Goal: Task Accomplishment & Management: Manage account settings

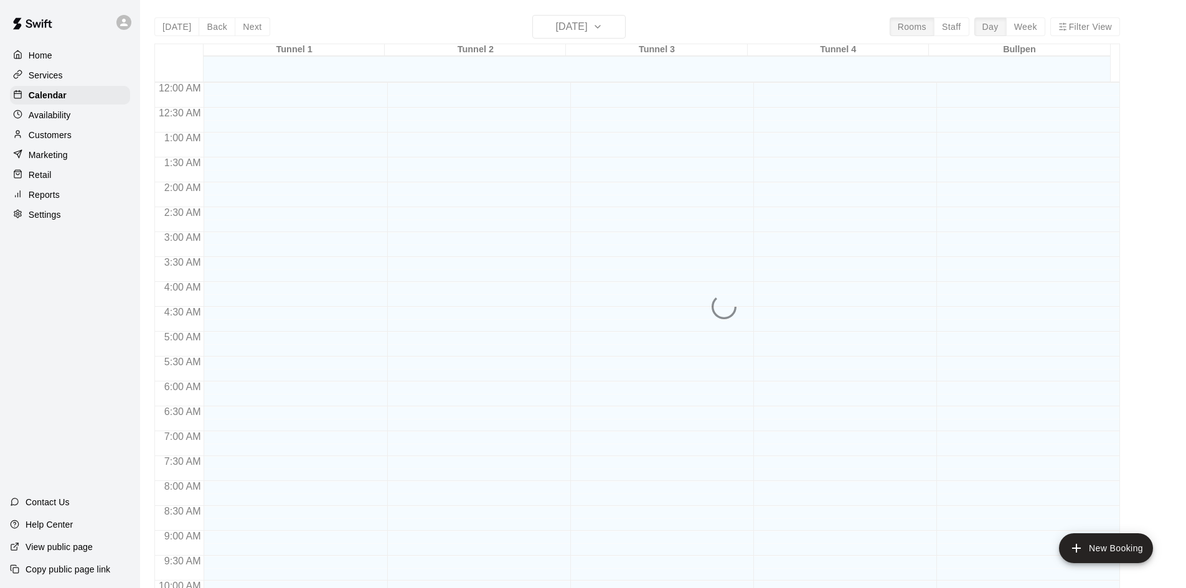
scroll to position [638, 0]
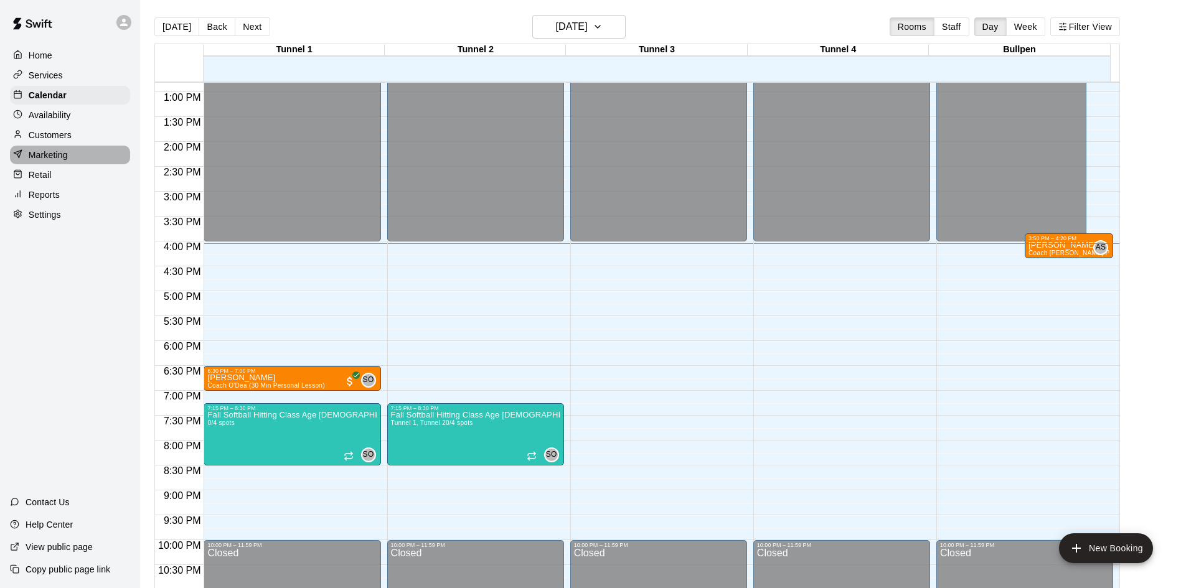
click at [81, 159] on div "Marketing" at bounding box center [70, 155] width 120 height 19
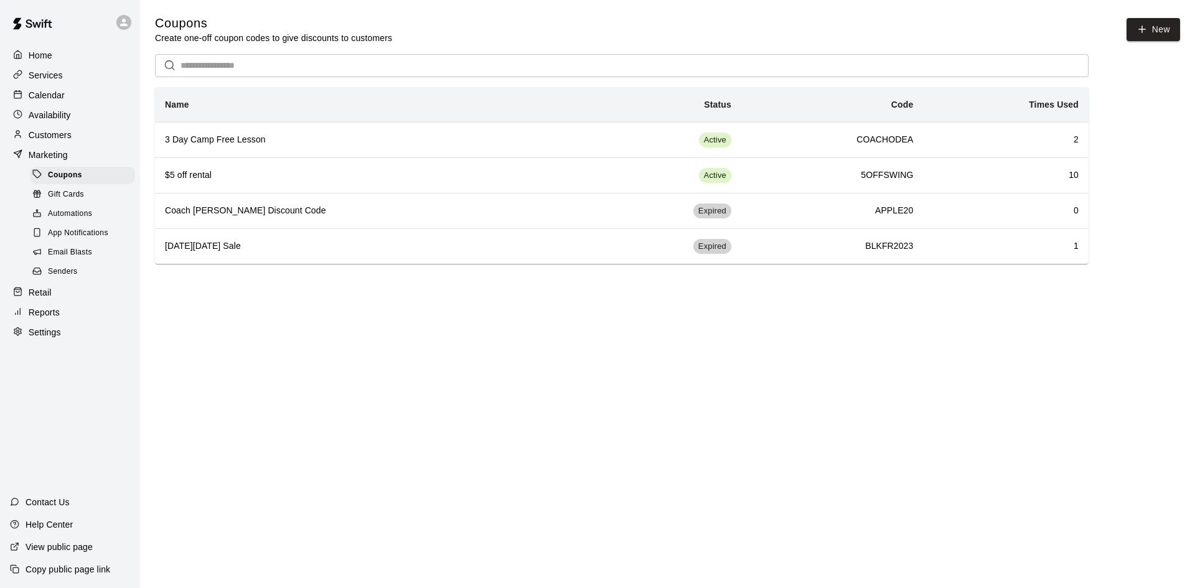
click at [85, 138] on div "Customers" at bounding box center [70, 135] width 120 height 19
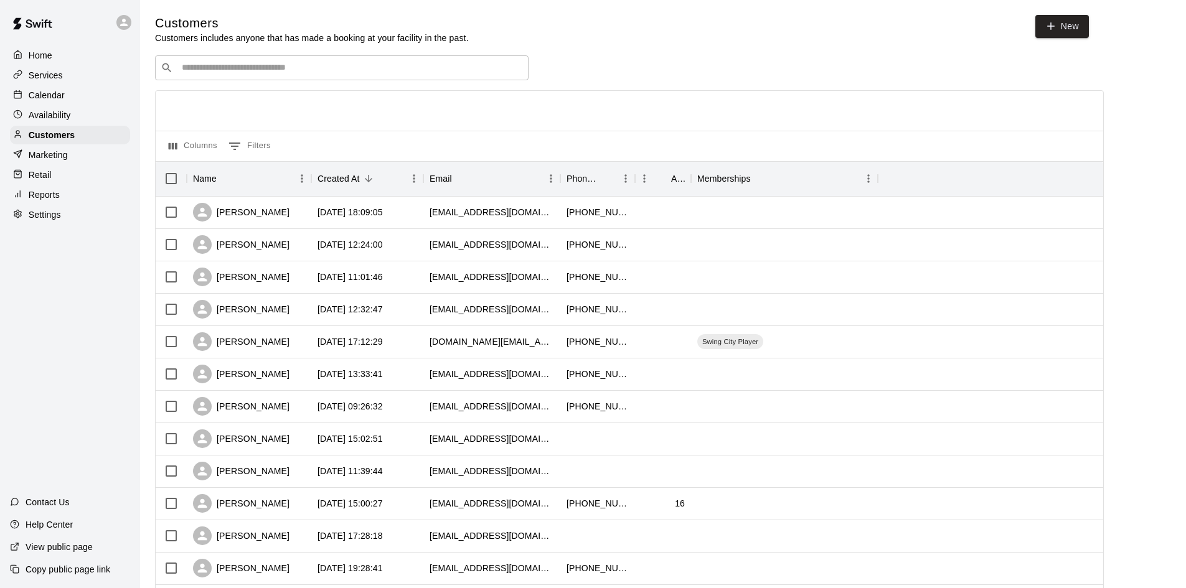
click at [288, 76] on div "​ ​" at bounding box center [341, 67] width 373 height 25
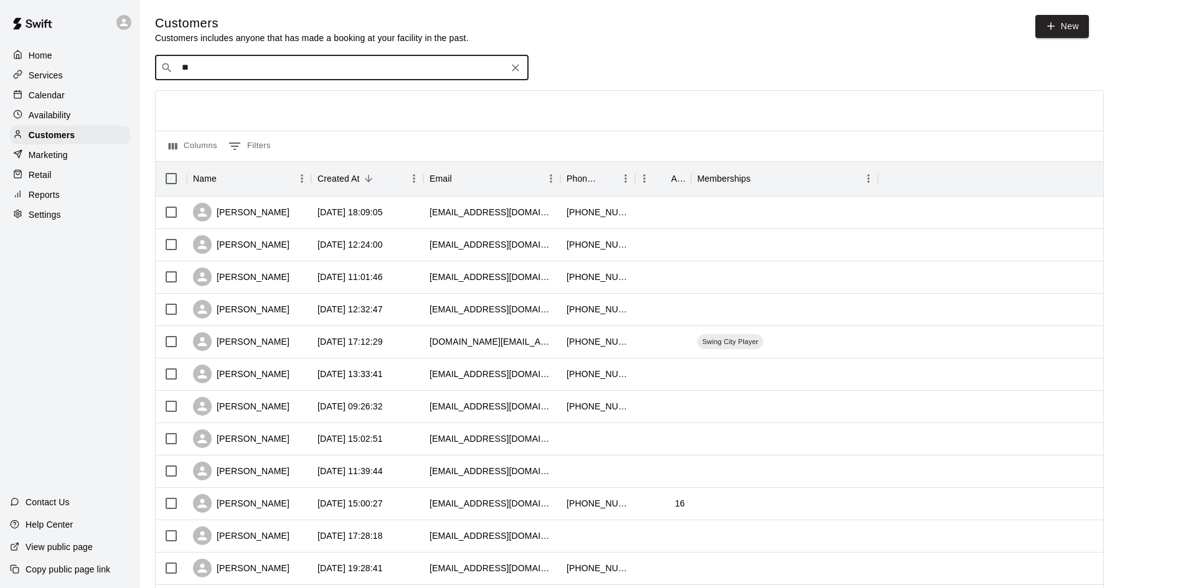
type input "***"
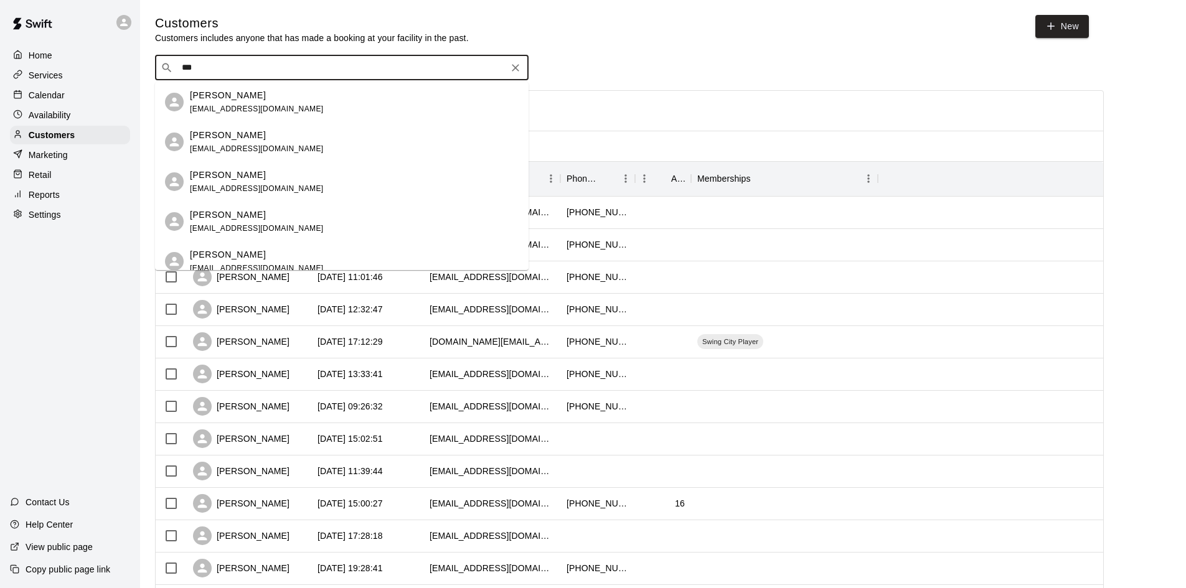
click at [288, 143] on div "Kim Marlow kimberlymarlow80@icoud.com" at bounding box center [257, 142] width 134 height 27
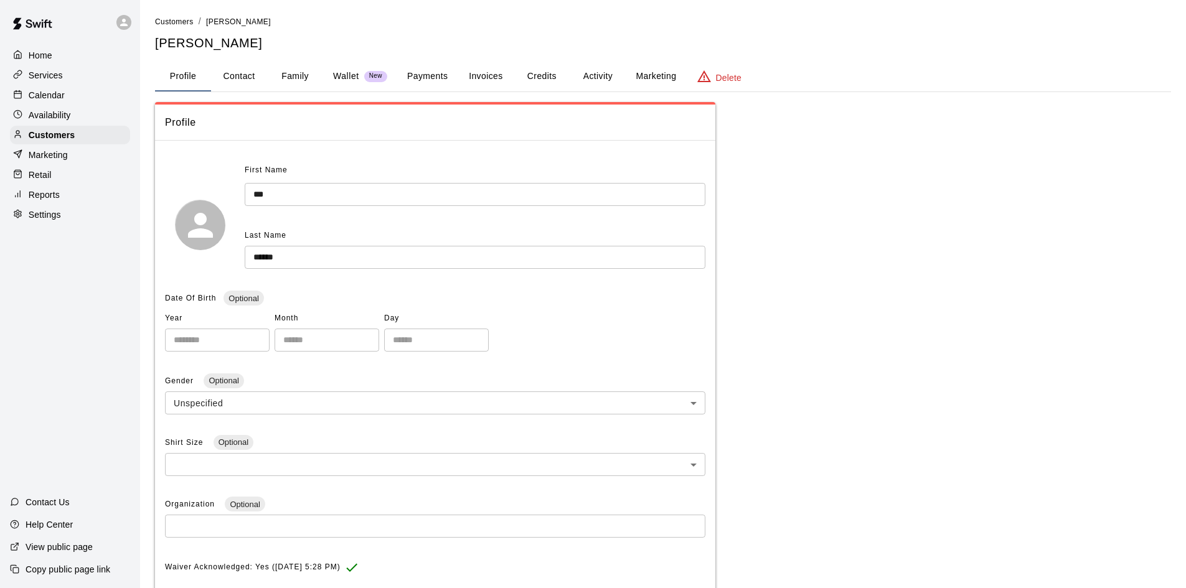
click at [919, 150] on div "**********" at bounding box center [663, 453] width 1016 height 702
click at [599, 76] on button "Activity" at bounding box center [598, 77] width 56 height 30
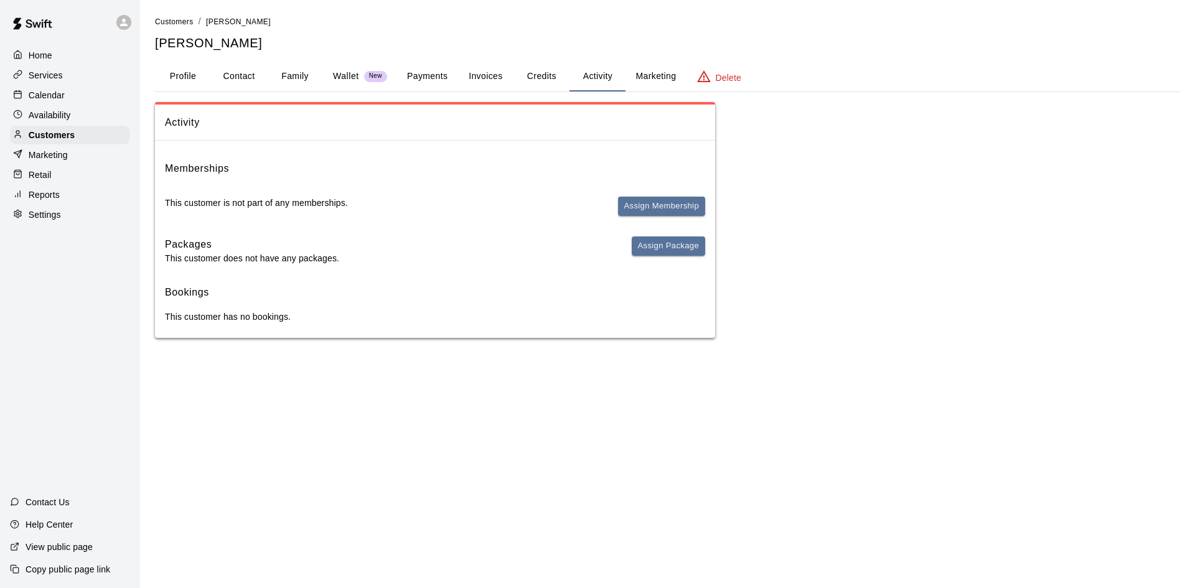
click at [535, 78] on button "Credits" at bounding box center [542, 77] width 56 height 30
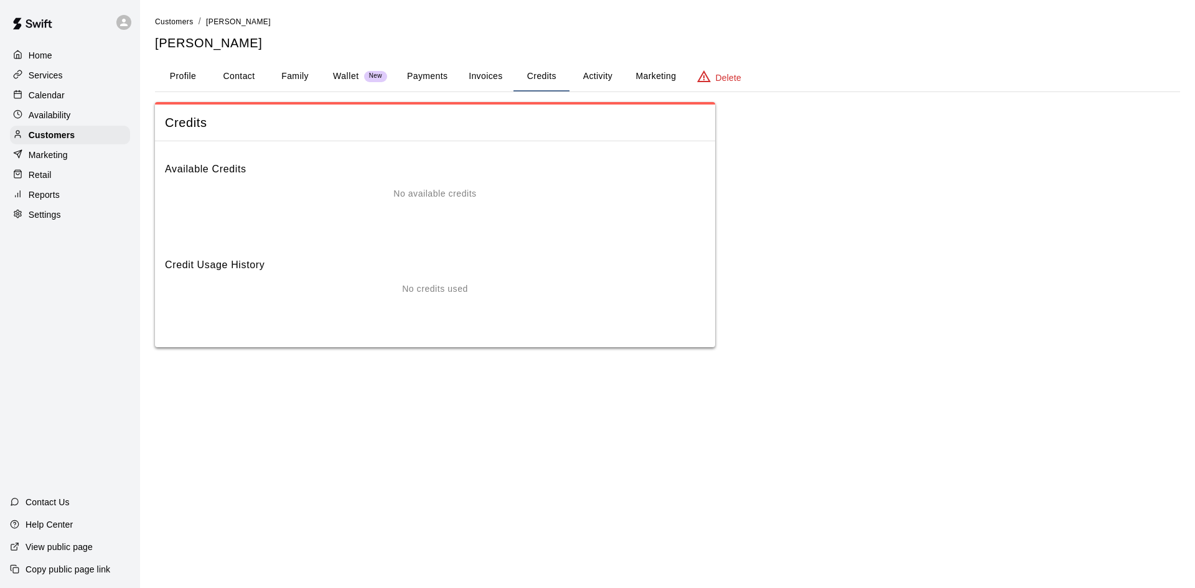
click at [607, 72] on button "Activity" at bounding box center [598, 77] width 56 height 30
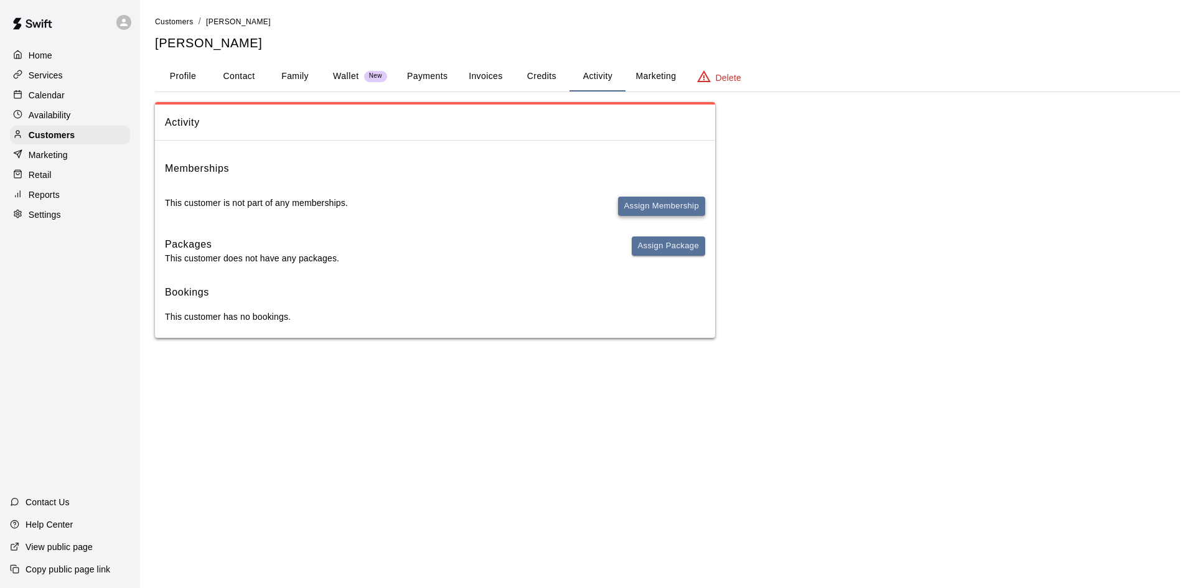
click at [661, 203] on button "Assign Membership" at bounding box center [661, 206] width 87 height 19
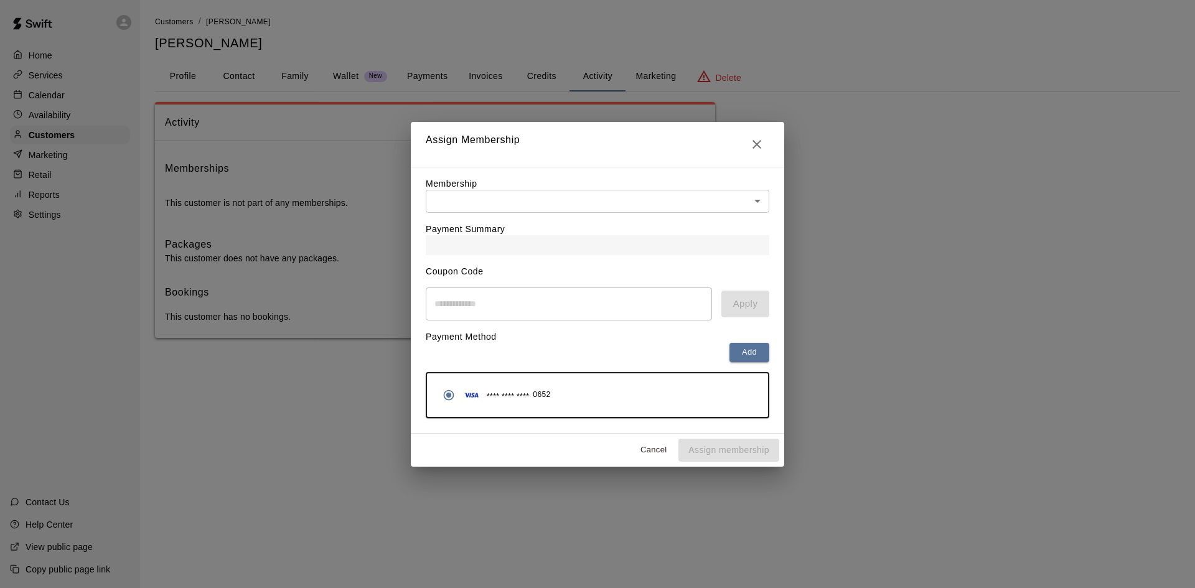
click at [459, 214] on div "Payment Summary" at bounding box center [598, 234] width 344 height 42
click at [477, 200] on body "Home Services Calendar Availability Customers Marketing Retail Reports Settings…" at bounding box center [597, 181] width 1195 height 363
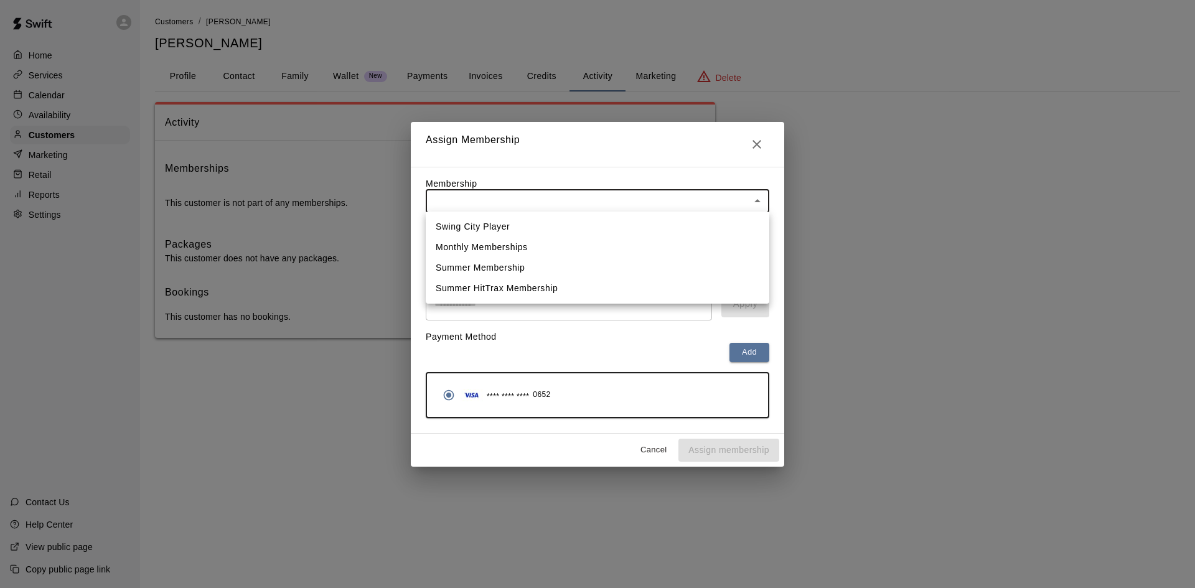
click at [486, 225] on li "Swing City Player" at bounding box center [598, 227] width 344 height 21
type input "**********"
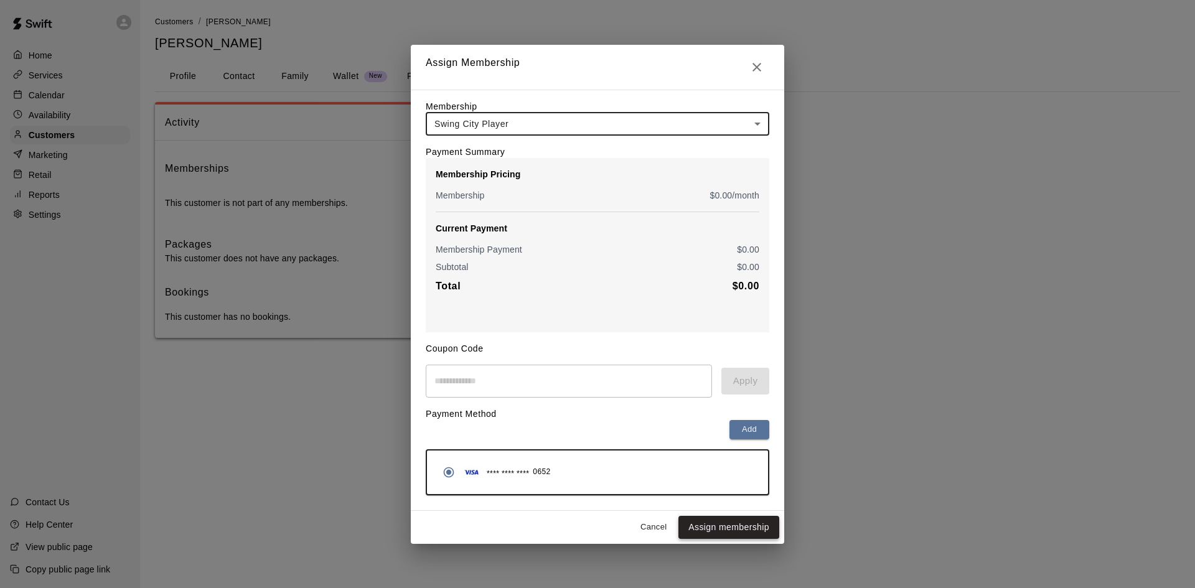
click at [746, 534] on button "Assign membership" at bounding box center [728, 527] width 101 height 23
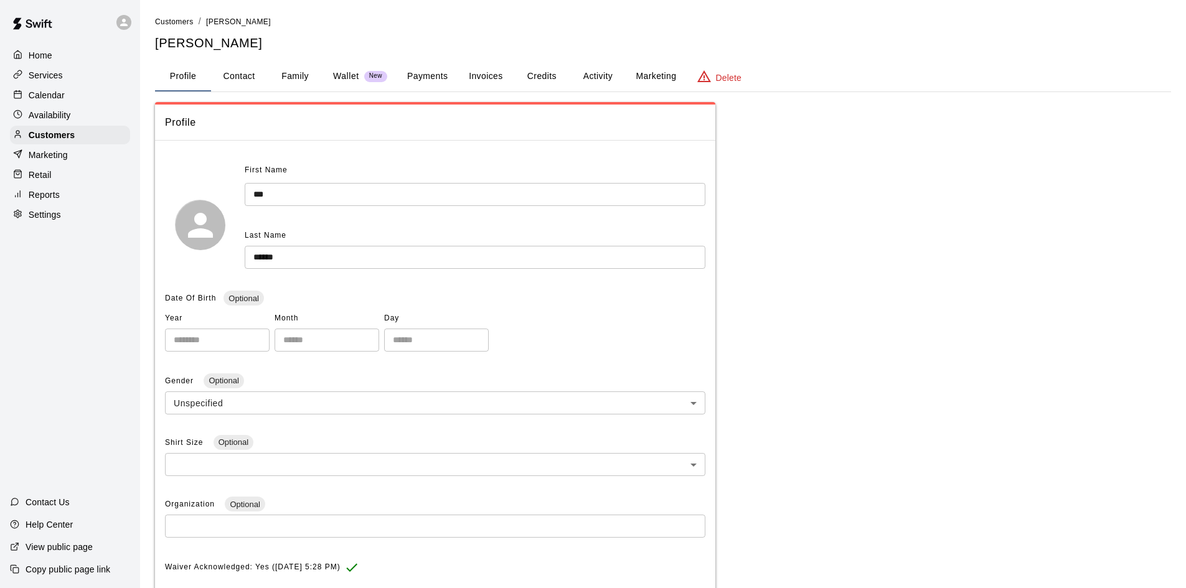
click at [502, 72] on button "Invoices" at bounding box center [486, 77] width 56 height 30
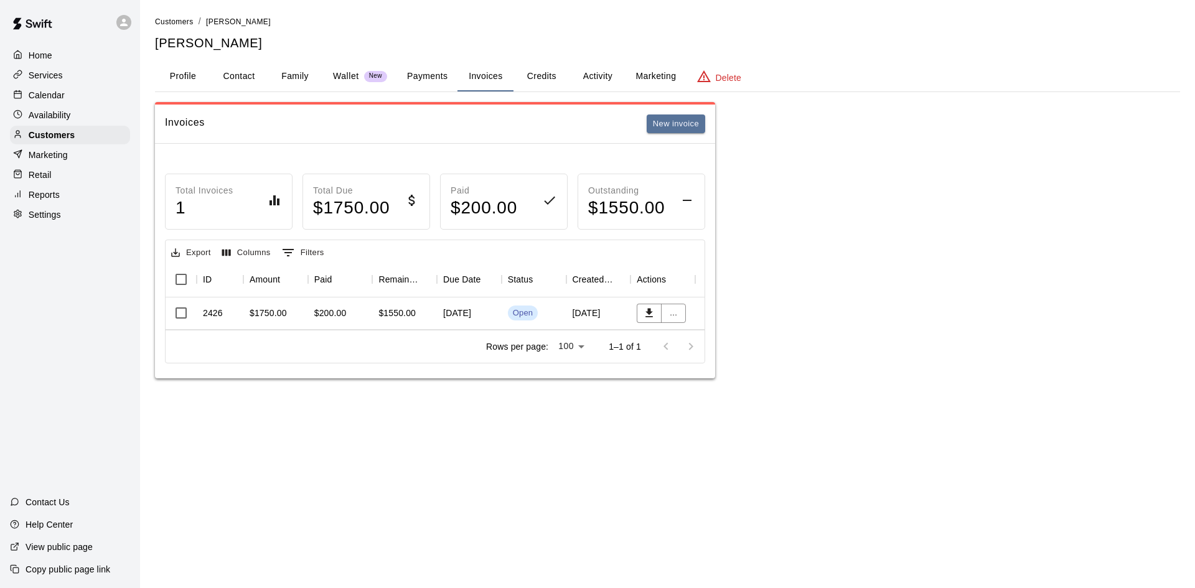
click at [809, 63] on div "Profile Contact Family Wallet New Payments Invoices Credits Activity Marketing …" at bounding box center [667, 77] width 1025 height 30
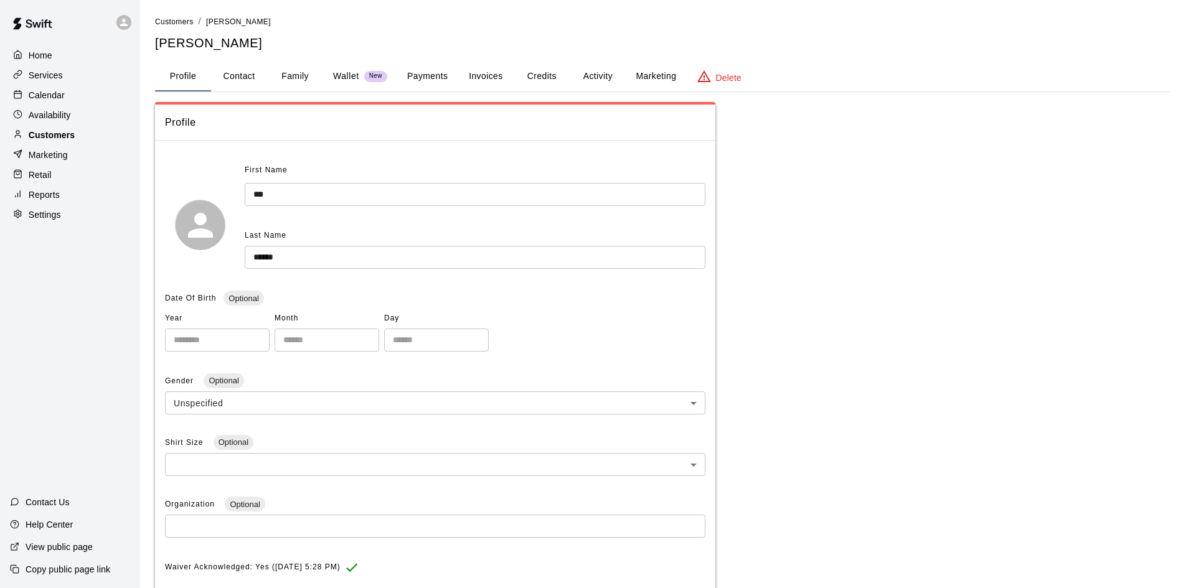
click at [63, 139] on p "Customers" at bounding box center [52, 135] width 46 height 12
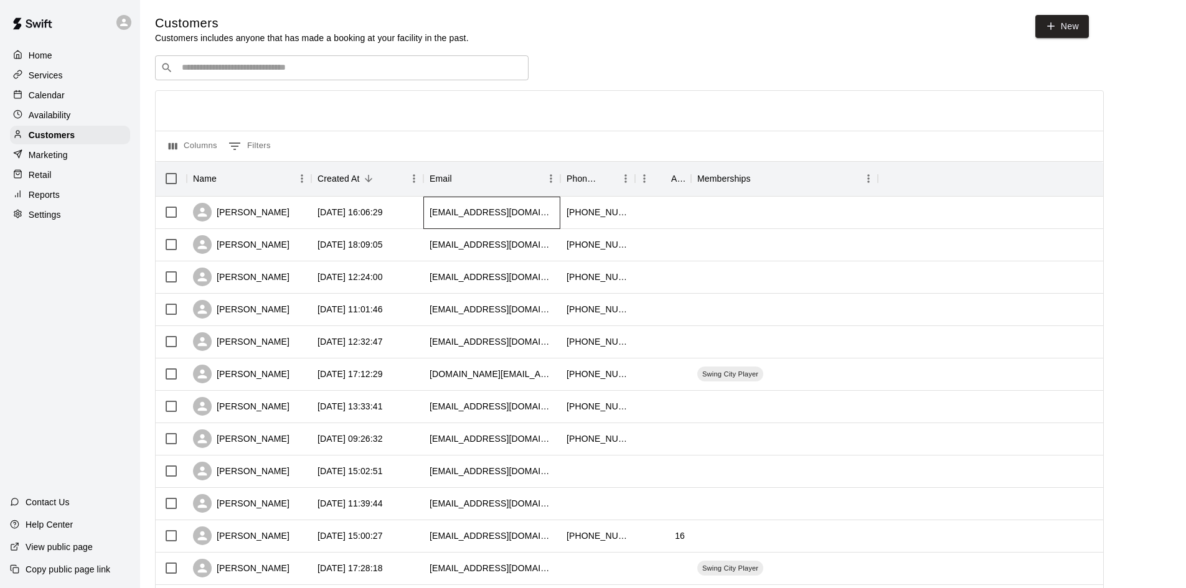
click at [461, 218] on div "[EMAIL_ADDRESS][DOMAIN_NAME]" at bounding box center [492, 212] width 124 height 12
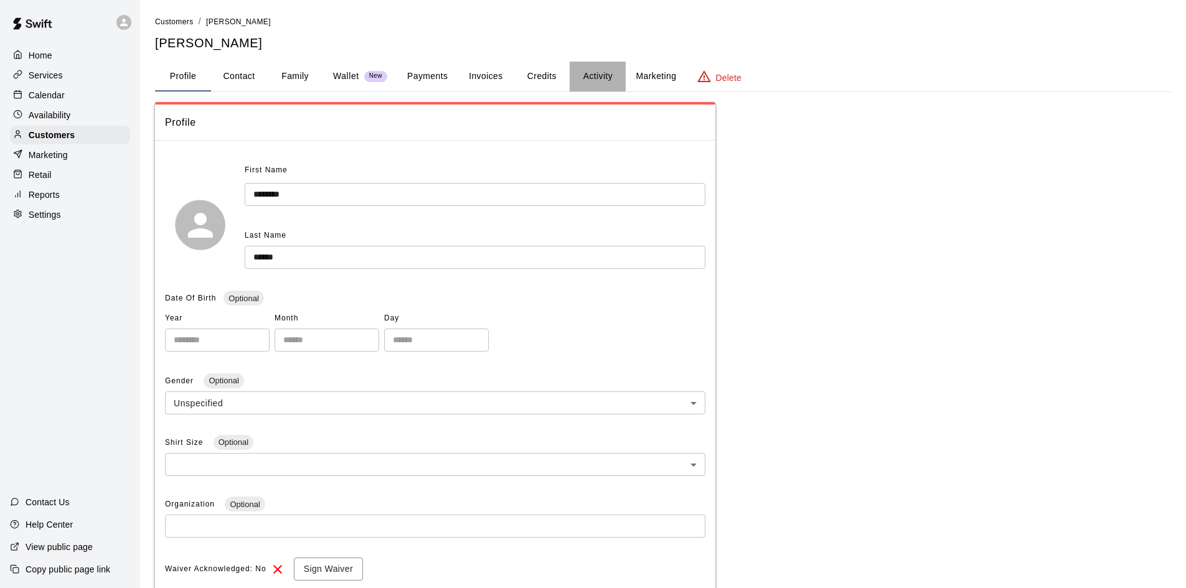
click at [583, 76] on button "Activity" at bounding box center [598, 77] width 56 height 30
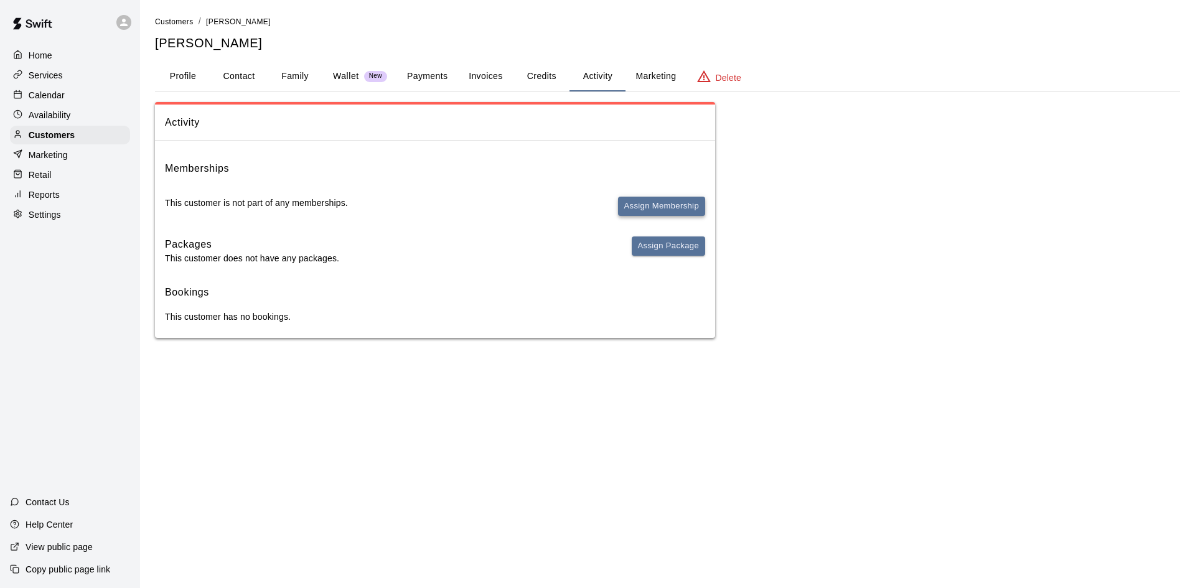
click at [682, 198] on button "Assign Membership" at bounding box center [661, 206] width 87 height 19
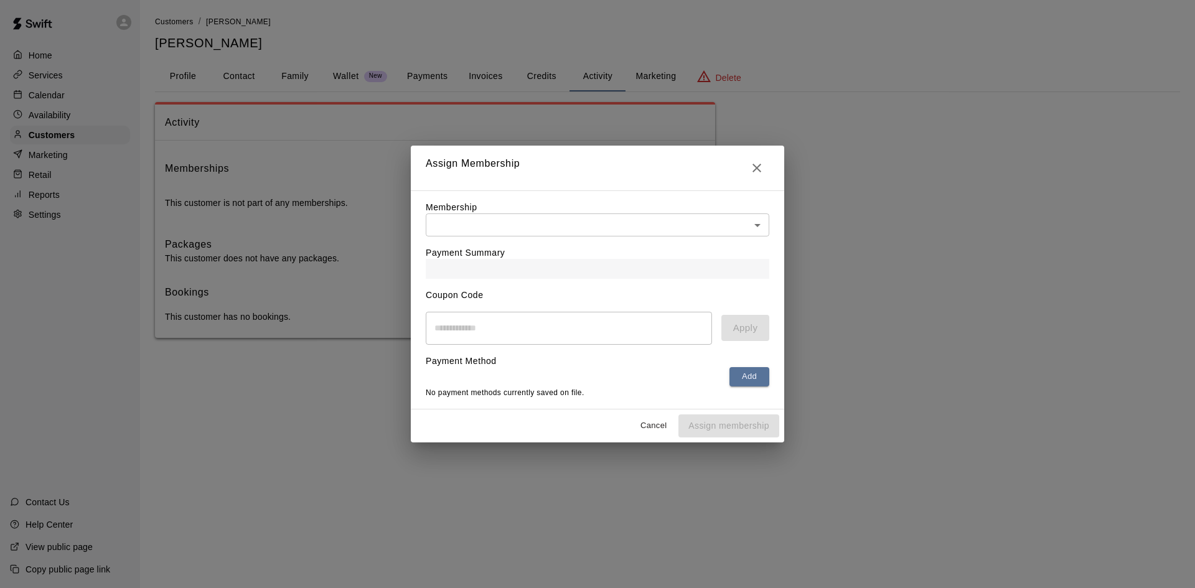
click at [630, 204] on div "Membership ​ ​" at bounding box center [598, 218] width 344 height 35
click at [624, 217] on body "Home Services Calendar Availability Customers Marketing Retail Reports Settings…" at bounding box center [597, 181] width 1195 height 363
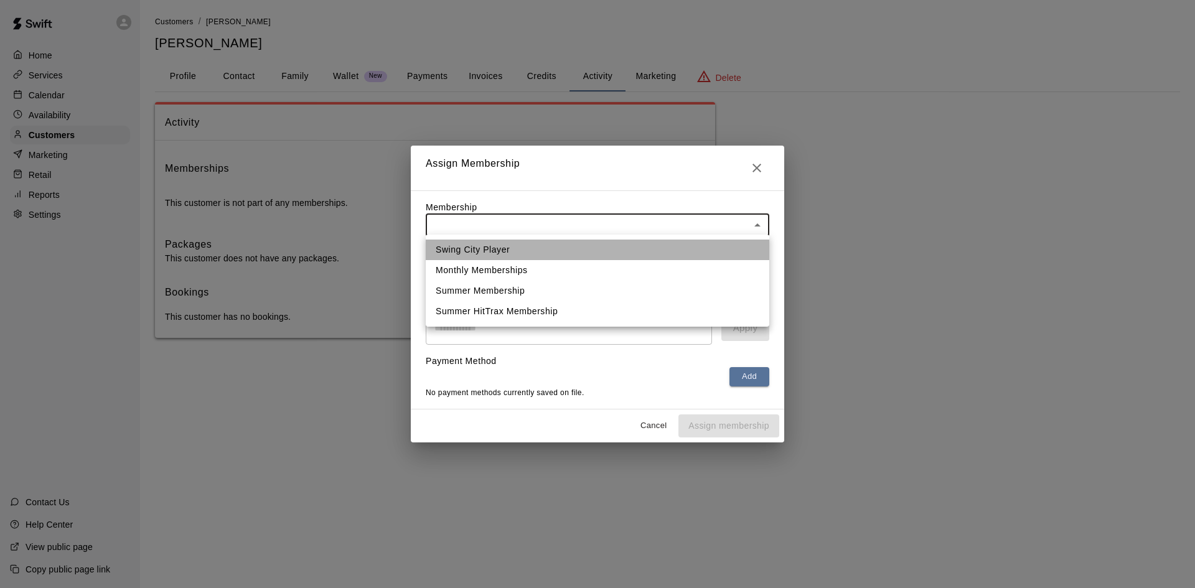
click at [584, 253] on li "Swing City Player" at bounding box center [598, 250] width 344 height 21
type input "**********"
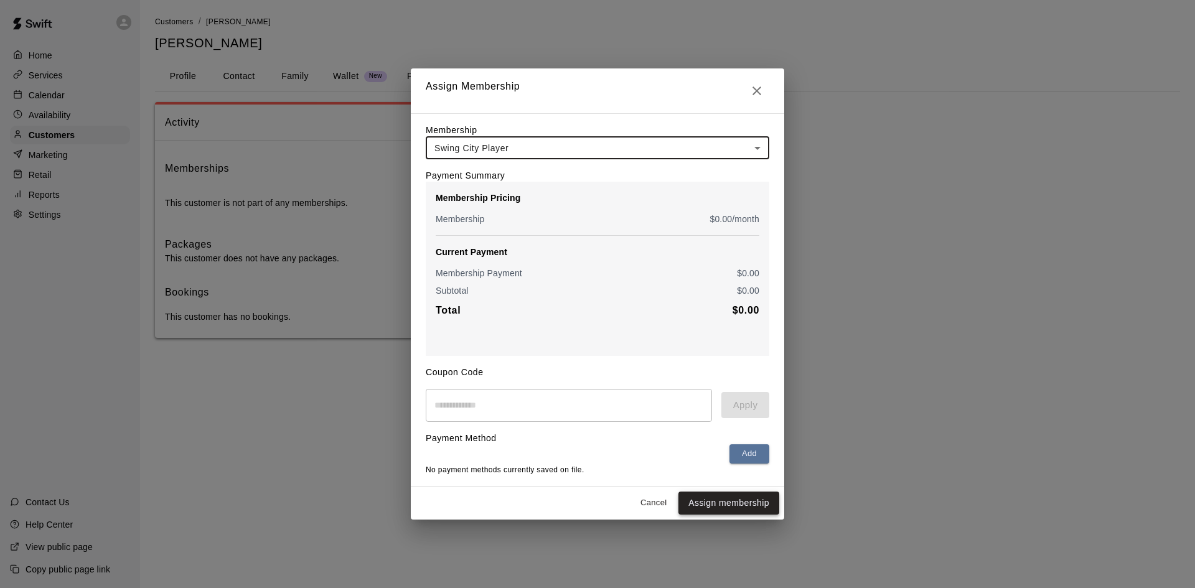
click at [725, 509] on button "Assign membership" at bounding box center [728, 503] width 101 height 23
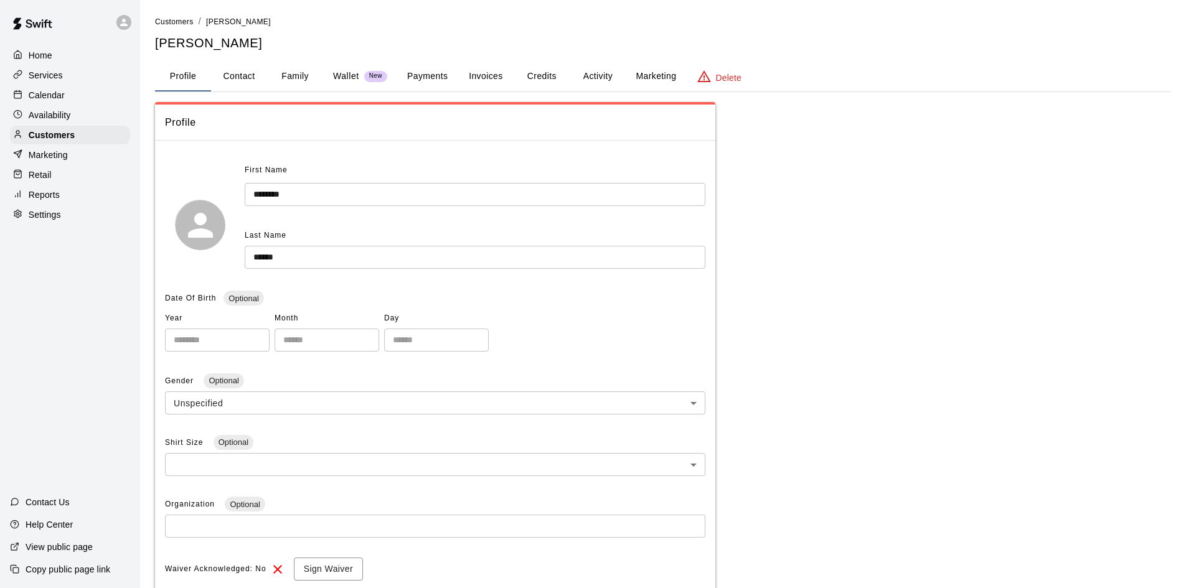
scroll to position [62, 0]
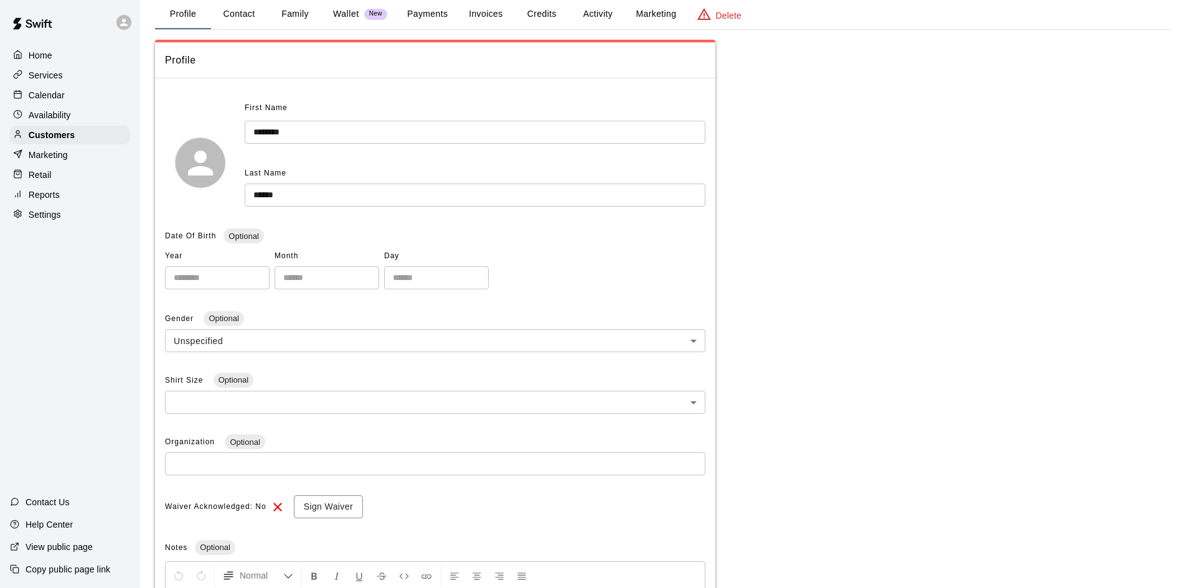
drag, startPoint x: 856, startPoint y: 240, endPoint x: 848, endPoint y: 242, distance: 7.7
click at [856, 241] on div "**********" at bounding box center [663, 392] width 1016 height 705
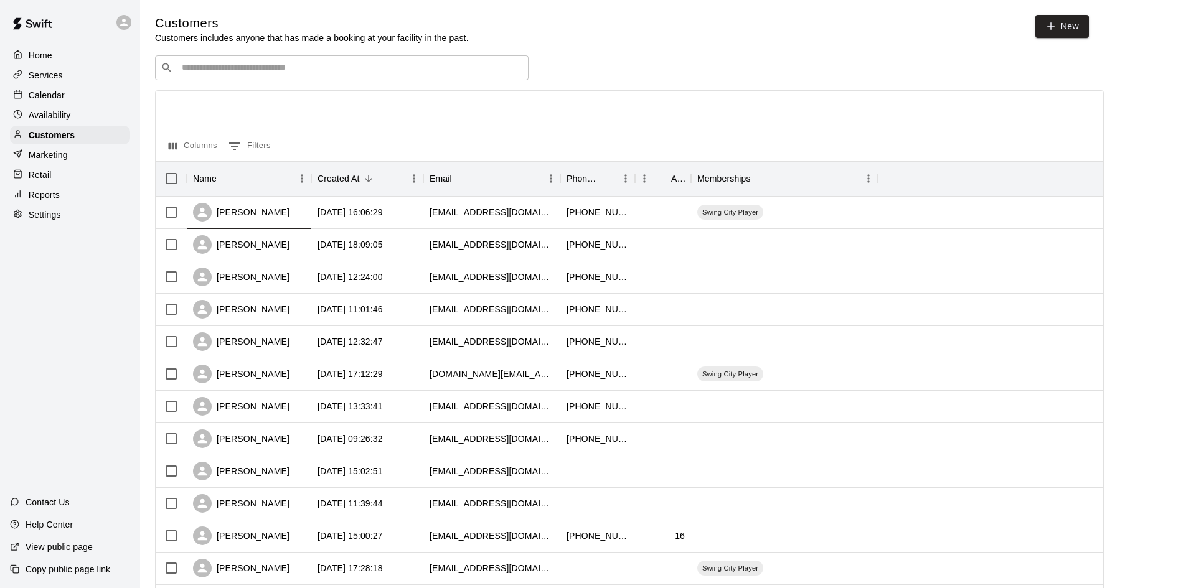
click at [265, 209] on div "[PERSON_NAME]" at bounding box center [241, 212] width 96 height 19
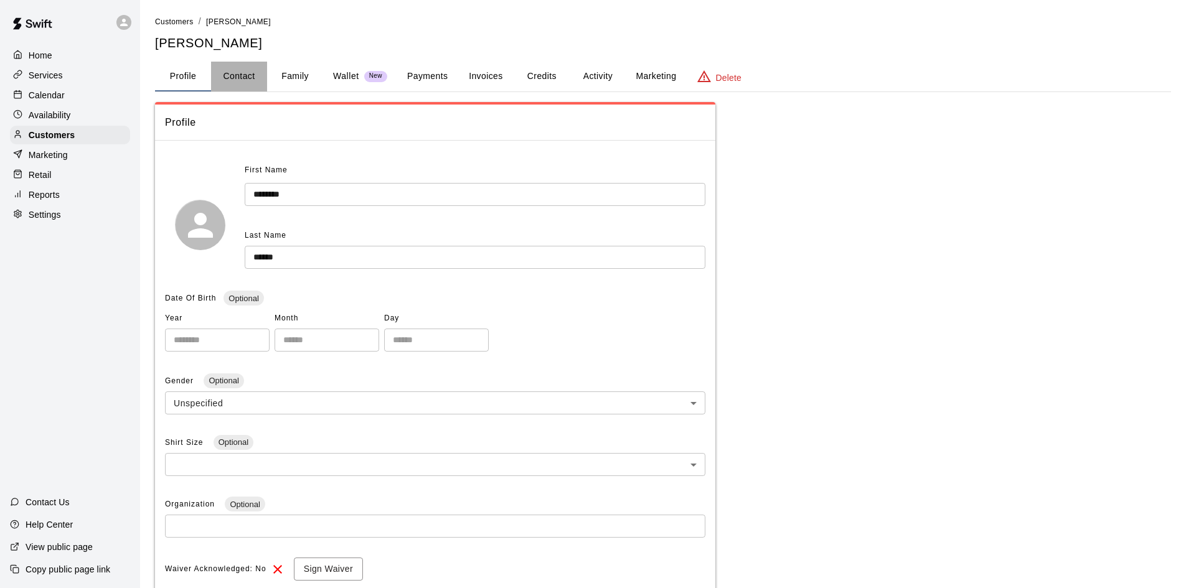
click at [249, 81] on button "Contact" at bounding box center [239, 77] width 56 height 30
select select "**"
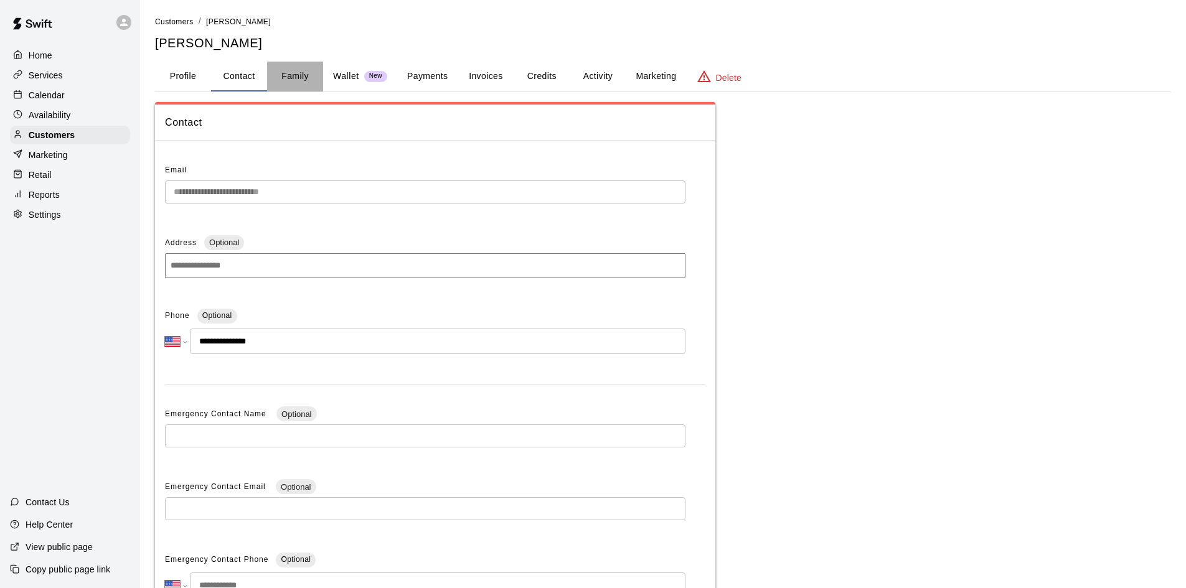
click at [284, 72] on button "Family" at bounding box center [295, 77] width 56 height 30
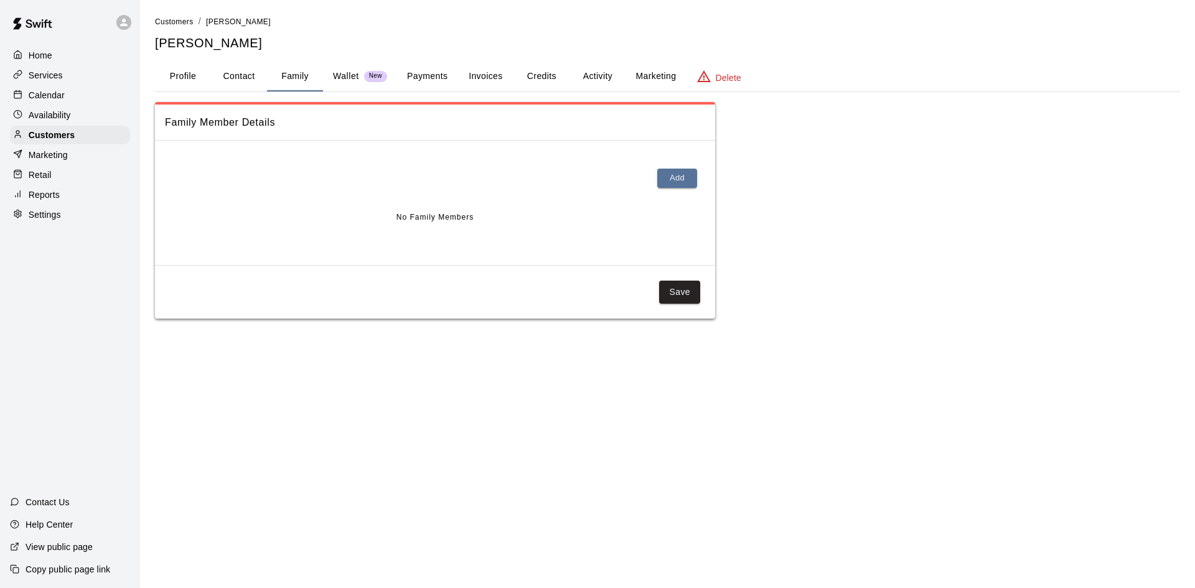
click at [360, 75] on div "Wallet New" at bounding box center [360, 76] width 54 height 13
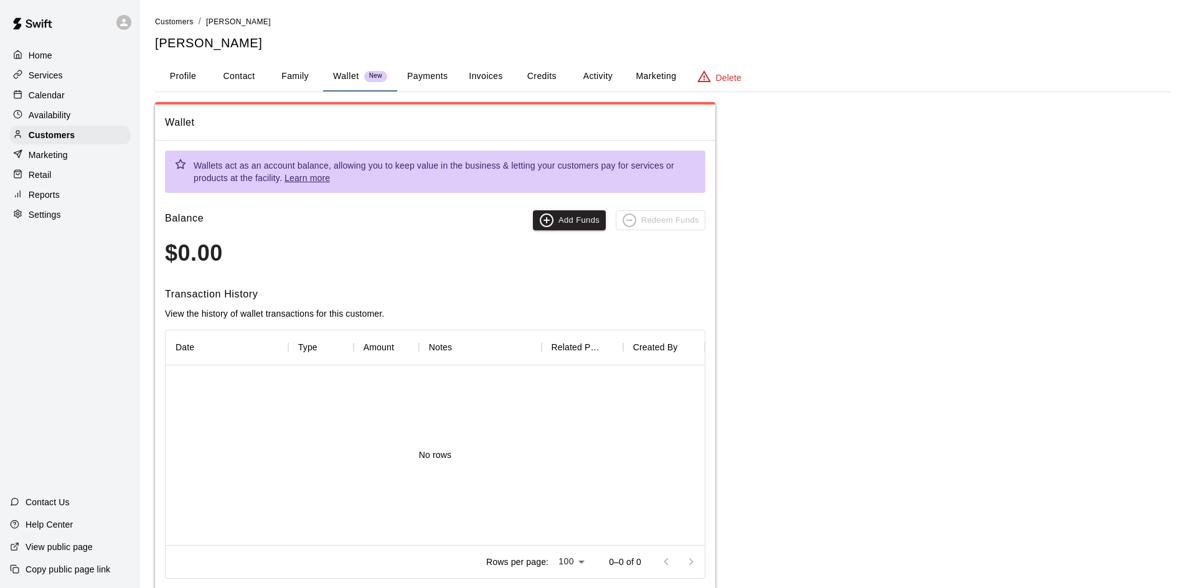
click at [424, 75] on button "Payments" at bounding box center [427, 77] width 60 height 30
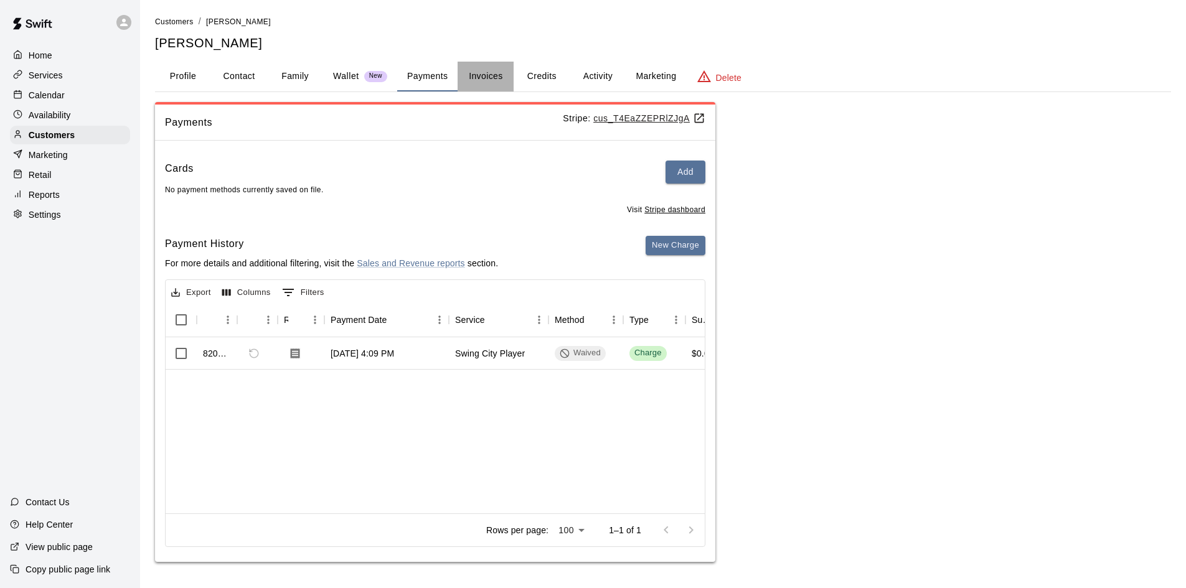
click at [483, 73] on button "Invoices" at bounding box center [486, 77] width 56 height 30
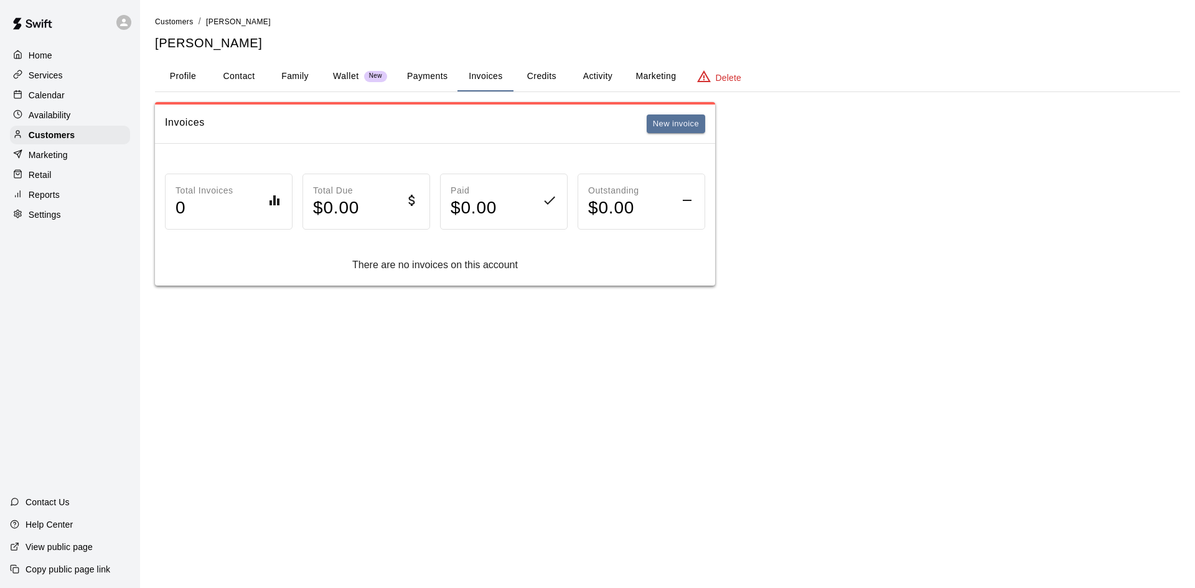
click at [529, 73] on button "Credits" at bounding box center [542, 77] width 56 height 30
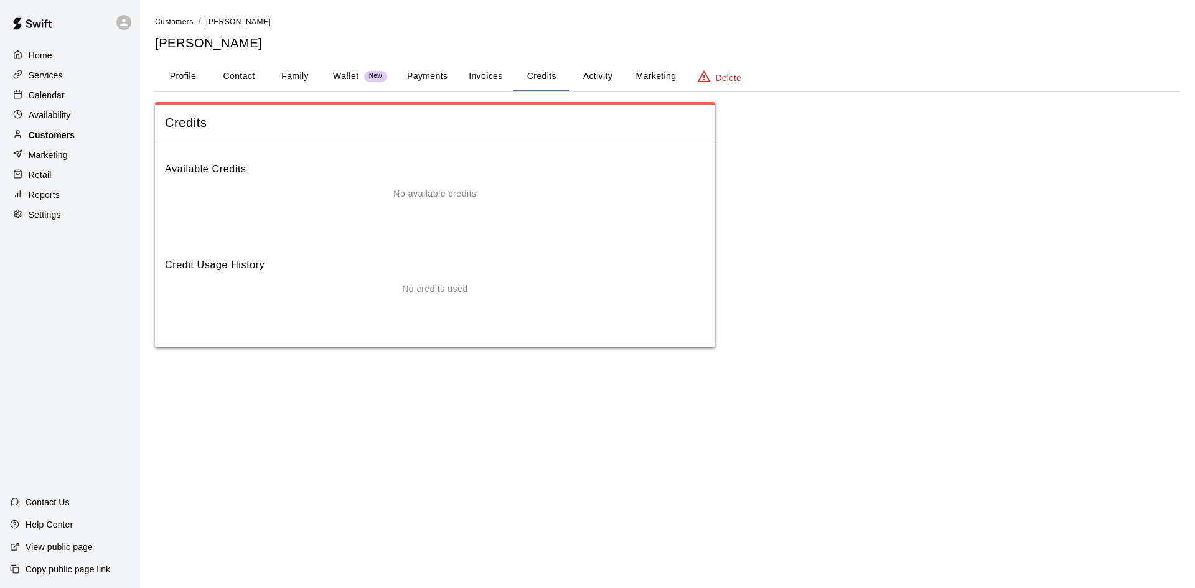
drag, startPoint x: 59, startPoint y: 136, endPoint x: 68, endPoint y: 131, distance: 10.9
click at [59, 136] on p "Customers" at bounding box center [52, 135] width 46 height 12
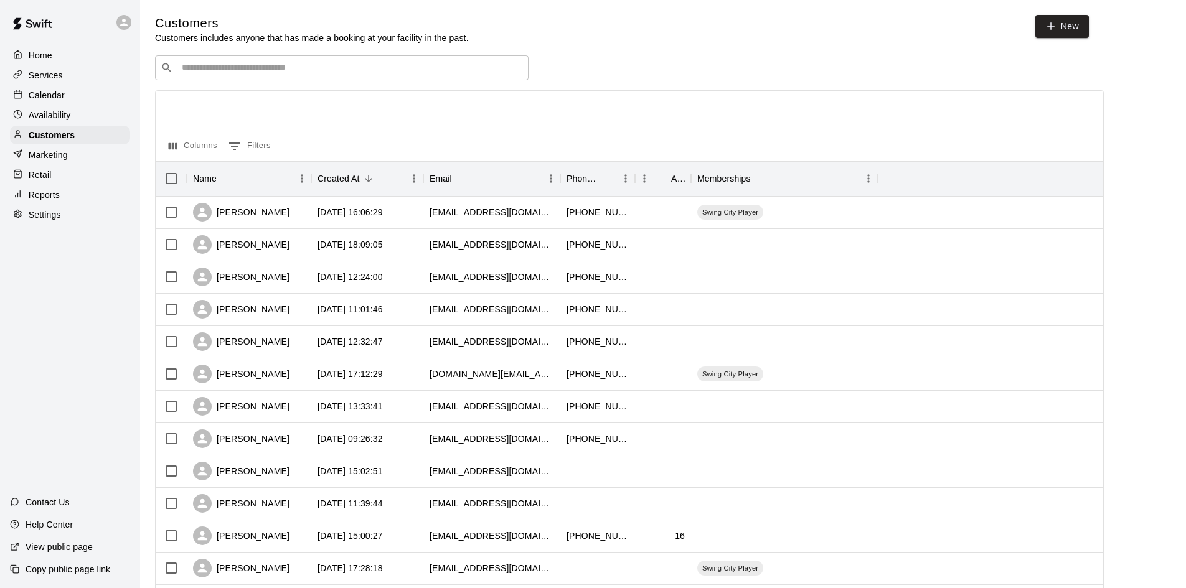
click at [253, 52] on div "Customers Customers includes anyone that has made a booking at your facility in…" at bounding box center [663, 527] width 1016 height 1025
click at [253, 62] on div "​ ​" at bounding box center [341, 67] width 373 height 25
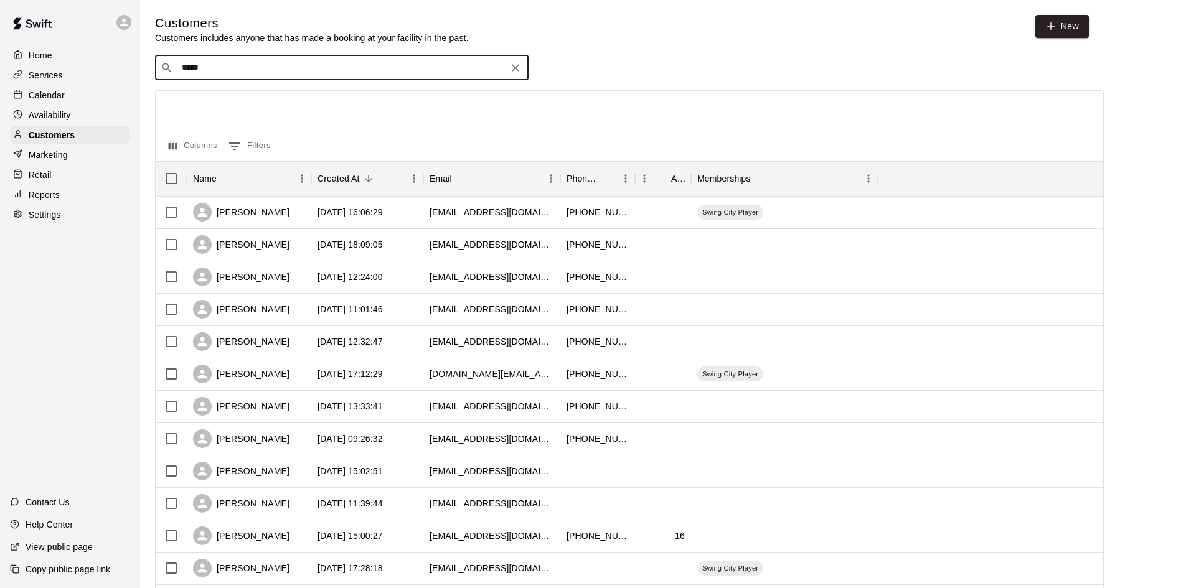
type input "******"
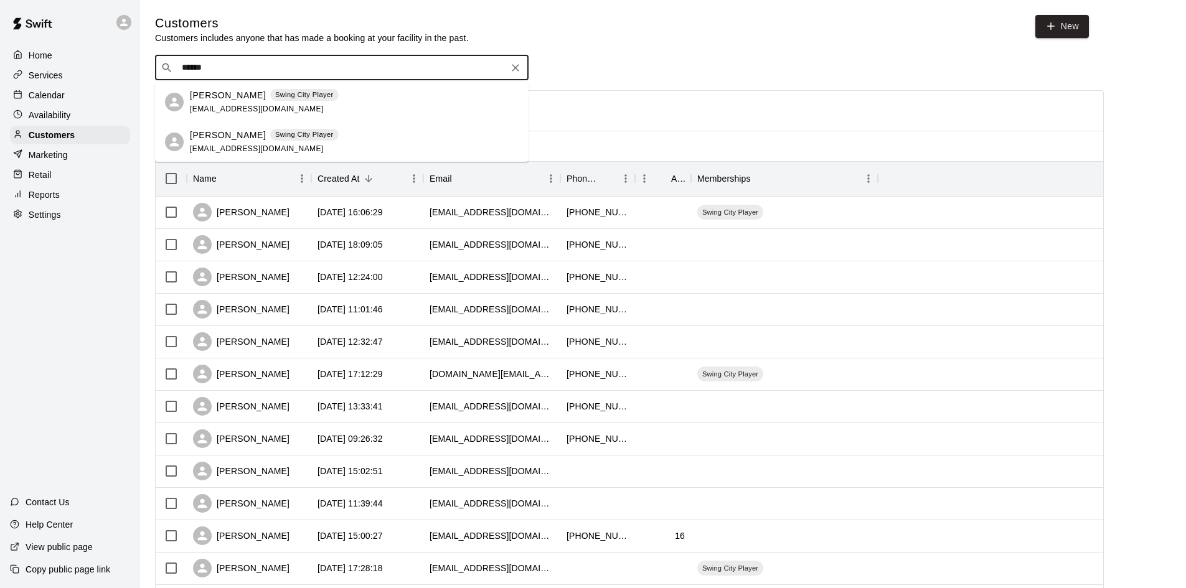
click at [215, 136] on p "[PERSON_NAME]" at bounding box center [228, 135] width 76 height 13
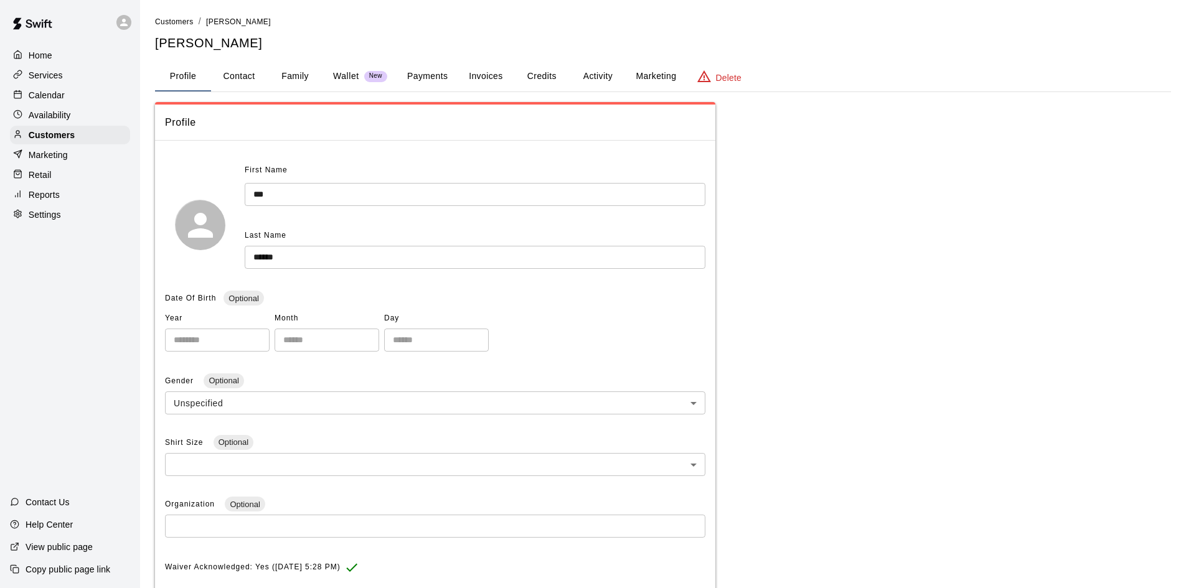
click at [543, 82] on button "Credits" at bounding box center [542, 77] width 56 height 30
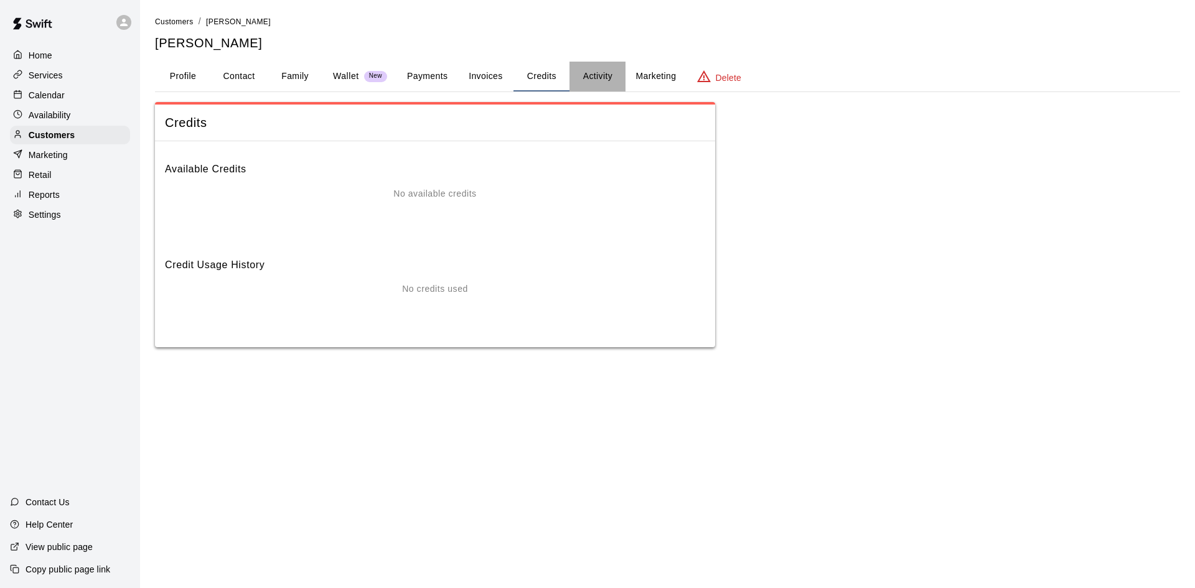
click at [586, 78] on button "Activity" at bounding box center [598, 77] width 56 height 30
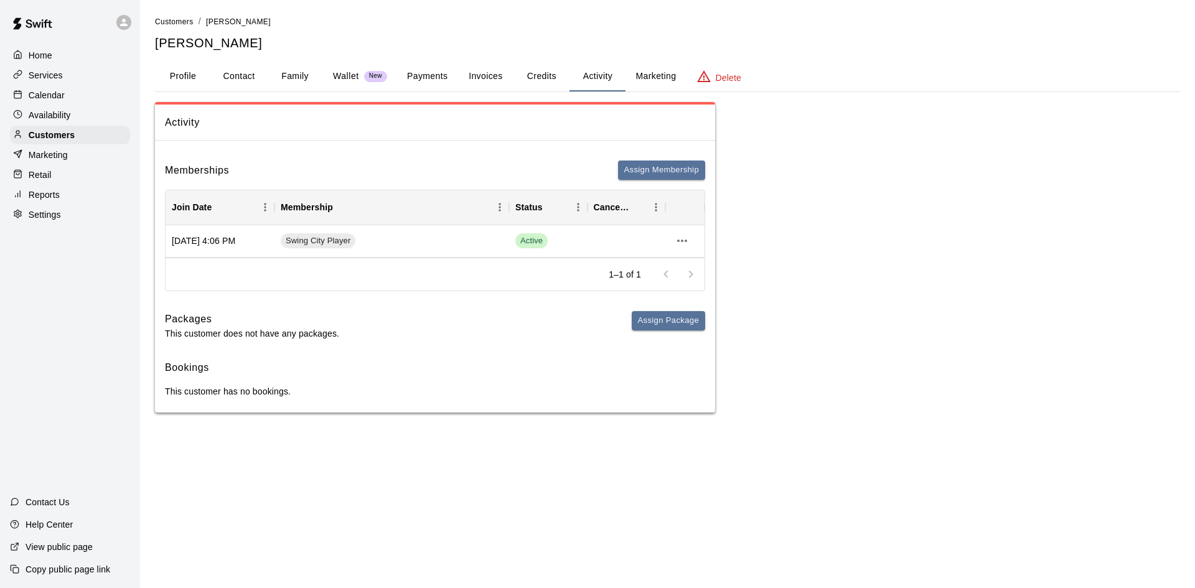
click at [555, 78] on button "Credits" at bounding box center [542, 77] width 56 height 30
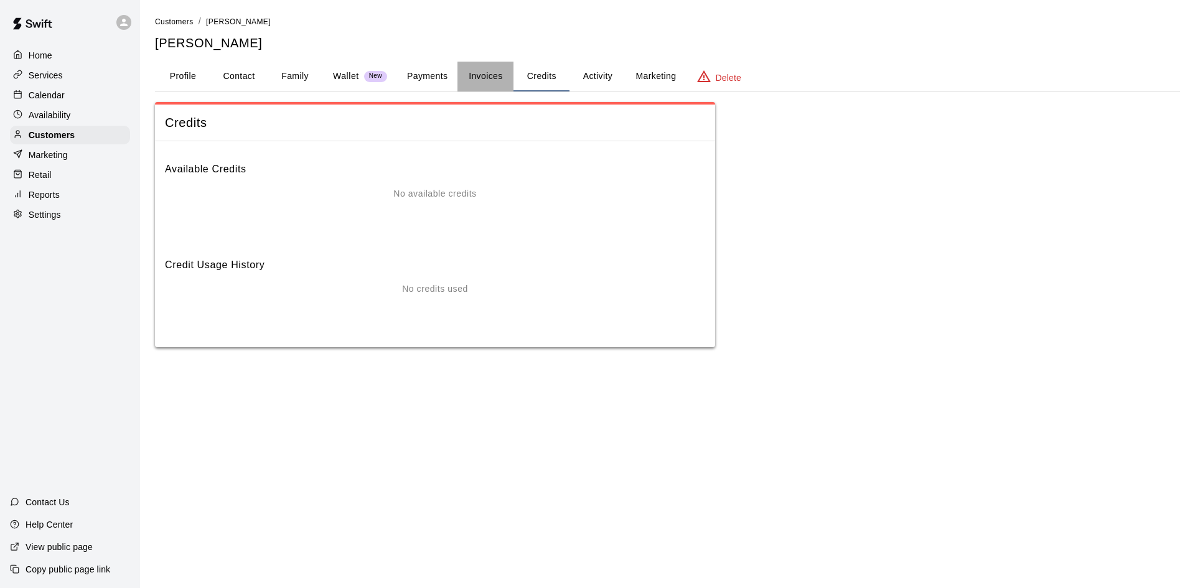
click at [495, 76] on button "Invoices" at bounding box center [486, 77] width 56 height 30
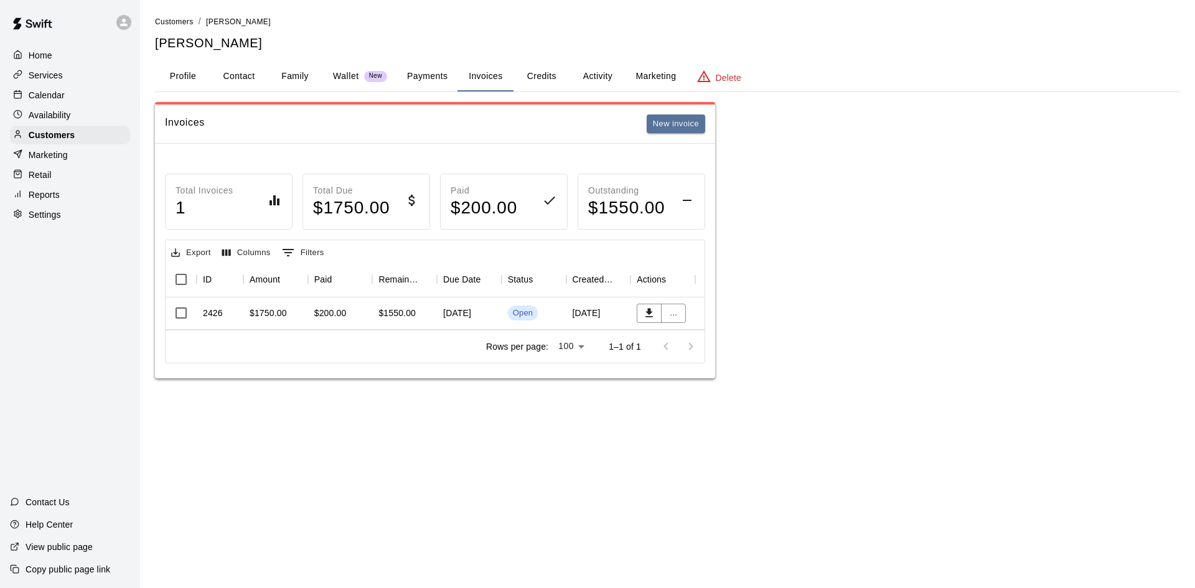
click at [665, 73] on button "Marketing" at bounding box center [656, 77] width 60 height 30
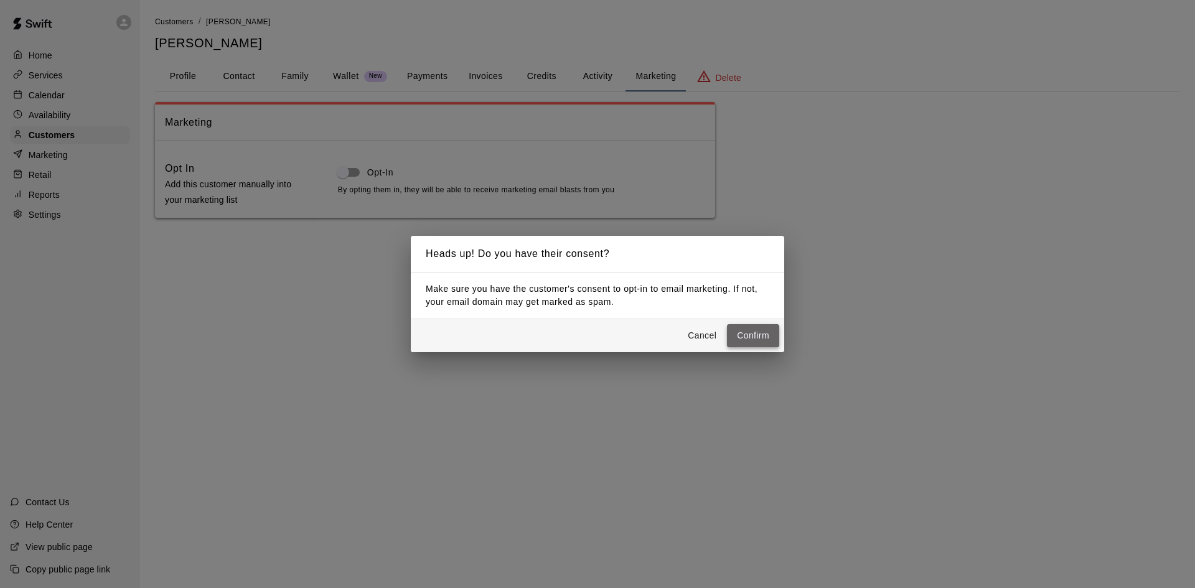
click at [761, 337] on button "Confirm" at bounding box center [753, 335] width 52 height 23
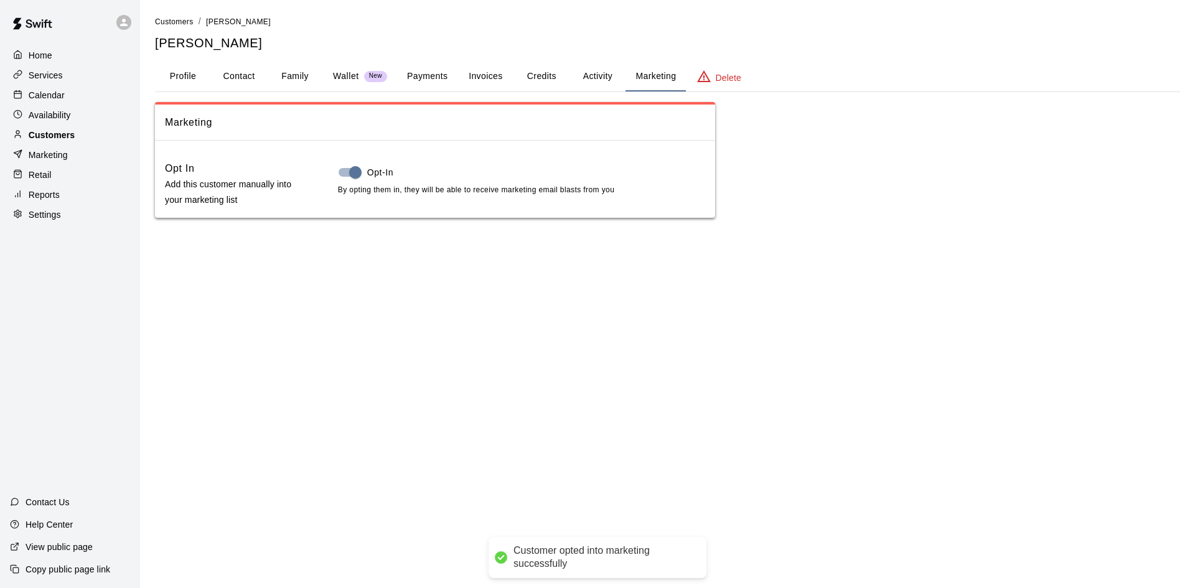
click at [69, 137] on p "Customers" at bounding box center [52, 135] width 46 height 12
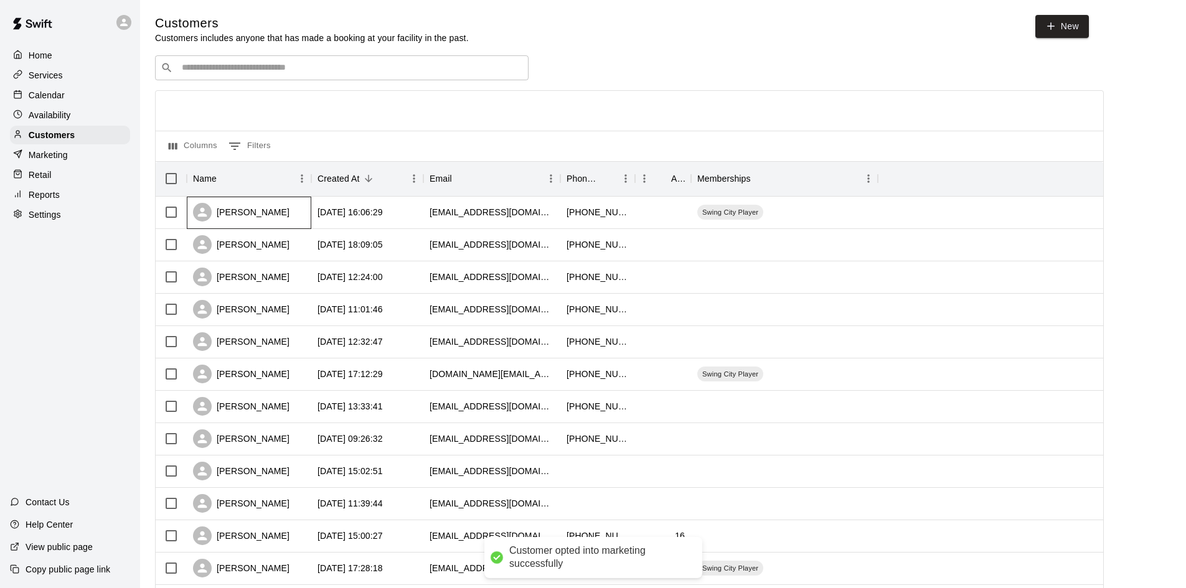
click at [243, 210] on div "[PERSON_NAME]" at bounding box center [241, 212] width 96 height 19
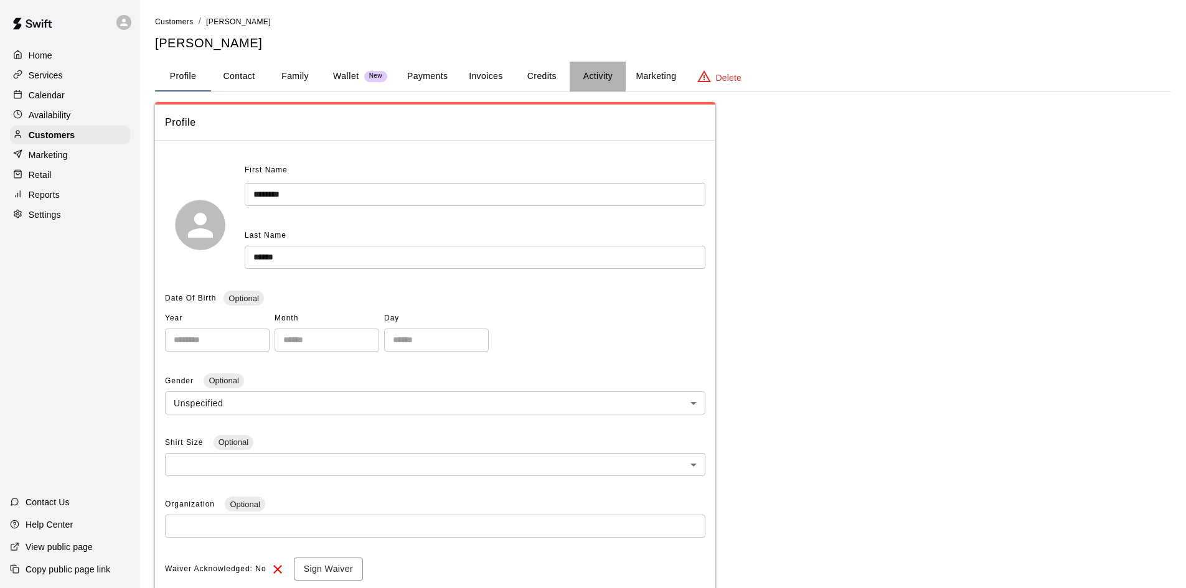
click at [598, 76] on button "Activity" at bounding box center [598, 77] width 56 height 30
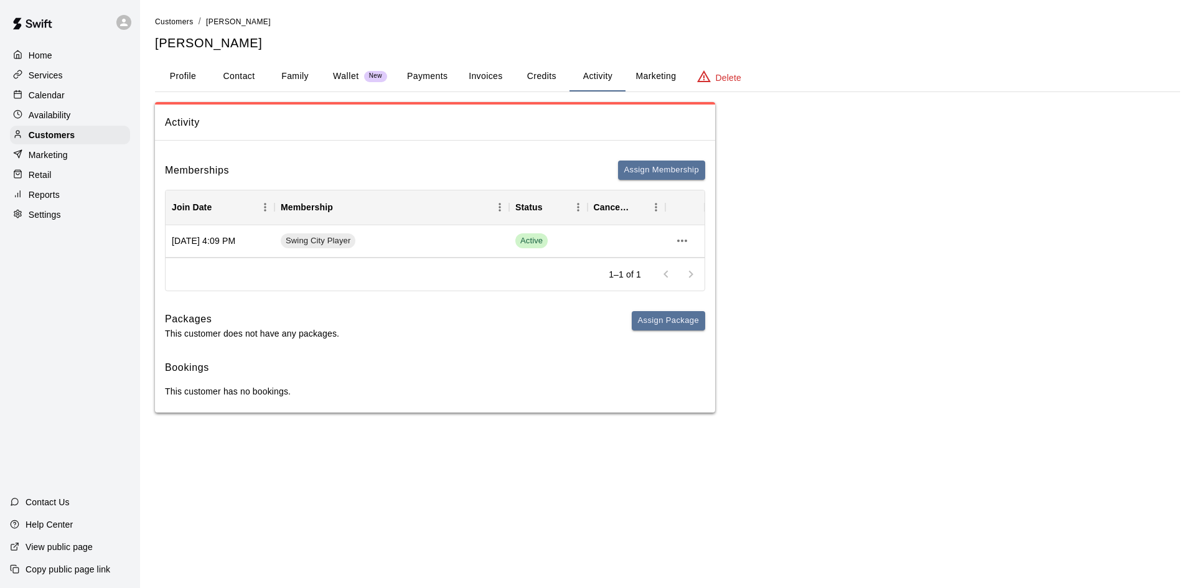
click at [652, 80] on button "Marketing" at bounding box center [656, 77] width 60 height 30
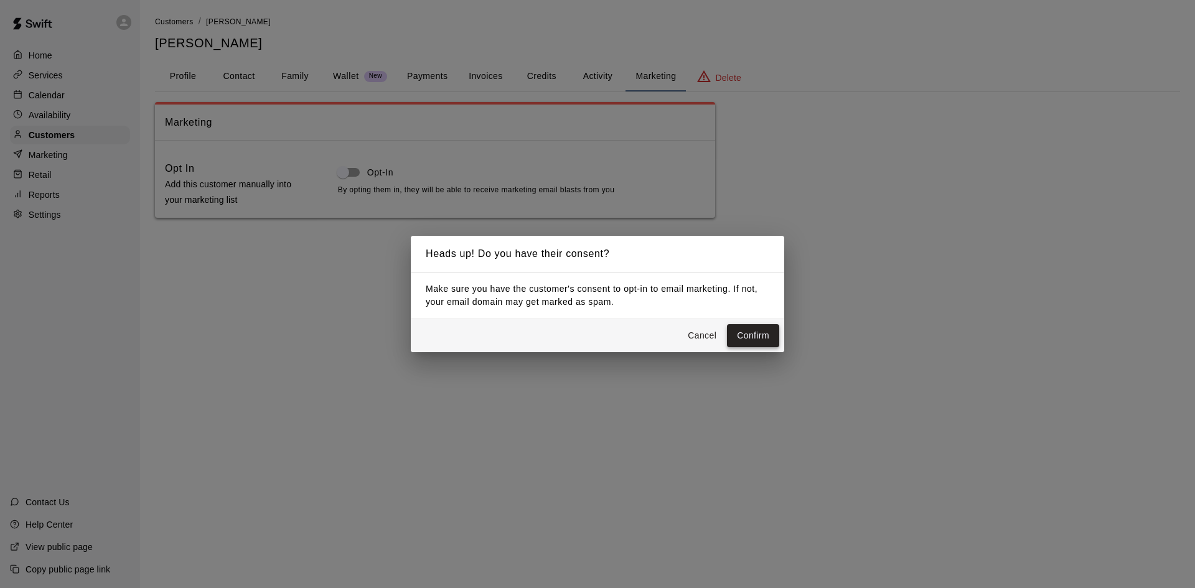
click at [743, 328] on button "Confirm" at bounding box center [753, 335] width 52 height 23
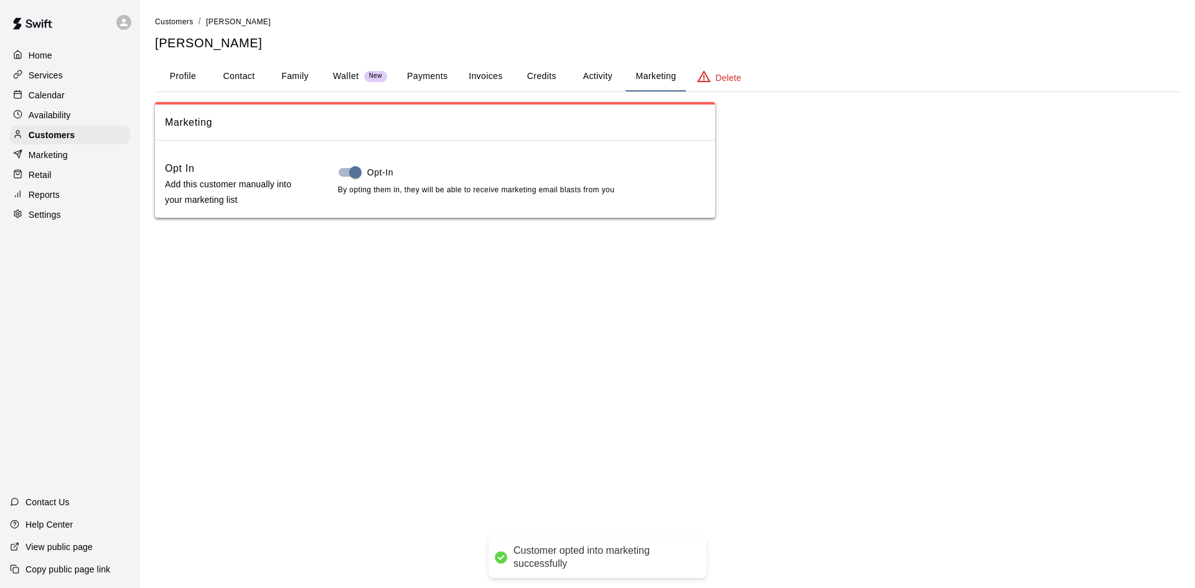
click at [287, 72] on button "Family" at bounding box center [295, 77] width 56 height 30
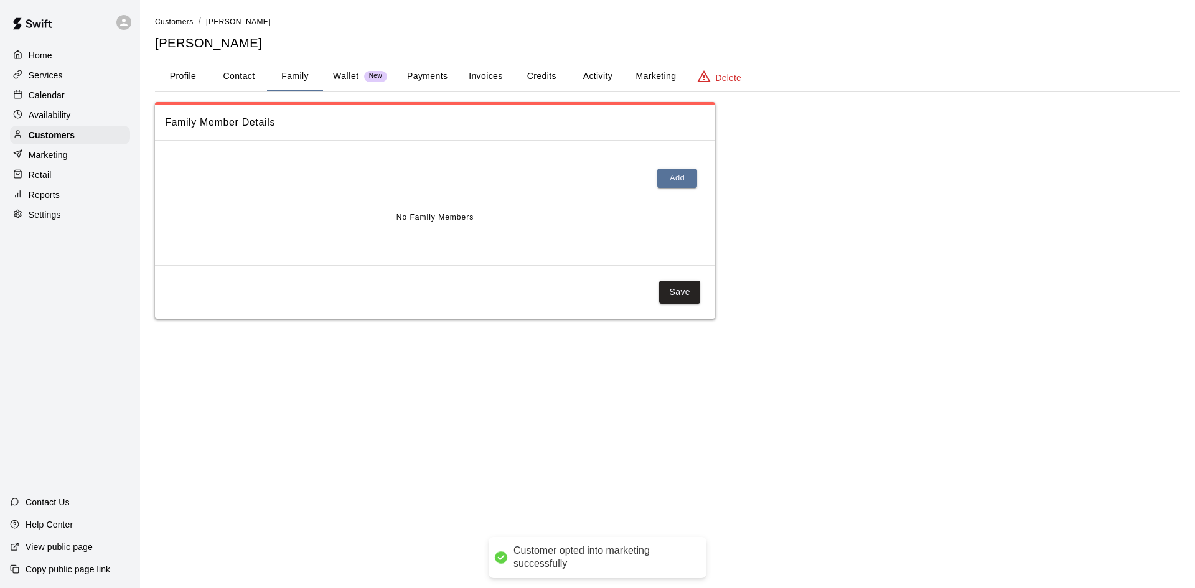
click at [232, 75] on button "Contact" at bounding box center [239, 77] width 56 height 30
select select "**"
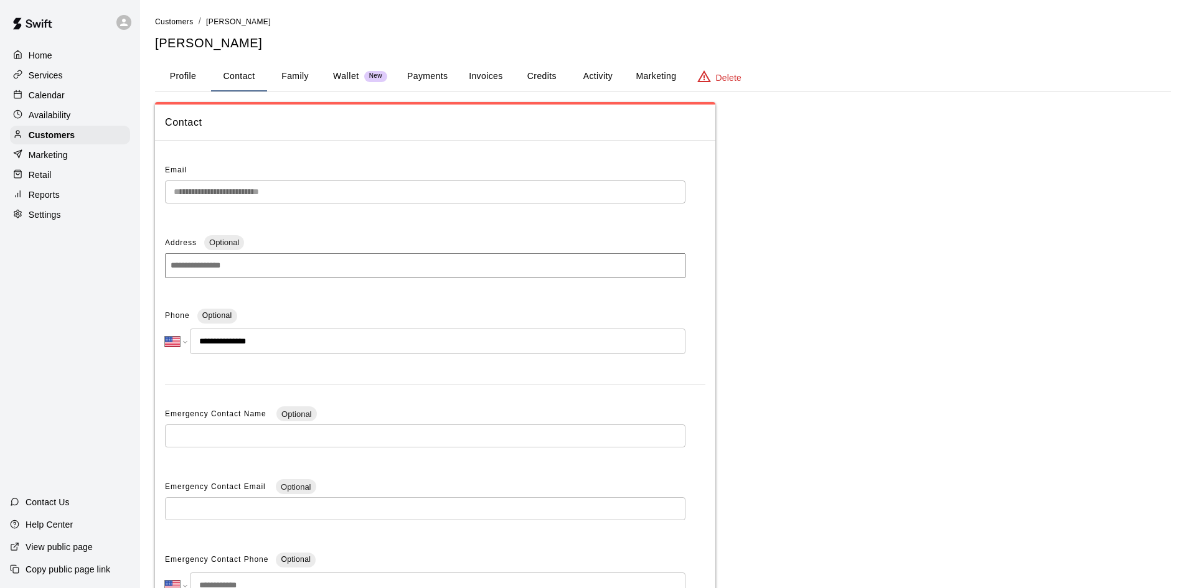
click at [431, 72] on button "Payments" at bounding box center [427, 77] width 60 height 30
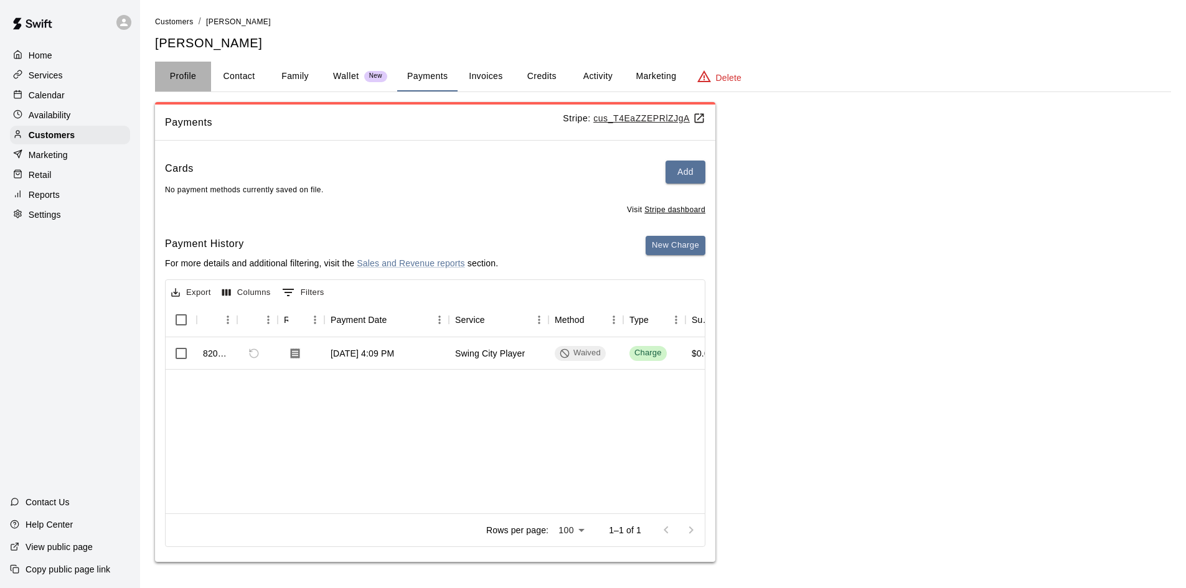
click at [189, 74] on button "Profile" at bounding box center [183, 77] width 56 height 30
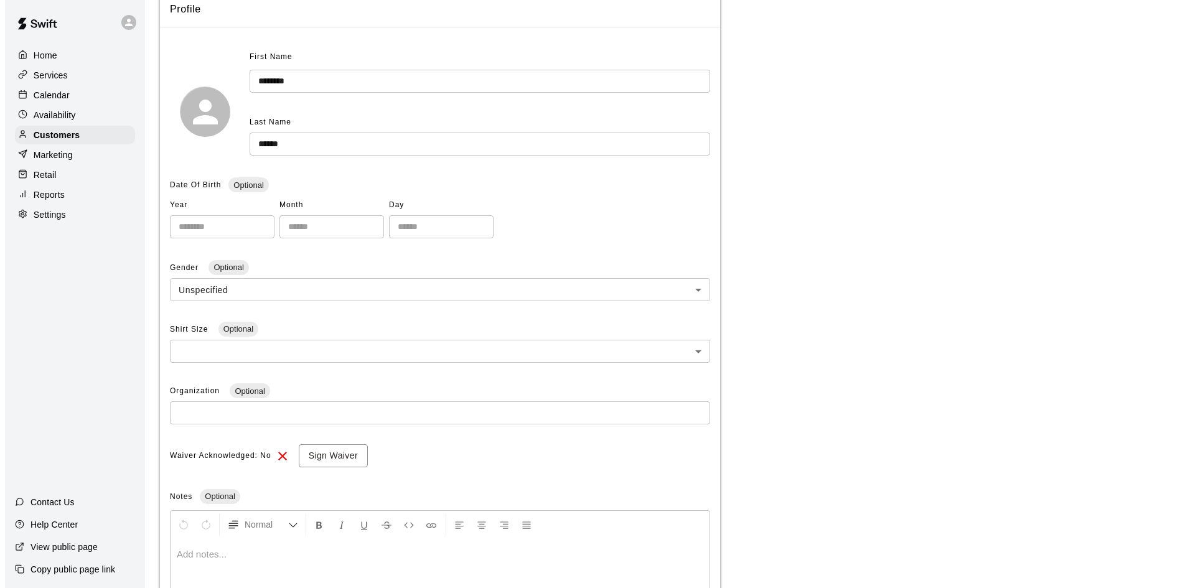
scroll to position [243, 0]
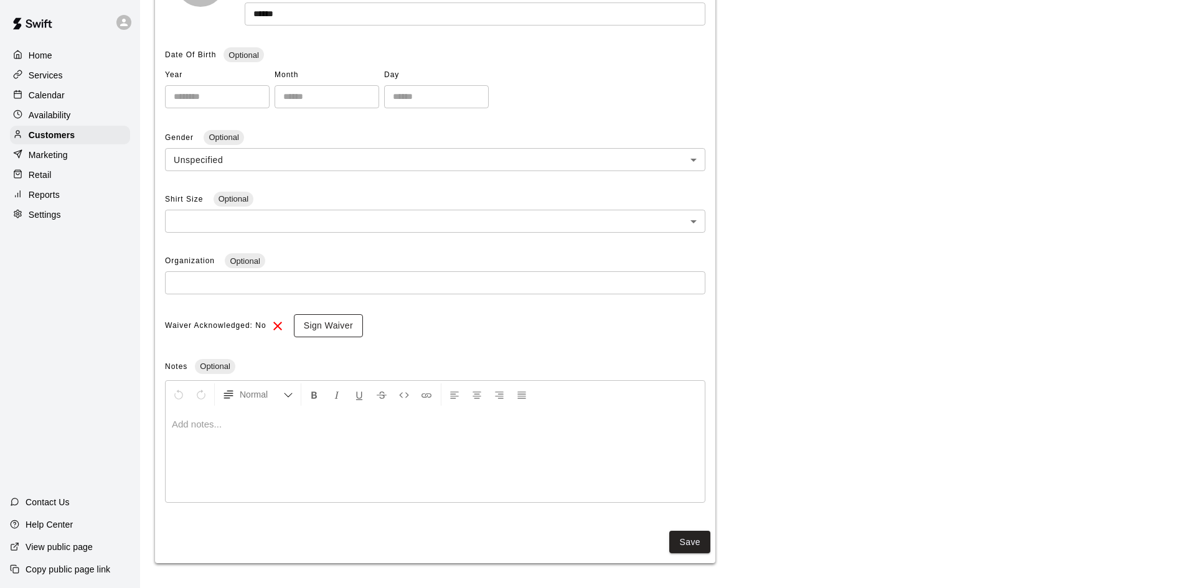
click at [316, 326] on button "Sign Waiver" at bounding box center [328, 325] width 69 height 23
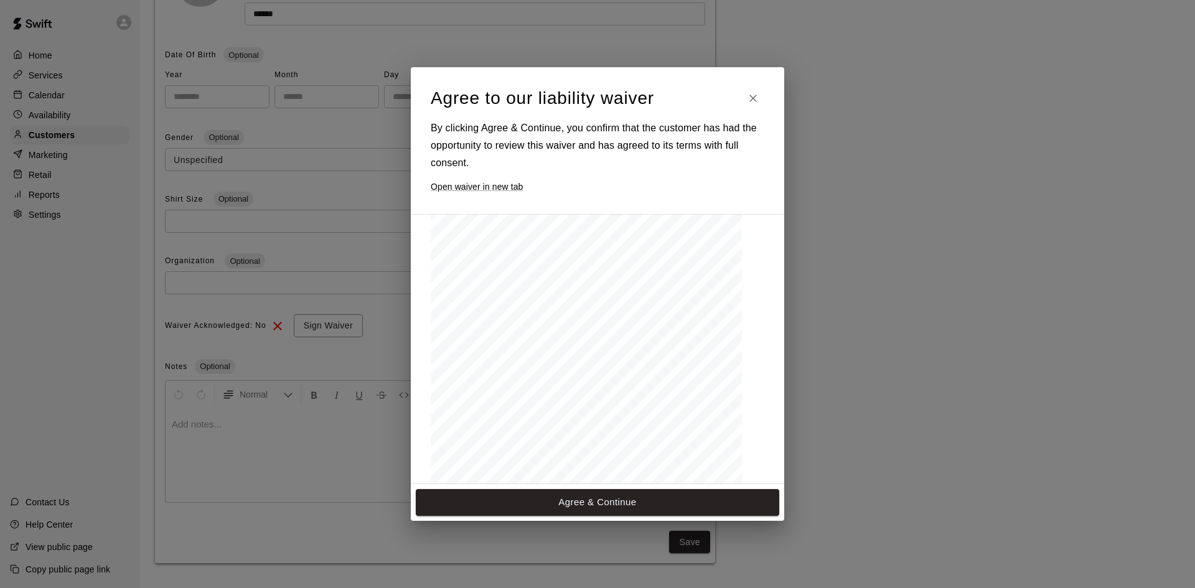
scroll to position [949, 0]
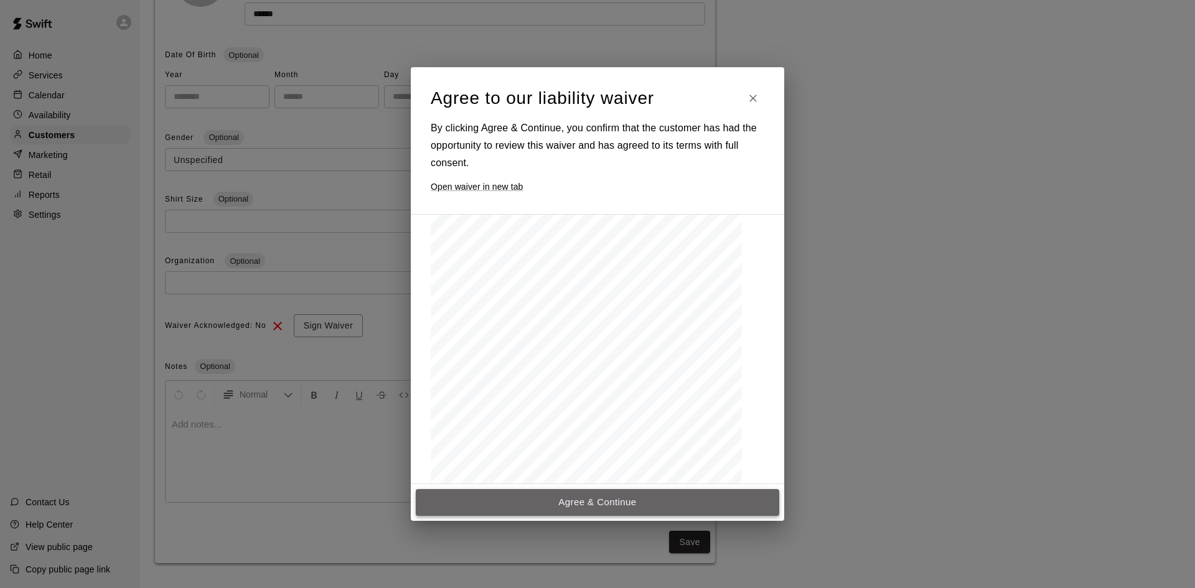
click at [603, 502] on button "Agree & Continue" at bounding box center [598, 502] width 364 height 26
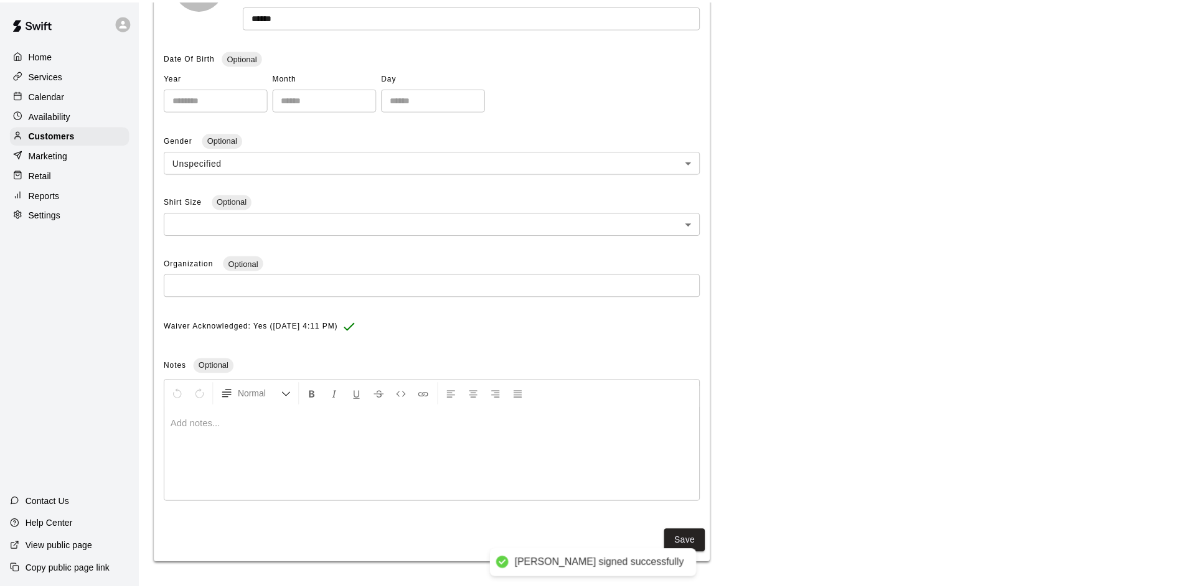
scroll to position [241, 0]
click at [901, 254] on div "**********" at bounding box center [663, 212] width 1016 height 702
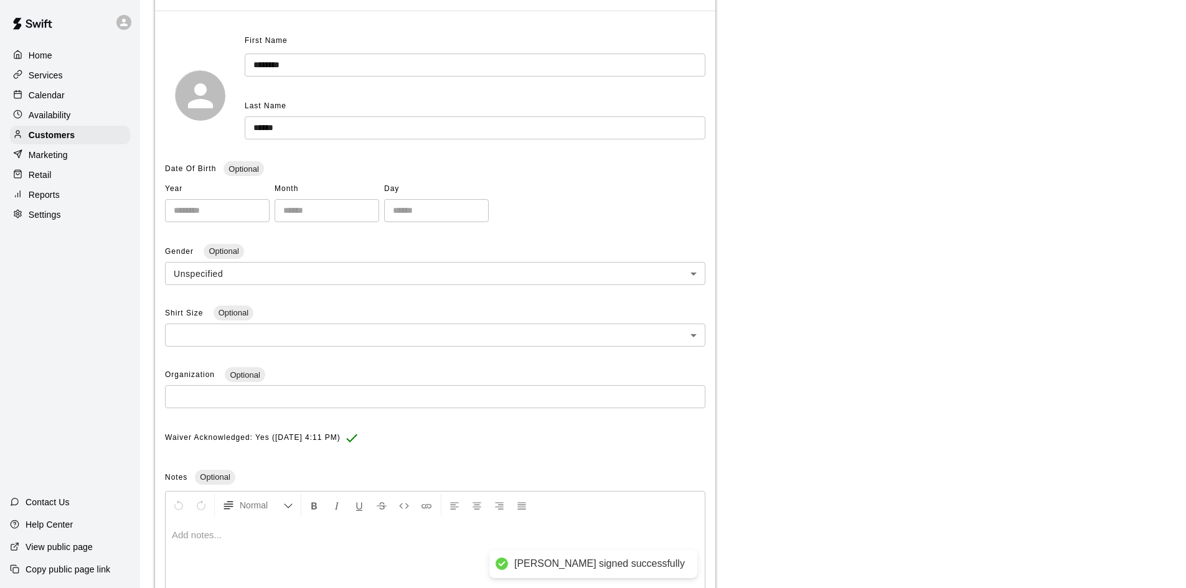
scroll to position [0, 0]
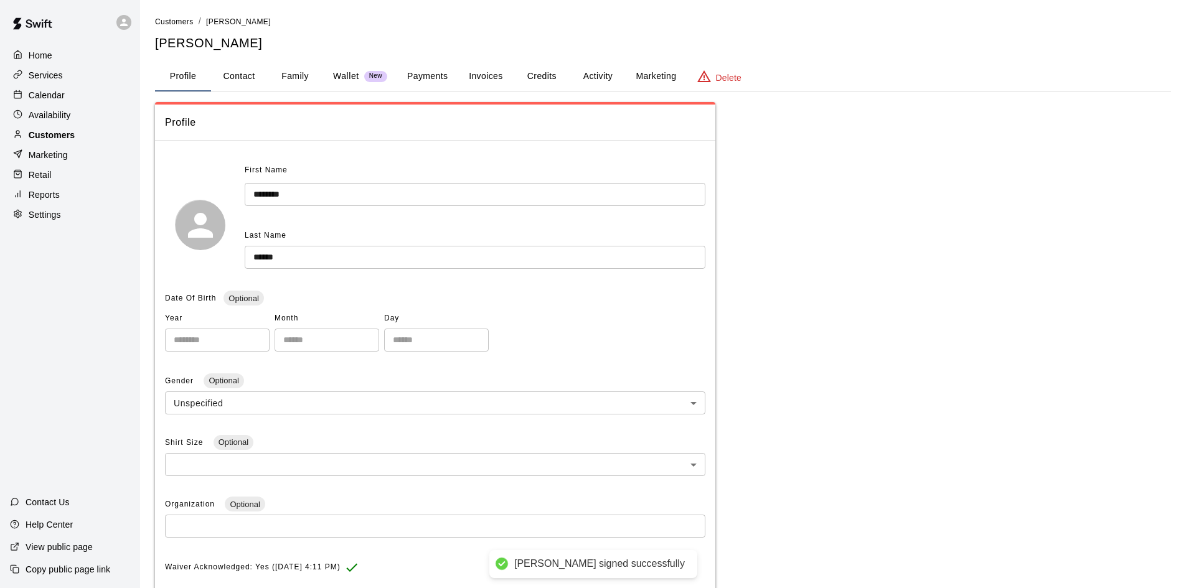
click at [71, 136] on p "Customers" at bounding box center [52, 135] width 46 height 12
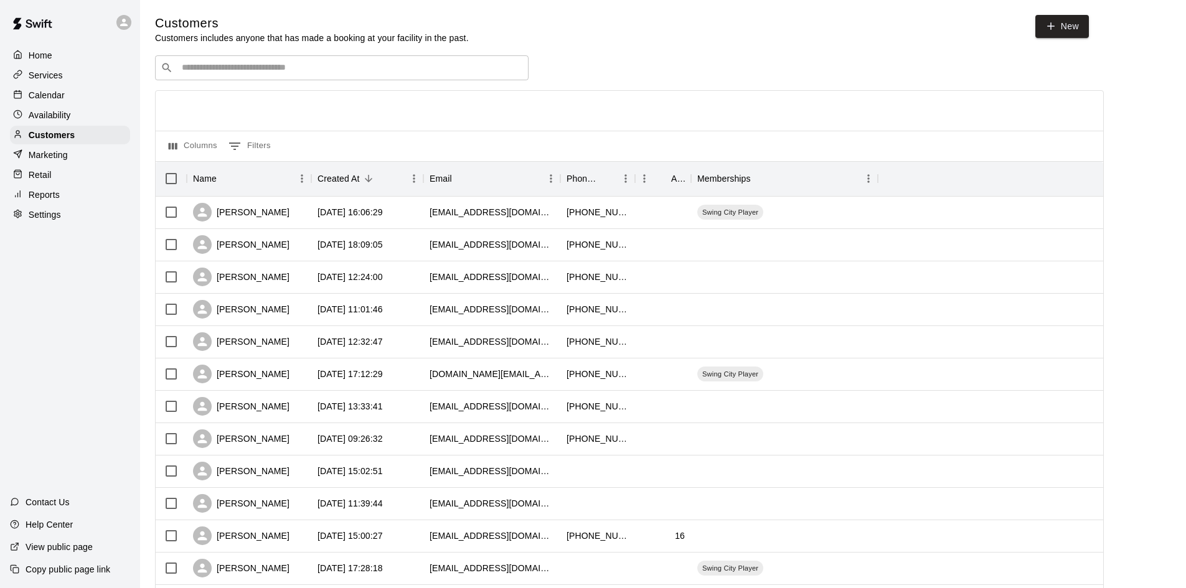
click at [57, 96] on p "Calendar" at bounding box center [47, 95] width 36 height 12
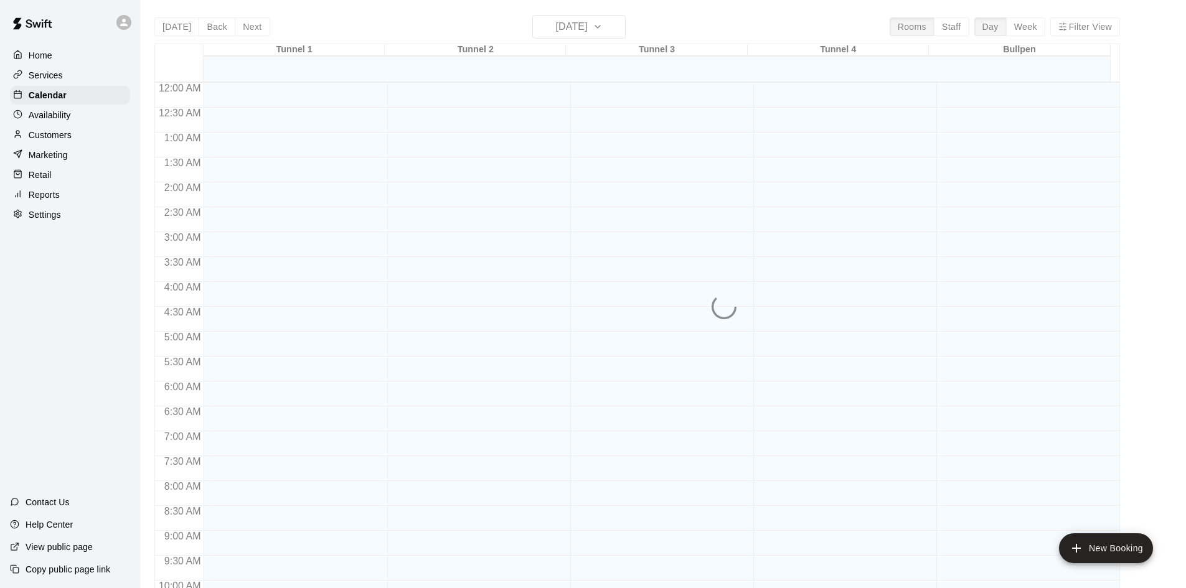
scroll to position [638, 0]
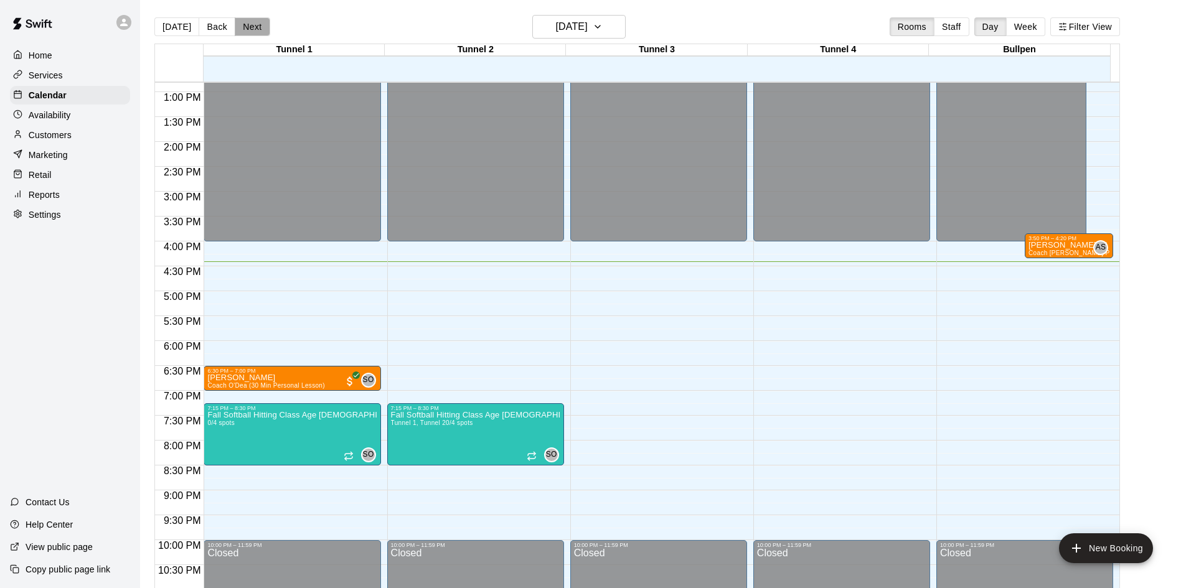
click at [239, 21] on button "Next" at bounding box center [252, 26] width 35 height 19
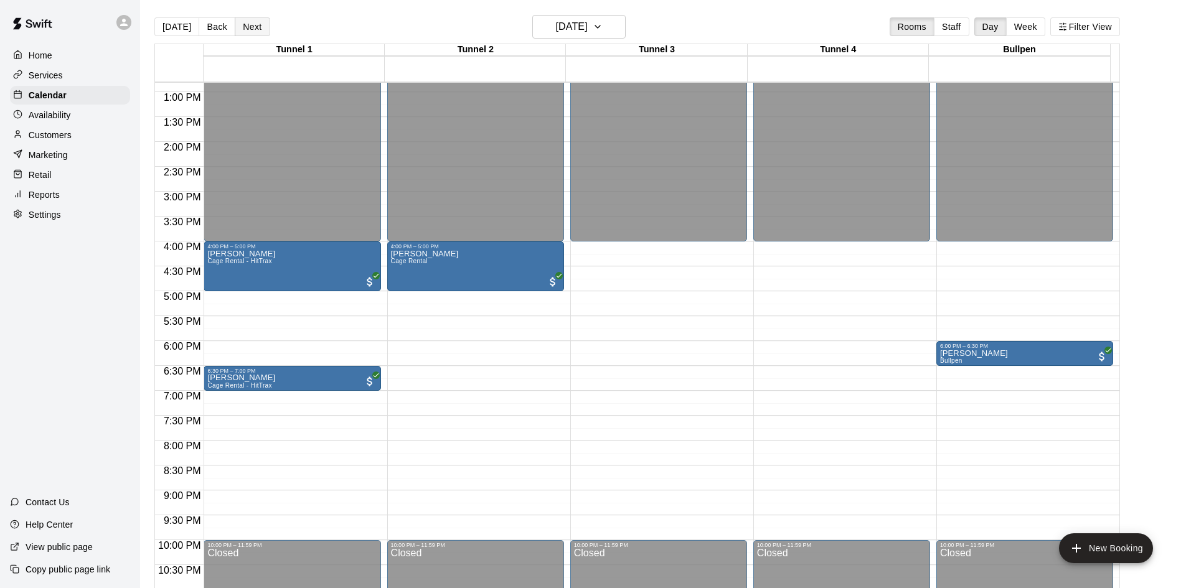
click at [246, 28] on button "Next" at bounding box center [252, 26] width 35 height 19
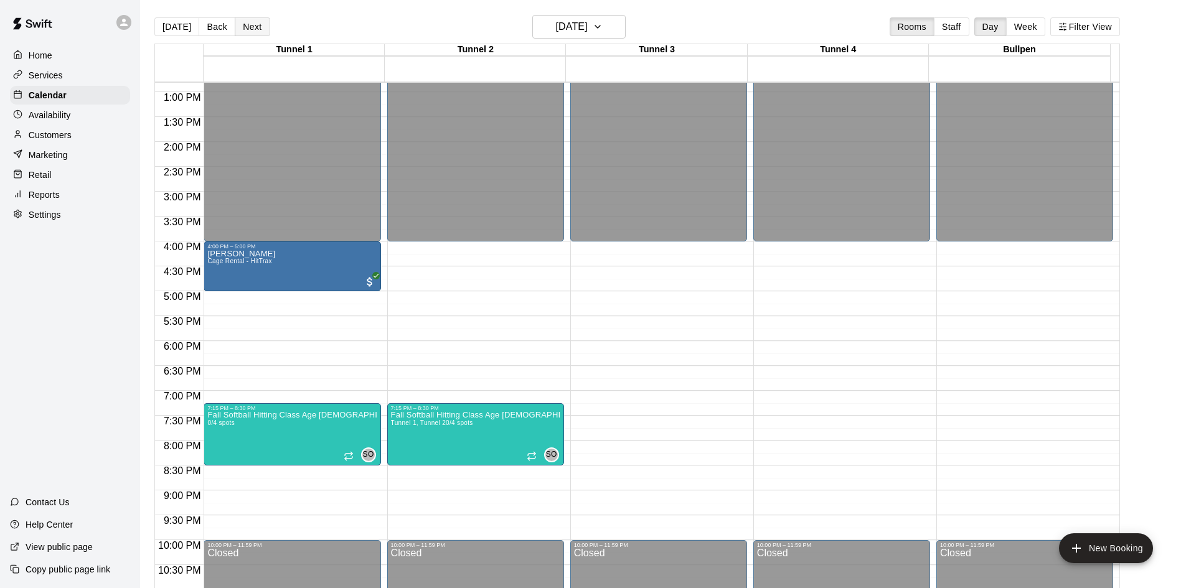
click at [246, 28] on button "Next" at bounding box center [252, 26] width 35 height 19
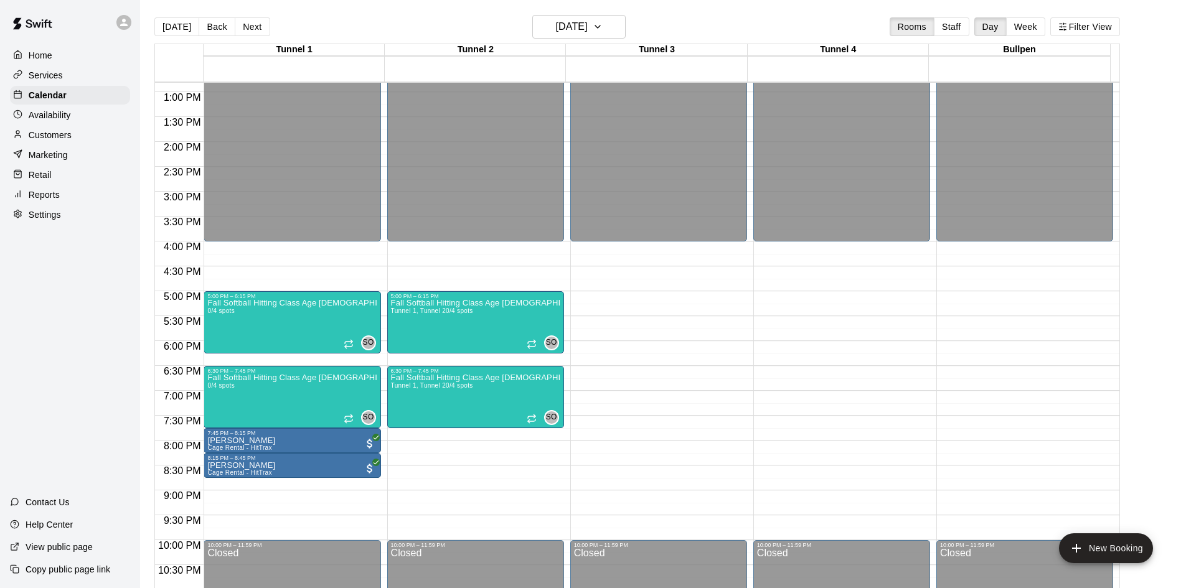
click at [252, 29] on button "Next" at bounding box center [252, 26] width 35 height 19
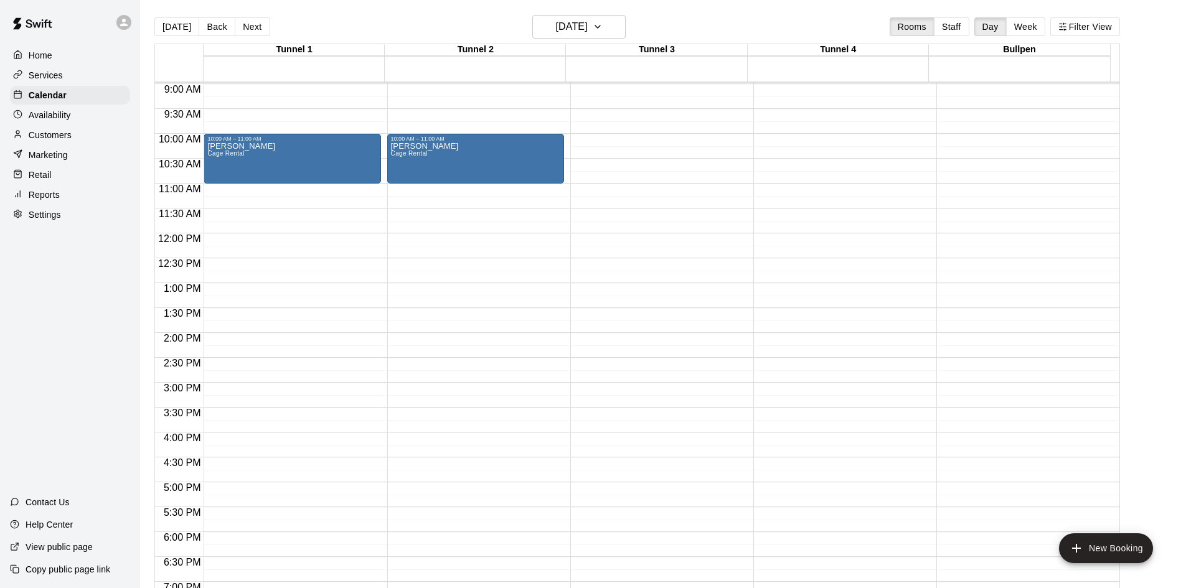
scroll to position [327, 0]
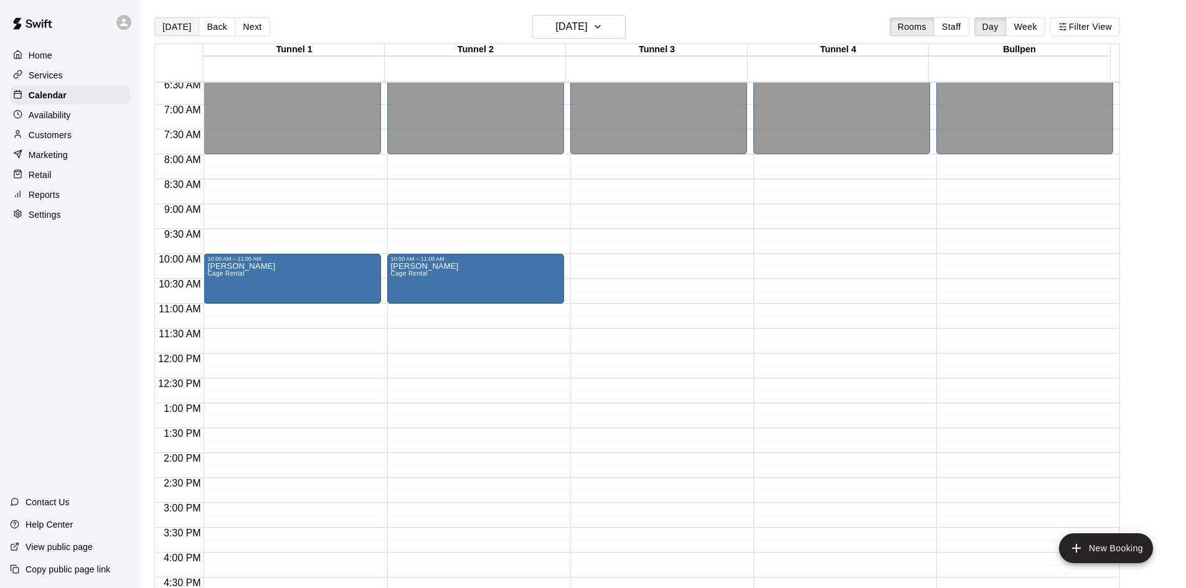
click at [182, 29] on button "[DATE]" at bounding box center [176, 26] width 45 height 19
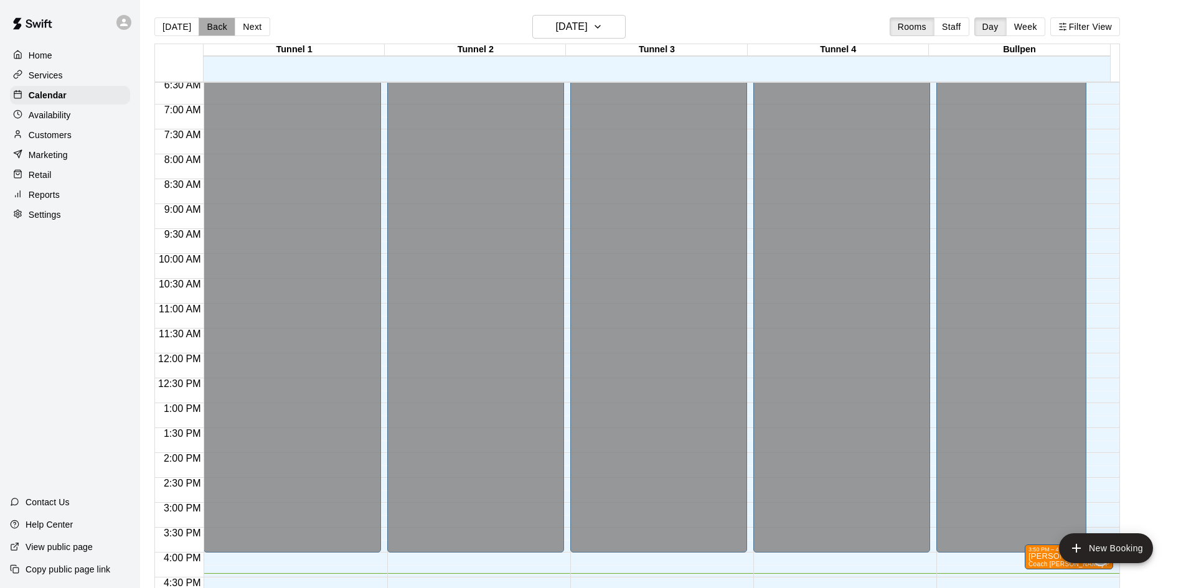
click at [199, 29] on button "Back" at bounding box center [217, 26] width 37 height 19
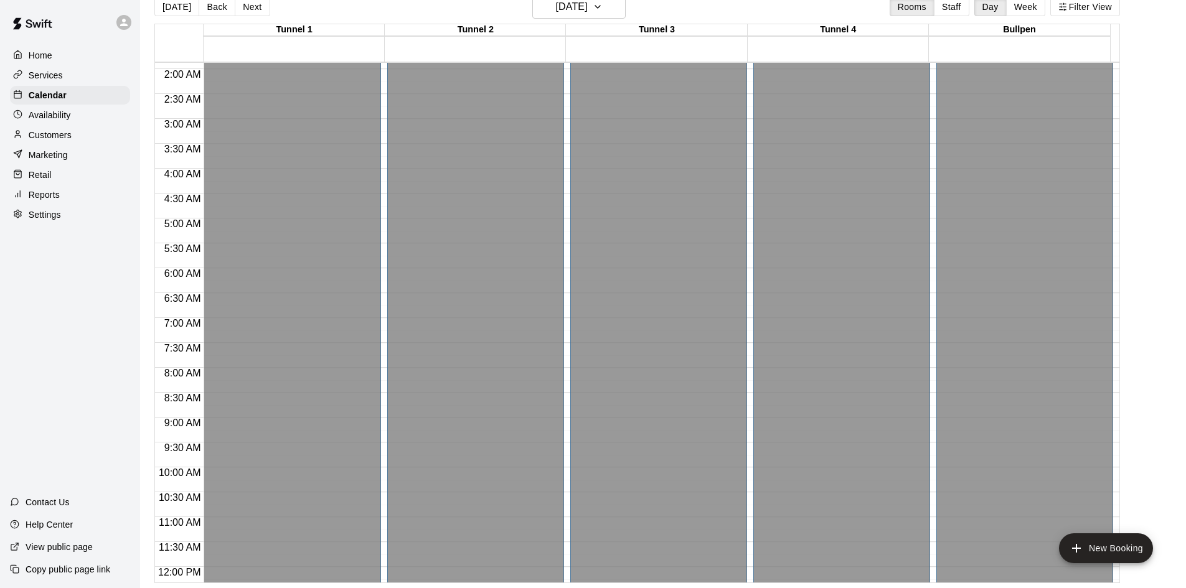
scroll to position [54, 0]
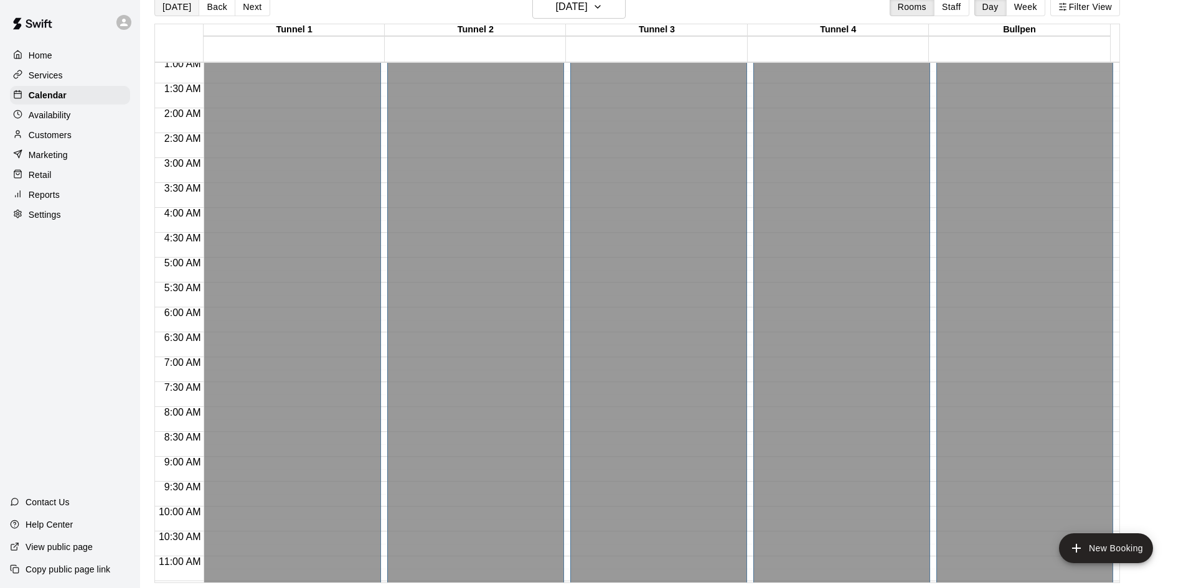
click at [165, 8] on button "[DATE]" at bounding box center [176, 7] width 45 height 19
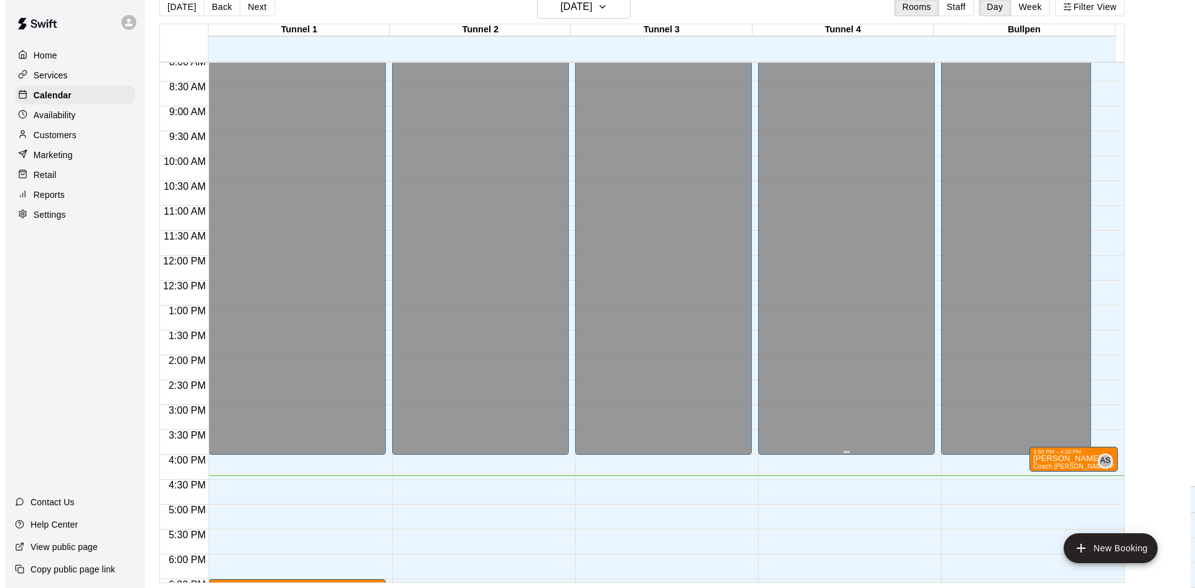
scroll to position [614, 0]
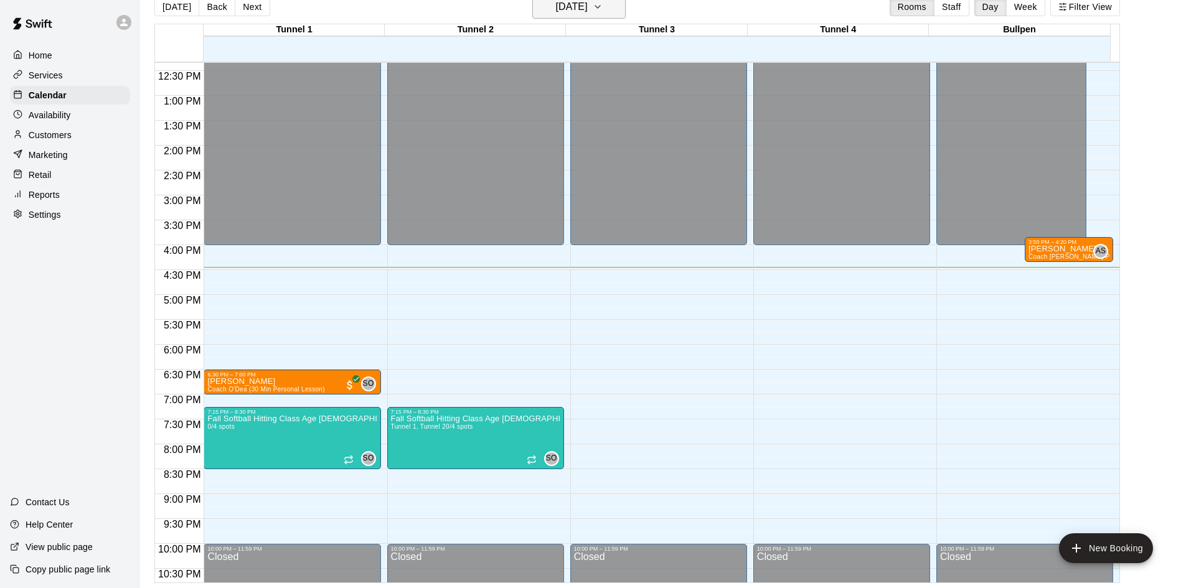
click at [566, 7] on h6 "[DATE]" at bounding box center [572, 6] width 32 height 17
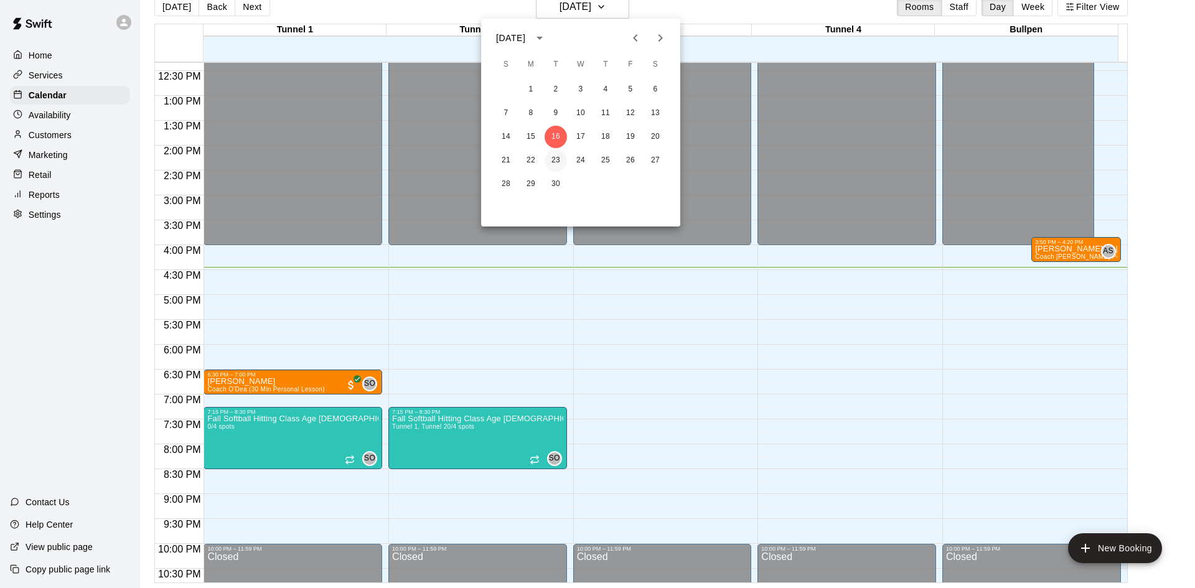
click at [563, 157] on button "23" at bounding box center [556, 160] width 22 height 22
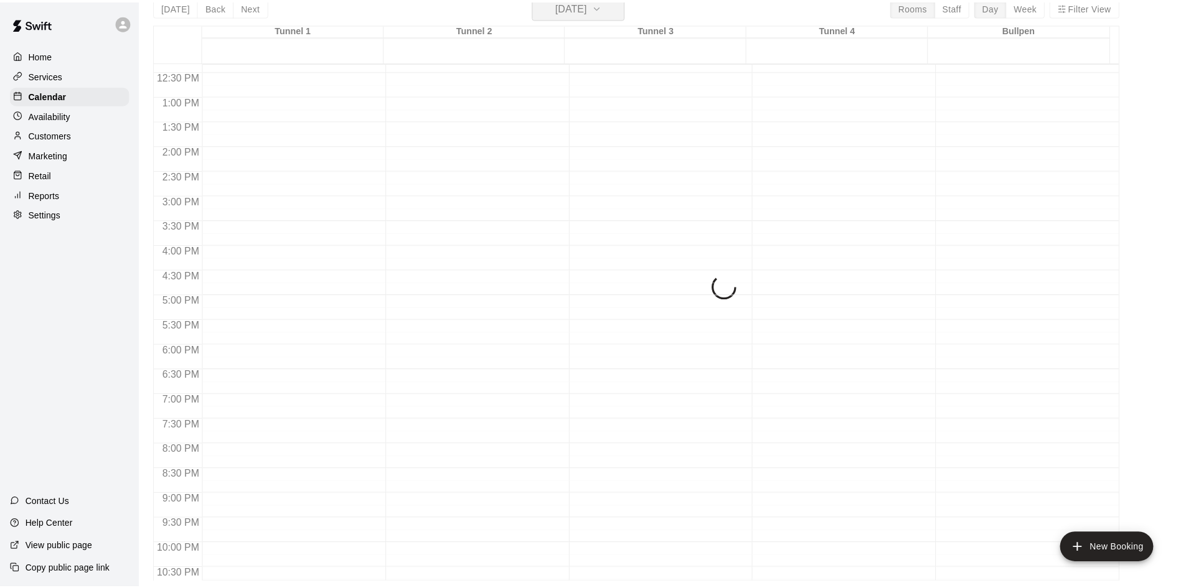
scroll to position [15, 0]
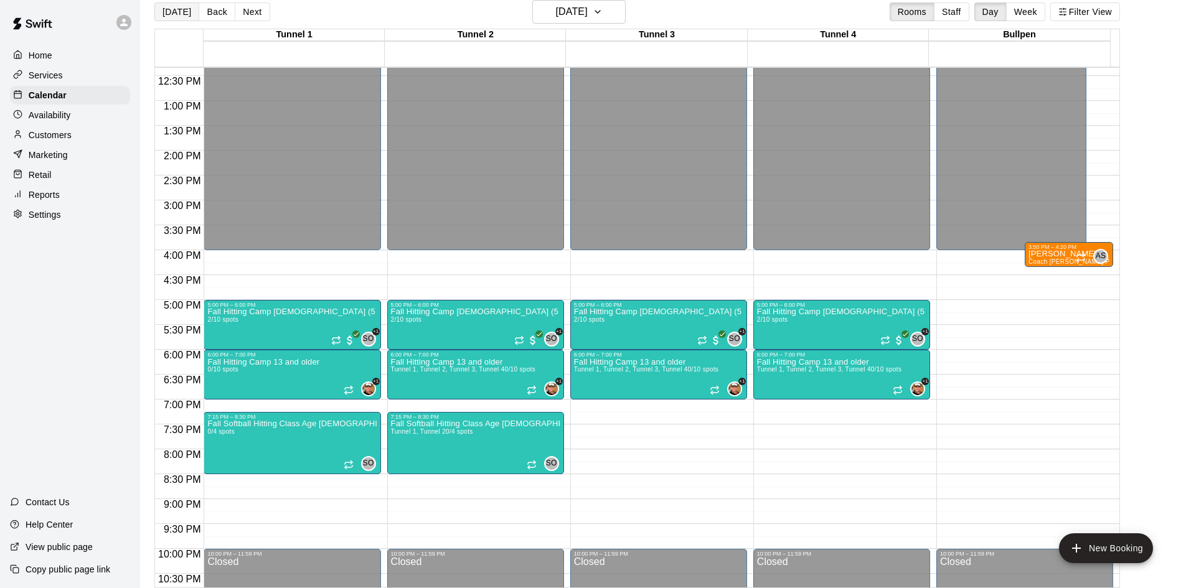
click at [159, 6] on button "[DATE]" at bounding box center [176, 11] width 45 height 19
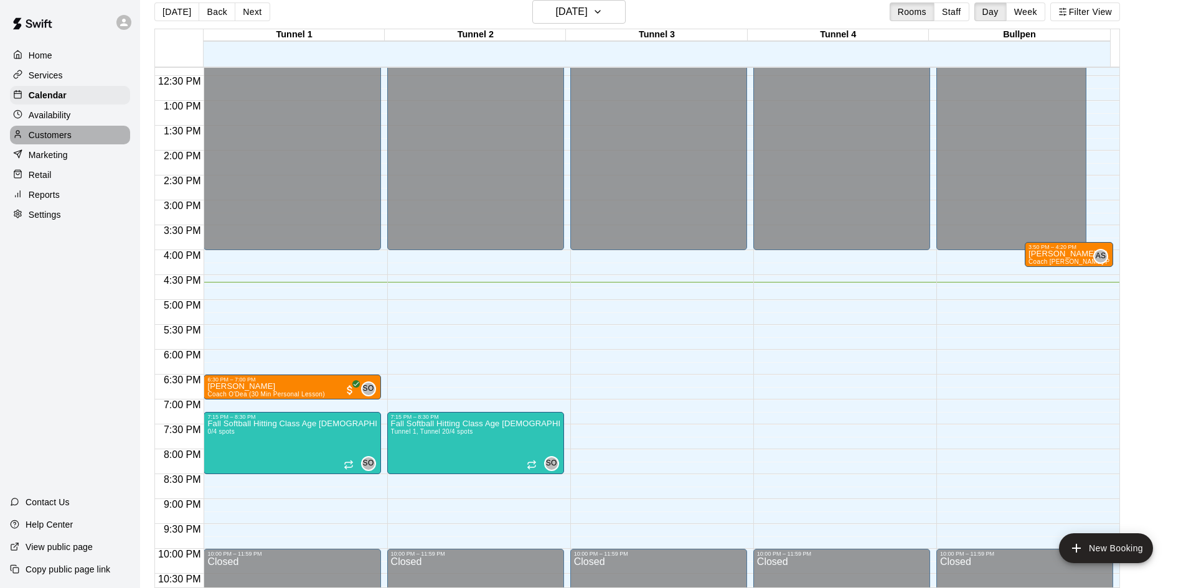
click at [44, 132] on p "Customers" at bounding box center [50, 135] width 43 height 12
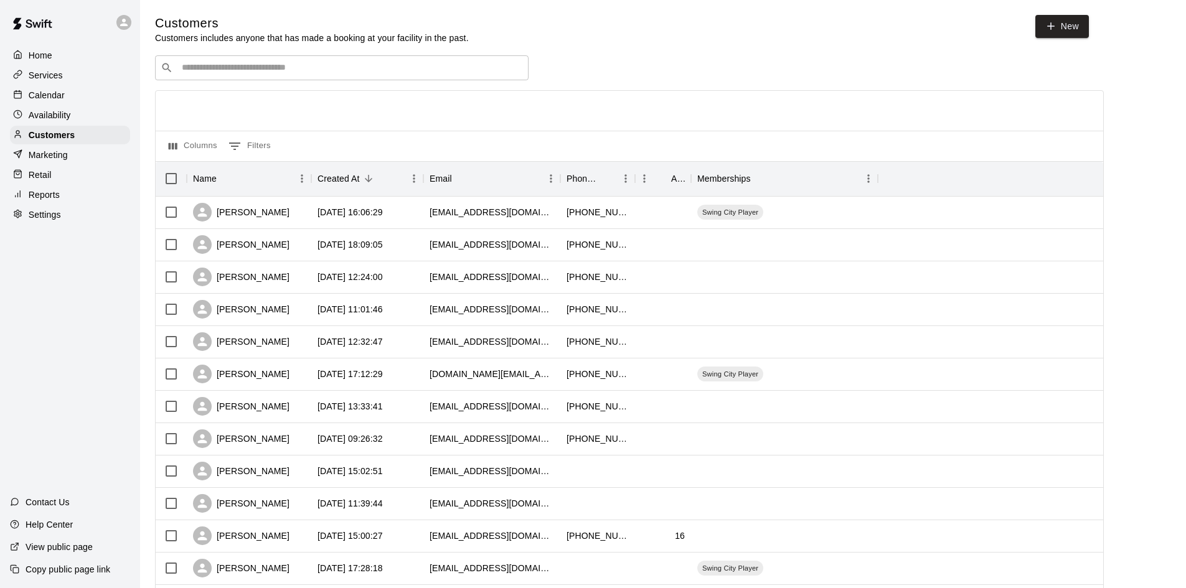
click at [360, 83] on div "​ ​ Columns 0 Filters Name Created At Email Phone Number Age Memberships [PERSO…" at bounding box center [629, 547] width 949 height 984
click at [360, 78] on div "​ ​" at bounding box center [341, 67] width 373 height 25
click at [65, 95] on div "Calendar" at bounding box center [70, 95] width 120 height 19
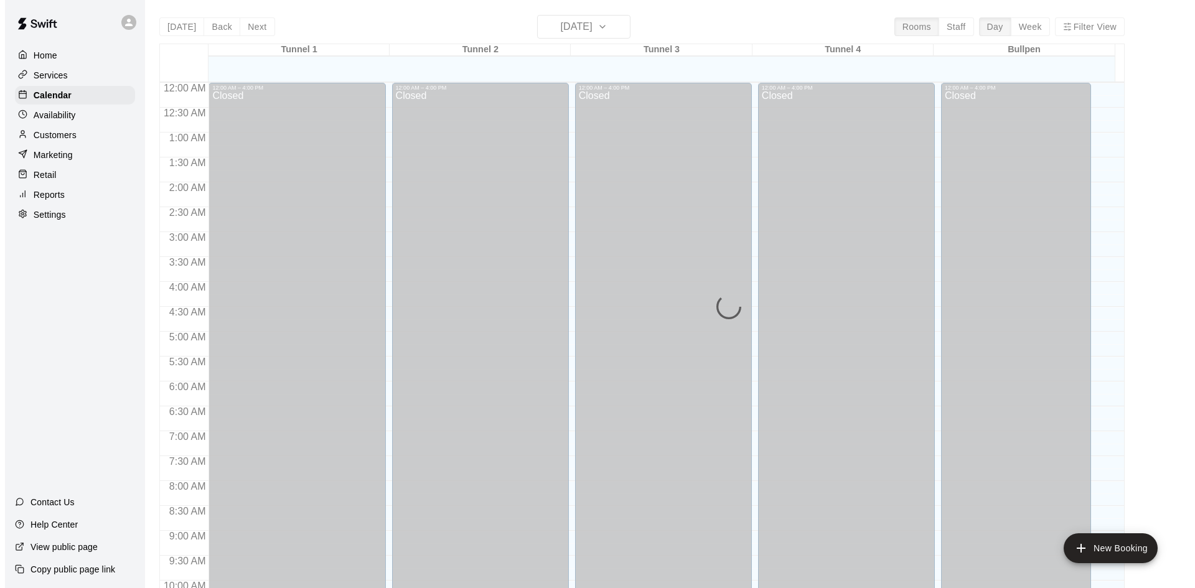
scroll to position [638, 0]
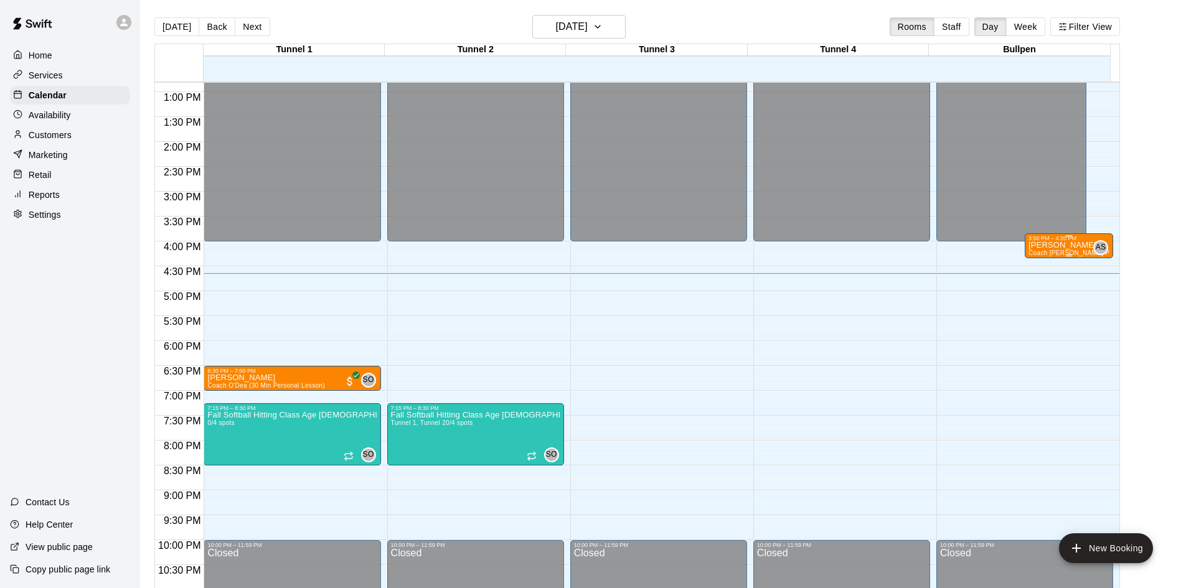
click at [1054, 237] on div at bounding box center [1068, 236] width 81 height 2
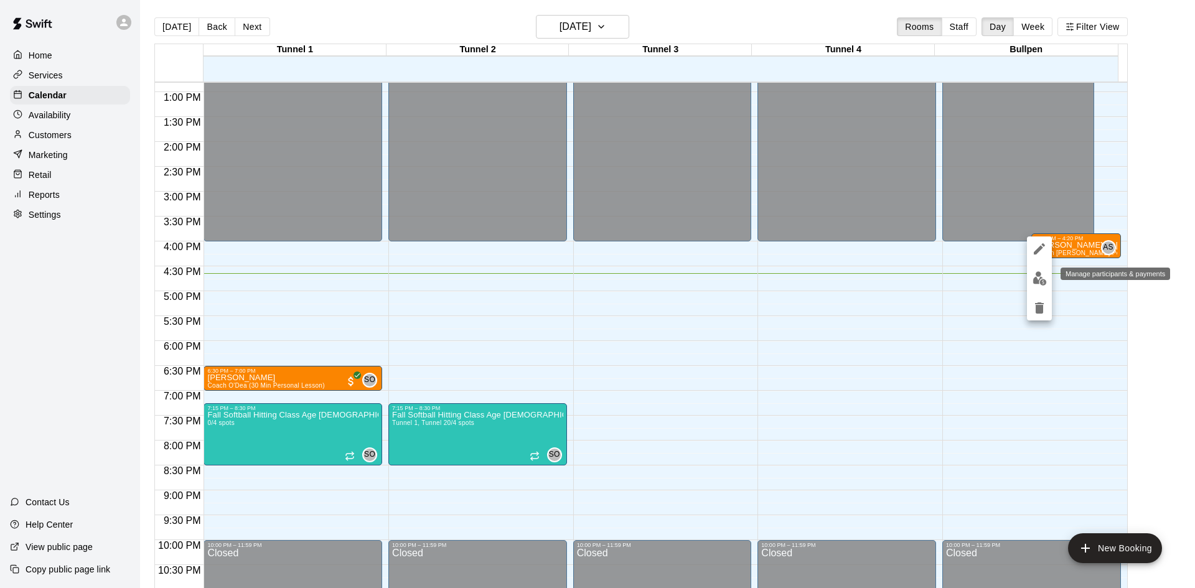
click at [1042, 269] on button "edit" at bounding box center [1039, 278] width 25 height 24
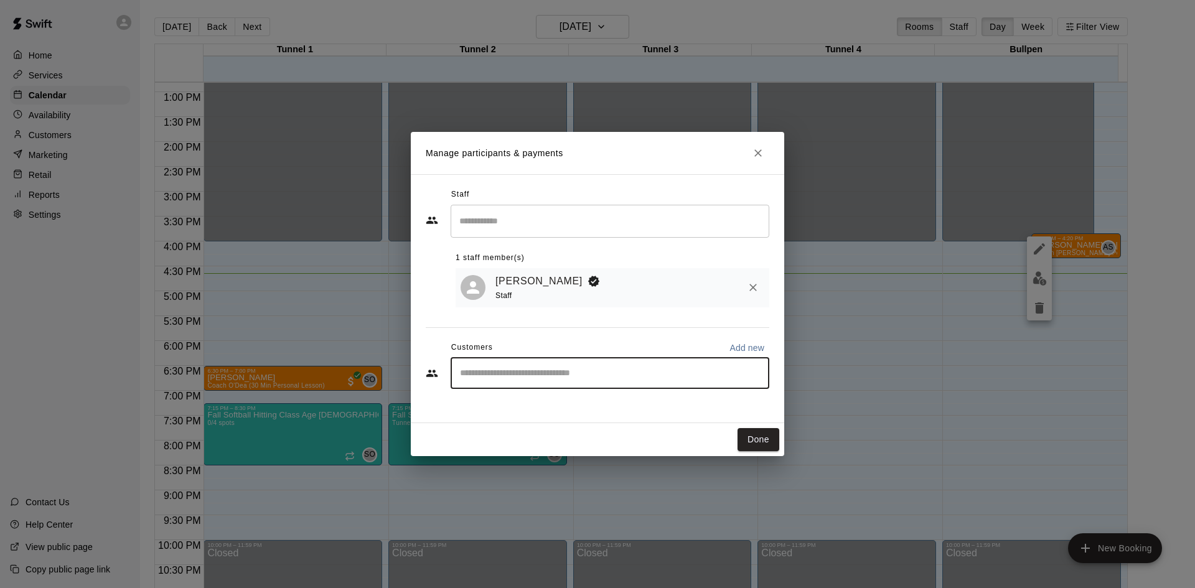
click at [683, 380] on input "Start typing to search customers..." at bounding box center [609, 373] width 307 height 12
type input "****"
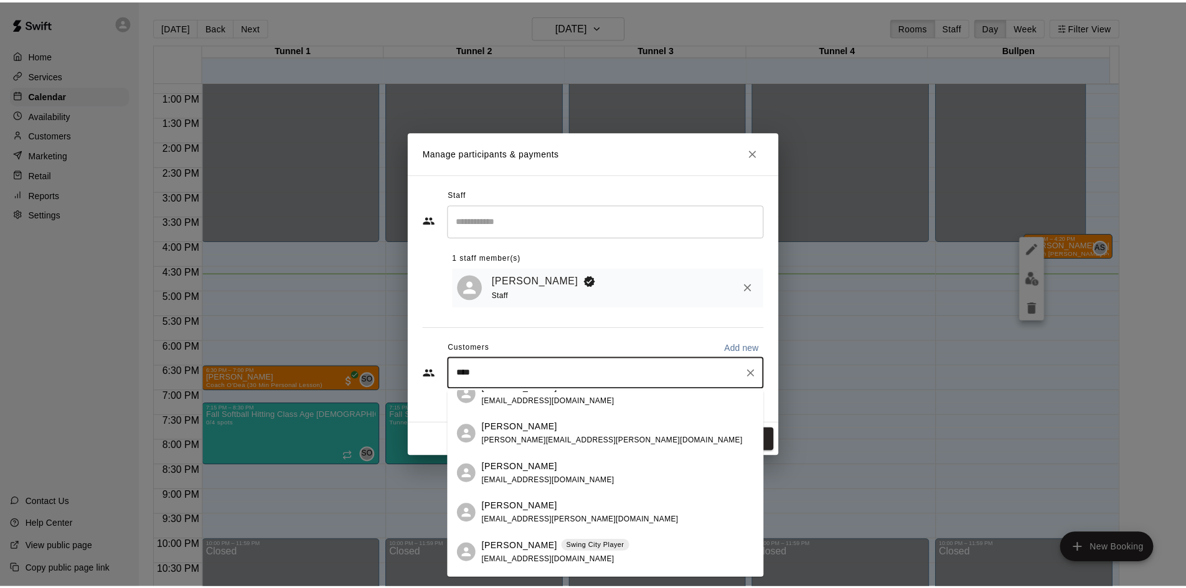
scroll to position [436, 0]
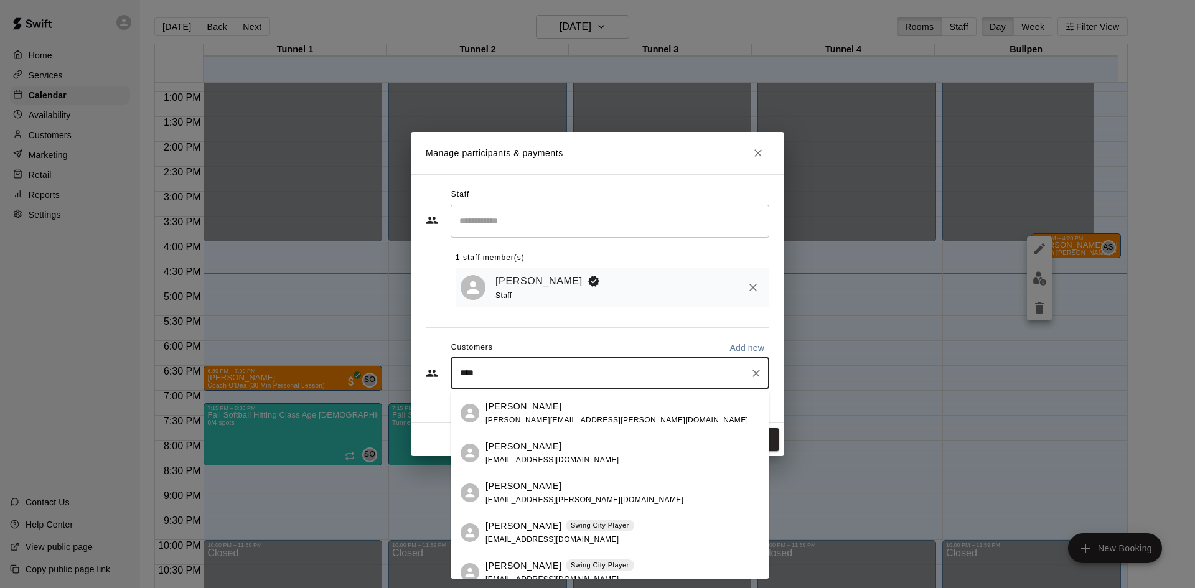
click at [524, 457] on span "[EMAIL_ADDRESS][DOMAIN_NAME]" at bounding box center [553, 460] width 134 height 9
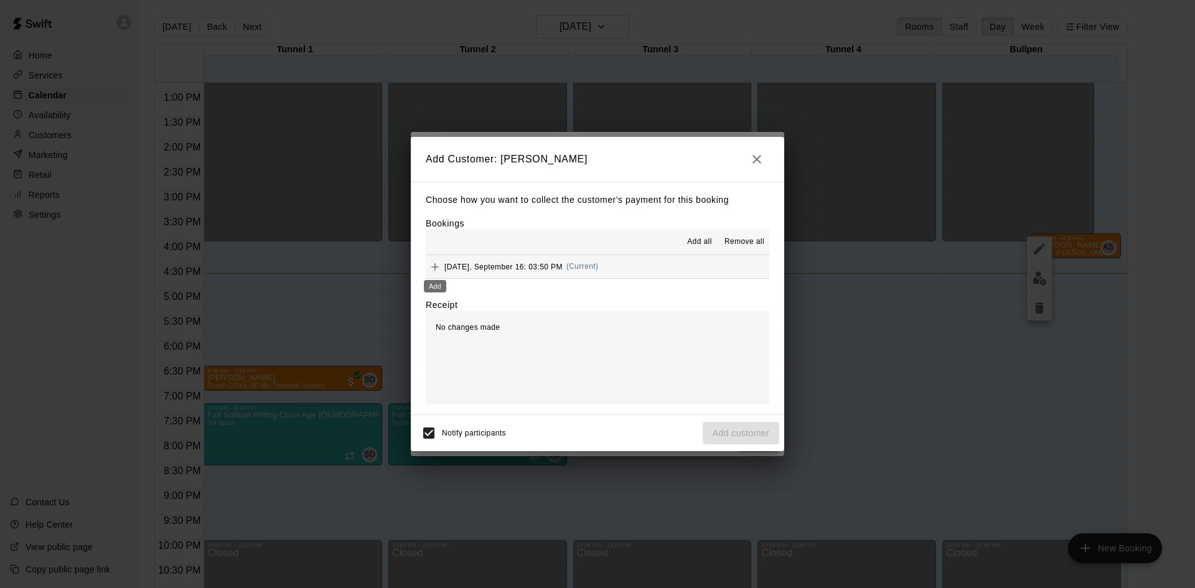
click at [432, 268] on icon "Add" at bounding box center [435, 267] width 12 height 12
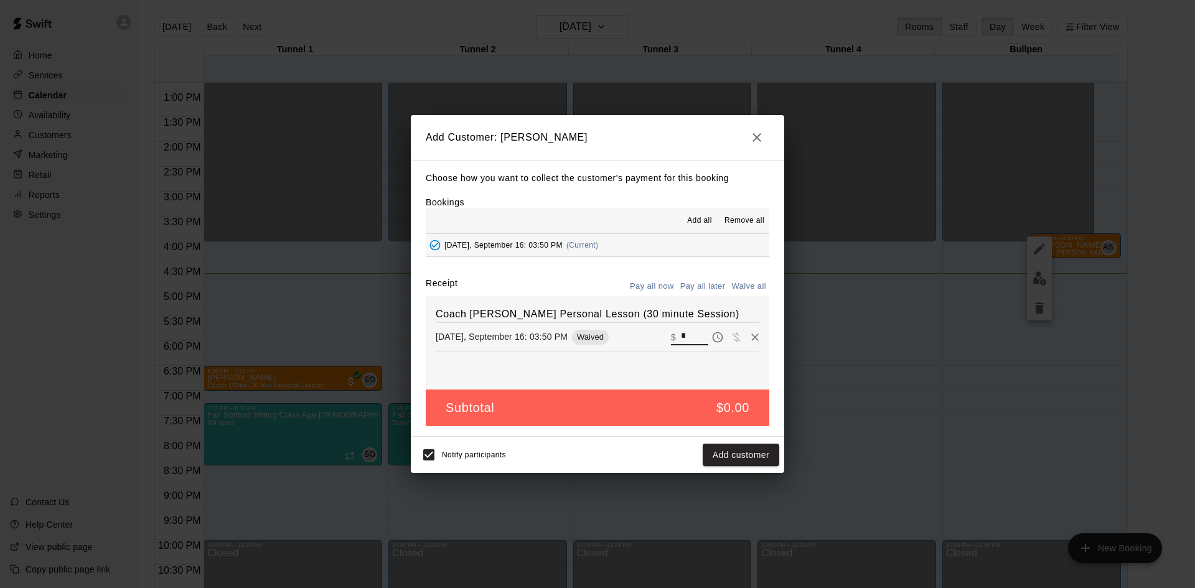
drag, startPoint x: 650, startPoint y: 340, endPoint x: 641, endPoint y: 340, distance: 10.0
click at [649, 340] on div "[DATE], September 16: 03:50 PM Waived ​ $ *" at bounding box center [598, 337] width 324 height 19
type input "**"
click at [748, 446] on button "Checkout" at bounding box center [750, 455] width 59 height 23
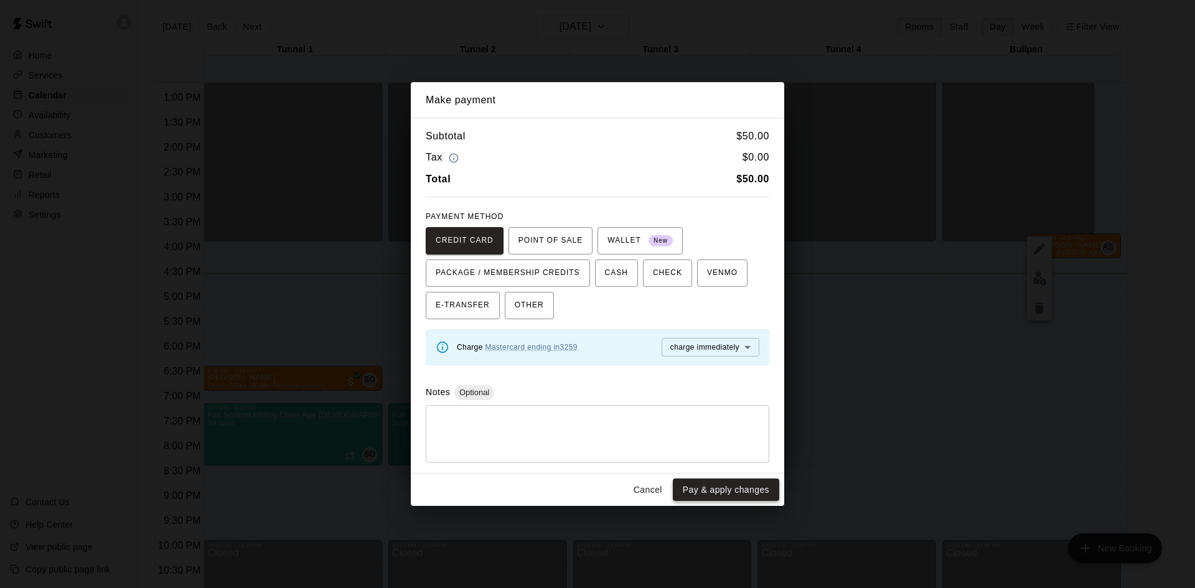
click at [715, 491] on button "Pay & apply changes" at bounding box center [726, 490] width 106 height 23
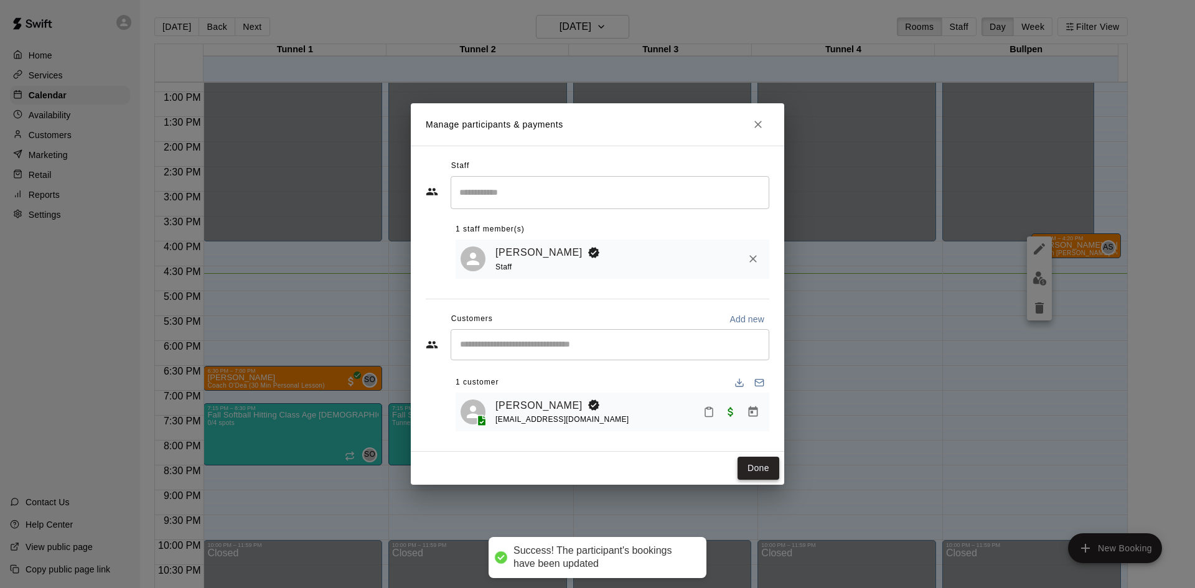
click at [754, 469] on button "Done" at bounding box center [759, 468] width 42 height 23
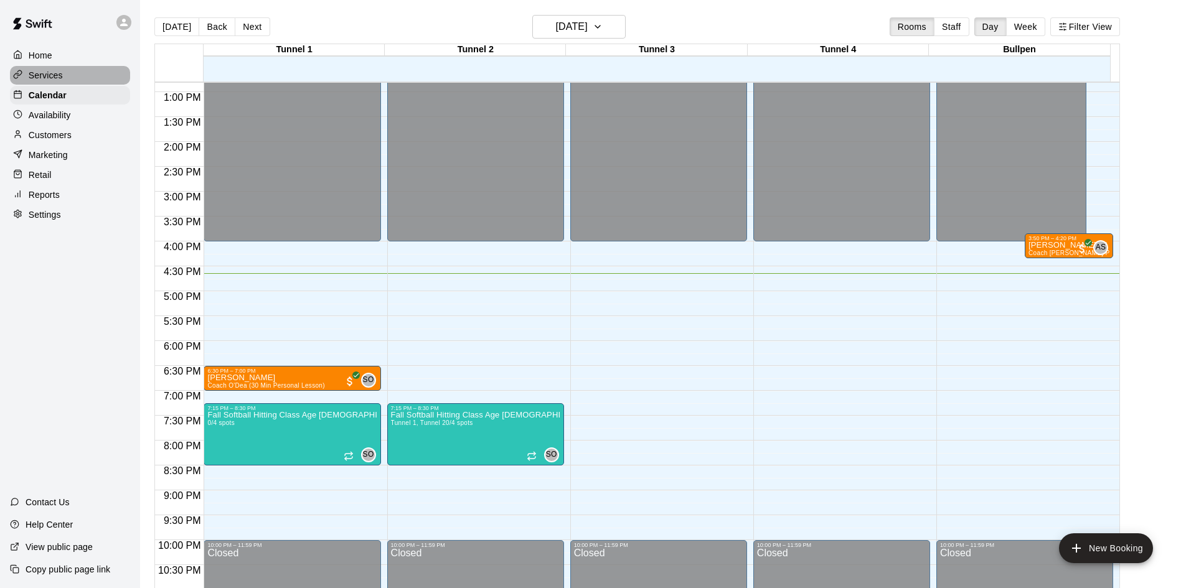
click at [46, 78] on p "Services" at bounding box center [46, 75] width 34 height 12
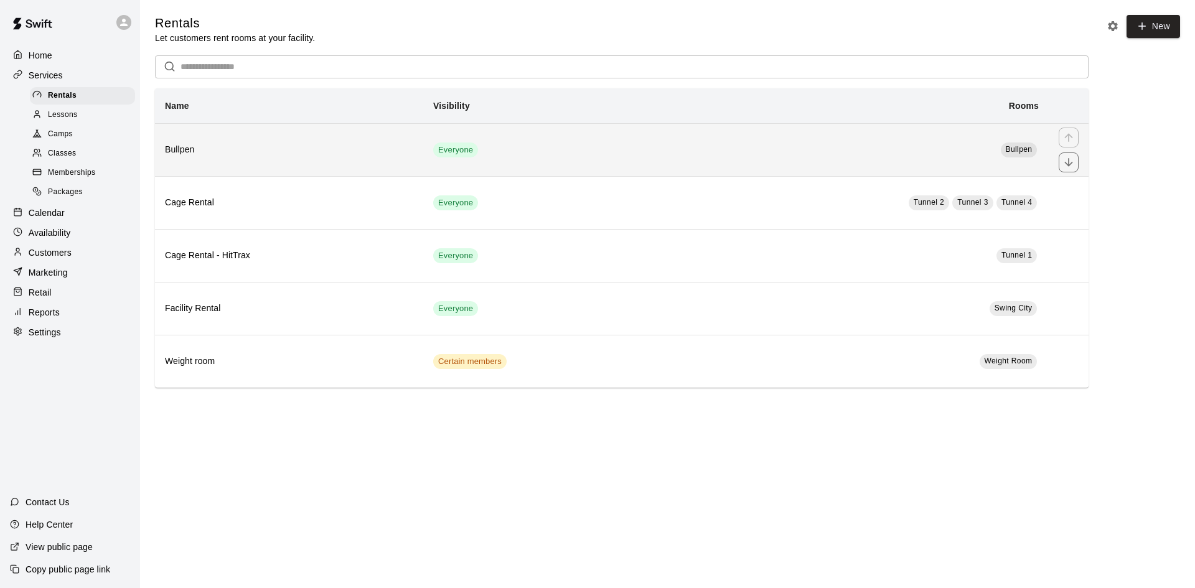
click at [746, 143] on td "Bullpen" at bounding box center [855, 149] width 387 height 53
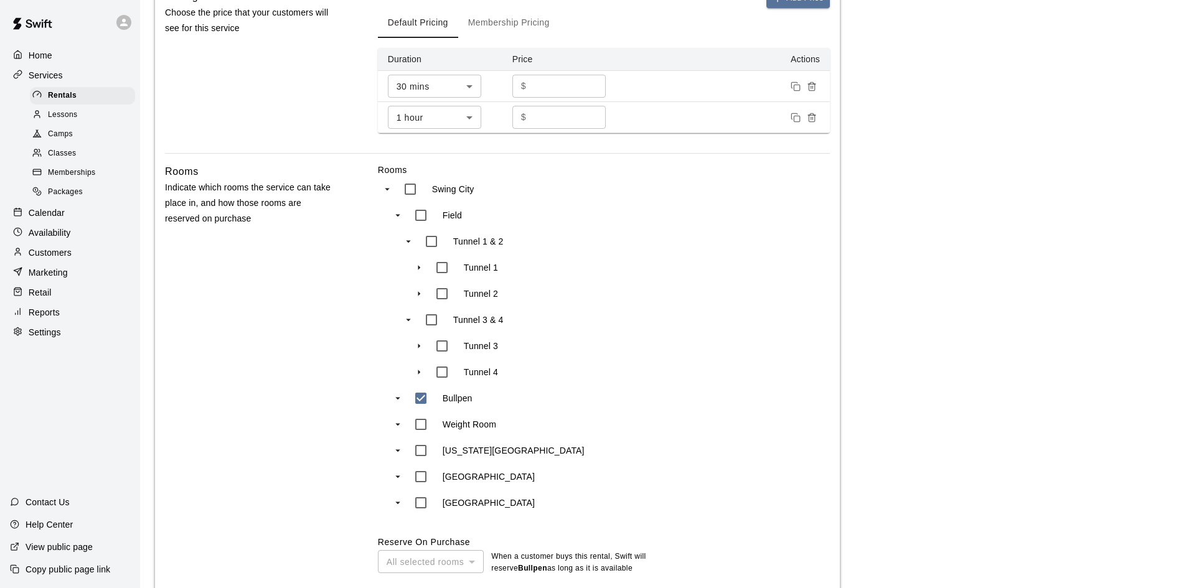
scroll to position [572, 0]
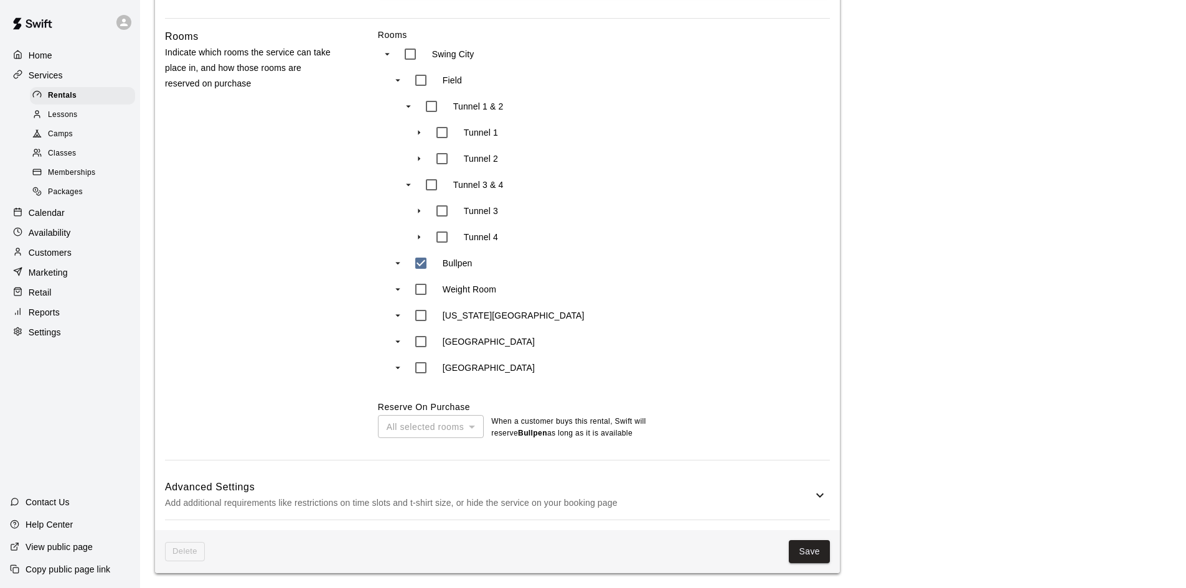
click at [800, 491] on h6 "Advanced Settings" at bounding box center [488, 487] width 647 height 16
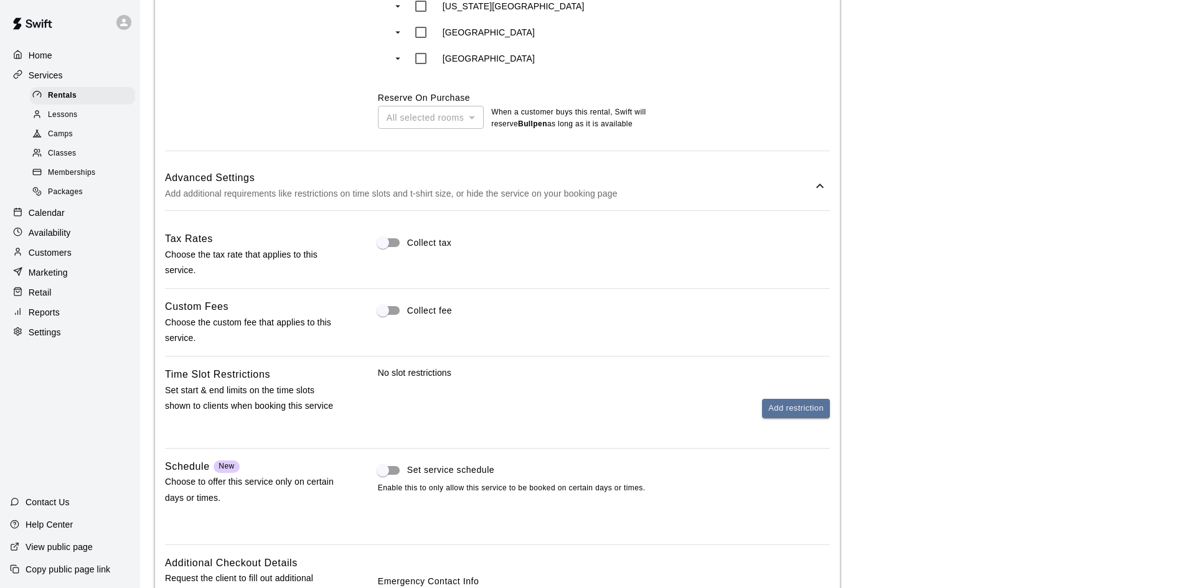
scroll to position [883, 0]
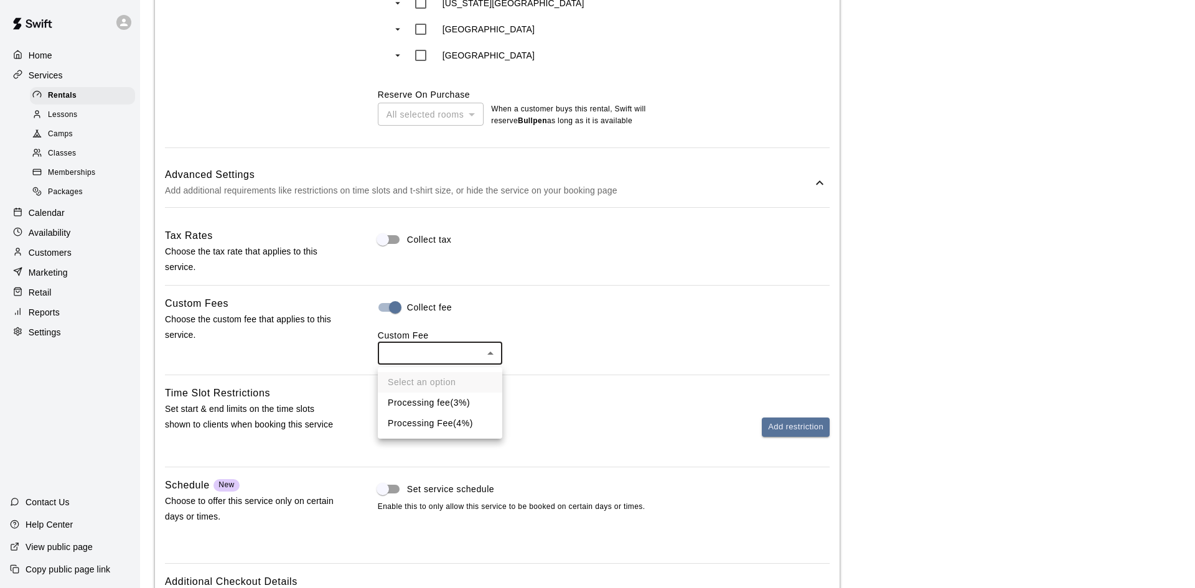
click at [430, 420] on li "Processing Fee ( 4% )" at bounding box center [440, 423] width 124 height 21
type input "***"
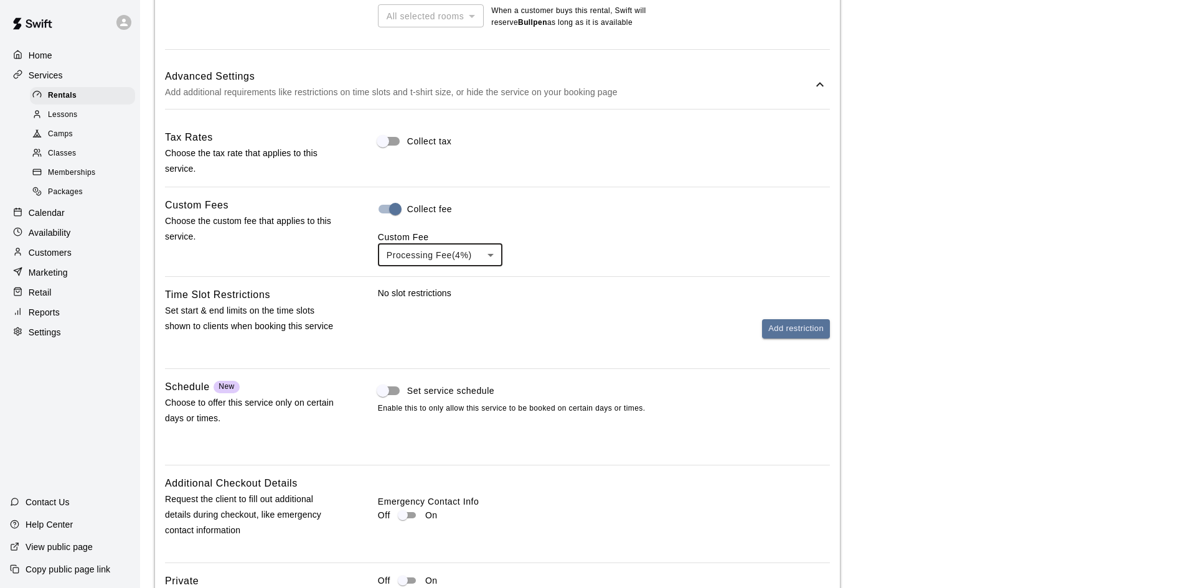
scroll to position [1104, 0]
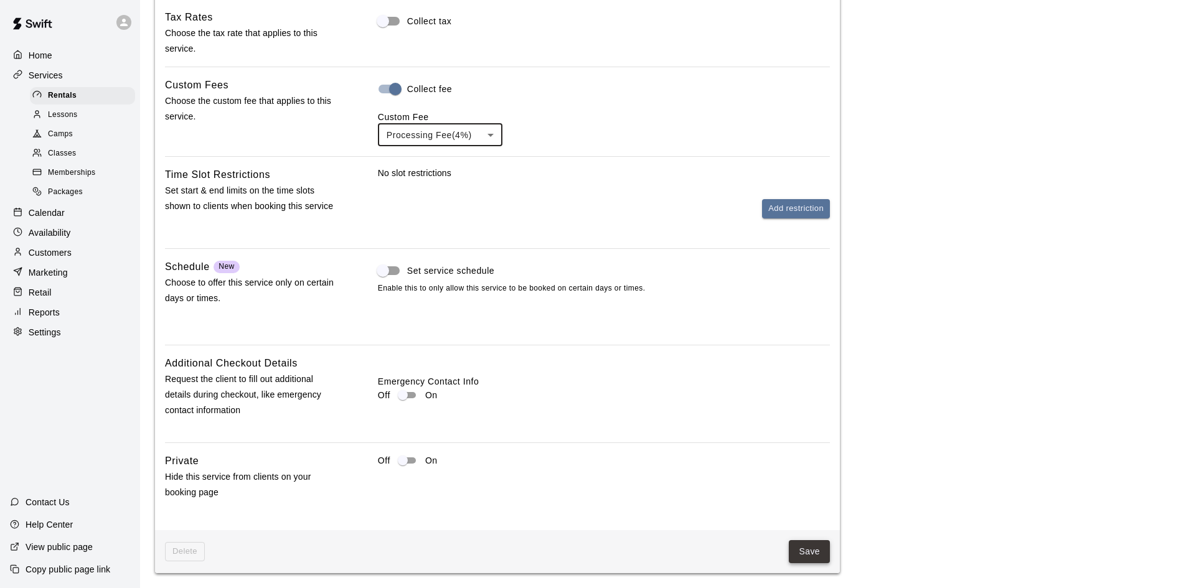
click at [807, 545] on button "Save" at bounding box center [809, 551] width 41 height 23
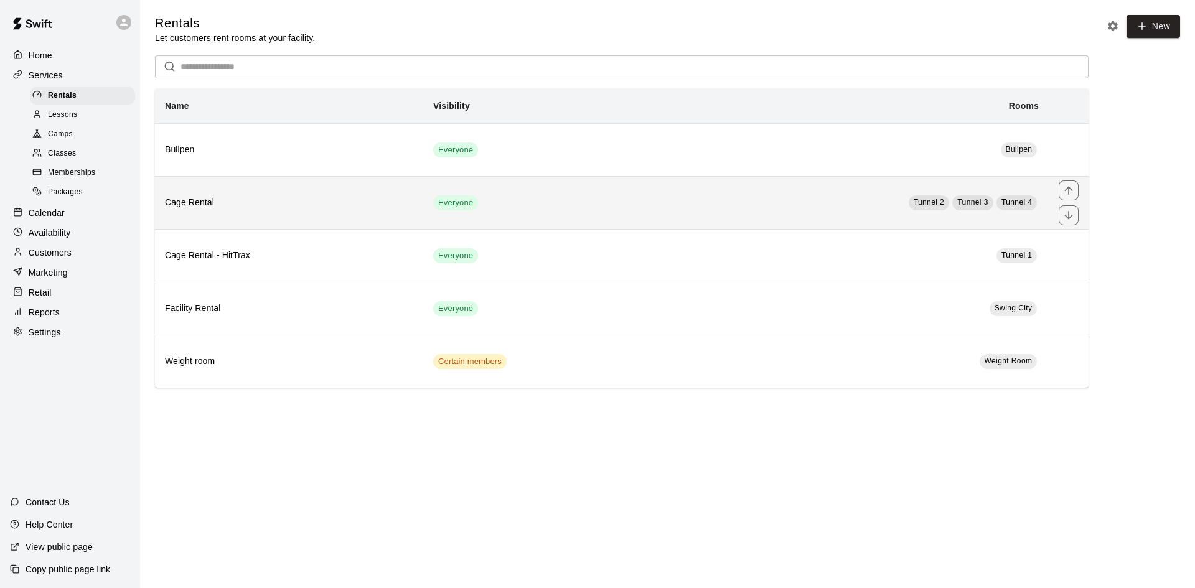
click at [318, 202] on h6 "Cage Rental" at bounding box center [289, 203] width 248 height 14
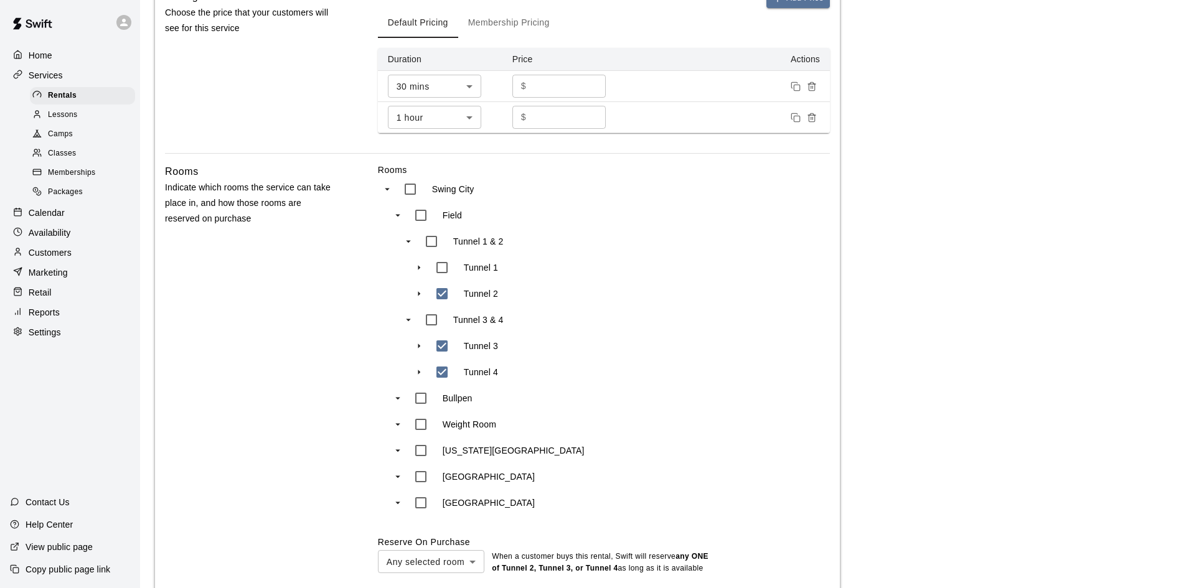
scroll to position [584, 0]
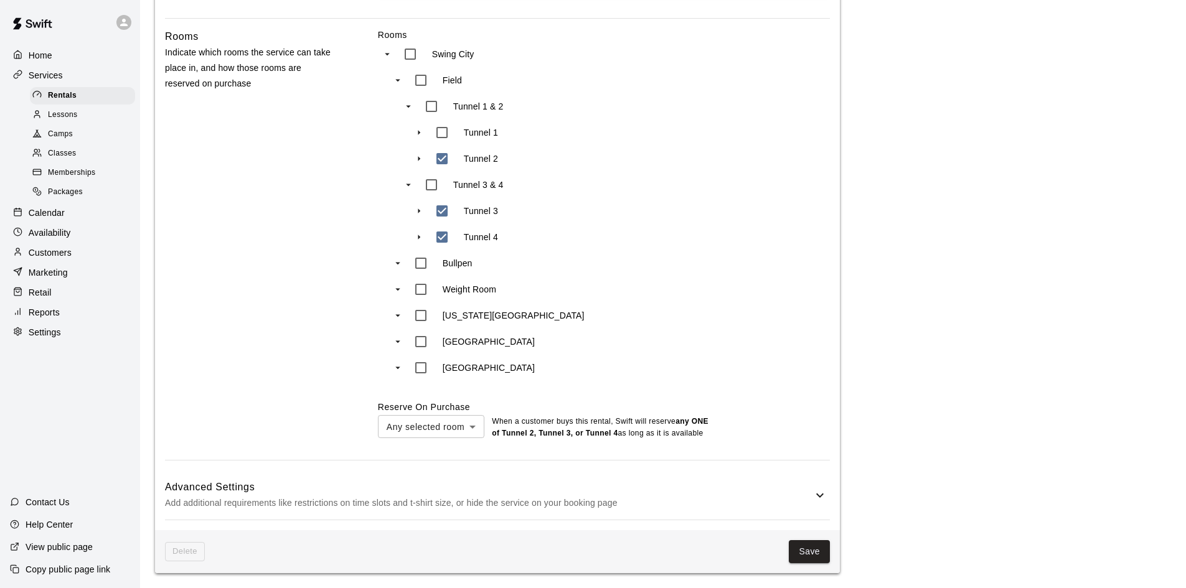
click at [805, 486] on h6 "Advanced Settings" at bounding box center [488, 487] width 647 height 16
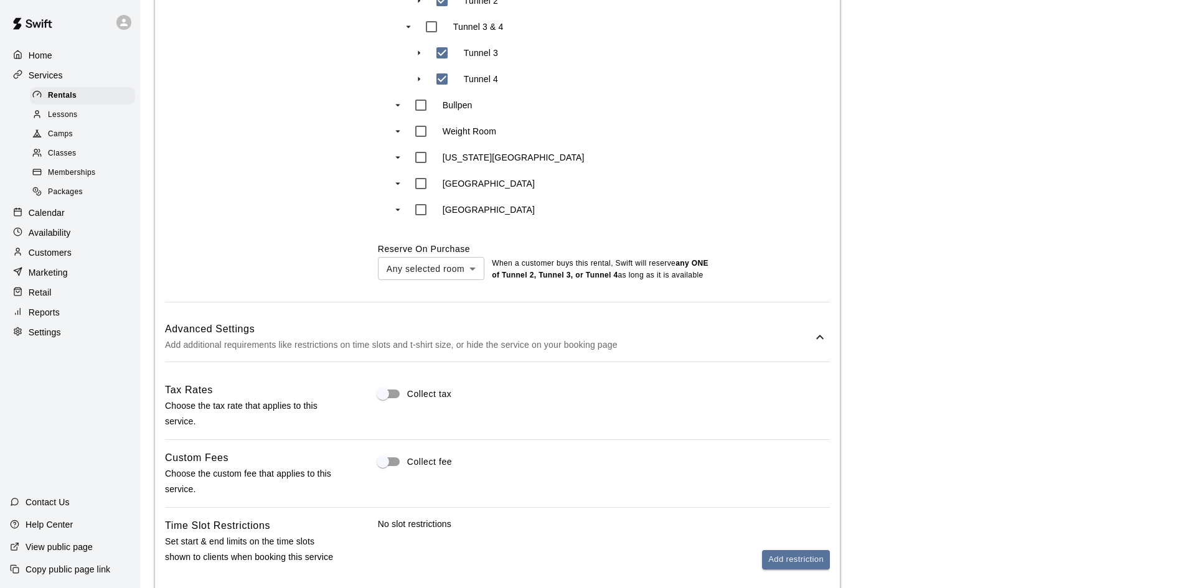
scroll to position [1020, 0]
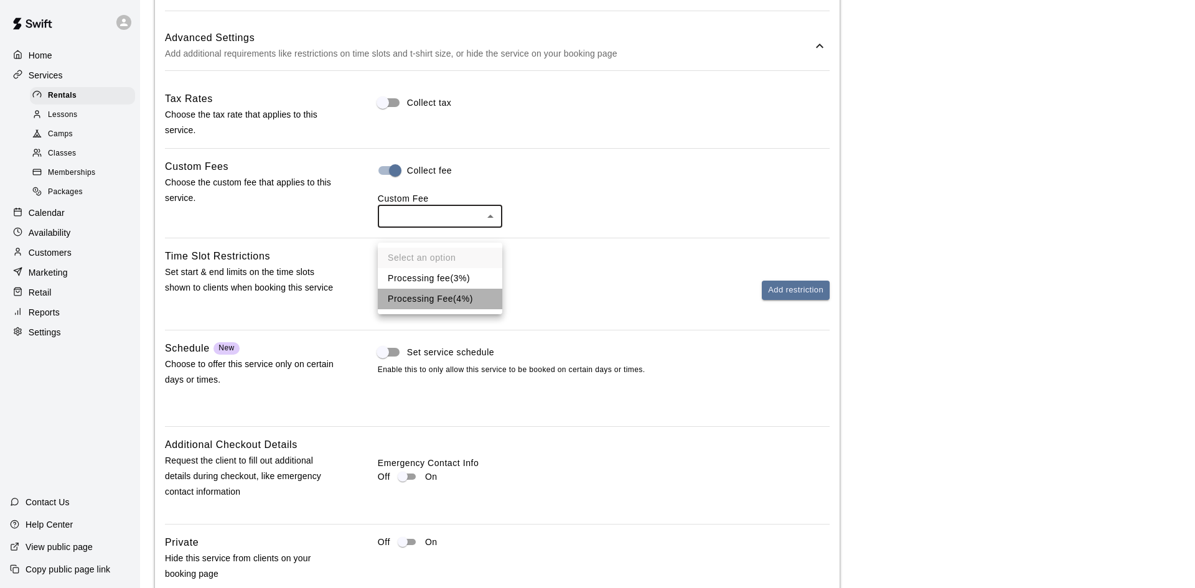
click at [435, 291] on li "Processing Fee ( 4% )" at bounding box center [440, 299] width 124 height 21
type input "***"
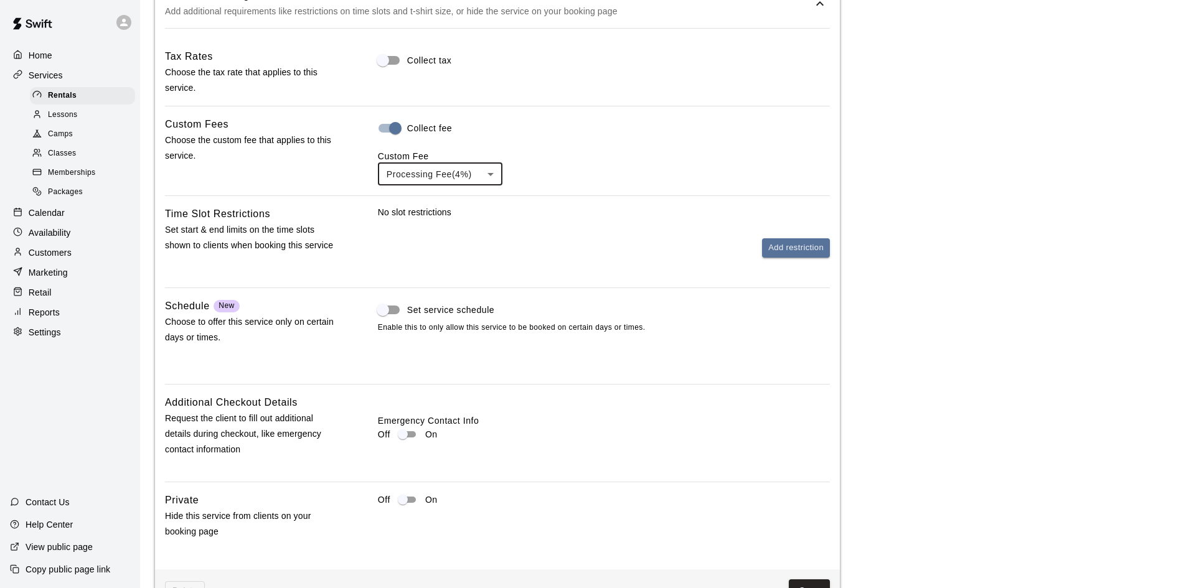
scroll to position [1116, 0]
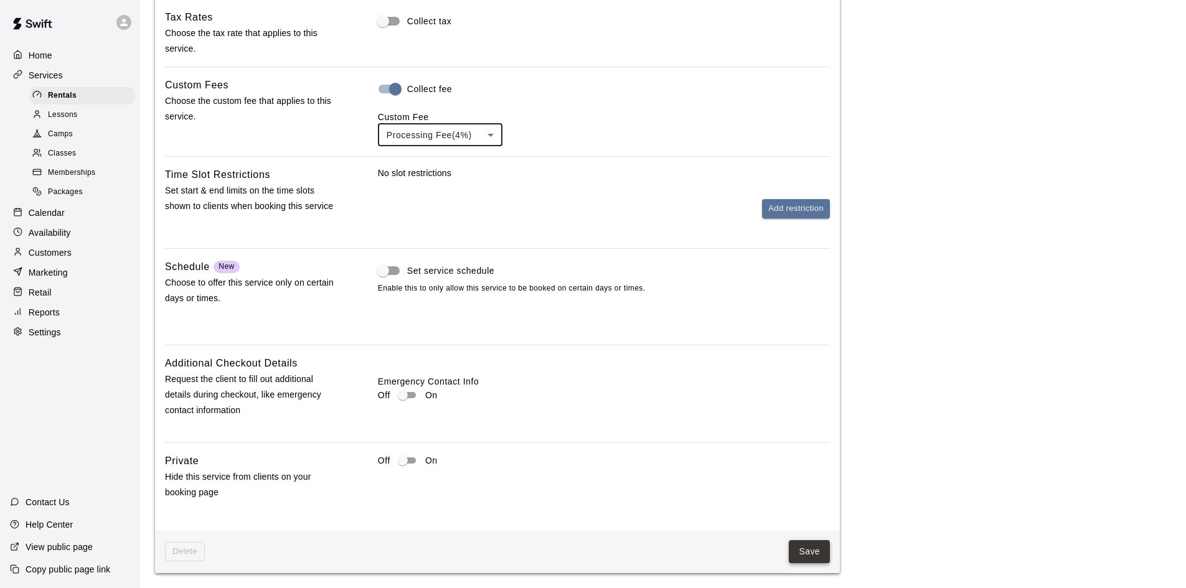
click at [815, 548] on button "Save" at bounding box center [809, 551] width 41 height 23
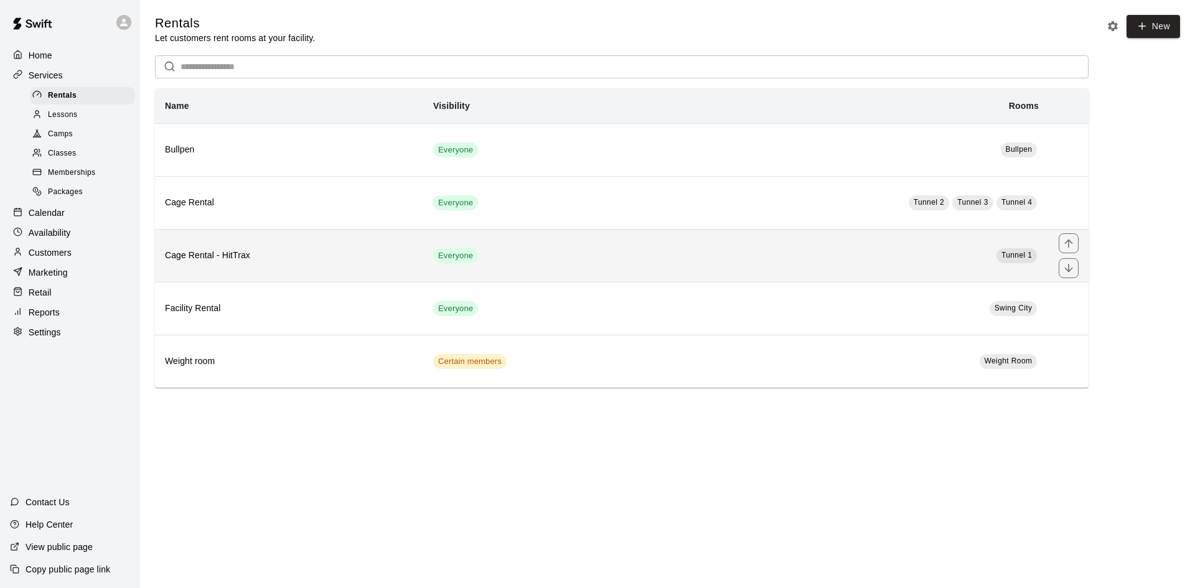
click at [353, 267] on th "Cage Rental - HitTrax" at bounding box center [289, 255] width 268 height 53
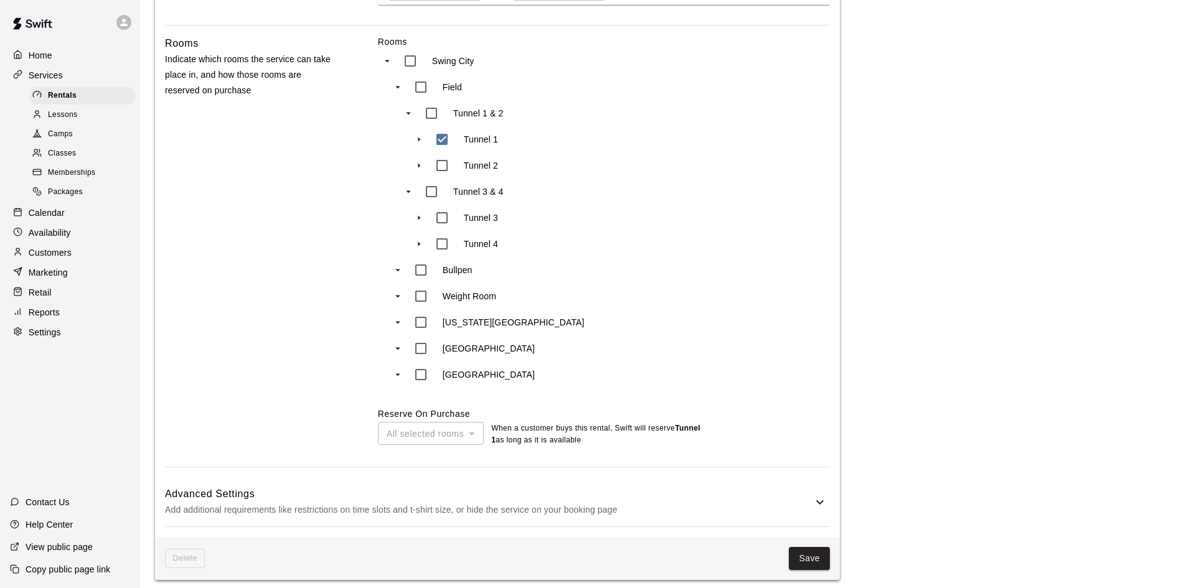
scroll to position [589, 0]
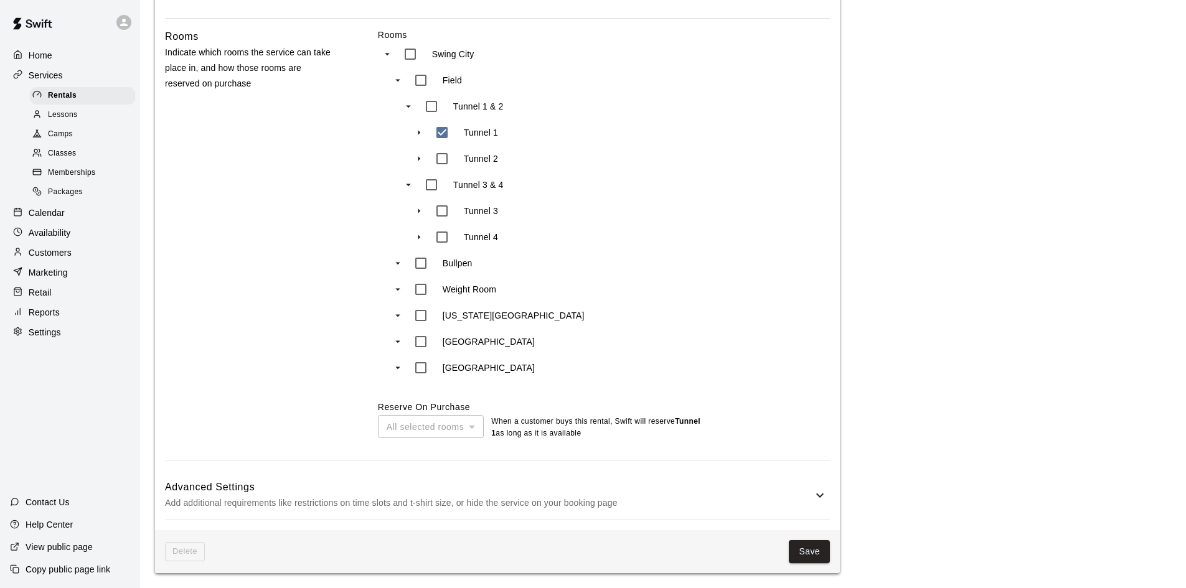
click at [785, 484] on h6 "Advanced Settings" at bounding box center [488, 487] width 647 height 16
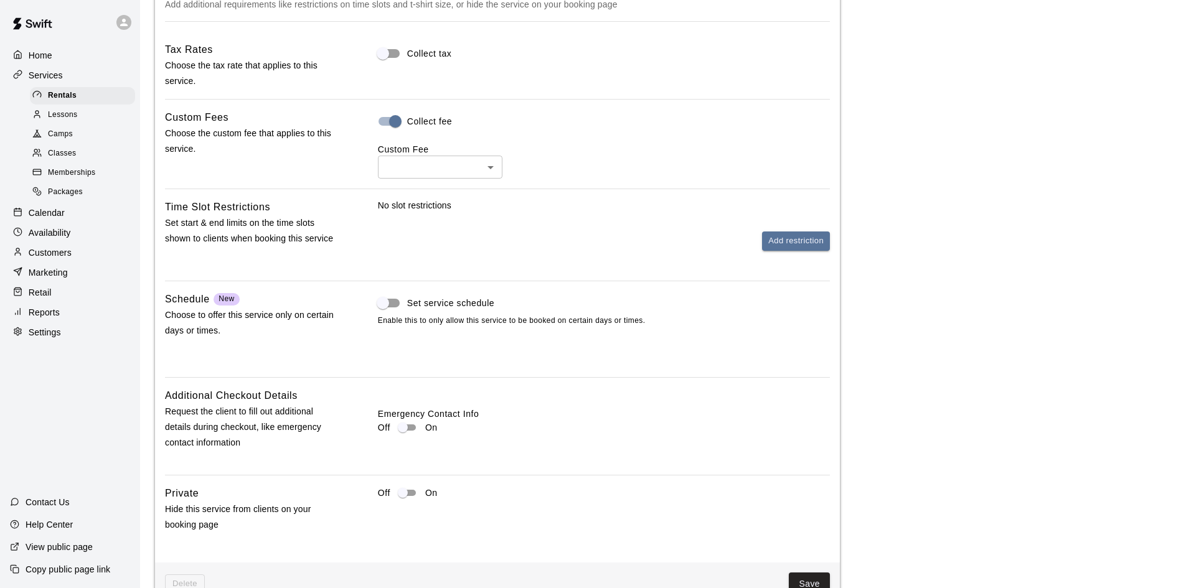
scroll to position [1122, 0]
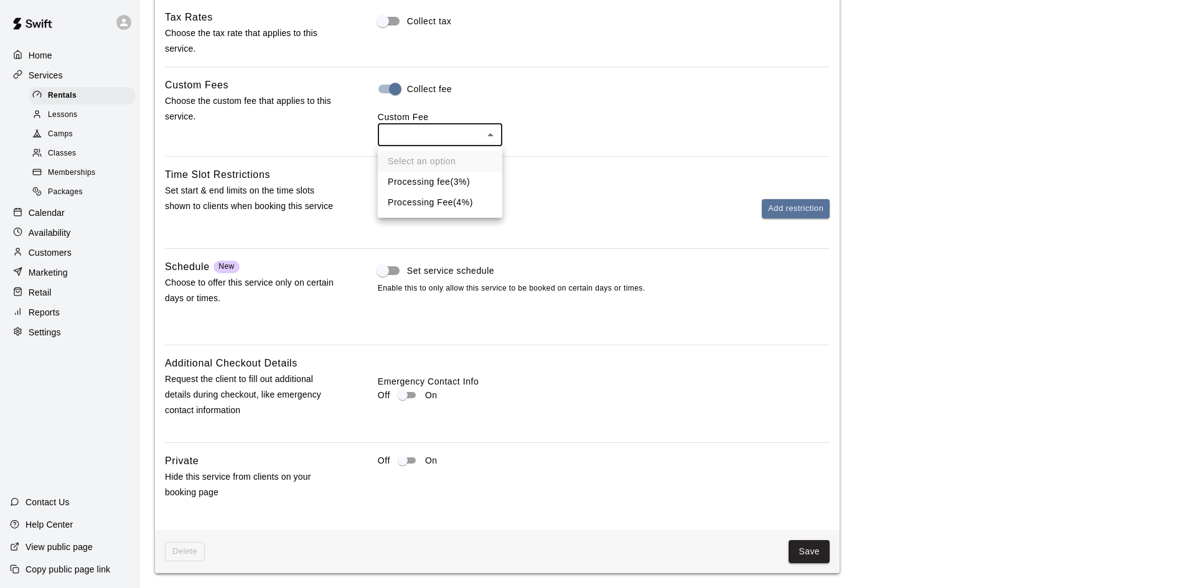
click at [436, 200] on li "Processing Fee ( 4% )" at bounding box center [440, 202] width 124 height 21
type input "***"
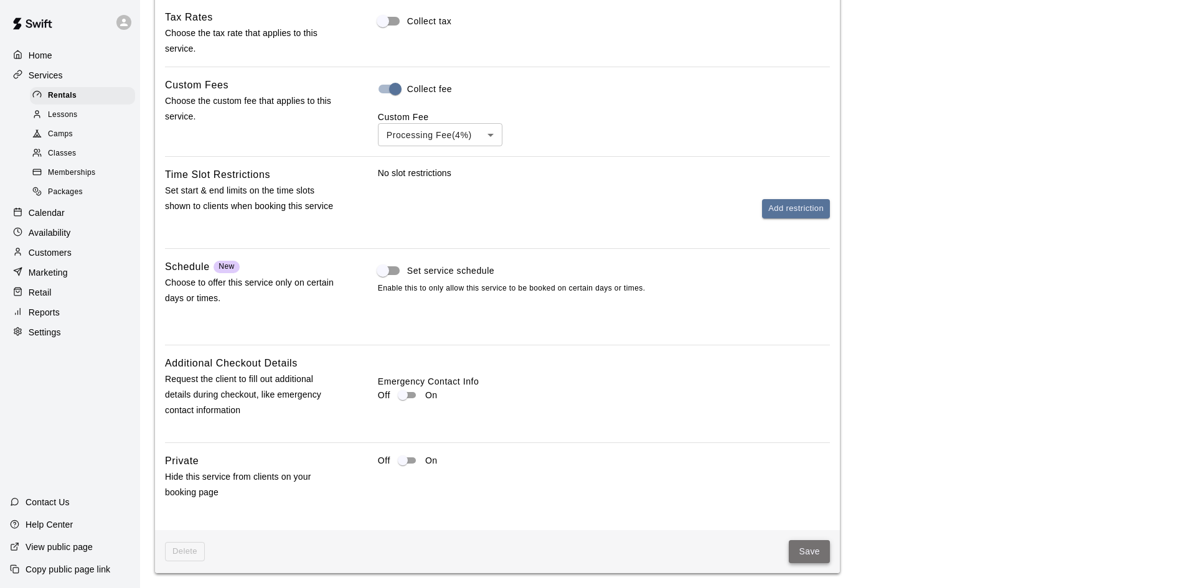
click at [804, 555] on button "Save" at bounding box center [809, 551] width 41 height 23
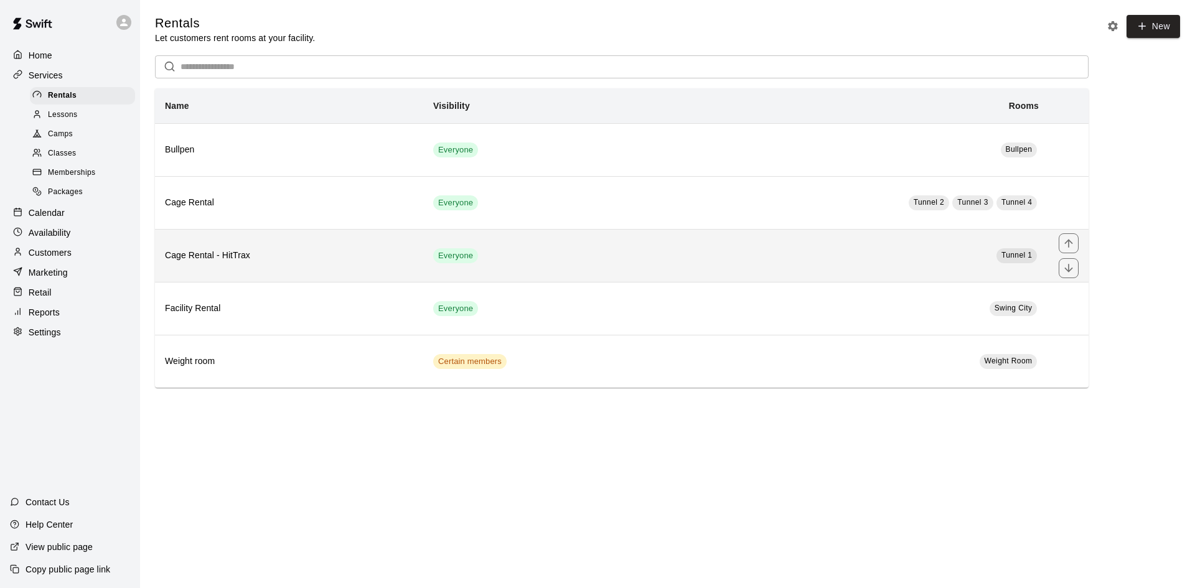
click at [278, 252] on h6 "Cage Rental - HitTrax" at bounding box center [289, 256] width 248 height 14
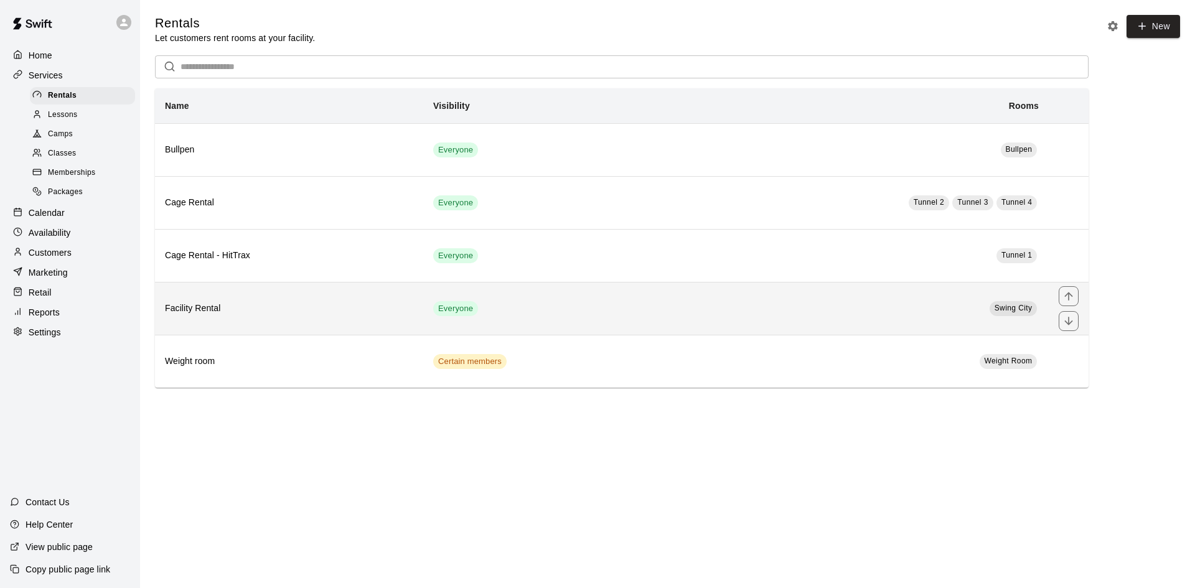
click at [353, 311] on h6 "Facility Rental" at bounding box center [289, 309] width 248 height 14
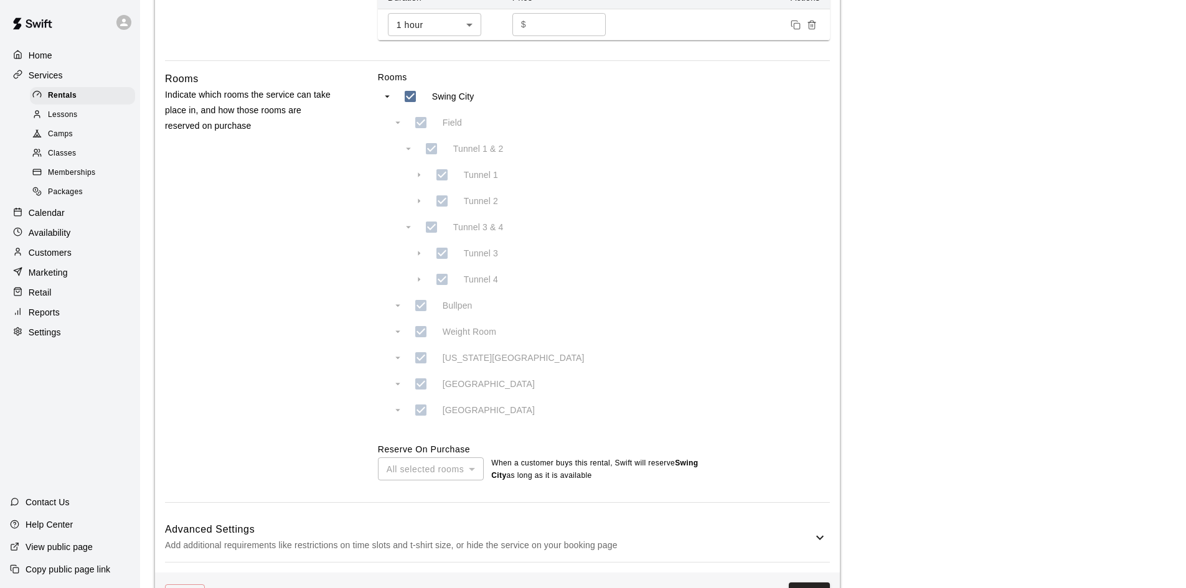
scroll to position [540, 0]
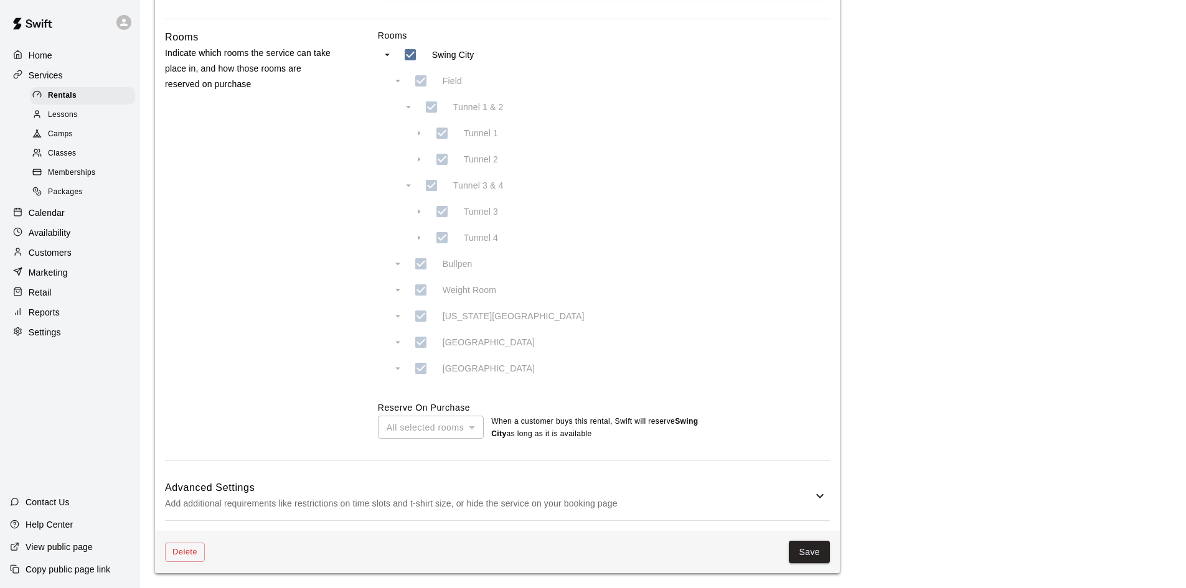
click at [824, 499] on icon at bounding box center [819, 496] width 15 height 15
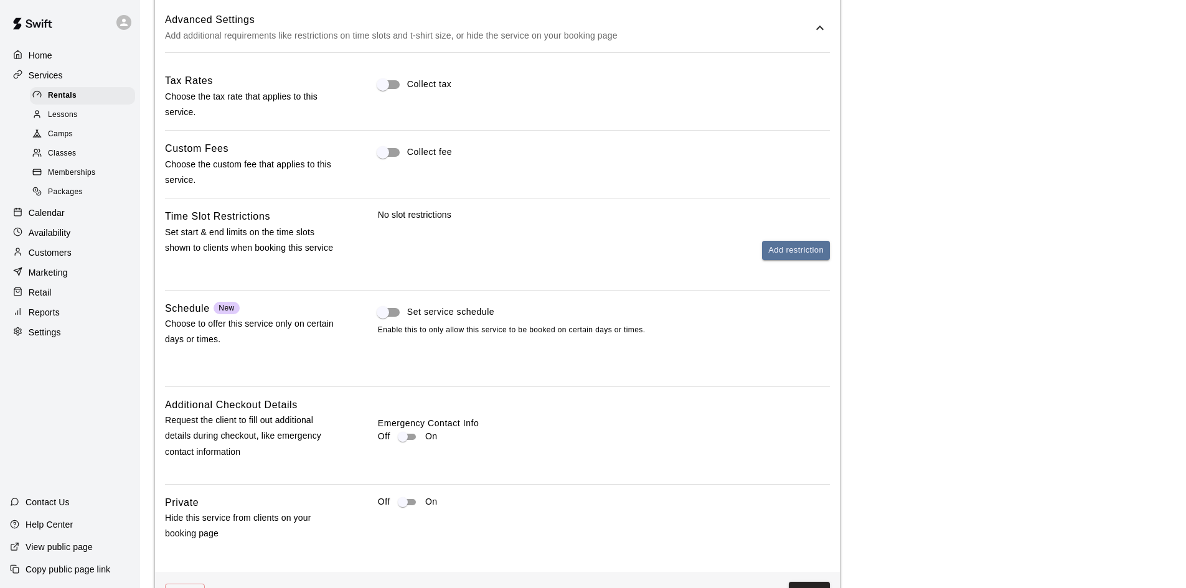
scroll to position [1049, 0]
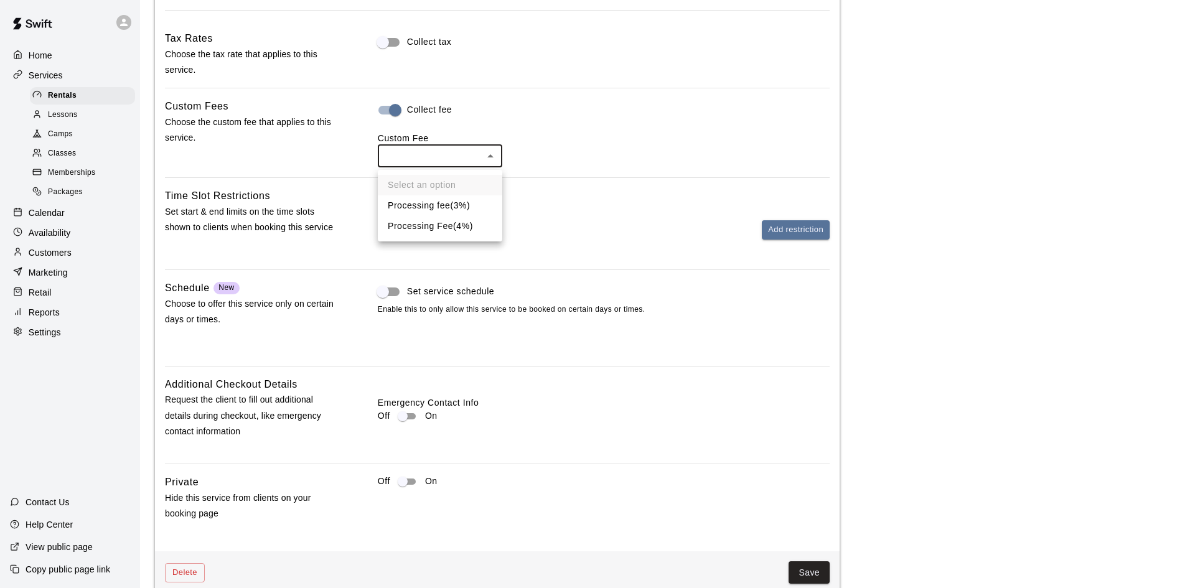
click at [445, 216] on li "Processing Fee ( 4% )" at bounding box center [440, 226] width 124 height 21
type input "***"
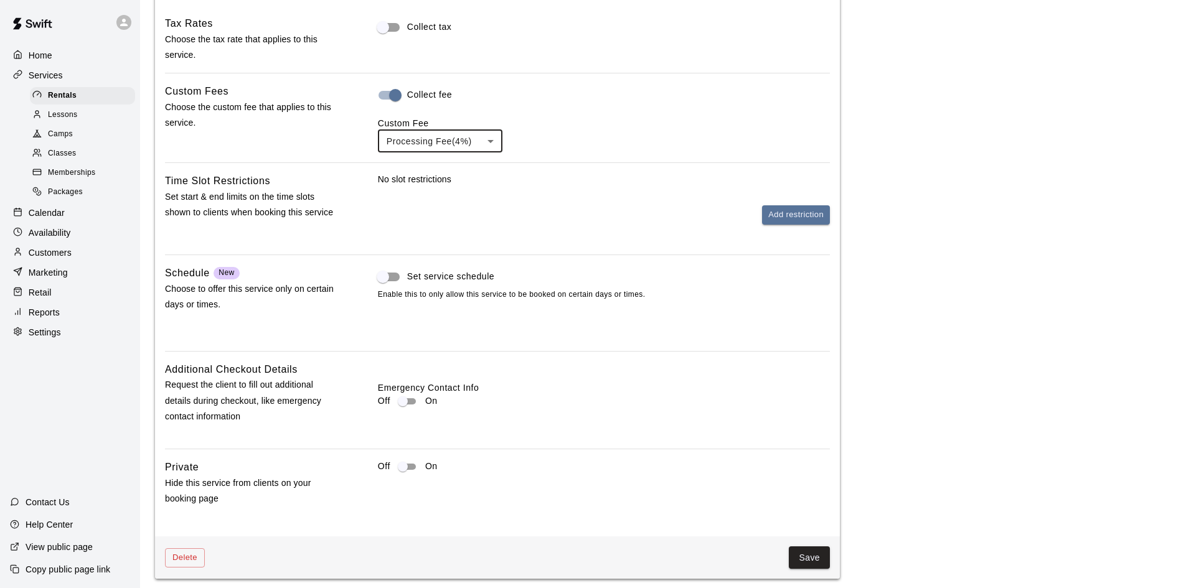
scroll to position [1073, 0]
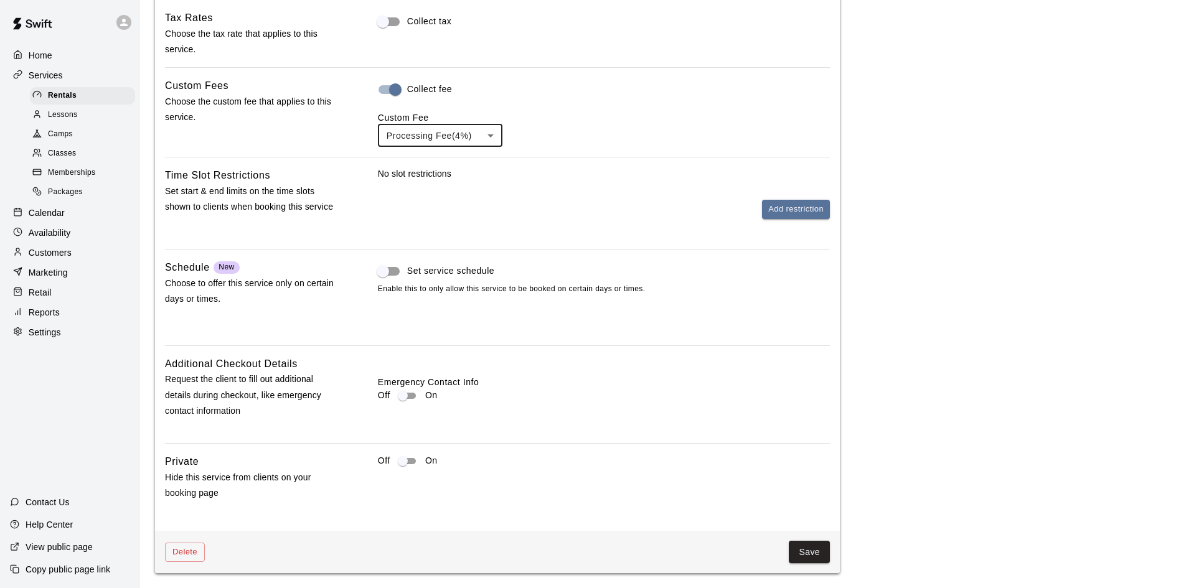
drag, startPoint x: 824, startPoint y: 550, endPoint x: 830, endPoint y: 546, distance: 7.3
click at [824, 550] on button "Save" at bounding box center [809, 552] width 41 height 23
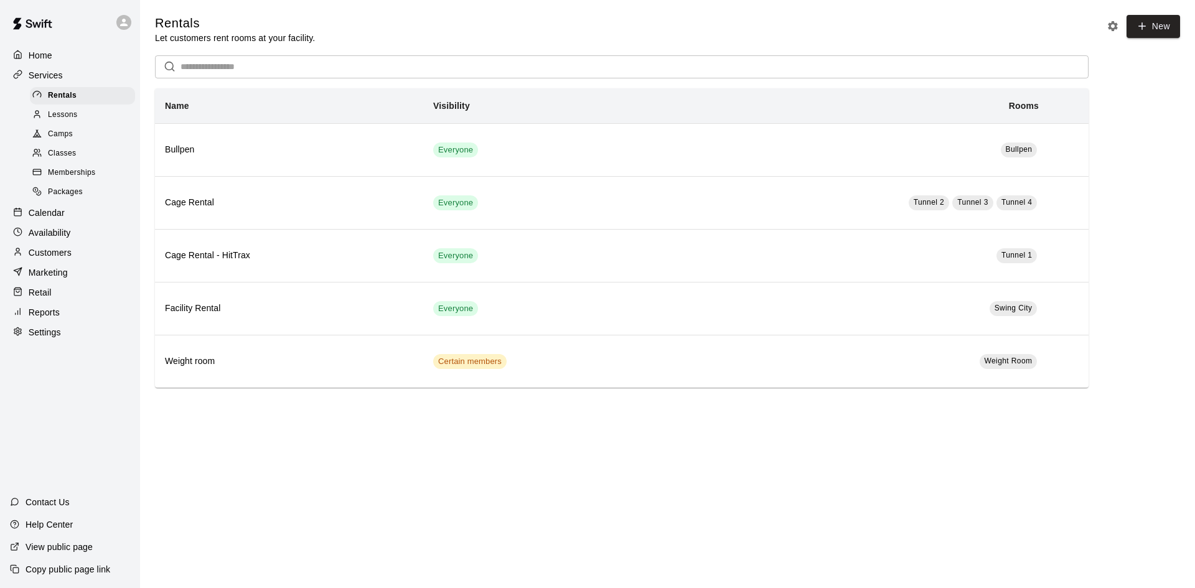
click at [67, 113] on span "Lessons" at bounding box center [63, 115] width 30 height 12
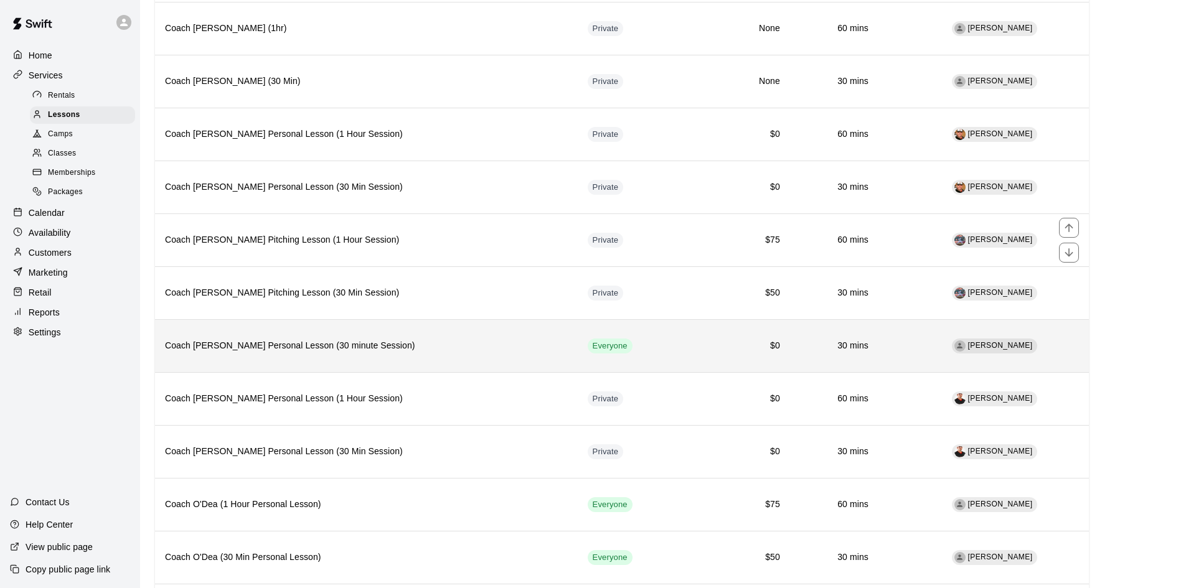
scroll to position [311, 0]
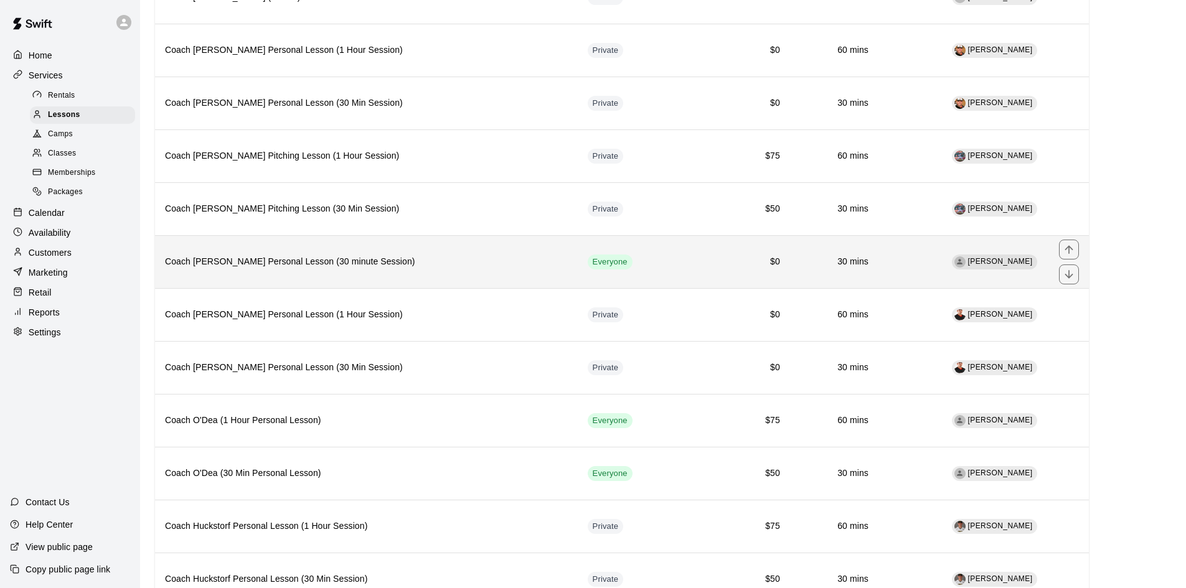
click at [537, 258] on h6 "Coach [PERSON_NAME] Personal Lesson (30 minute Session)" at bounding box center [366, 262] width 403 height 14
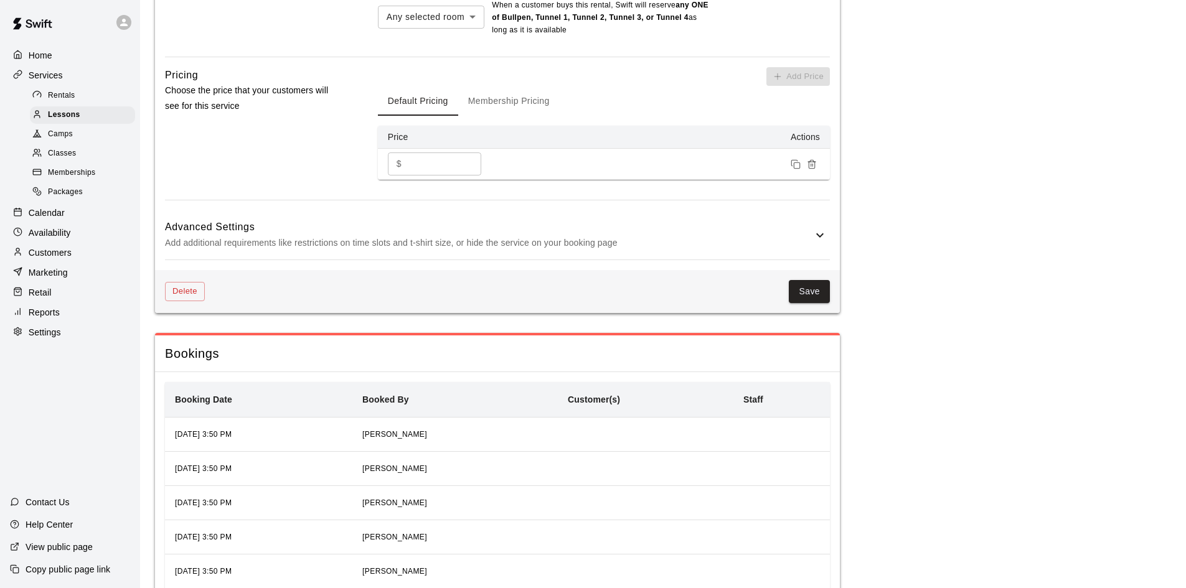
scroll to position [1108, 0]
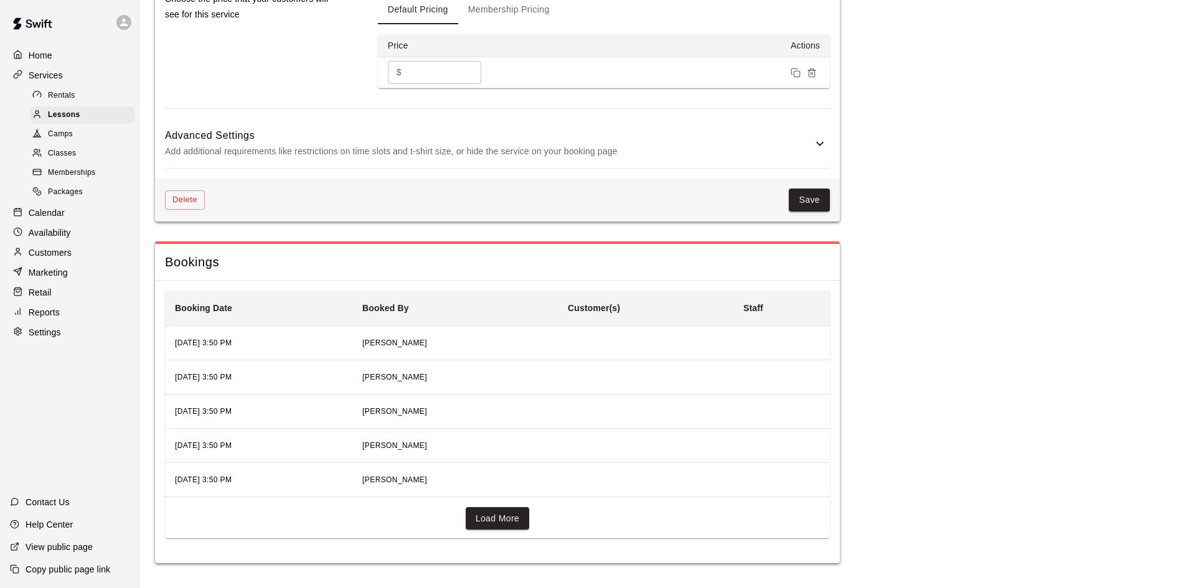
click at [826, 139] on icon at bounding box center [819, 143] width 15 height 15
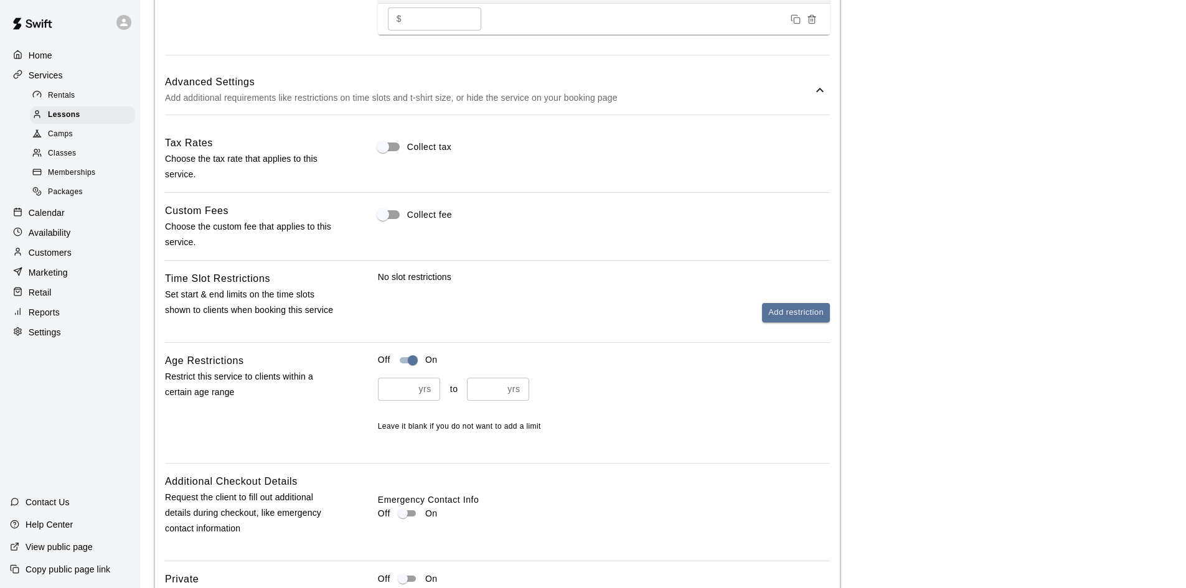
scroll to position [1232, 0]
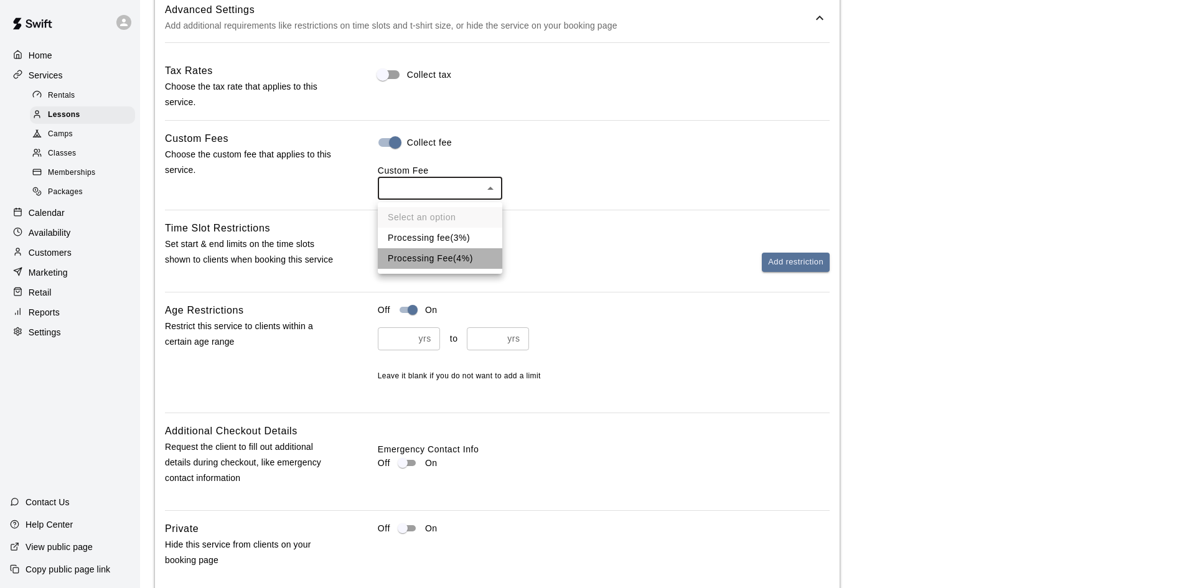
click at [426, 266] on li "Processing Fee ( 4% )" at bounding box center [440, 258] width 124 height 21
type input "***"
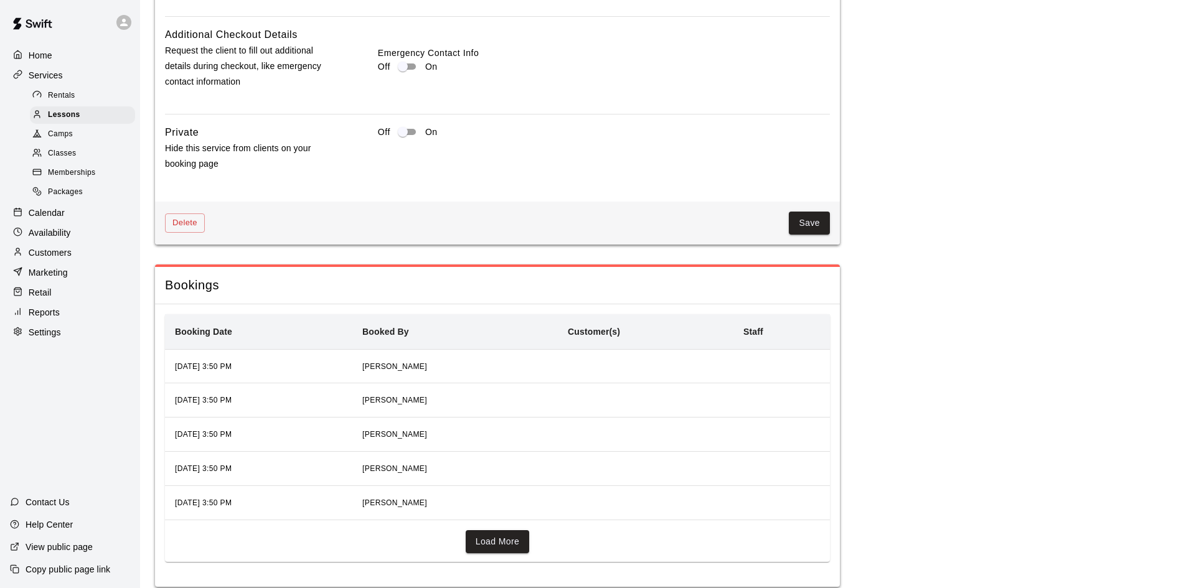
scroll to position [1655, 0]
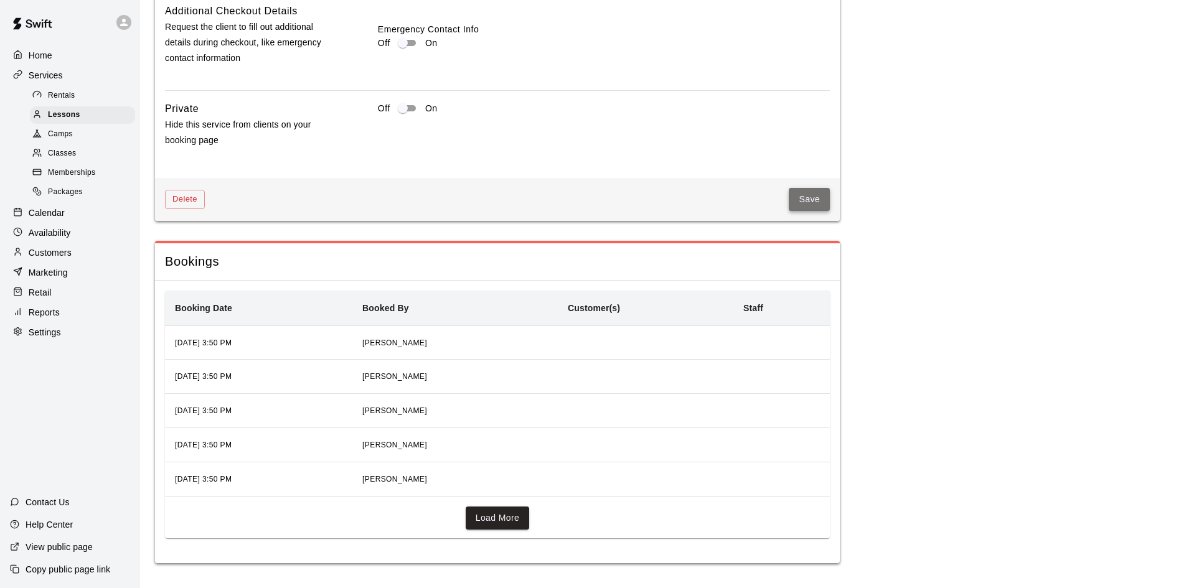
click at [819, 202] on button "Save" at bounding box center [809, 199] width 41 height 23
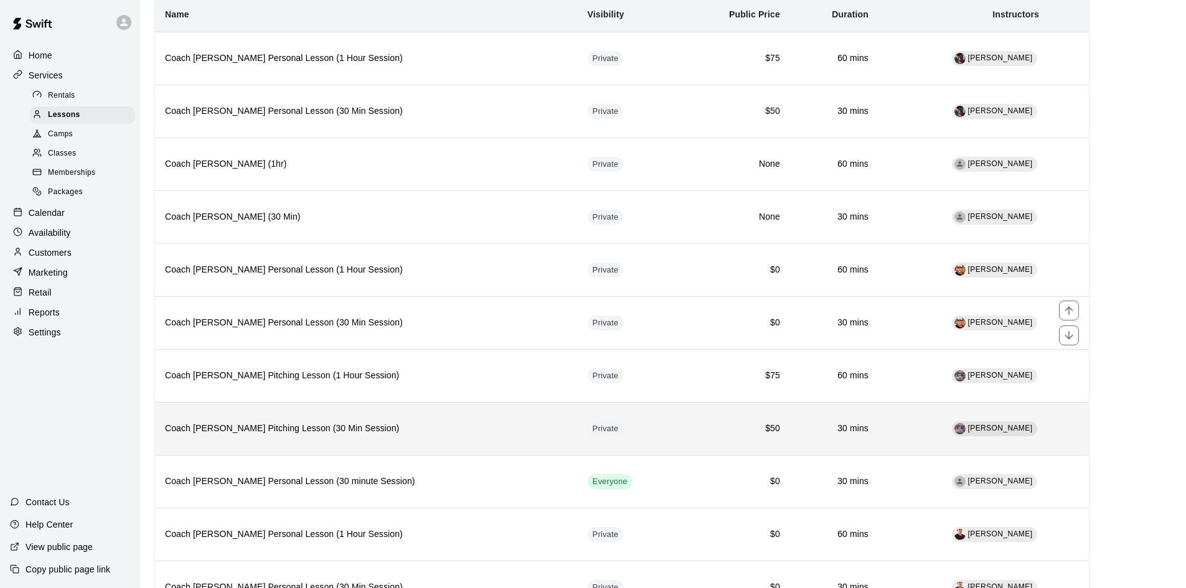
scroll to position [311, 0]
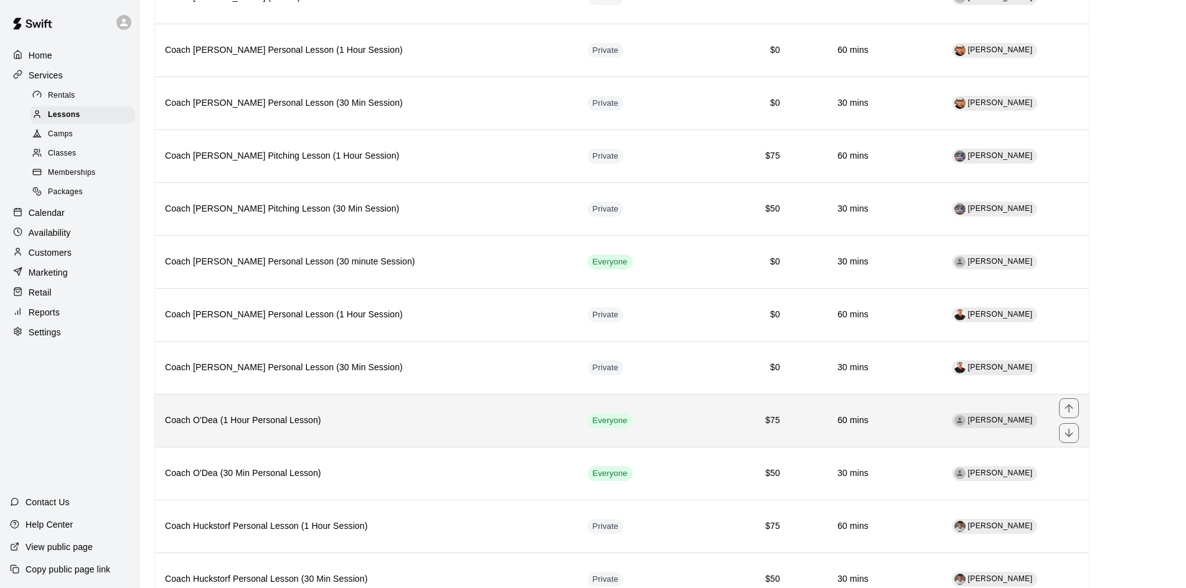
click at [394, 424] on h6 "Coach O'Dea (1 Hour Personal Lesson)" at bounding box center [366, 421] width 403 height 14
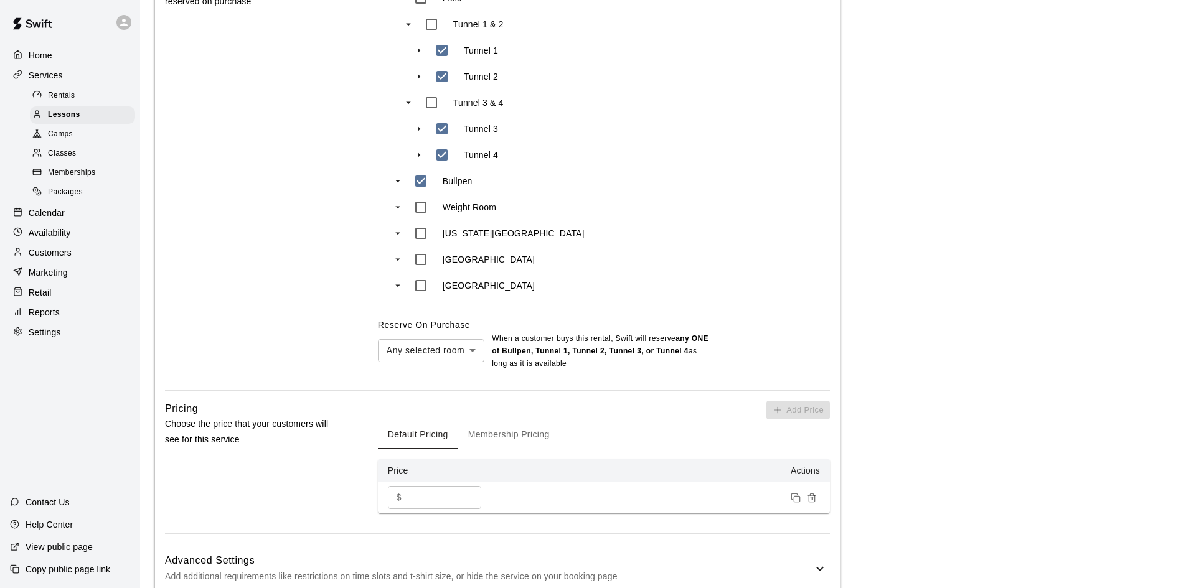
scroll to position [871, 0]
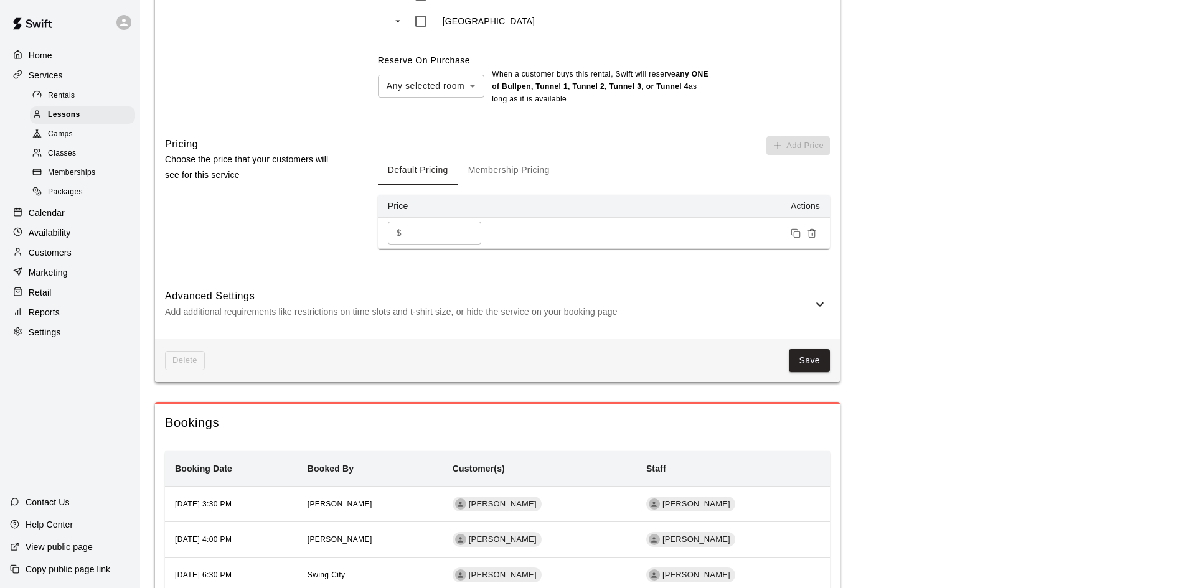
click at [817, 301] on icon at bounding box center [819, 304] width 15 height 15
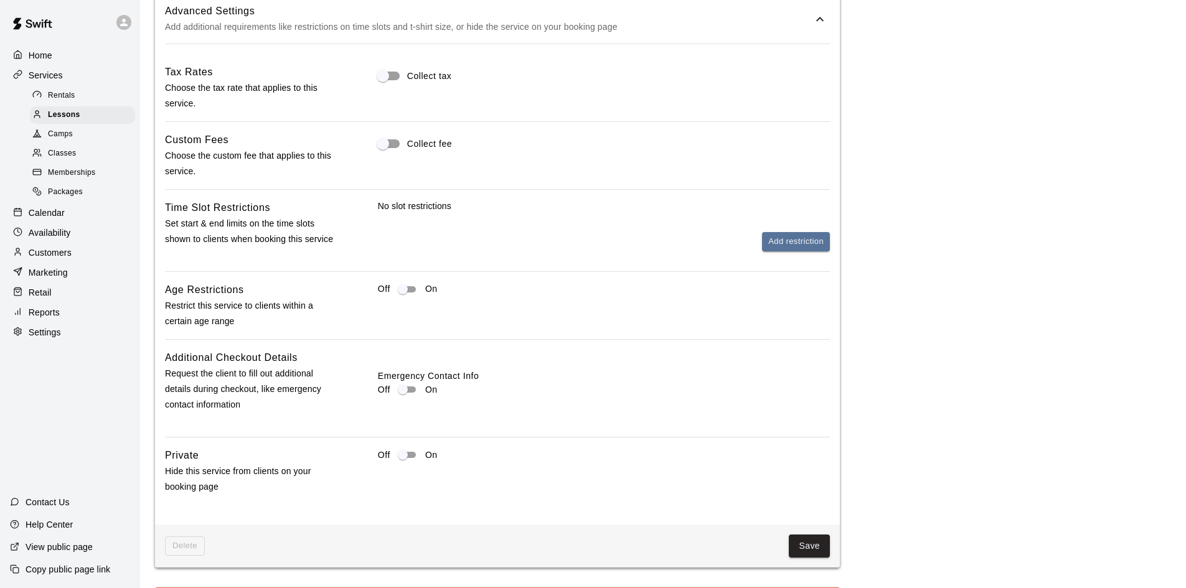
scroll to position [1183, 0]
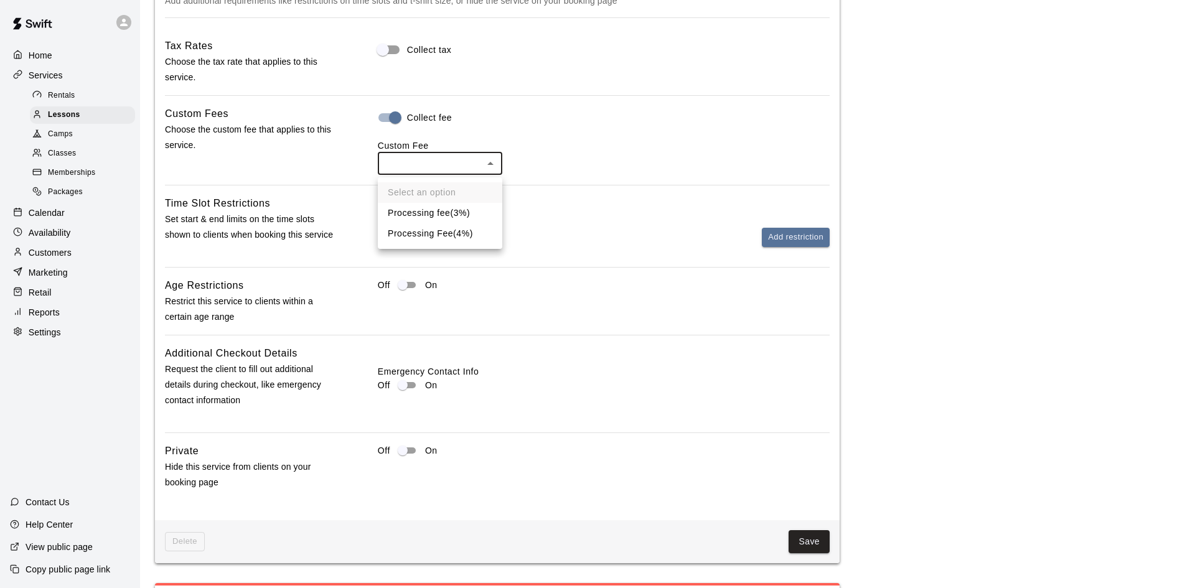
click at [430, 228] on li "Processing Fee ( 4% )" at bounding box center [440, 233] width 124 height 21
type input "***"
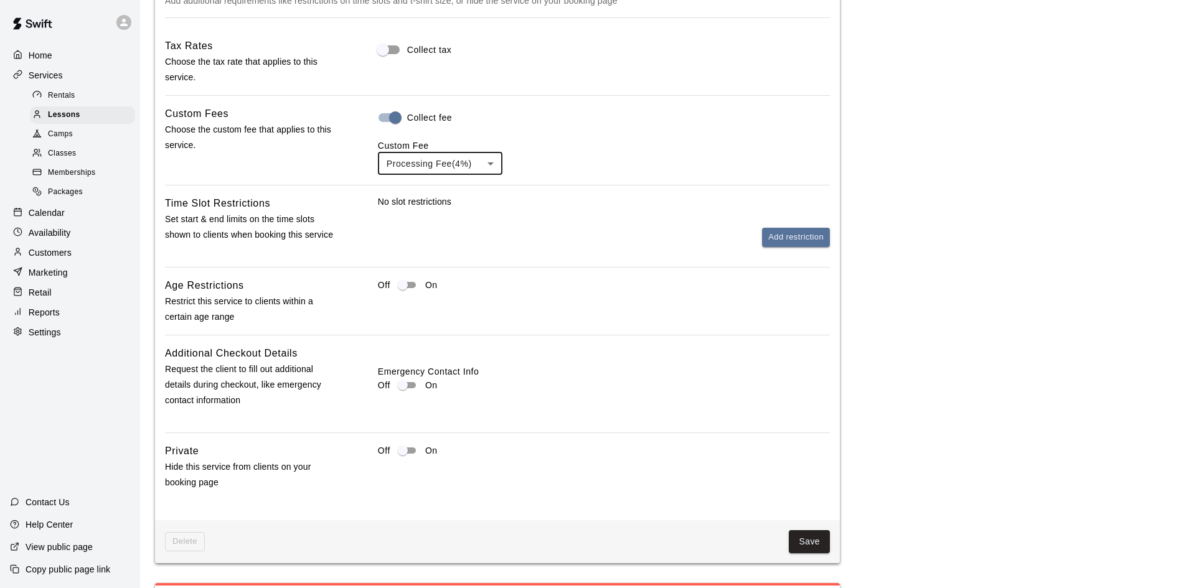
click at [804, 541] on button "Save" at bounding box center [809, 541] width 41 height 23
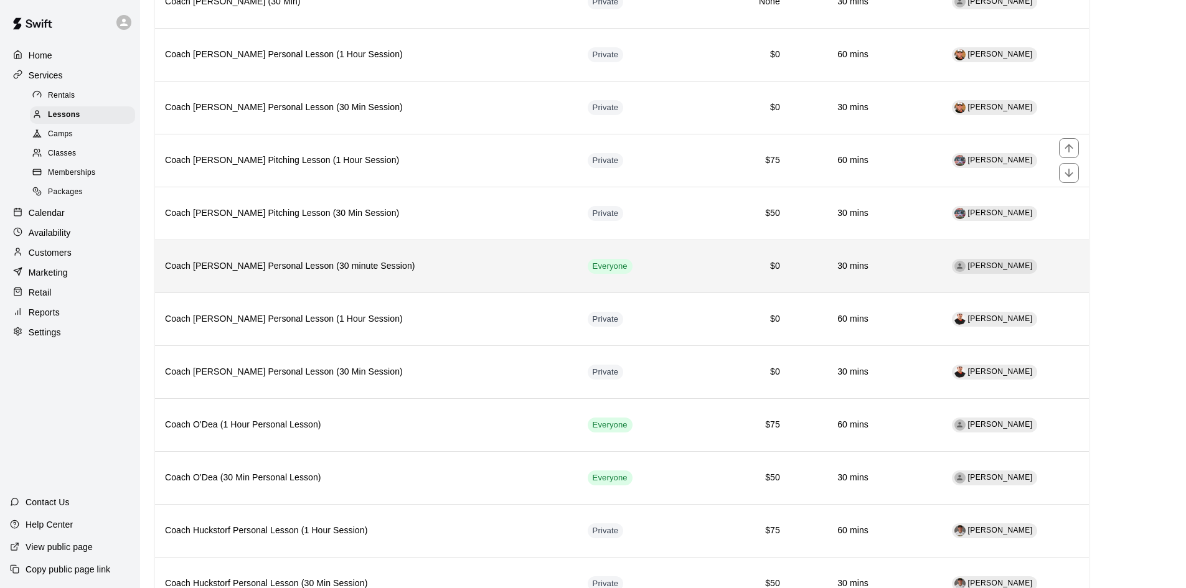
scroll to position [373, 0]
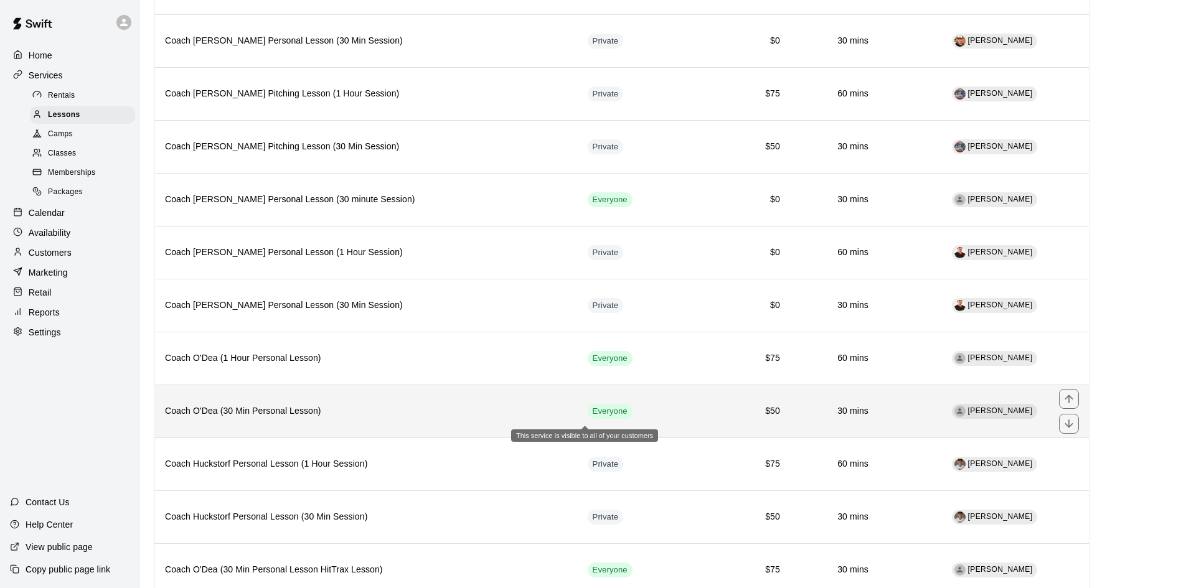
click at [588, 409] on span "Everyone" at bounding box center [610, 412] width 45 height 12
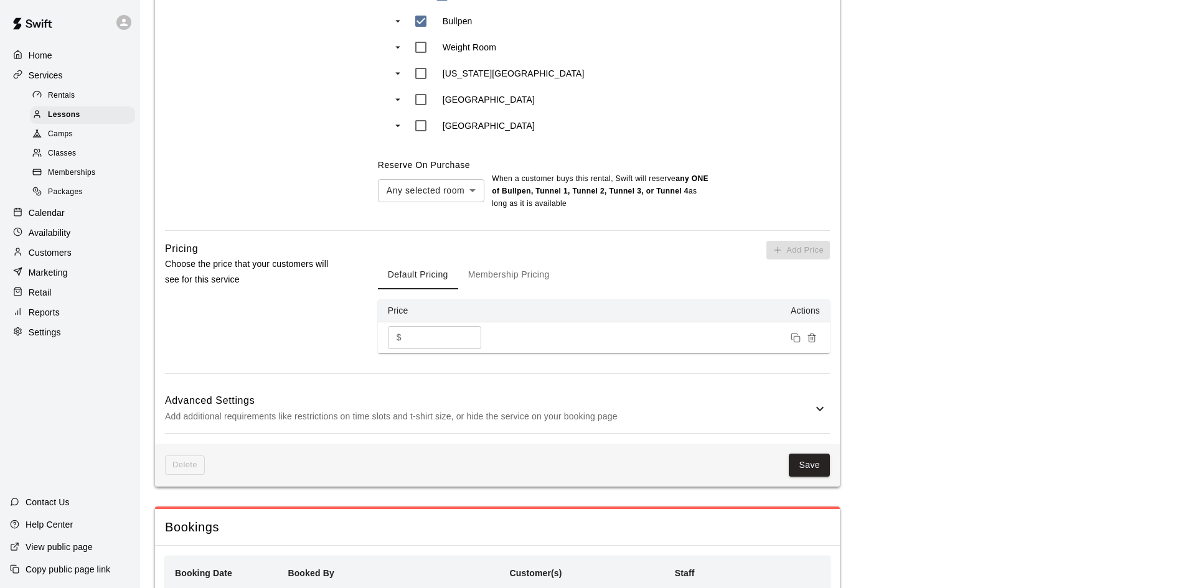
scroll to position [934, 0]
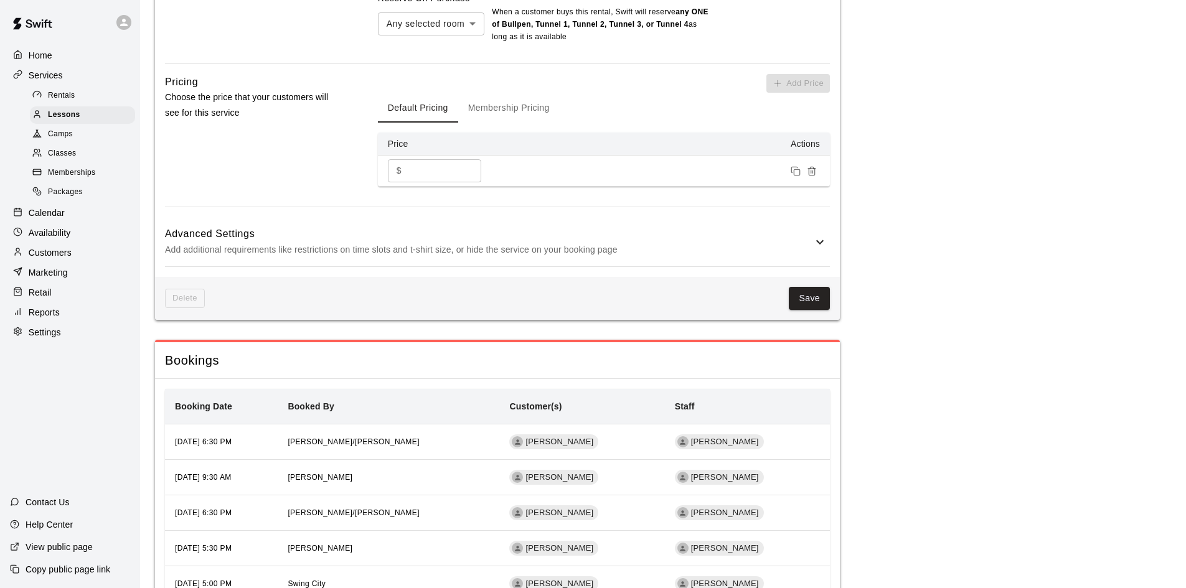
click at [814, 245] on icon at bounding box center [819, 242] width 15 height 15
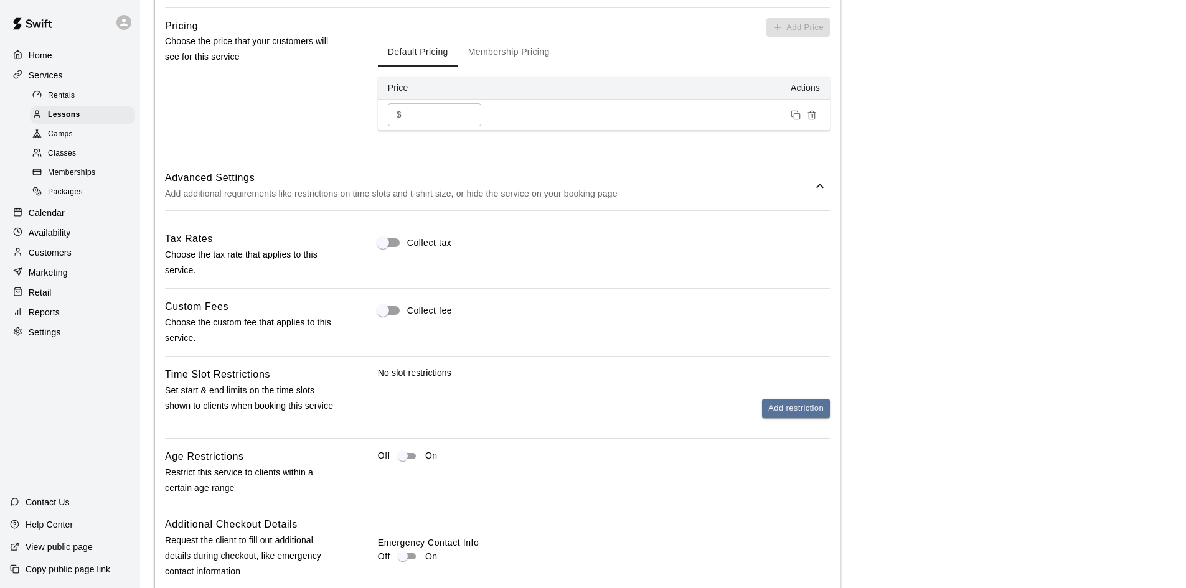
scroll to position [1058, 0]
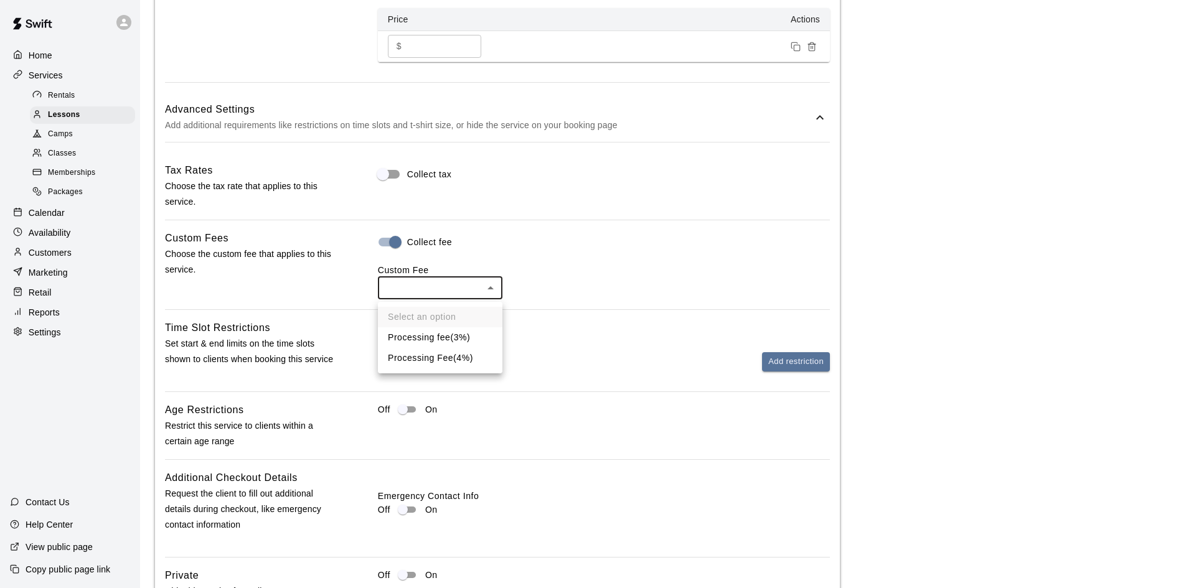
click at [467, 298] on body "**********" at bounding box center [593, 2] width 1186 height 2120
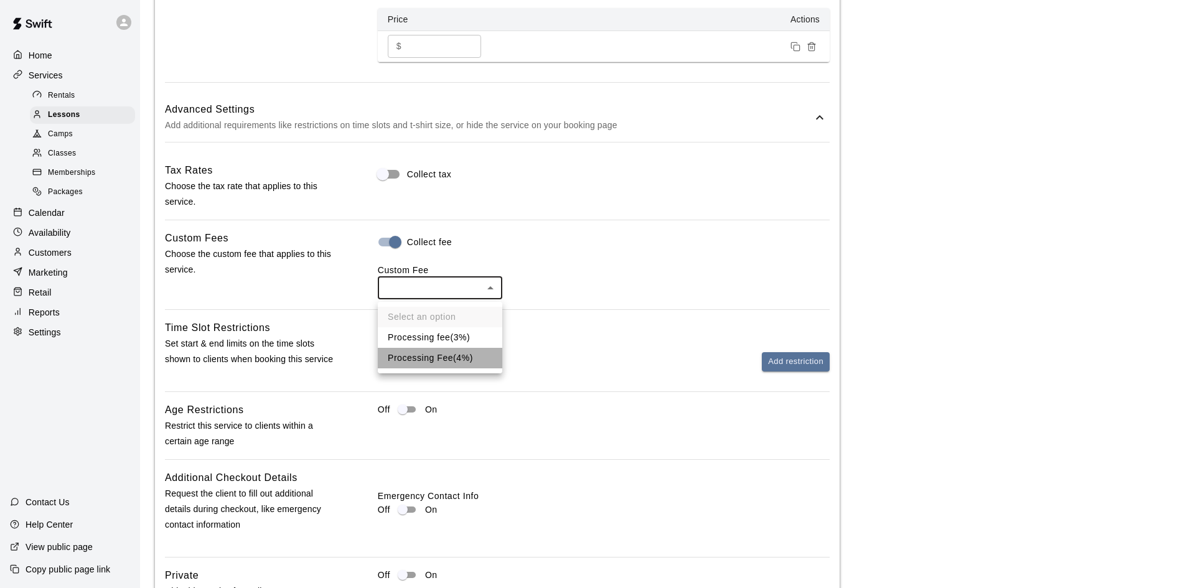
click at [434, 355] on li "Processing Fee ( 4% )" at bounding box center [440, 358] width 124 height 21
type input "***"
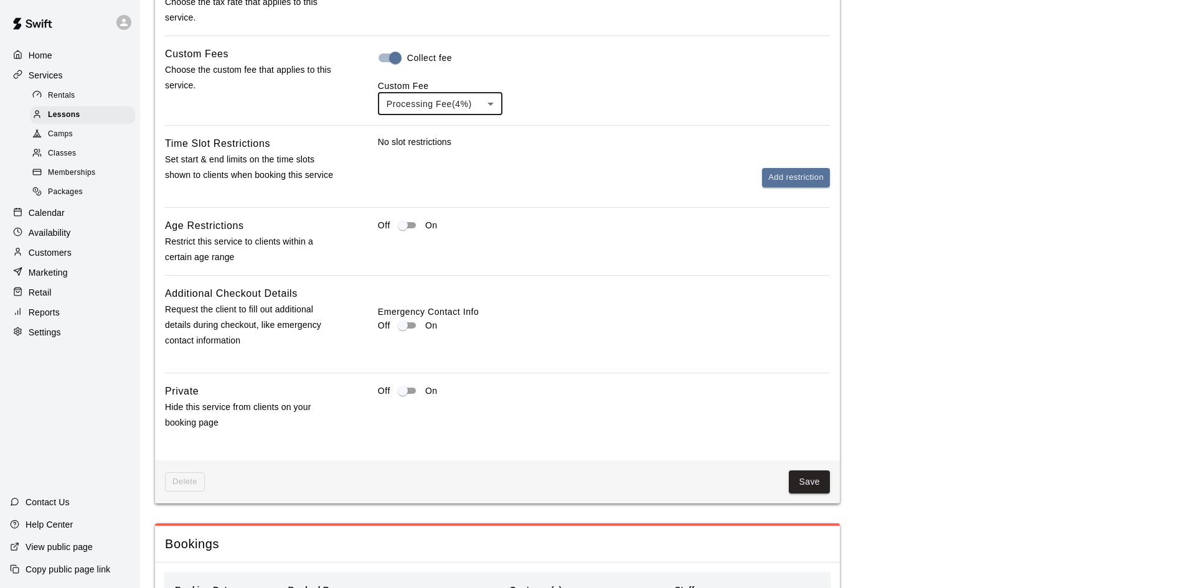
scroll to position [1494, 0]
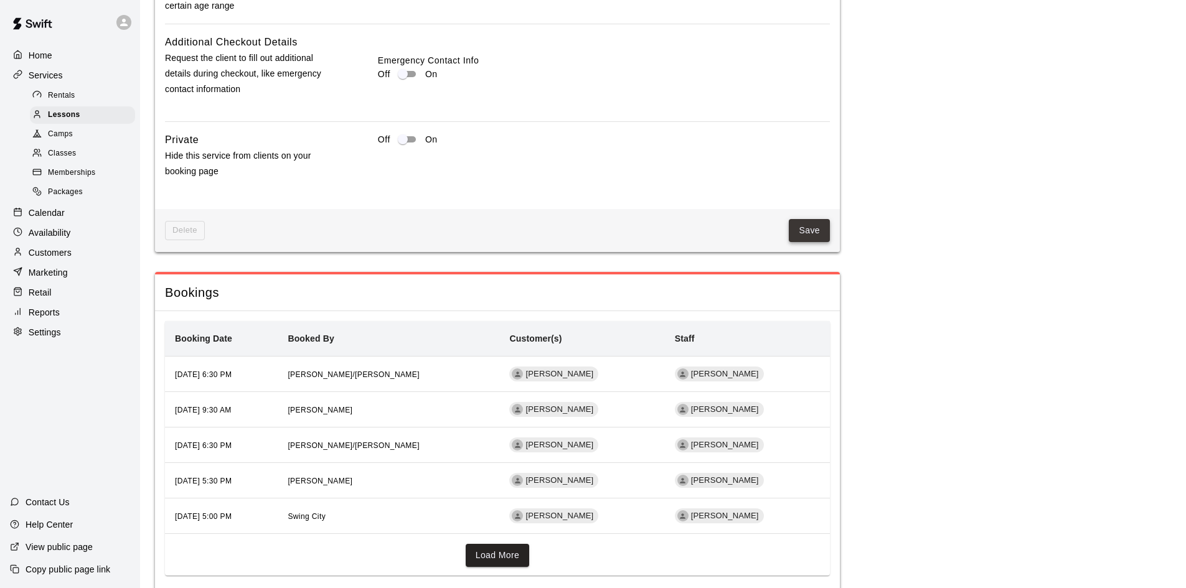
click at [810, 237] on button "Save" at bounding box center [809, 230] width 41 height 23
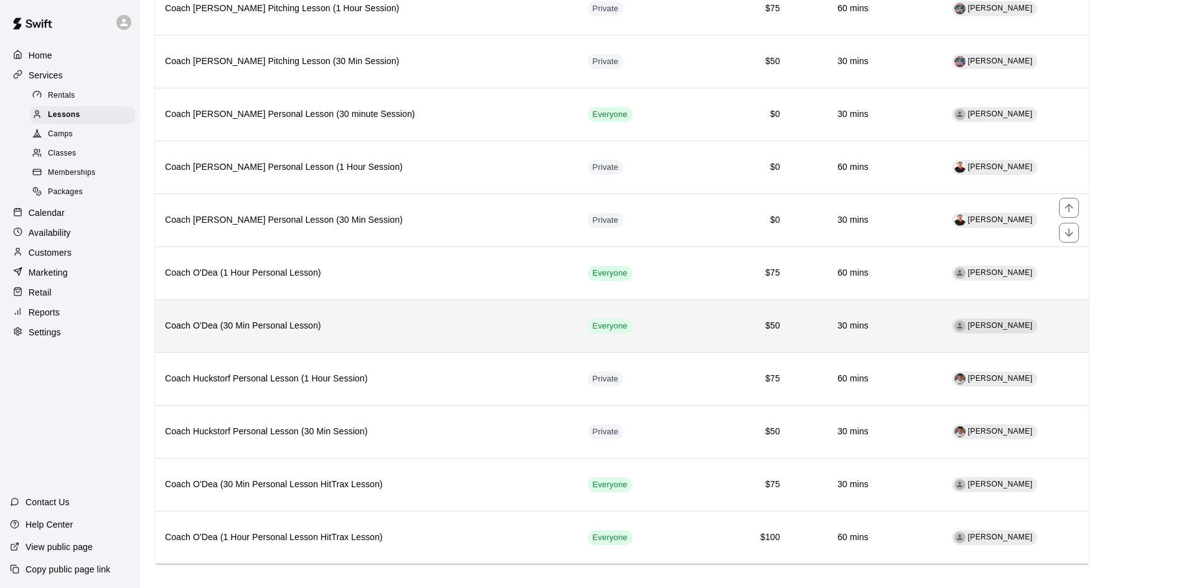
scroll to position [471, 0]
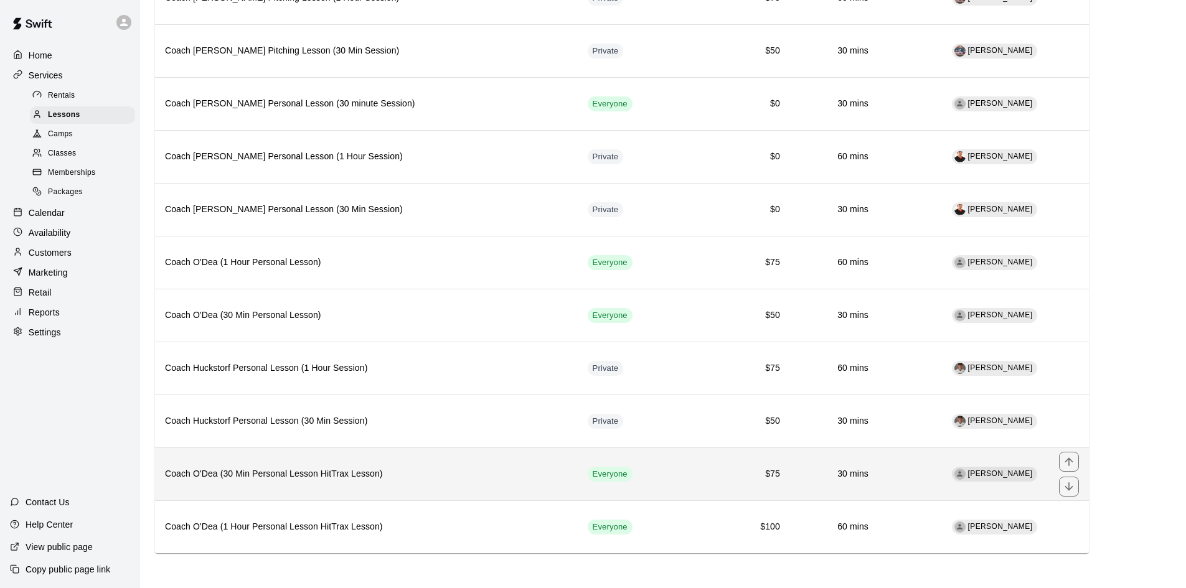
click at [405, 481] on h6 "Coach O'Dea (30 Min Personal Lesson HitTrax Lesson)" at bounding box center [366, 474] width 403 height 14
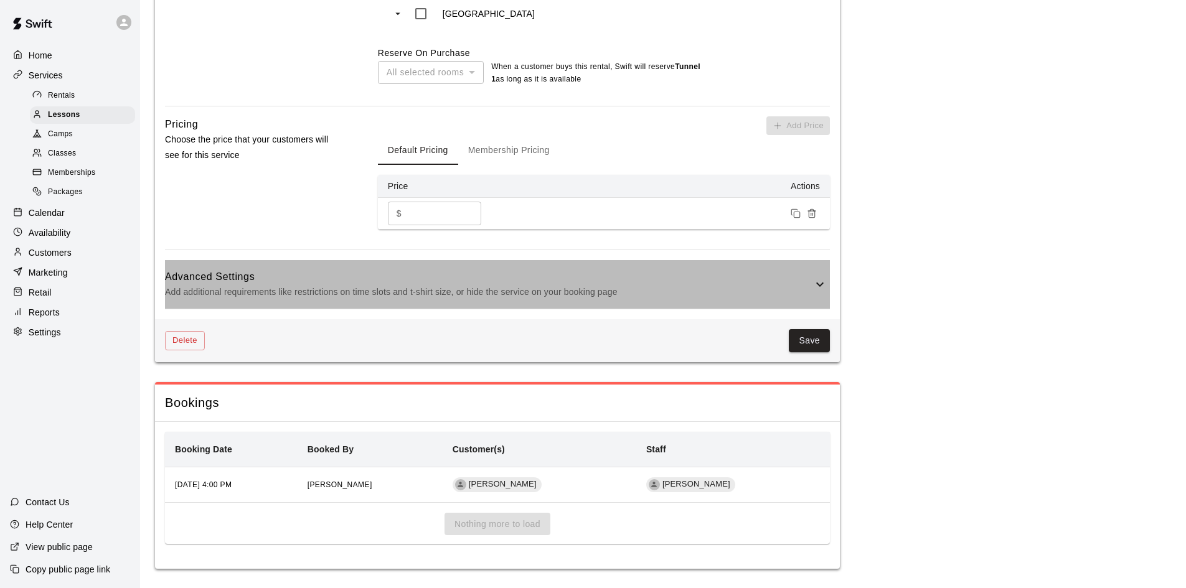
click at [818, 285] on div "Advanced Settings Add additional requirements like restrictions on time slots a…" at bounding box center [497, 284] width 665 height 49
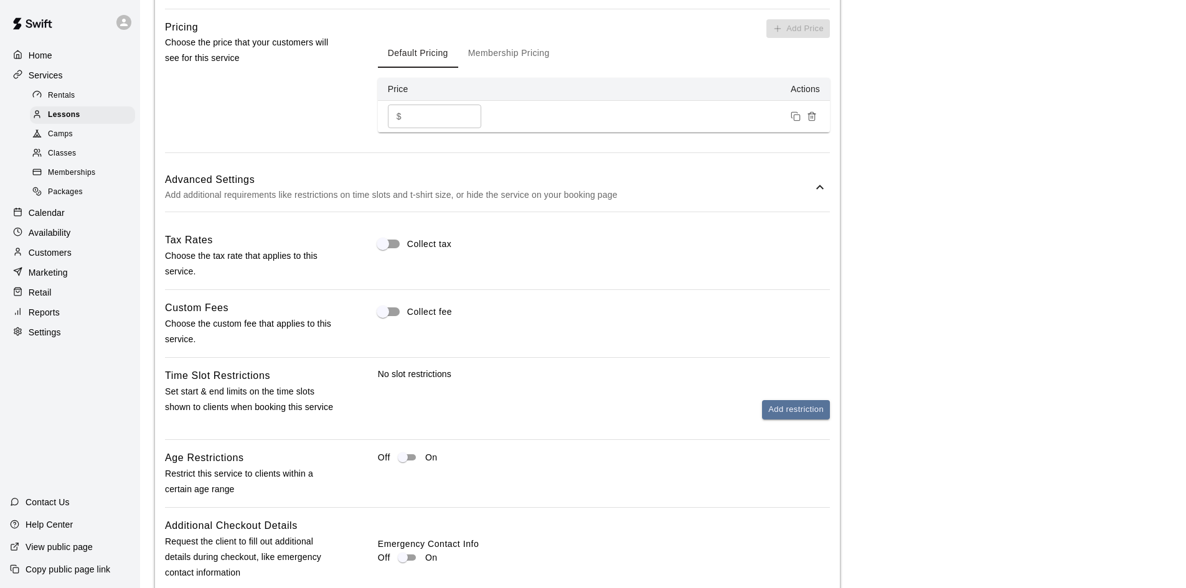
scroll to position [1058, 0]
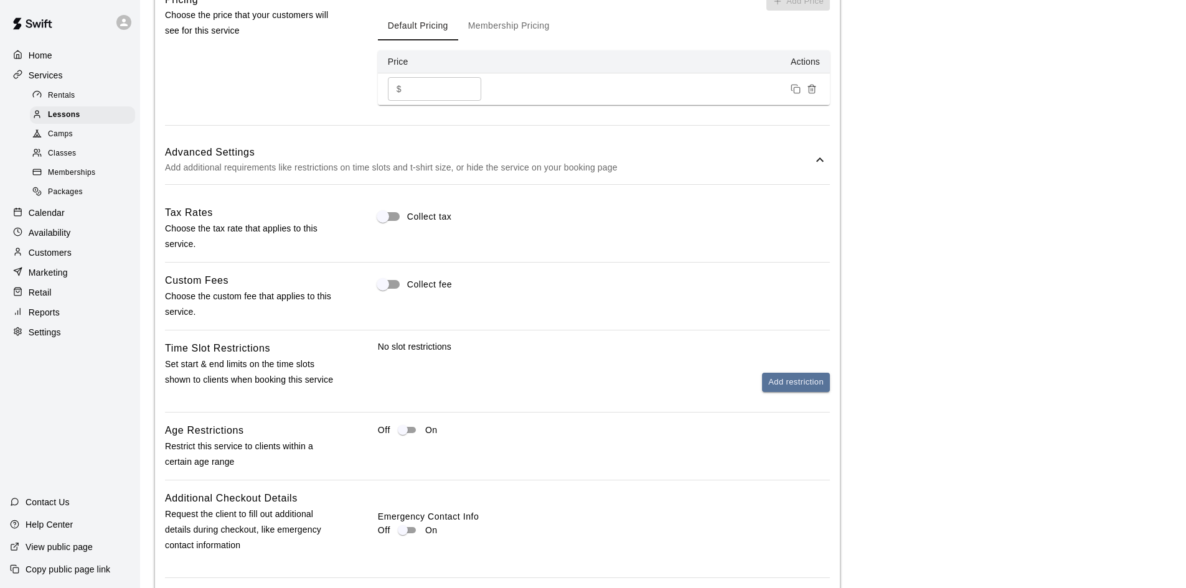
click at [433, 288] on label "Collect fee" at bounding box center [411, 285] width 81 height 24
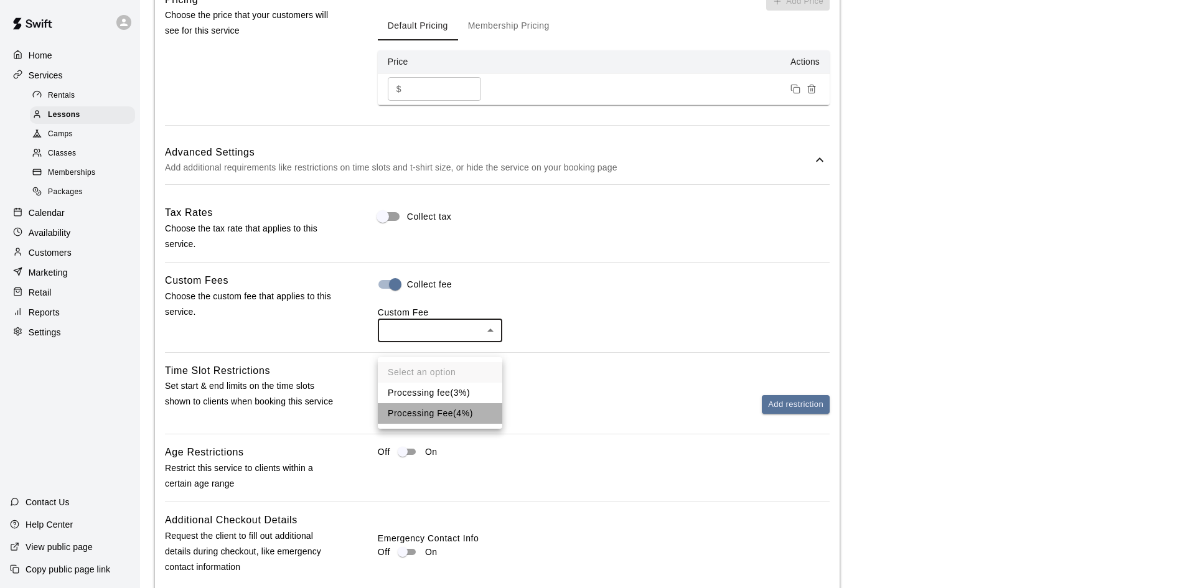
click at [418, 409] on li "Processing Fee ( 4% )" at bounding box center [440, 413] width 124 height 21
type input "***"
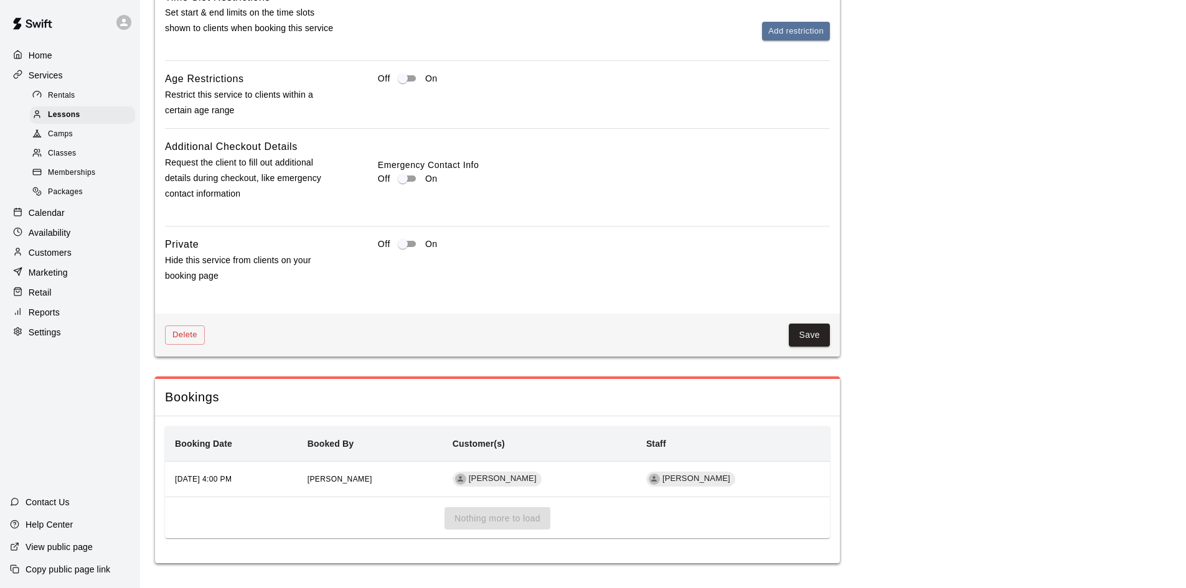
scroll to position [1447, 0]
click at [799, 331] on button "Save" at bounding box center [809, 335] width 41 height 23
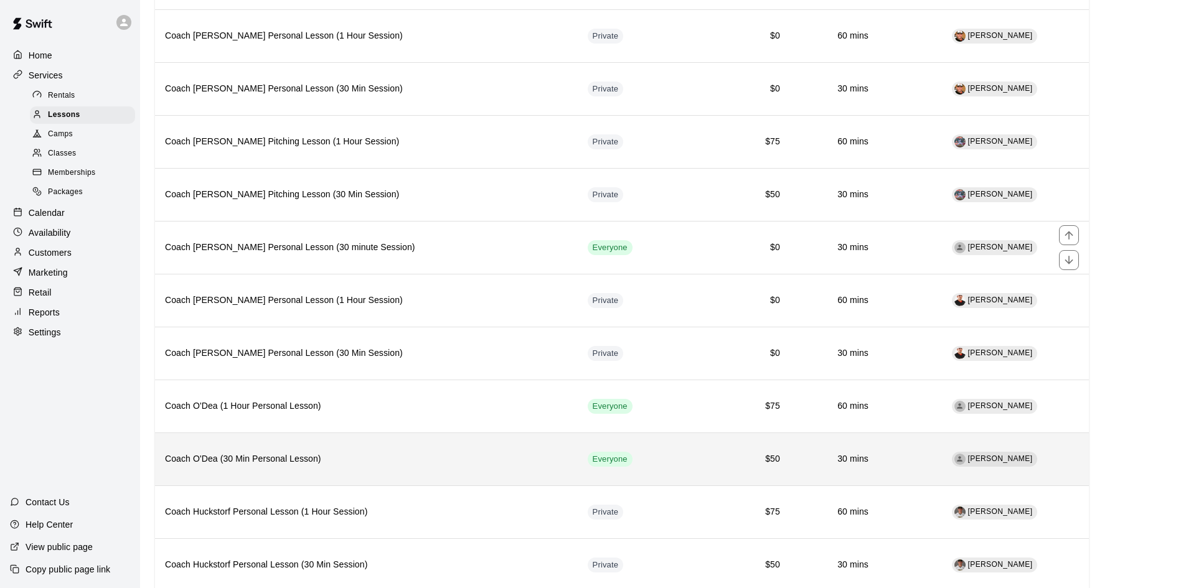
scroll to position [471, 0]
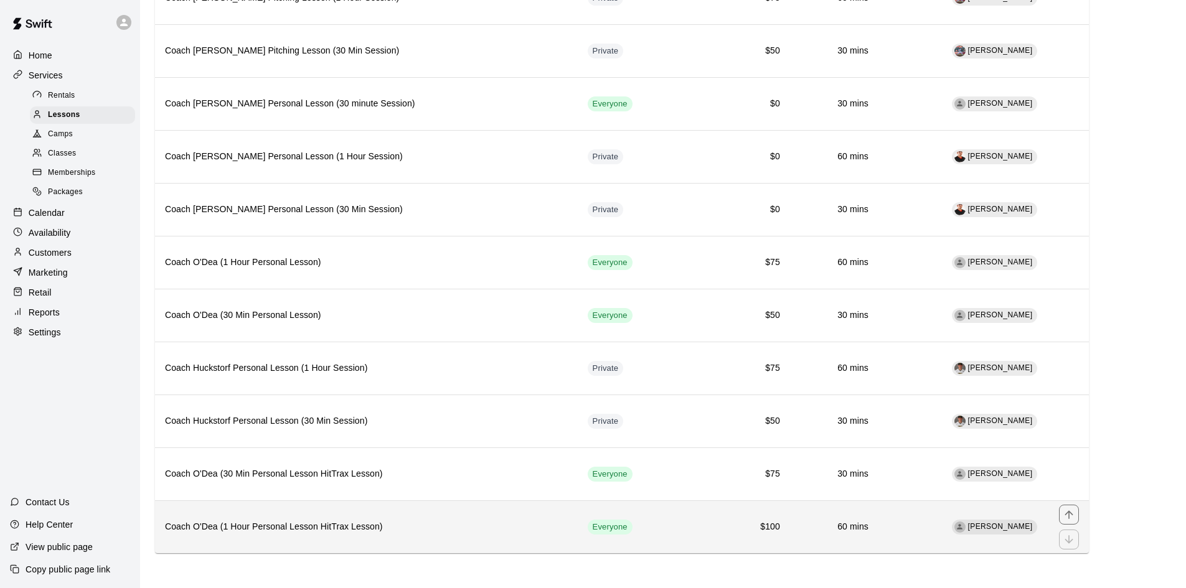
click at [434, 534] on th "Coach O'Dea (1 Hour Personal Lesson HitTrax Lesson)" at bounding box center [366, 526] width 423 height 53
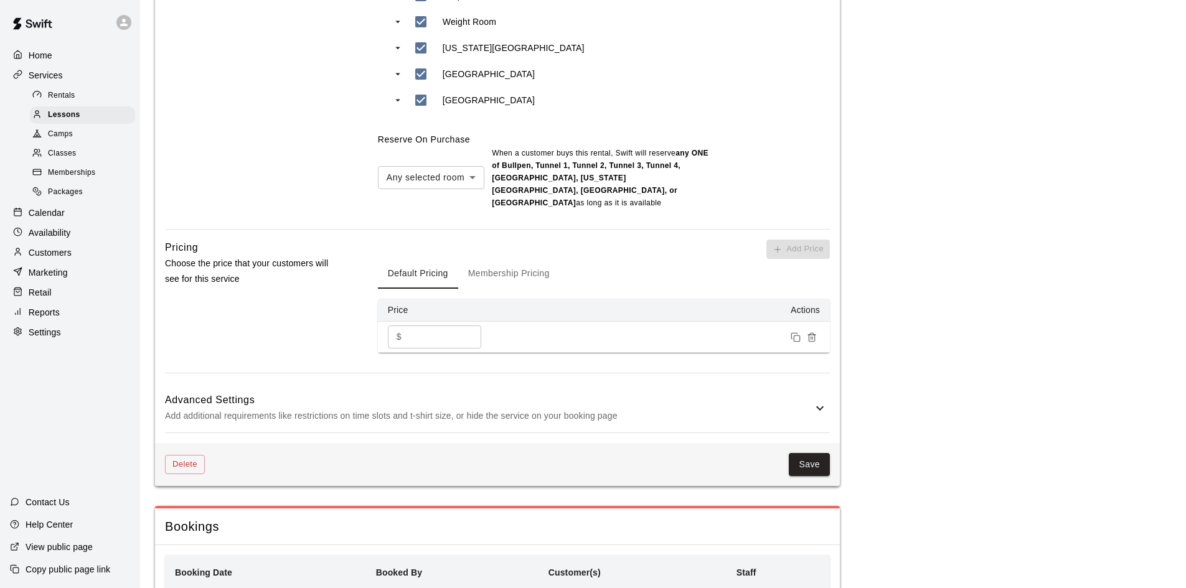
scroll to position [934, 0]
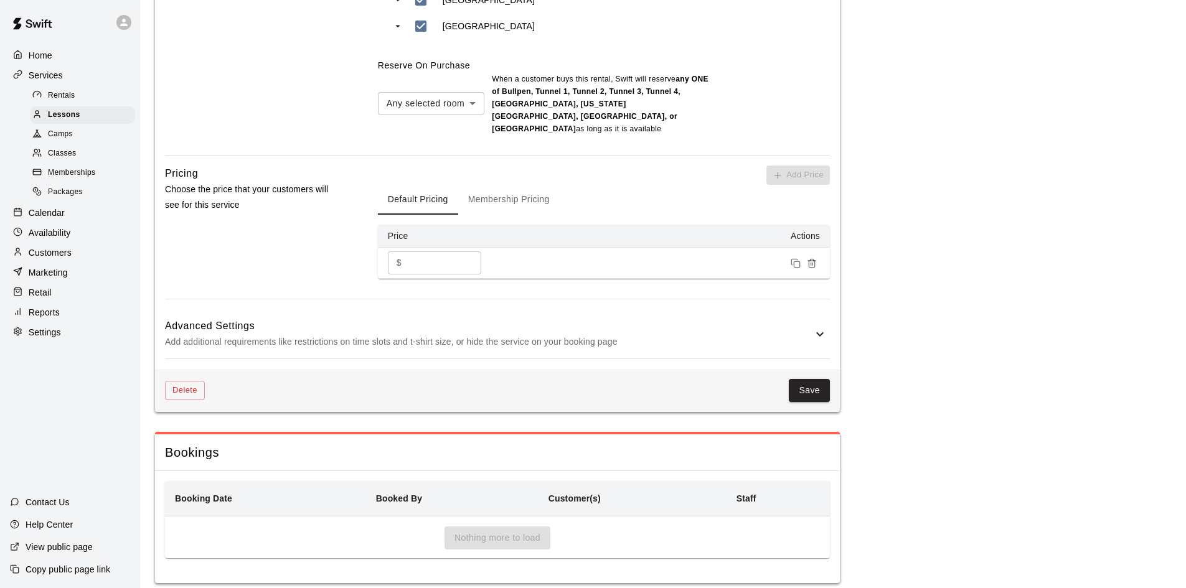
click at [820, 327] on icon at bounding box center [819, 334] width 15 height 15
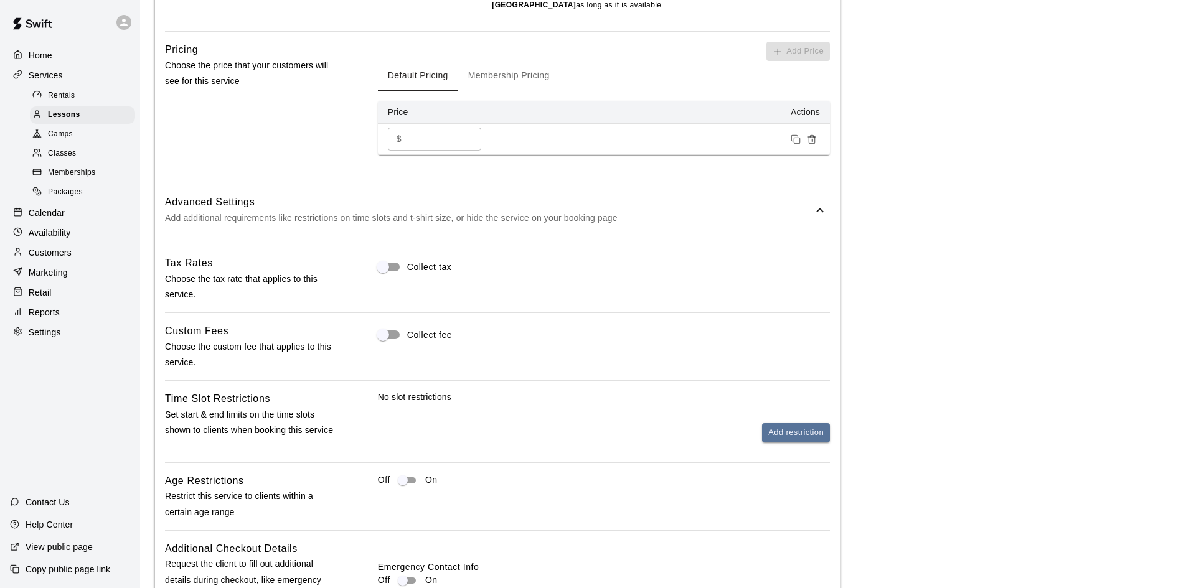
scroll to position [1058, 0]
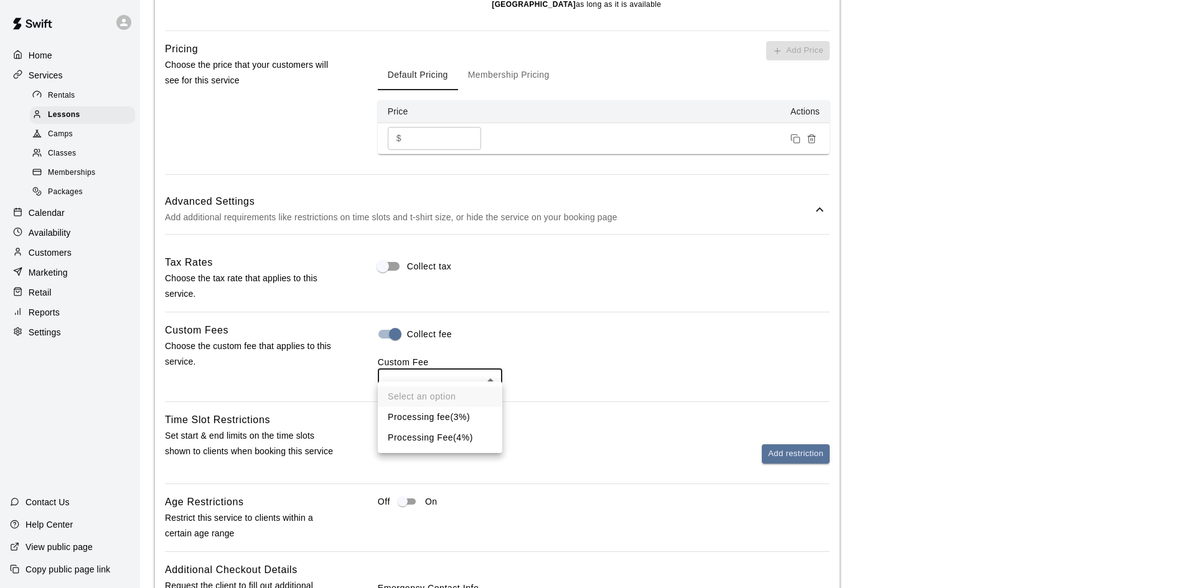
click at [449, 433] on li "Processing Fee ( 4% )" at bounding box center [440, 438] width 124 height 21
type input "***"
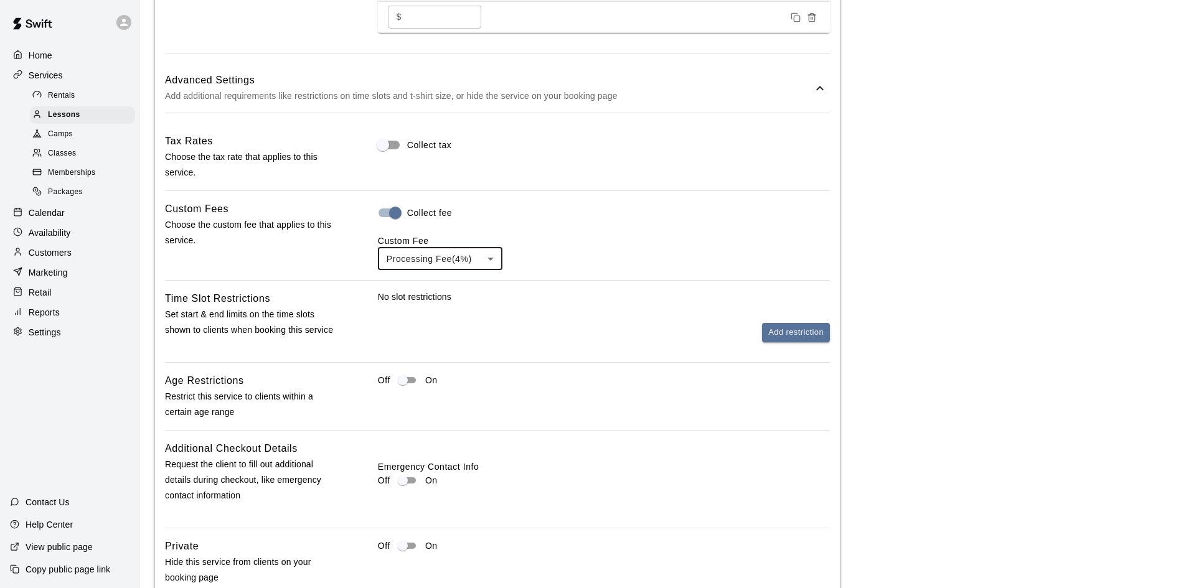
scroll to position [1436, 0]
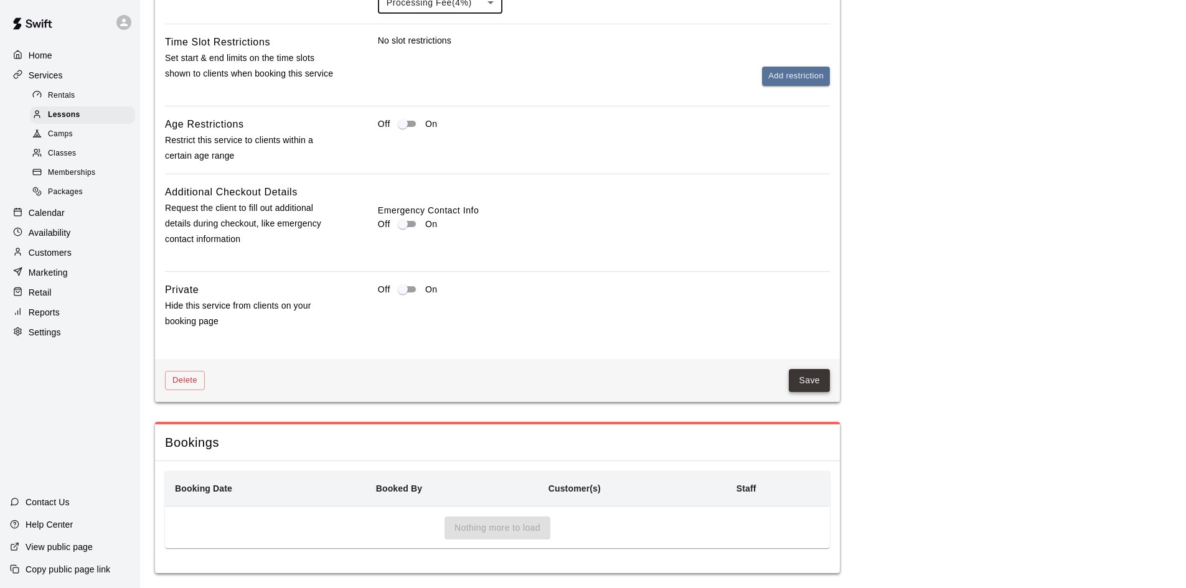
click at [803, 370] on button "Save" at bounding box center [809, 380] width 41 height 23
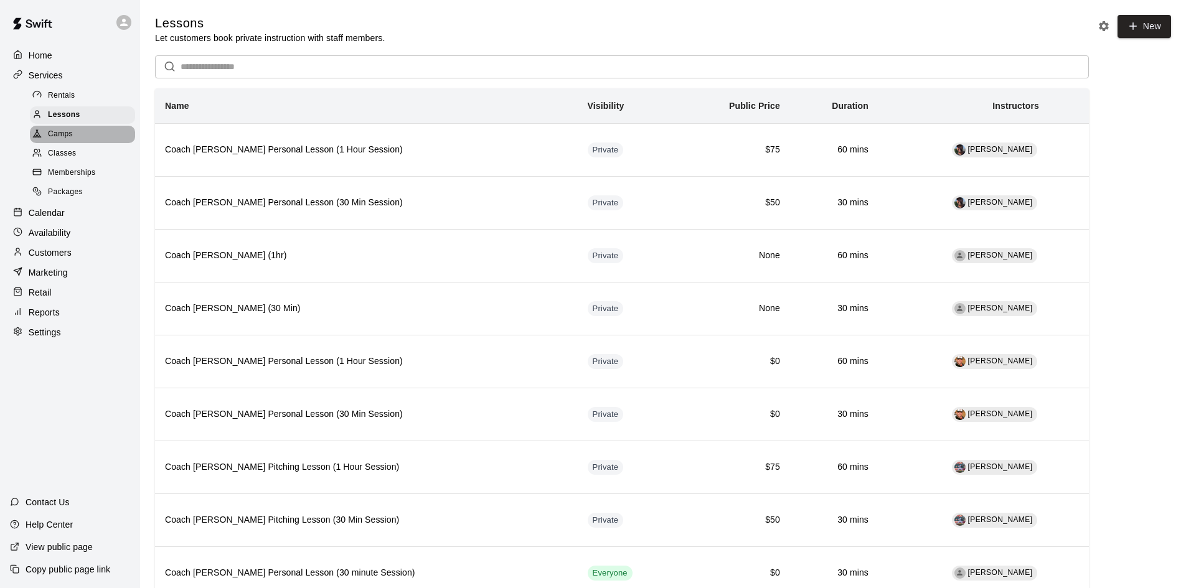
click at [90, 137] on div "Camps" at bounding box center [82, 134] width 105 height 17
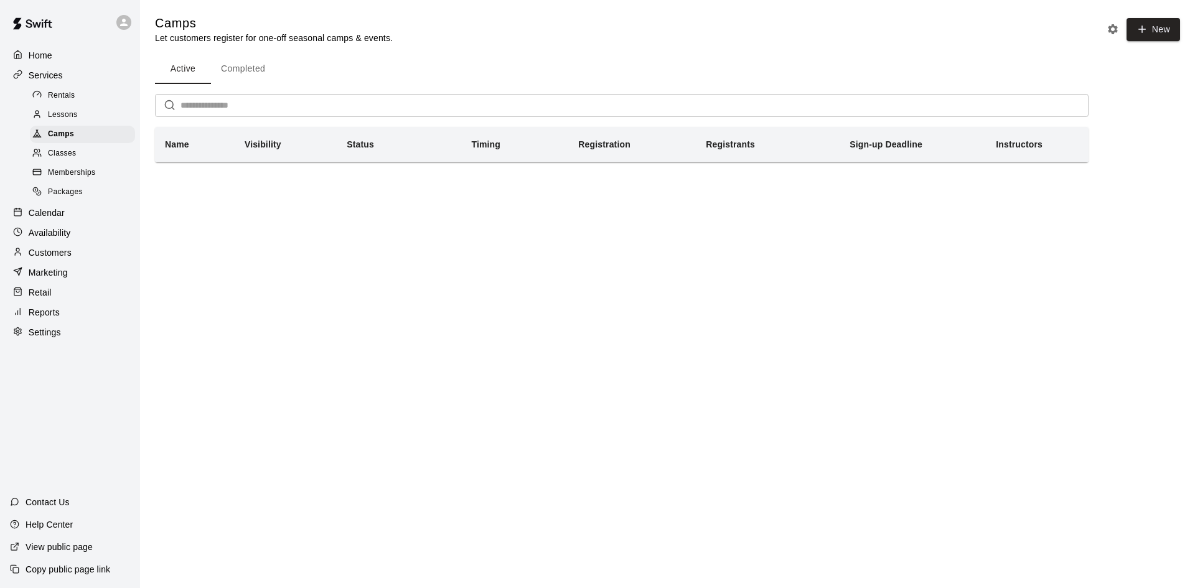
click at [74, 153] on span "Classes" at bounding box center [62, 154] width 28 height 12
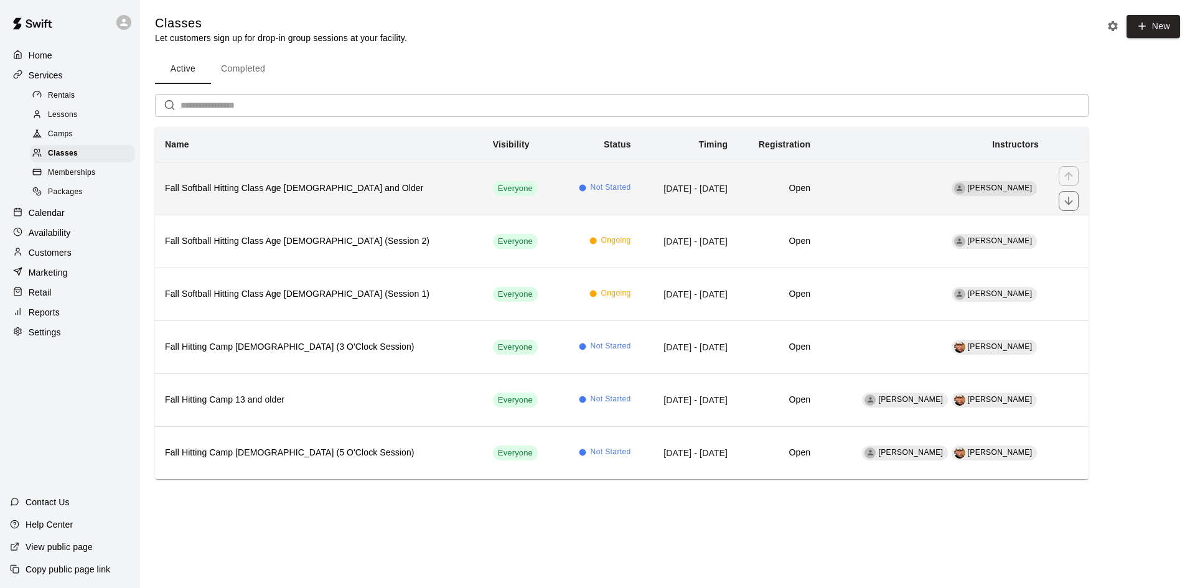
click at [393, 195] on th "Fall Softball Hitting Class Age [DEMOGRAPHIC_DATA] and Older" at bounding box center [319, 188] width 328 height 53
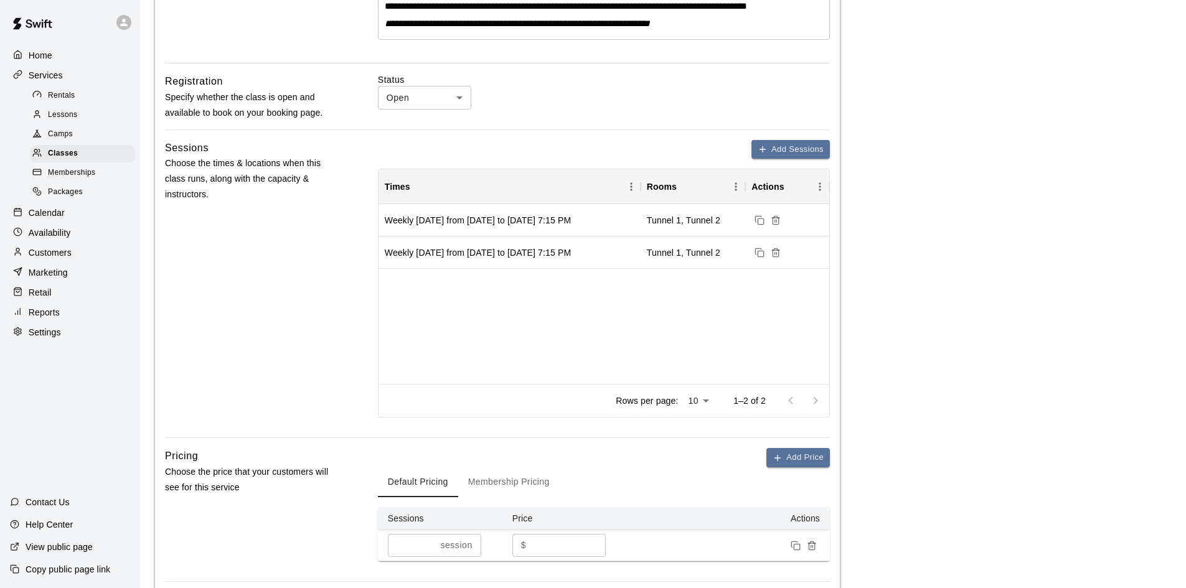
scroll to position [753, 0]
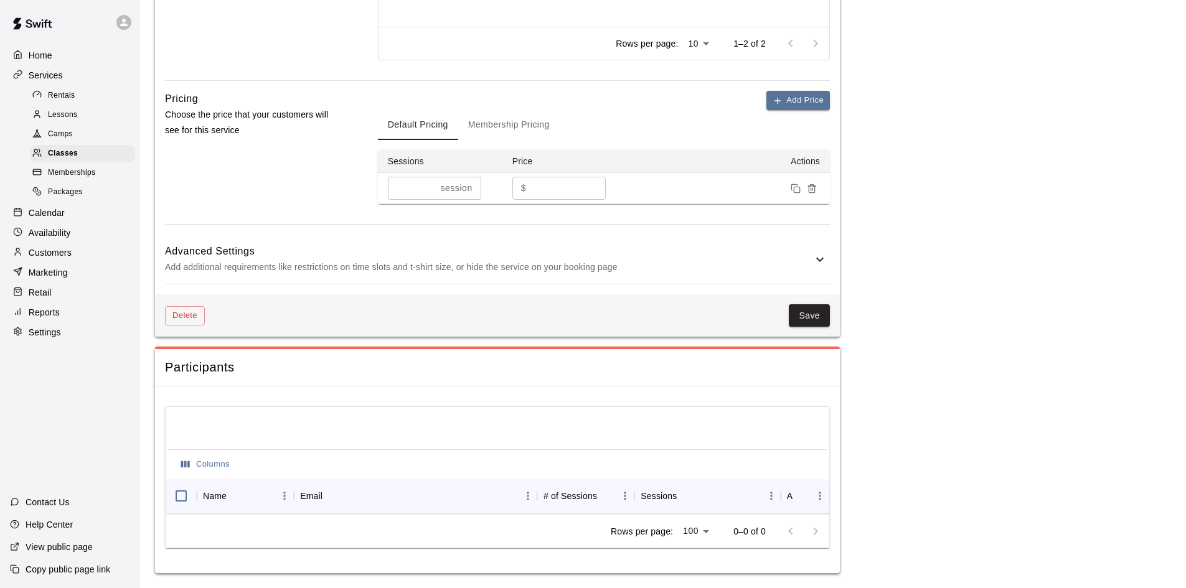
click at [792, 243] on h6 "Advanced Settings" at bounding box center [488, 251] width 647 height 16
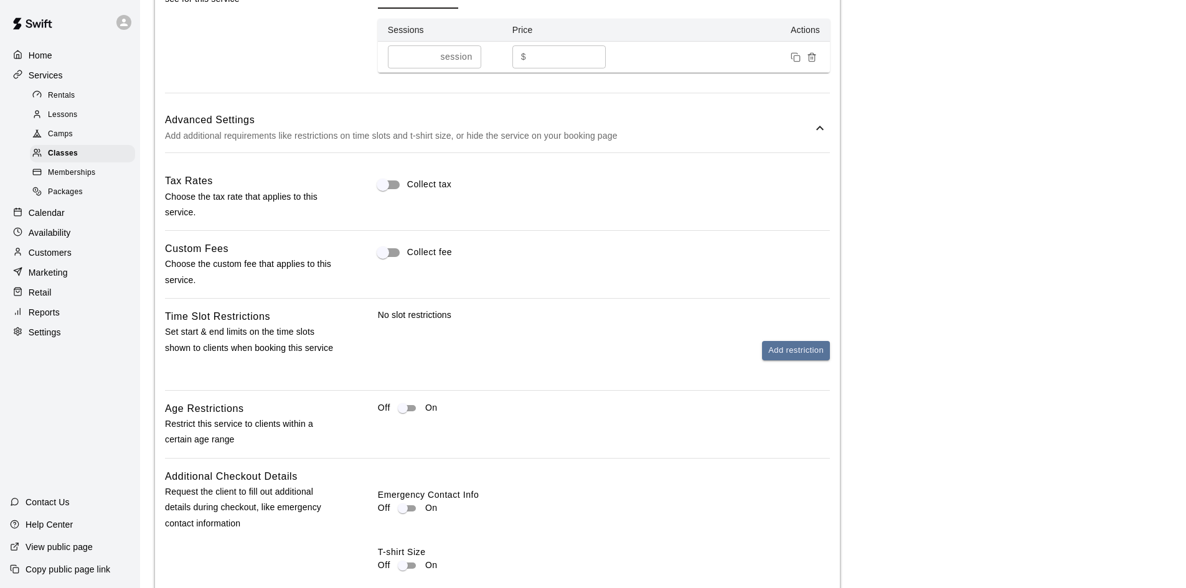
scroll to position [877, 0]
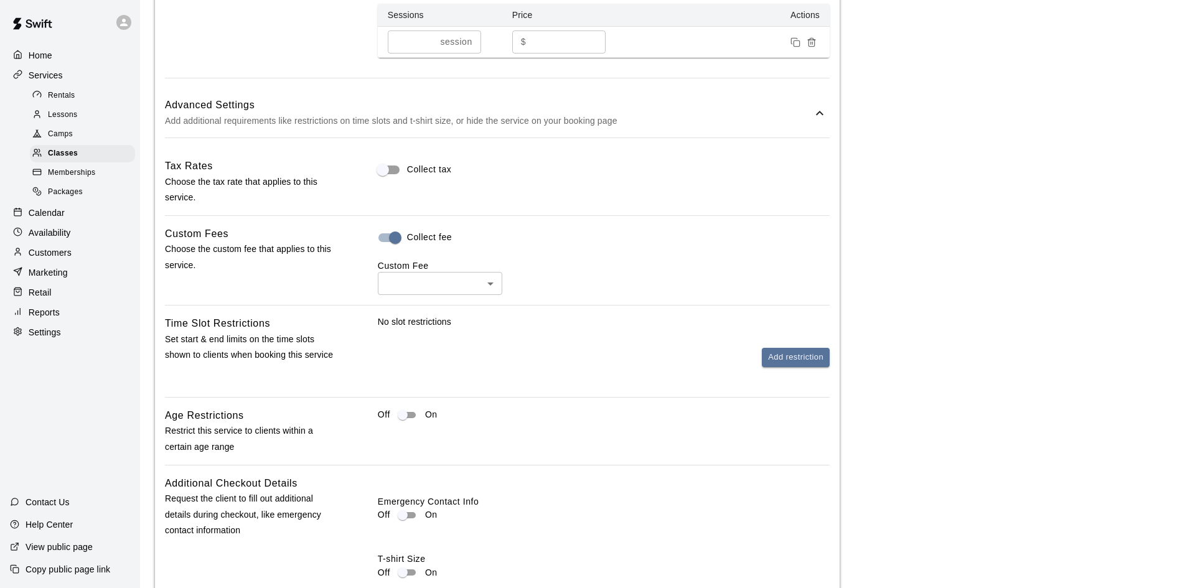
click at [415, 299] on body "**********" at bounding box center [597, 62] width 1195 height 1879
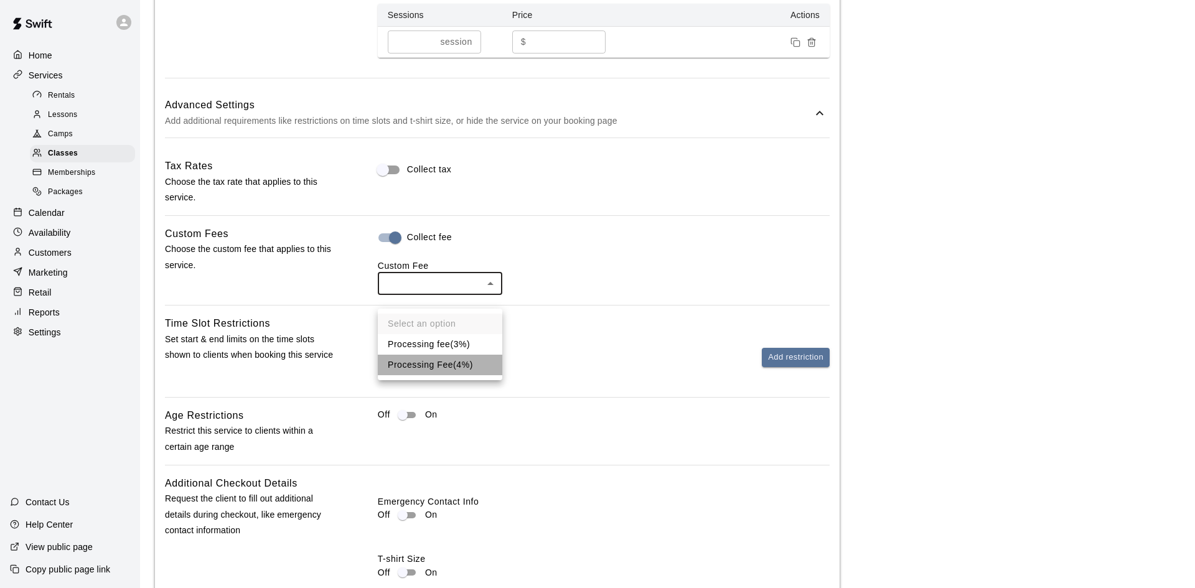
click at [414, 356] on li "Processing Fee ( 4% )" at bounding box center [440, 365] width 124 height 21
type input "***"
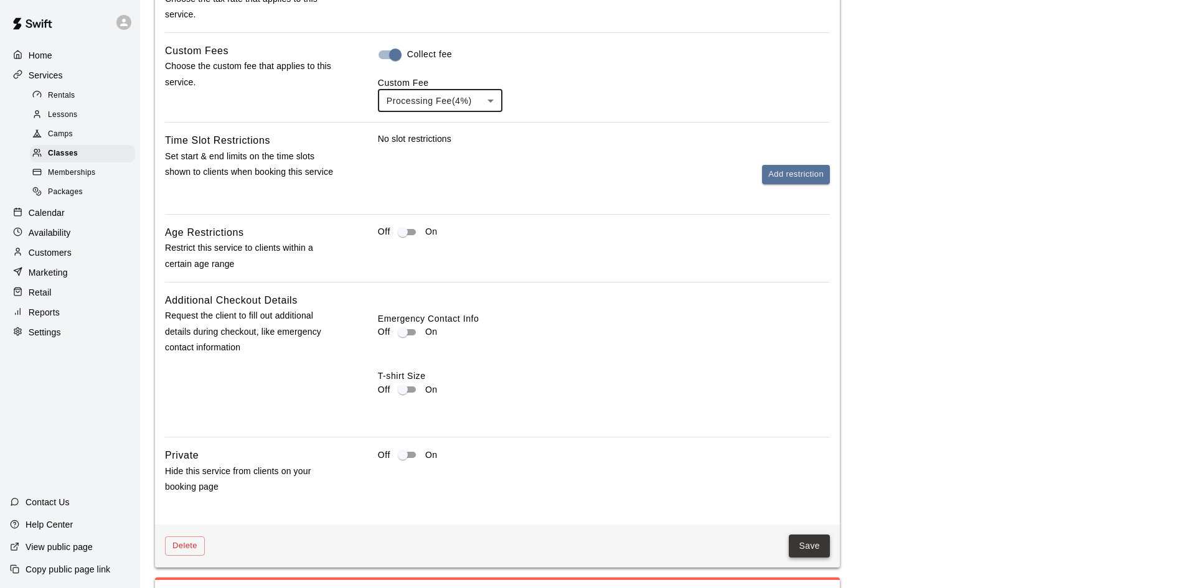
scroll to position [1251, 0]
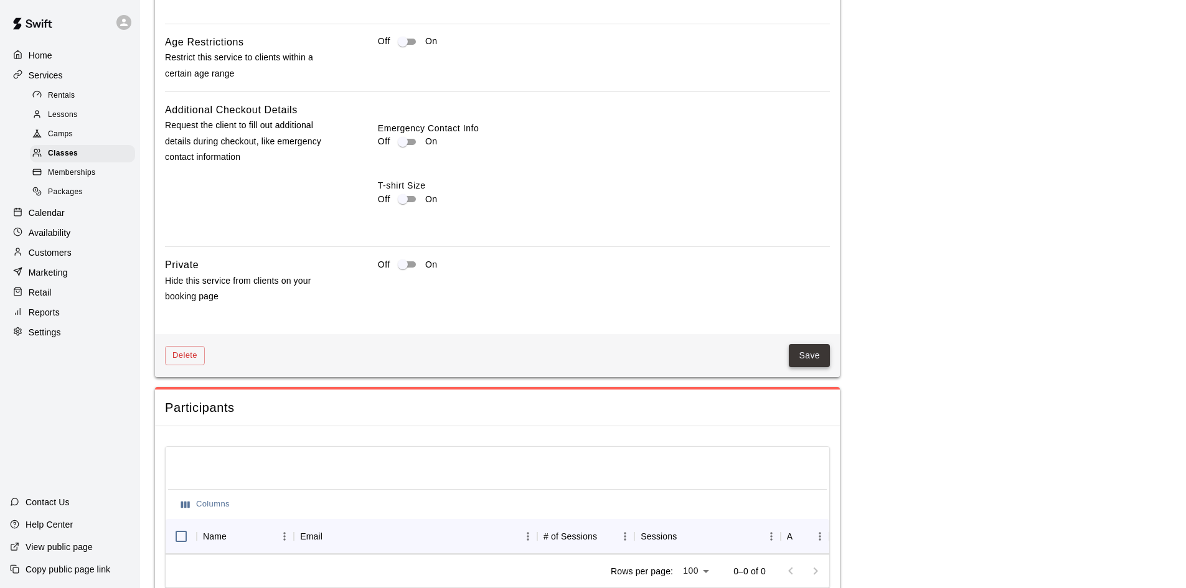
click at [825, 367] on button "Save" at bounding box center [809, 355] width 41 height 23
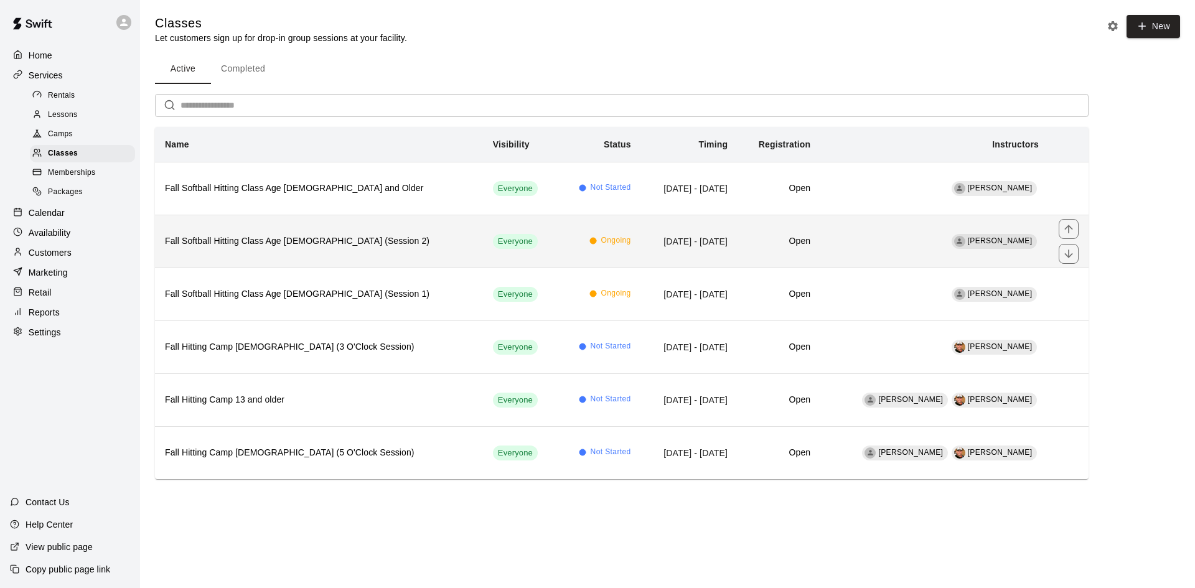
click at [304, 239] on h6 "Fall Softball Hitting Class Age [DEMOGRAPHIC_DATA] (Session 2)" at bounding box center [319, 242] width 308 height 14
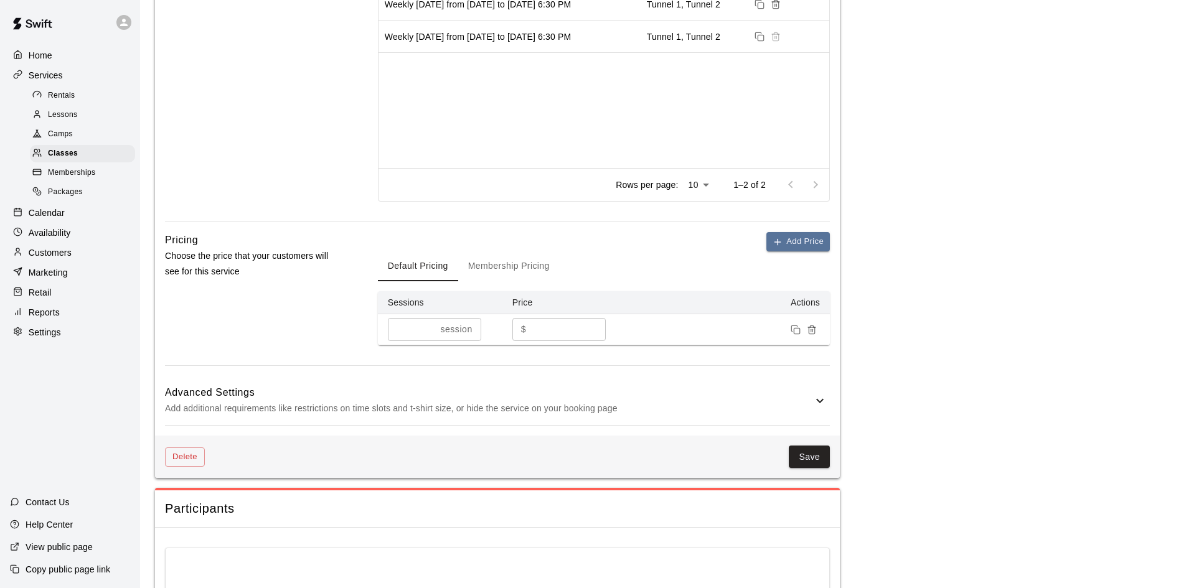
scroll to position [685, 0]
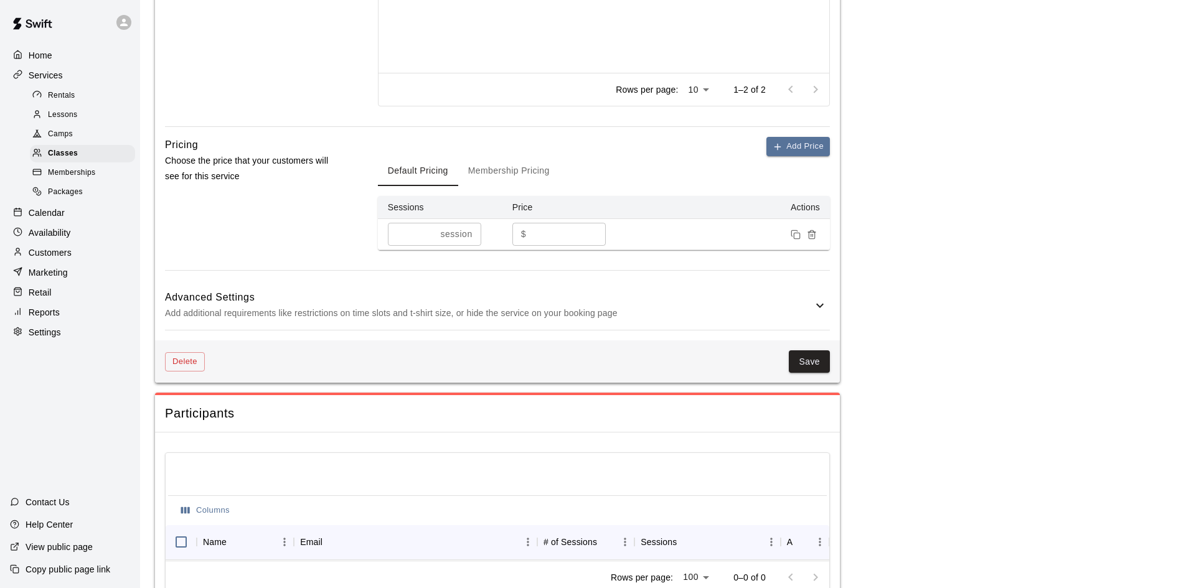
click at [821, 313] on icon at bounding box center [819, 305] width 15 height 15
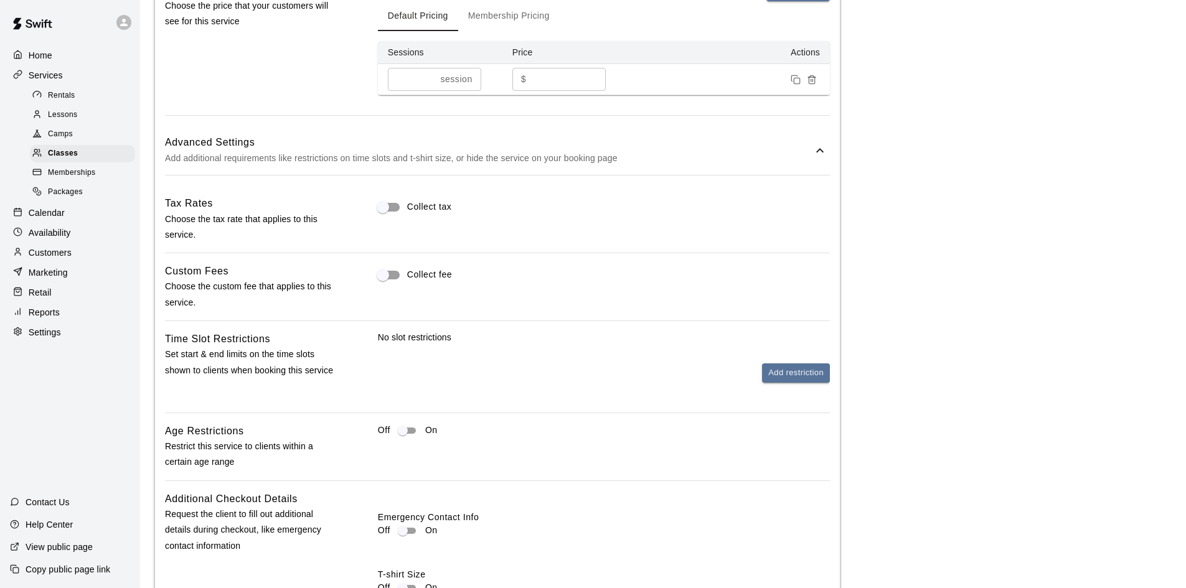
scroll to position [871, 0]
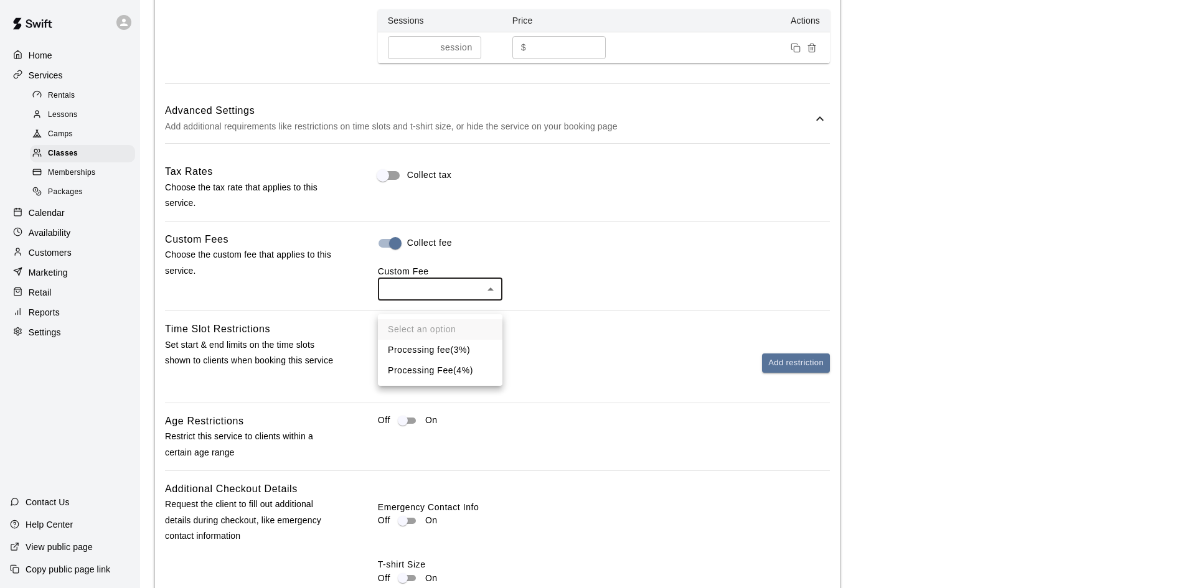
click at [420, 301] on body "**********" at bounding box center [593, 68] width 1186 height 1879
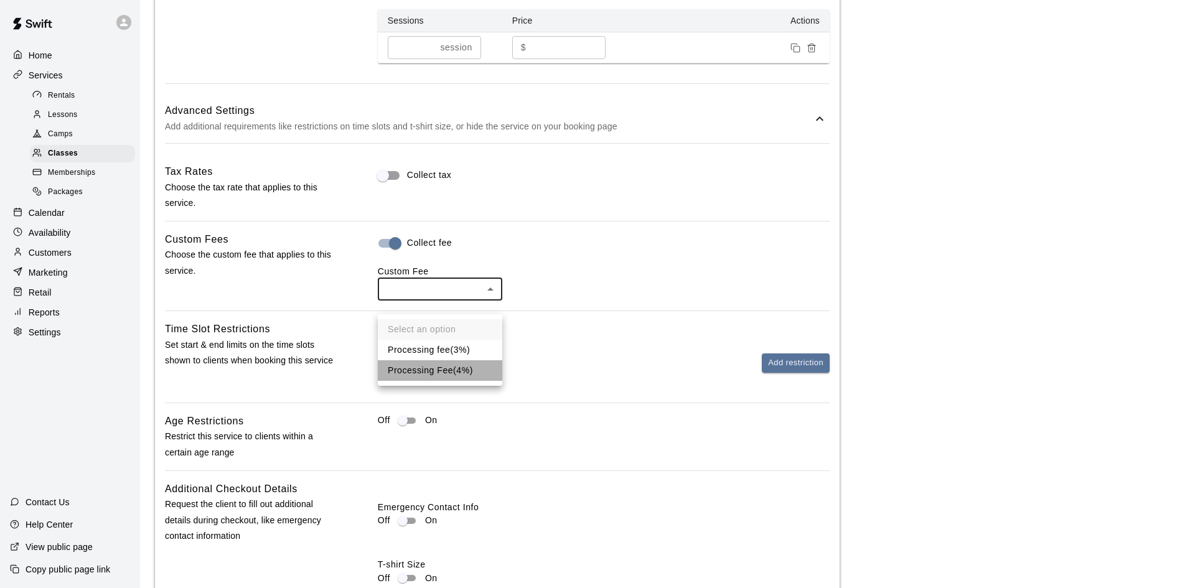
click at [437, 366] on li "Processing Fee ( 4% )" at bounding box center [440, 370] width 124 height 21
type input "***"
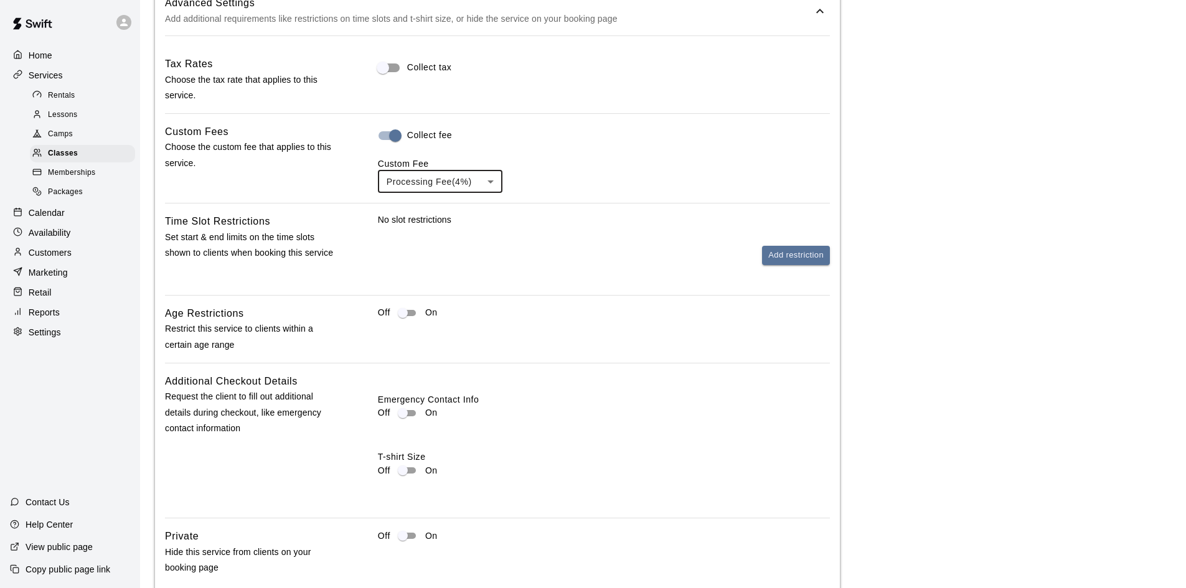
scroll to position [1313, 0]
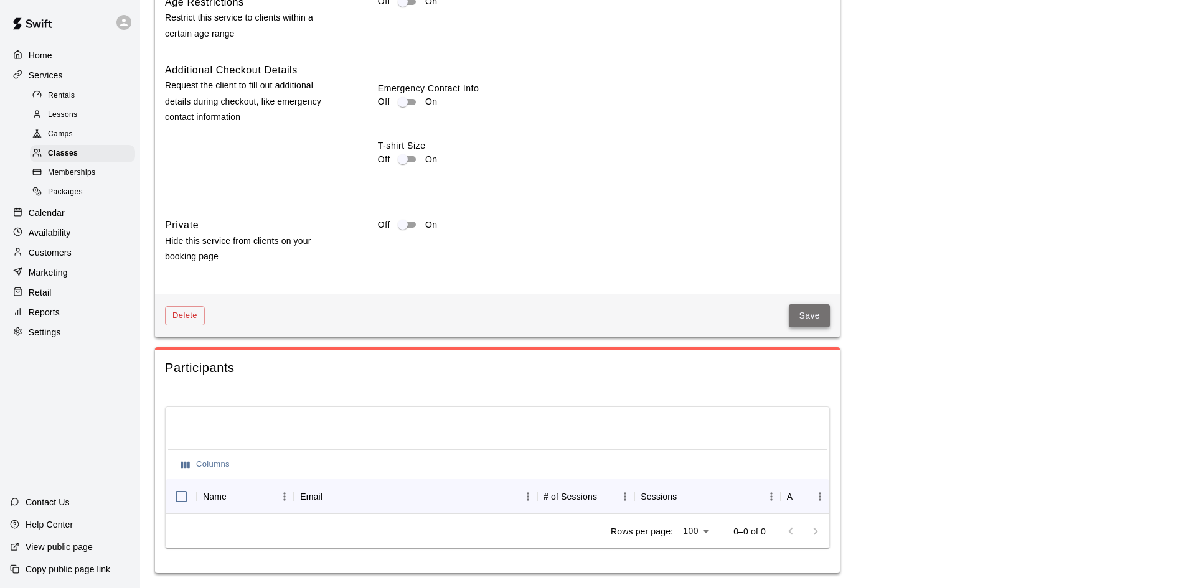
click at [808, 304] on button "Save" at bounding box center [809, 315] width 41 height 23
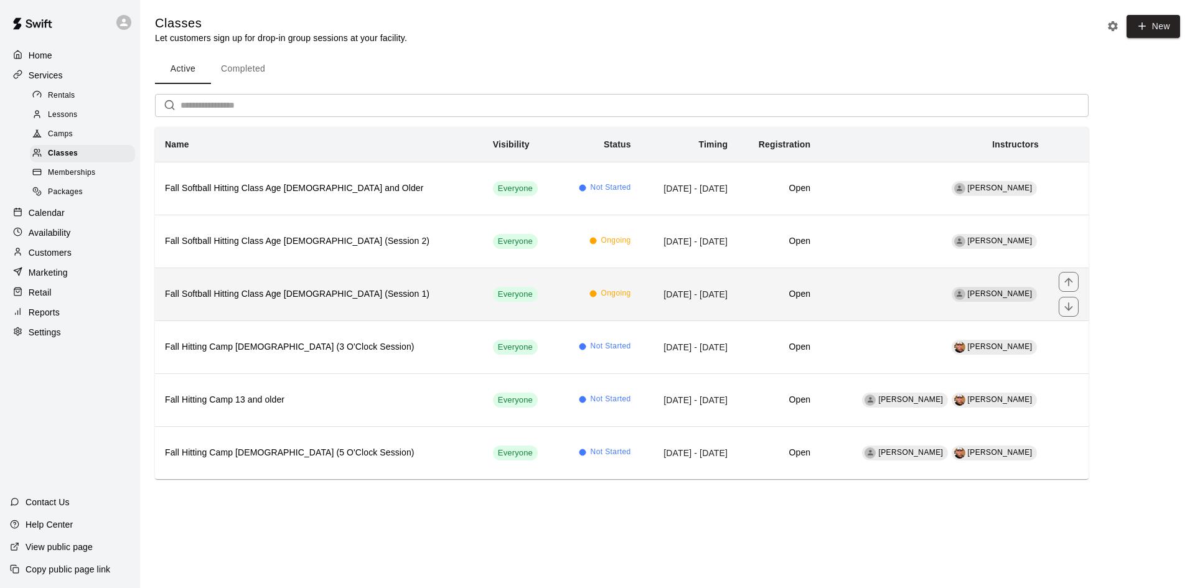
click at [281, 286] on th "Fall Softball Hitting Class Age [DEMOGRAPHIC_DATA] (Session 1)" at bounding box center [319, 294] width 328 height 53
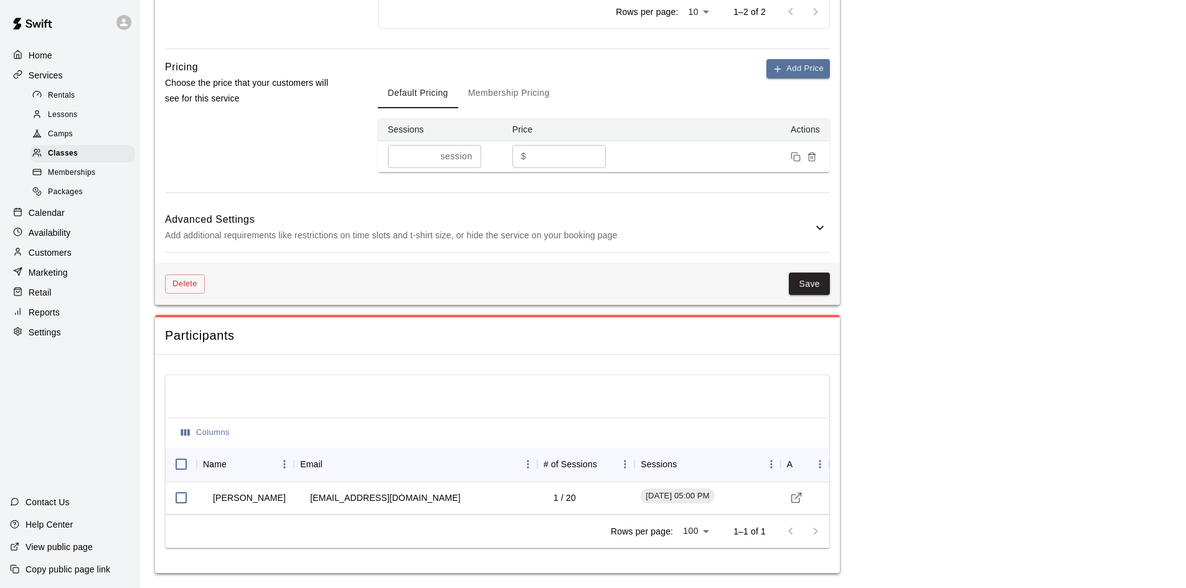
click at [826, 228] on icon at bounding box center [819, 227] width 15 height 15
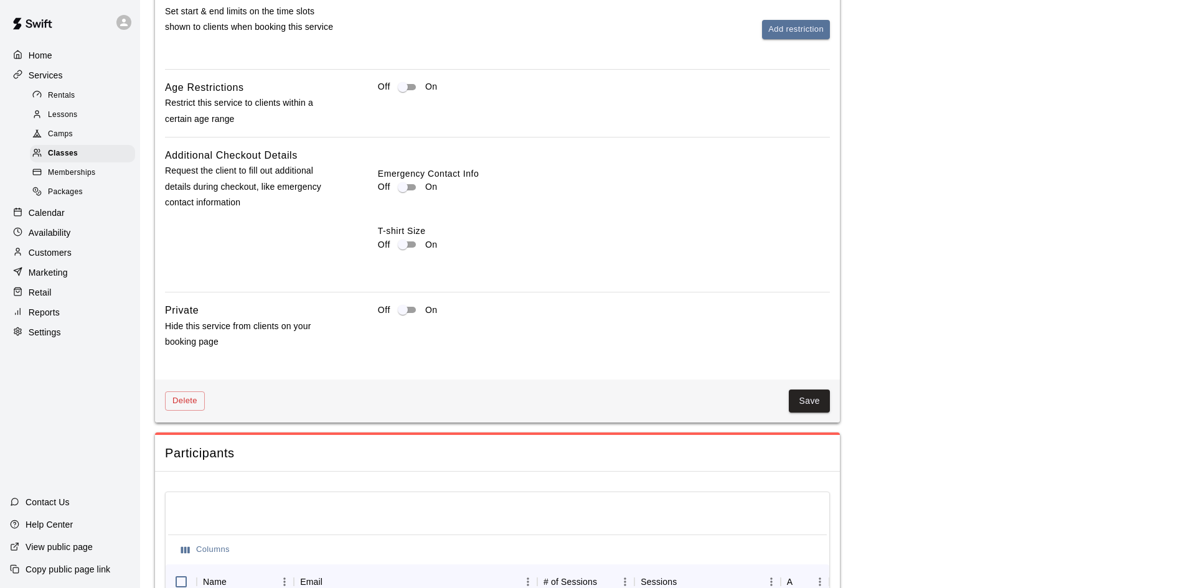
scroll to position [1211, 0]
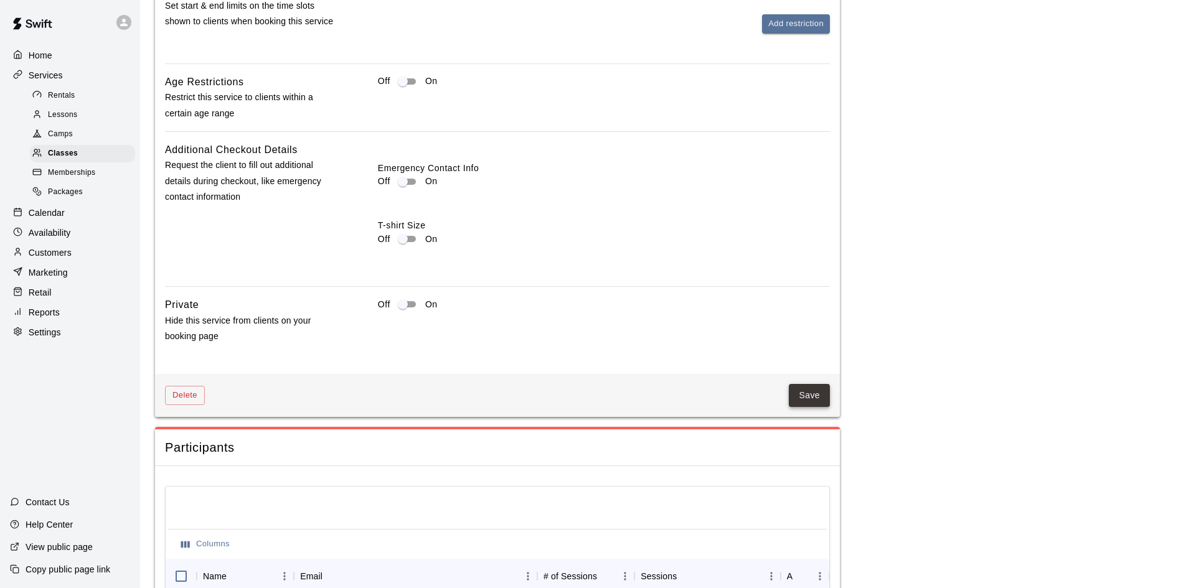
click at [817, 398] on button "Save" at bounding box center [809, 395] width 41 height 23
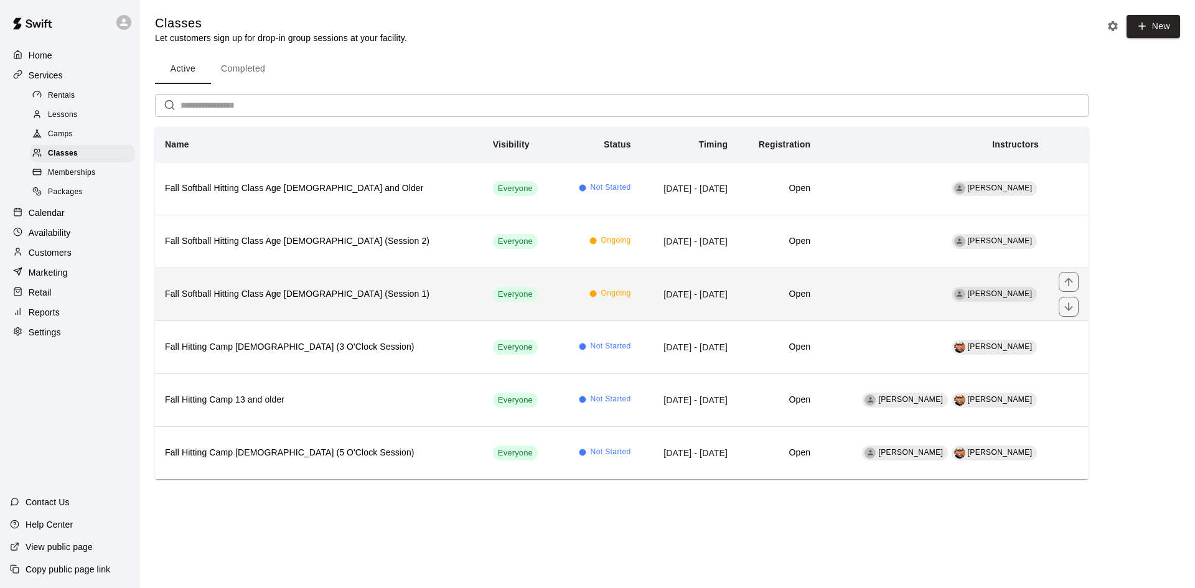
click at [279, 301] on th "Fall Softball Hitting Class Age [DEMOGRAPHIC_DATA] (Session 1)" at bounding box center [319, 294] width 328 height 53
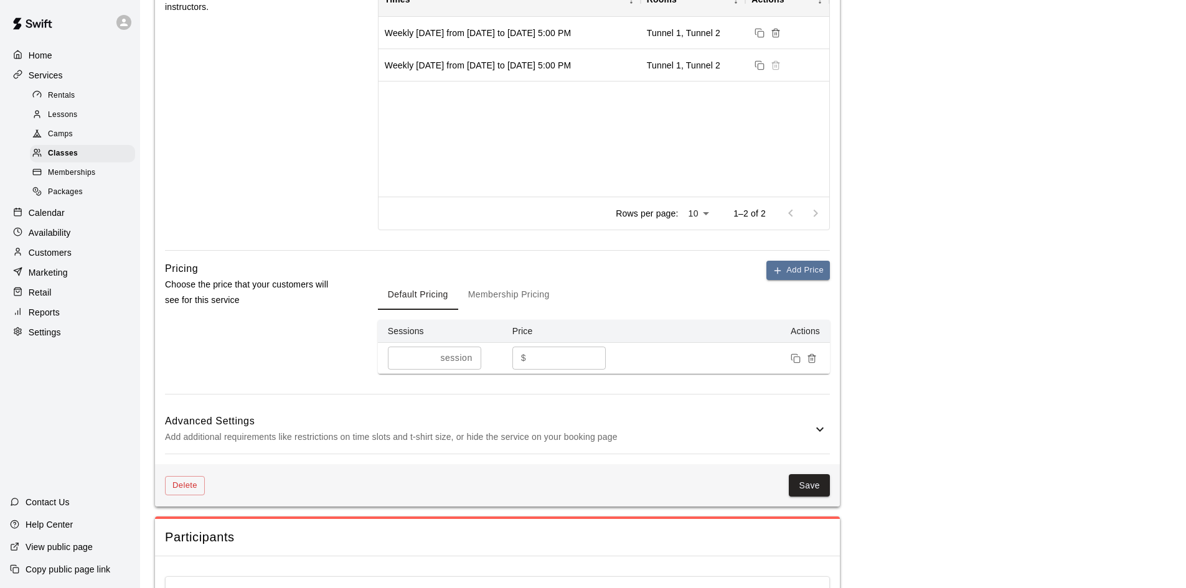
scroll to position [685, 0]
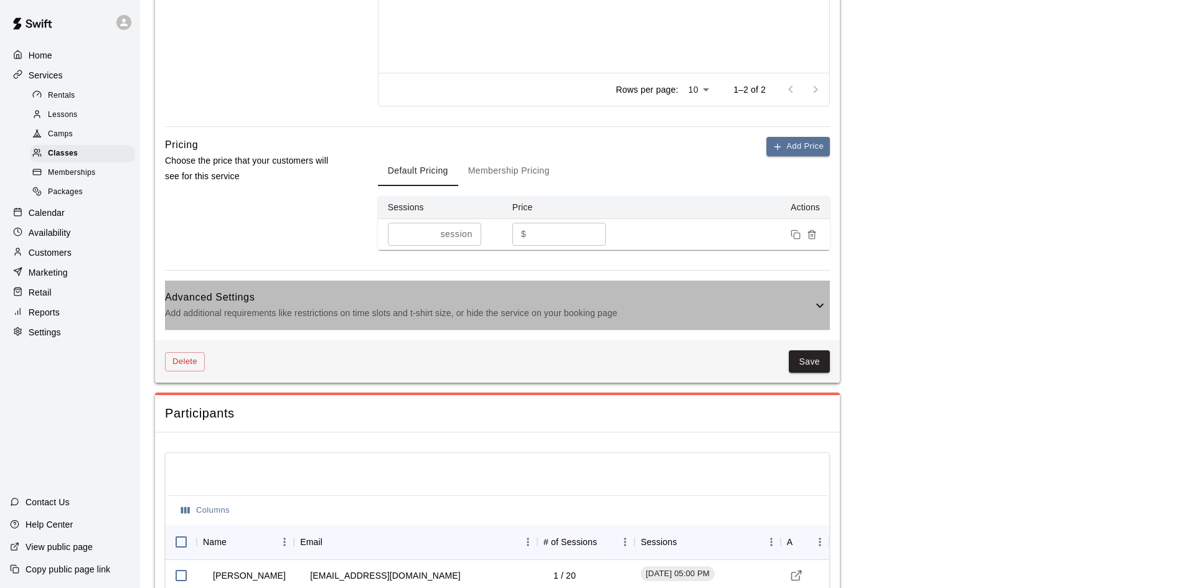
click at [797, 318] on p "Add additional requirements like restrictions on time slots and t-shirt size, o…" at bounding box center [488, 314] width 647 height 16
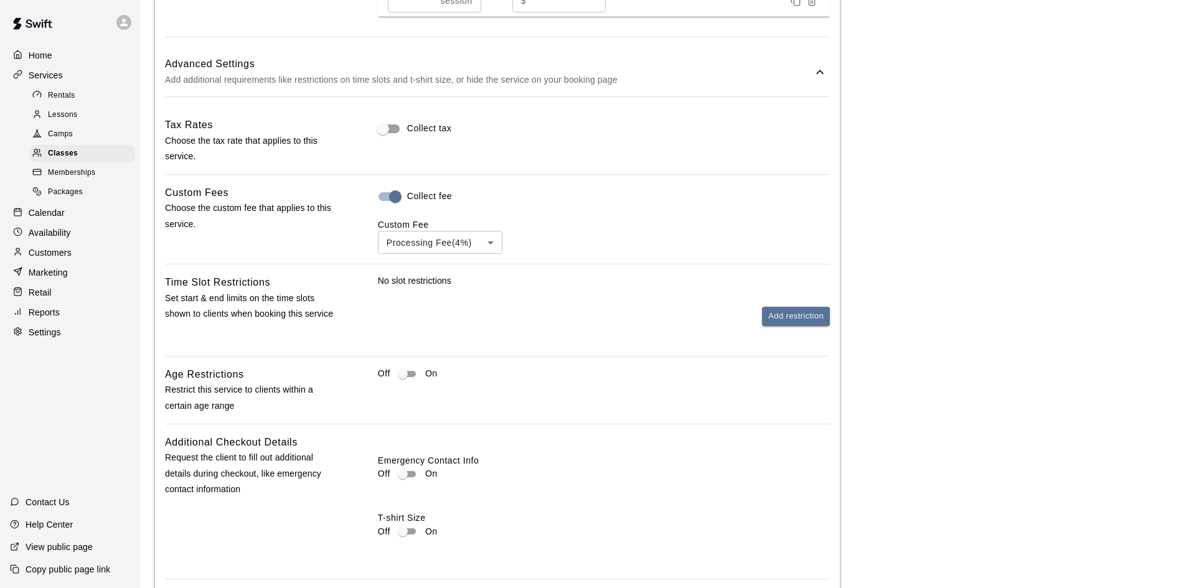
scroll to position [1120, 0]
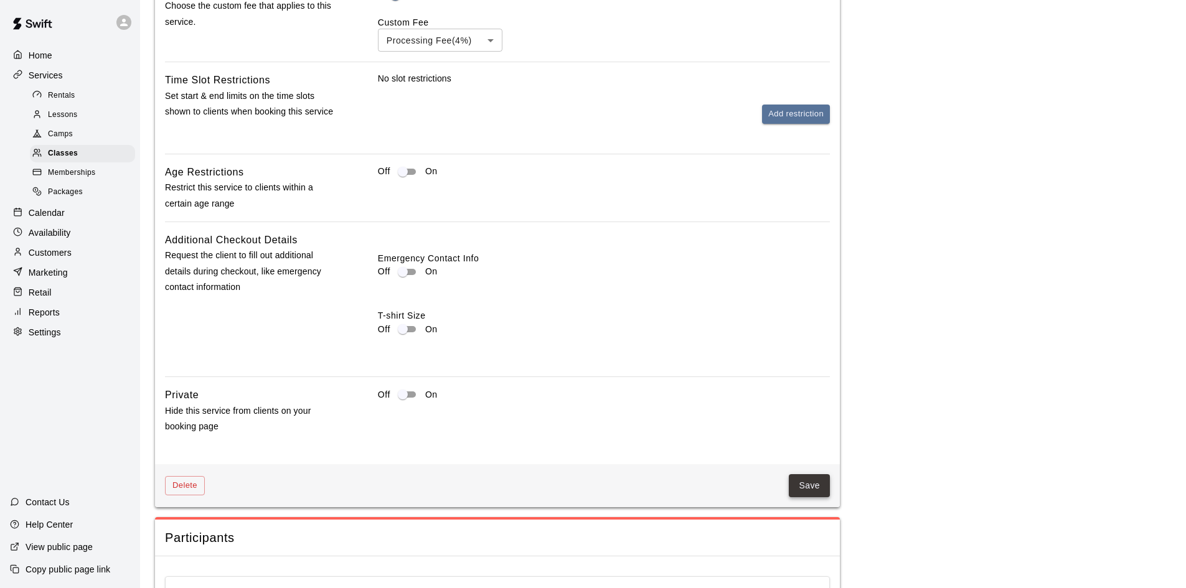
click at [808, 497] on button "Save" at bounding box center [809, 485] width 41 height 23
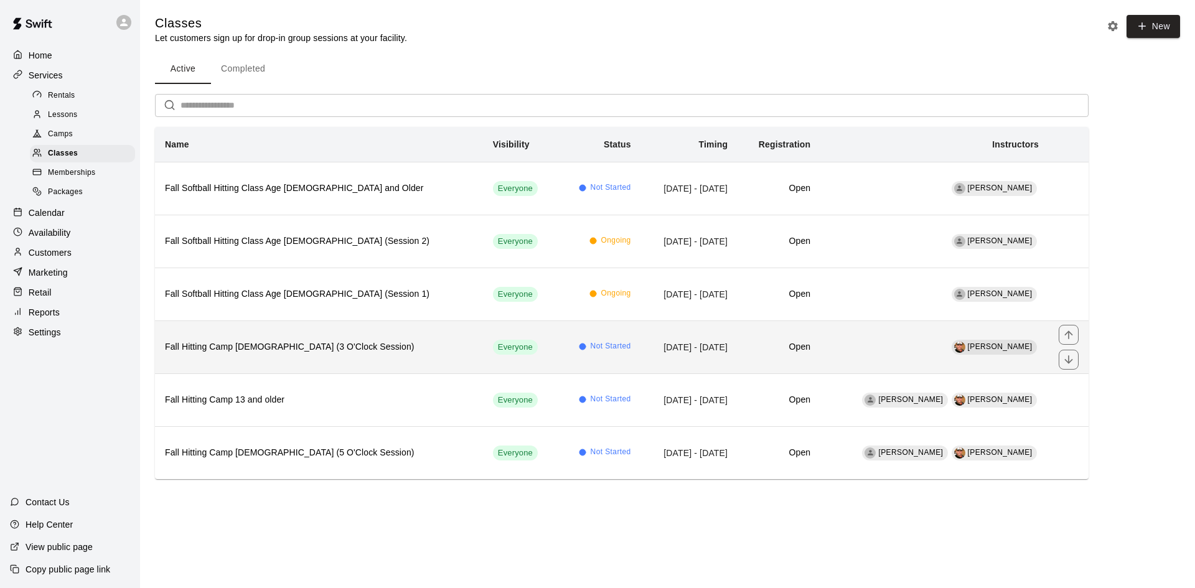
click at [316, 342] on h6 "Fall Hitting Camp [DEMOGRAPHIC_DATA] (3 O'Clock Session)" at bounding box center [319, 347] width 308 height 14
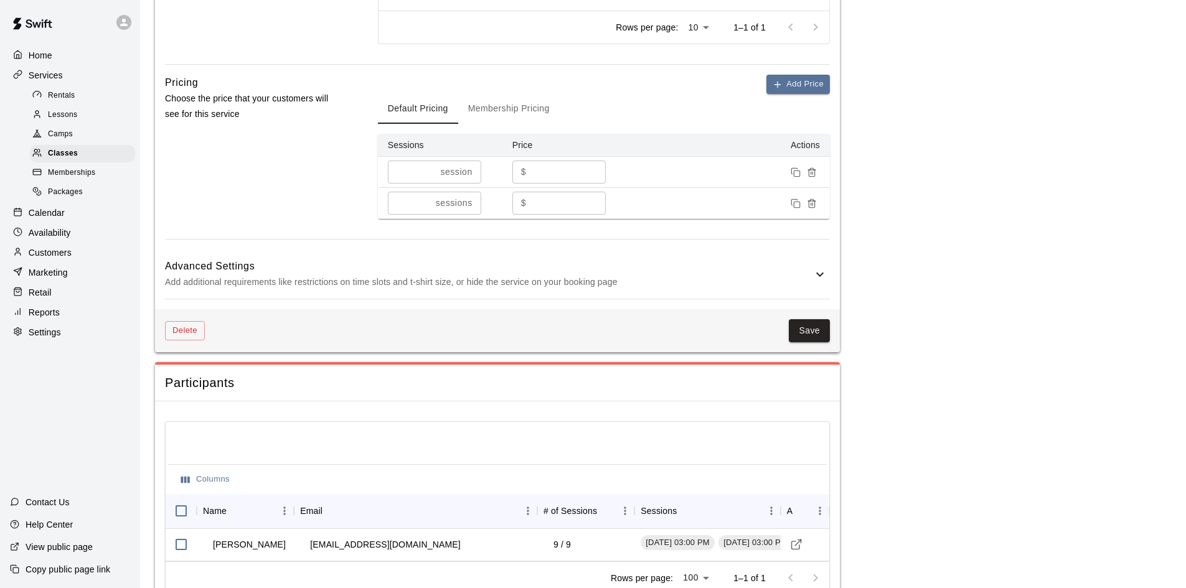
click at [789, 290] on p "Add additional requirements like restrictions on time slots and t-shirt size, o…" at bounding box center [488, 283] width 647 height 16
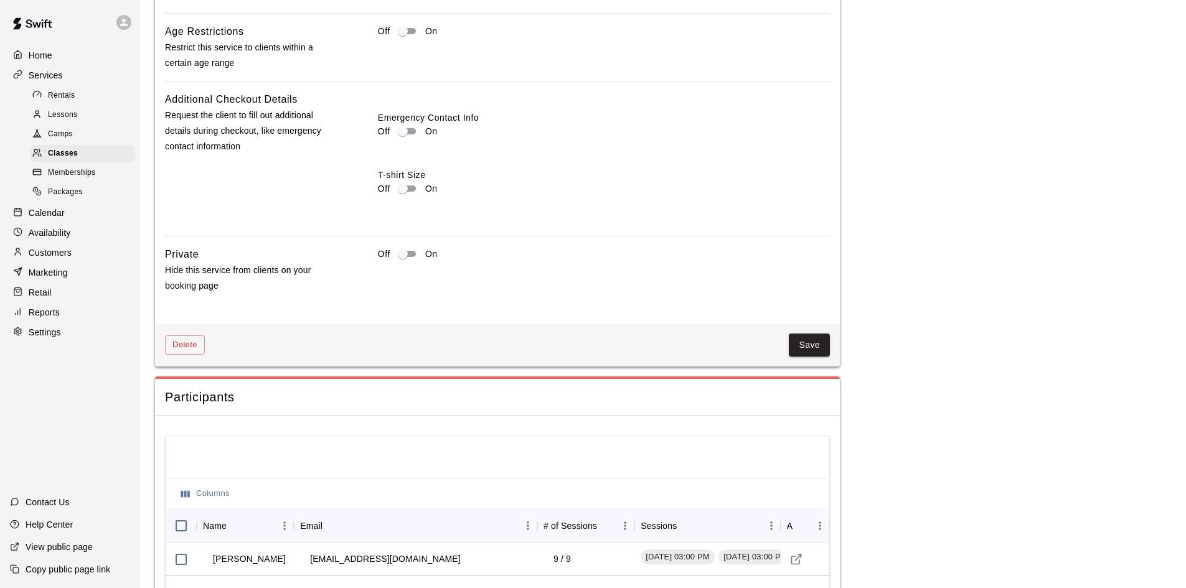
scroll to position [1367, 0]
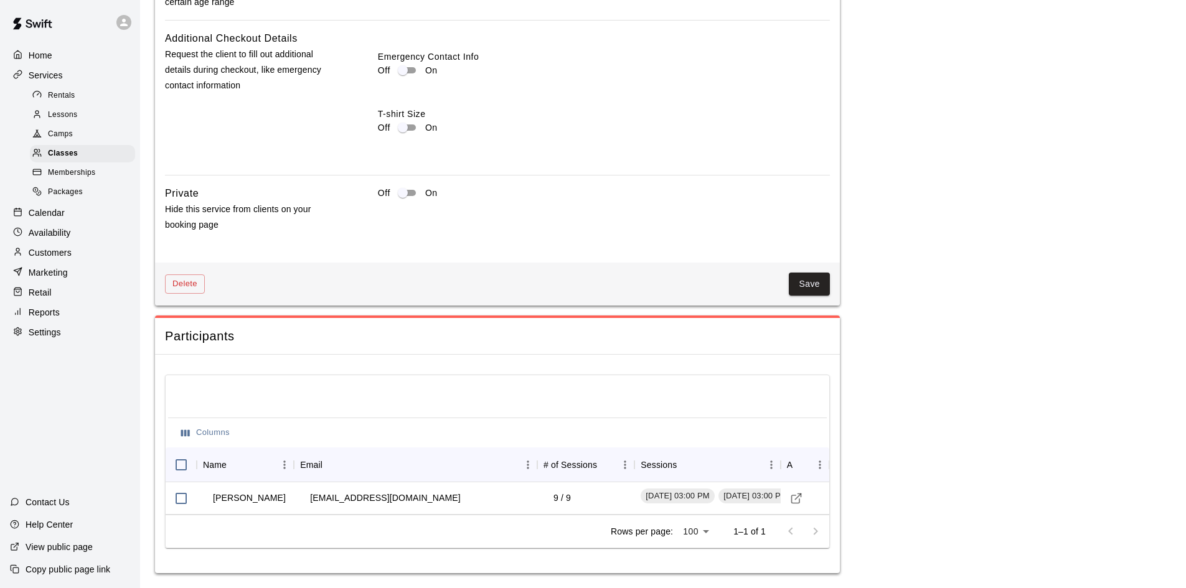
click at [810, 269] on div "Delete Save" at bounding box center [497, 284] width 685 height 43
click at [810, 275] on button "Save" at bounding box center [809, 284] width 41 height 23
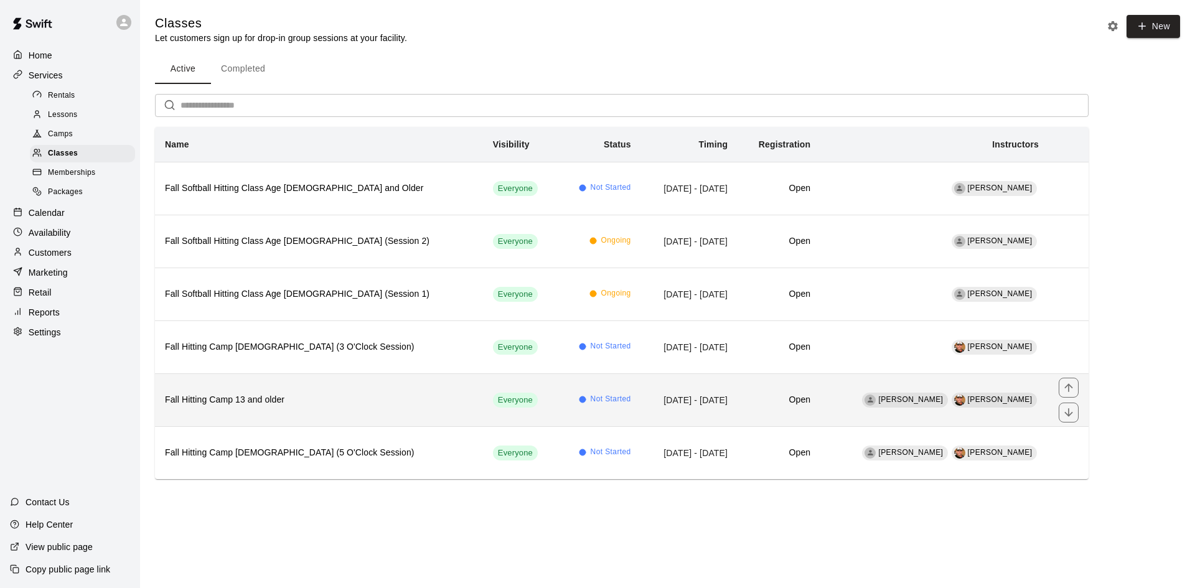
click at [388, 391] on th "Fall Hitting Camp 13 and older" at bounding box center [319, 399] width 328 height 53
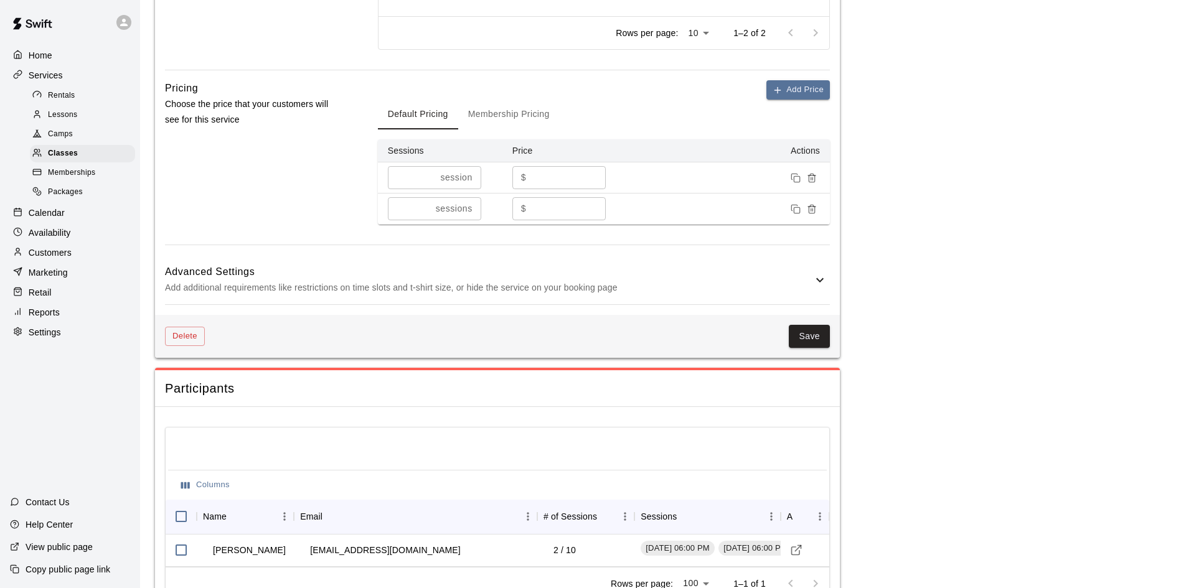
scroll to position [806, 0]
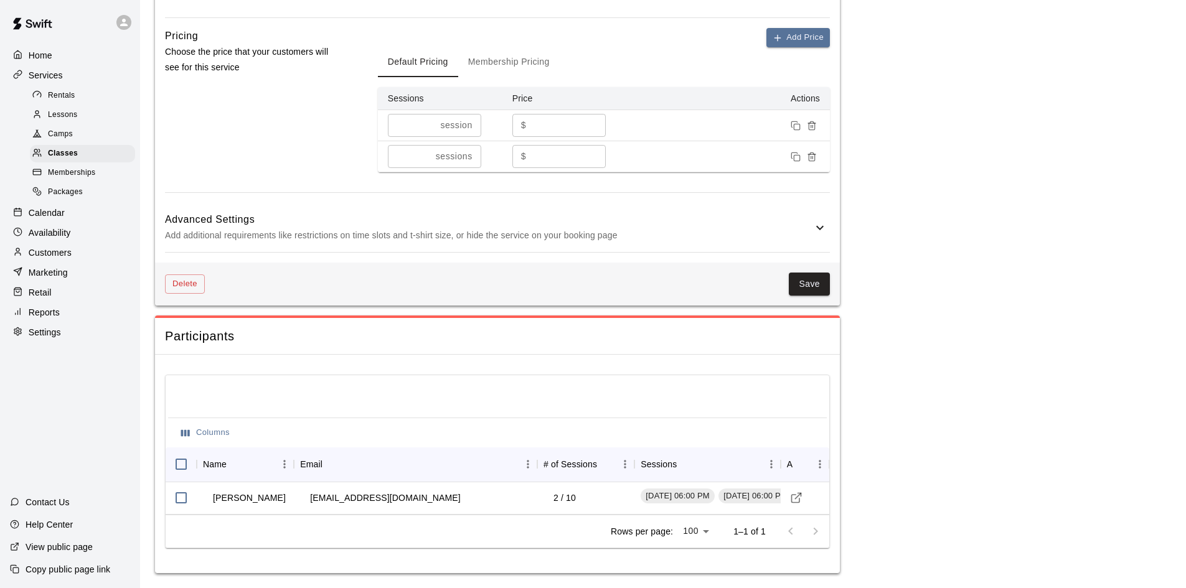
click at [791, 222] on h6 "Advanced Settings" at bounding box center [488, 220] width 647 height 16
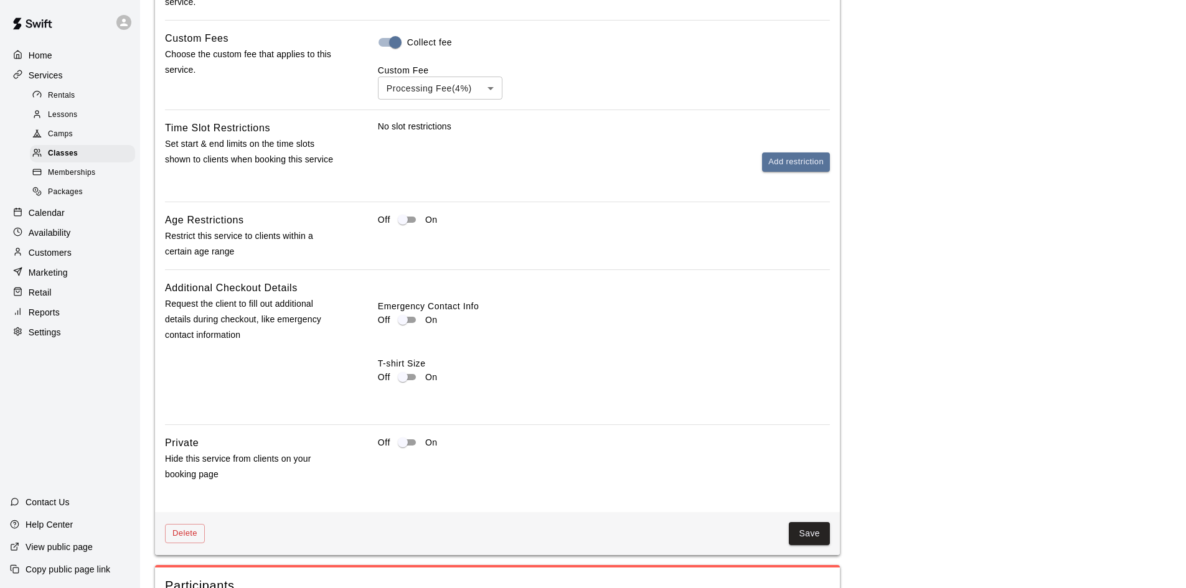
scroll to position [1366, 0]
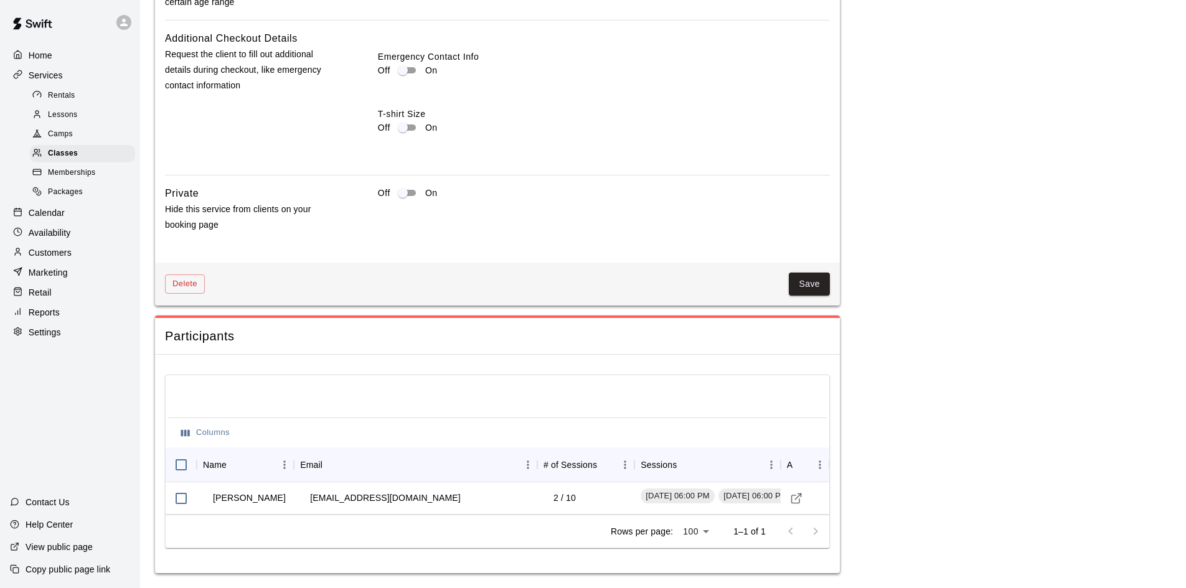
click at [817, 290] on button "Save" at bounding box center [809, 284] width 41 height 23
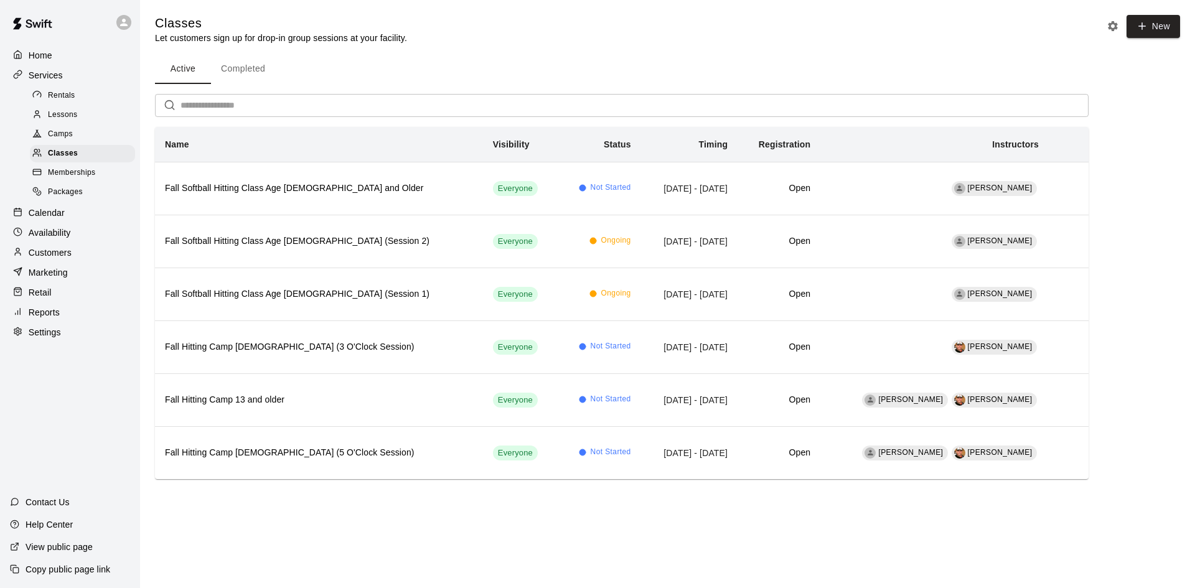
click at [68, 176] on span "Memberships" at bounding box center [71, 173] width 47 height 12
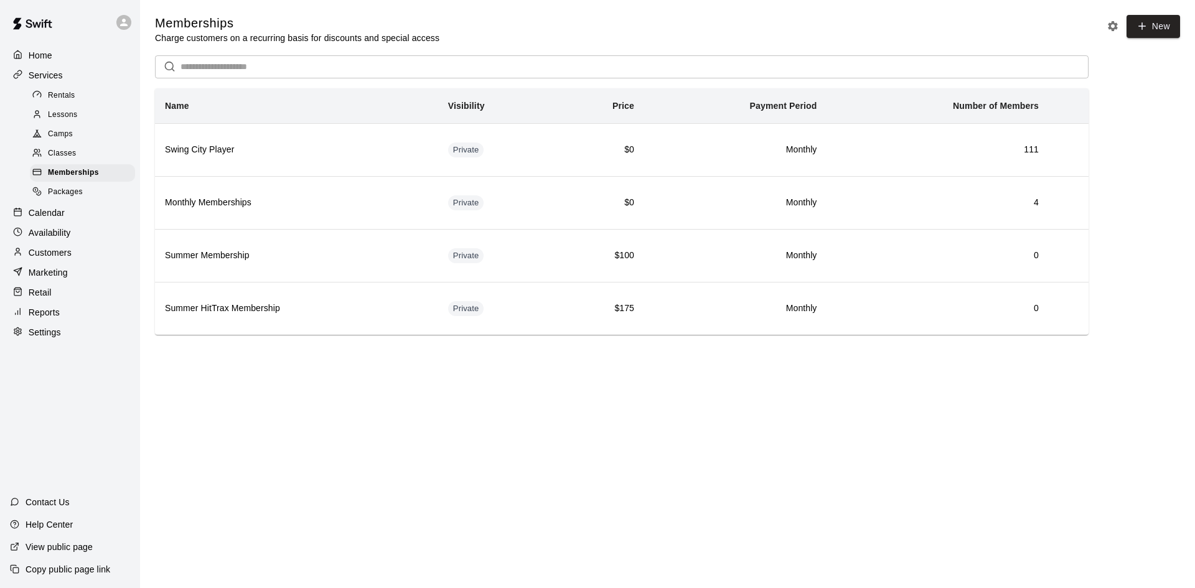
click at [73, 194] on span "Packages" at bounding box center [65, 192] width 35 height 12
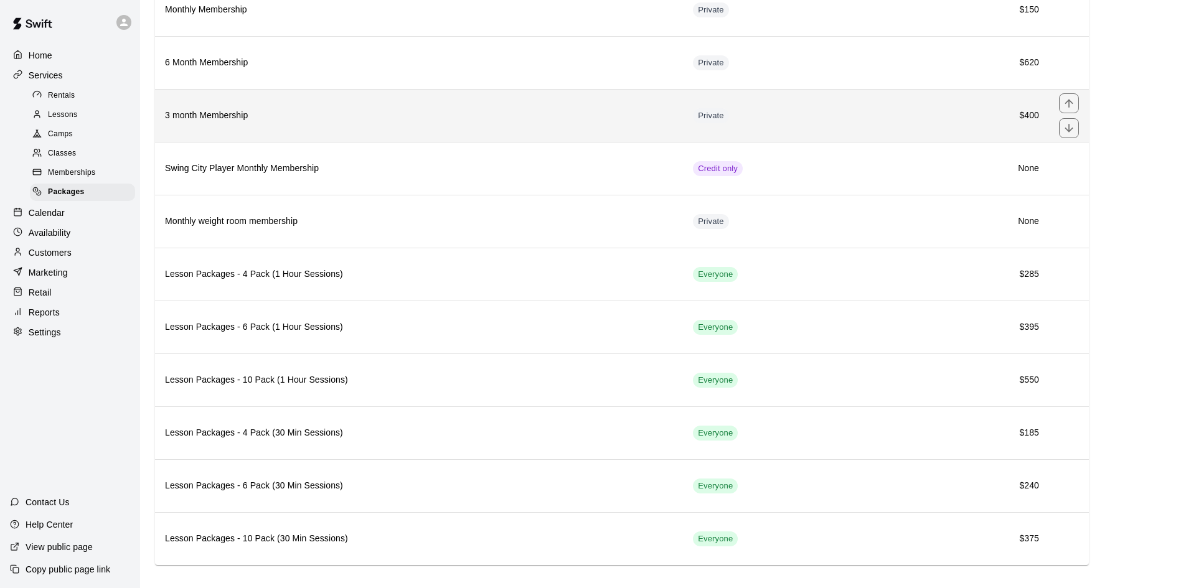
scroll to position [154, 0]
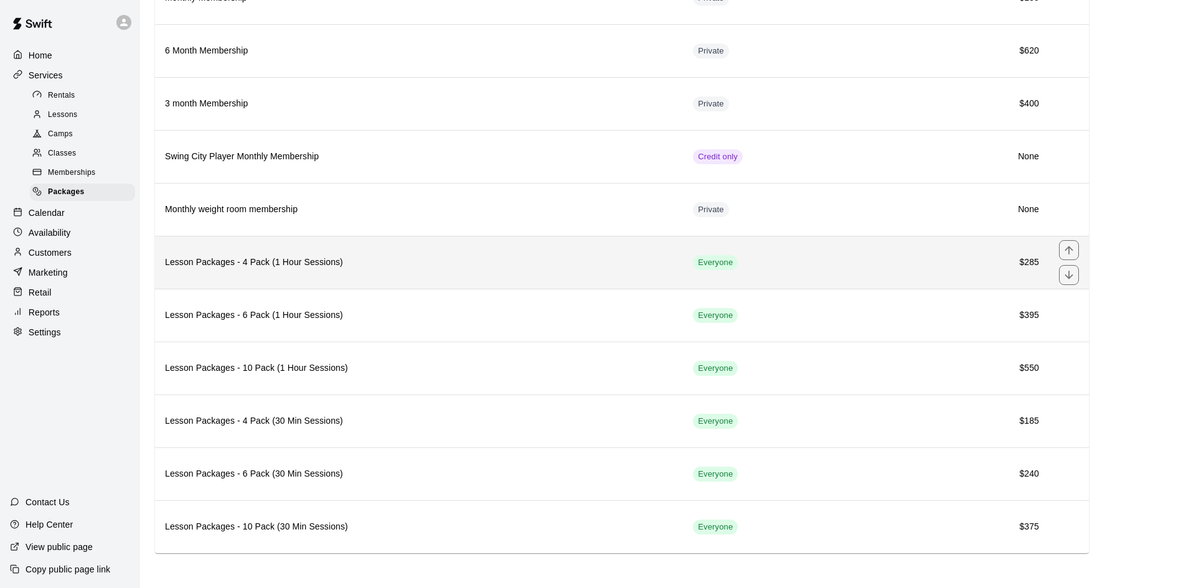
click at [435, 262] on h6 "Lesson Packages - 4 Pack (1 Hour Sessions)" at bounding box center [419, 263] width 508 height 14
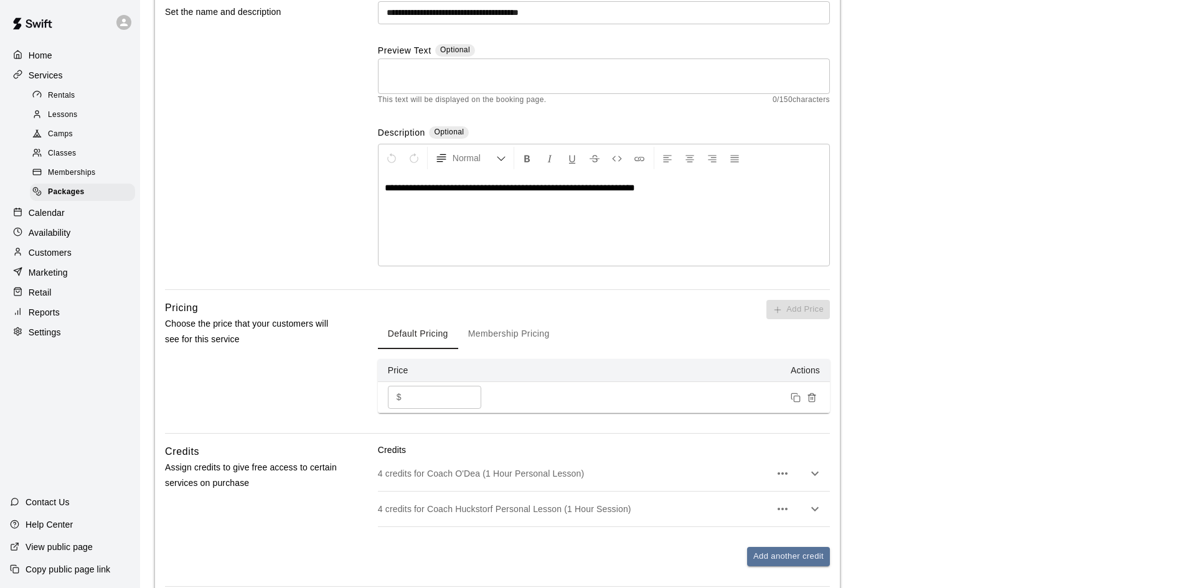
scroll to position [289, 0]
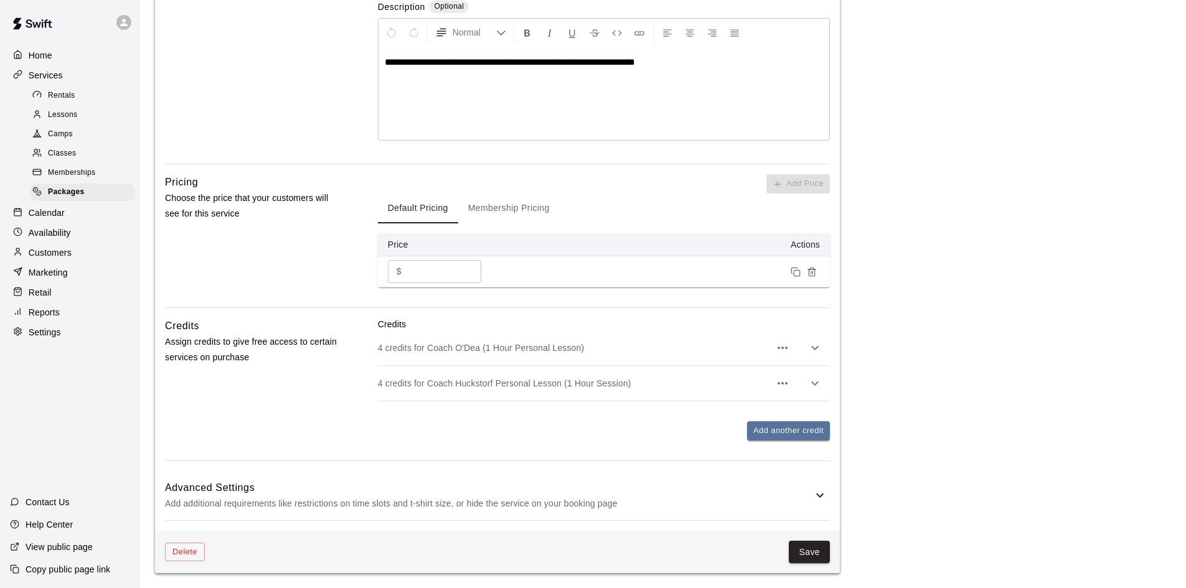
click at [808, 501] on p "Add additional requirements like restrictions on time slots and t-shirt size, o…" at bounding box center [488, 504] width 647 height 16
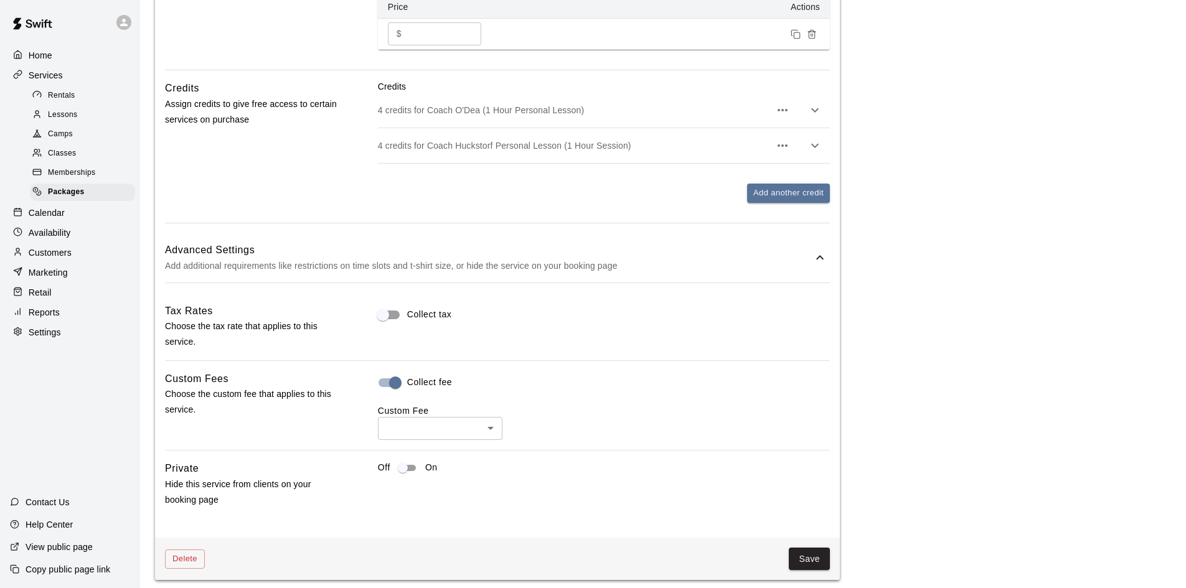
scroll to position [535, 0]
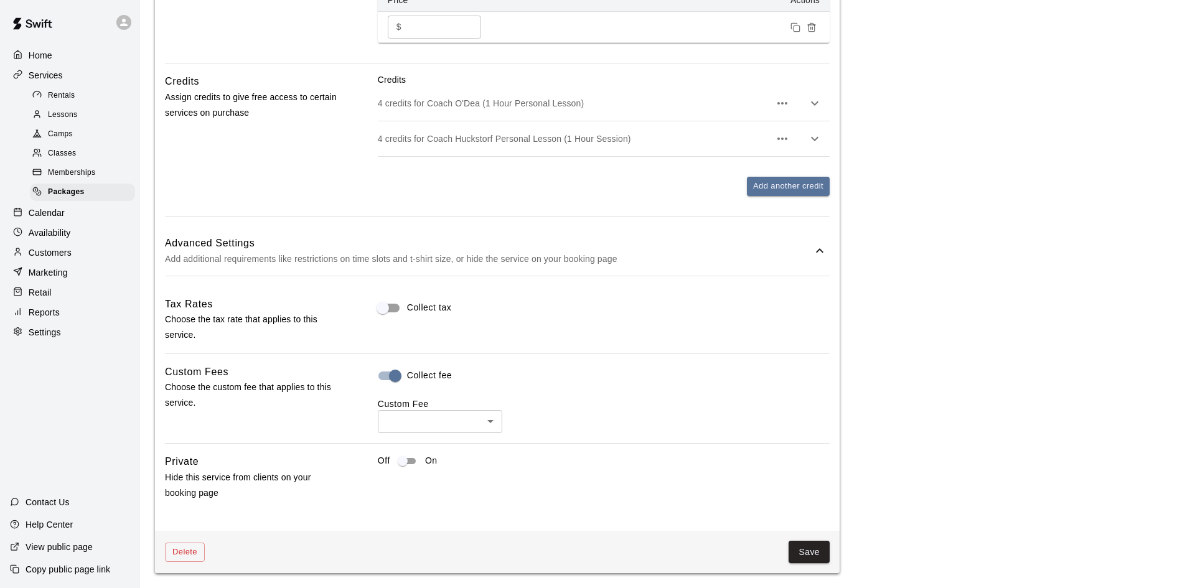
click at [484, 415] on body "**********" at bounding box center [597, 27] width 1195 height 1122
click at [449, 494] on li "Processing Fee ( 4% )" at bounding box center [440, 489] width 124 height 21
type input "***"
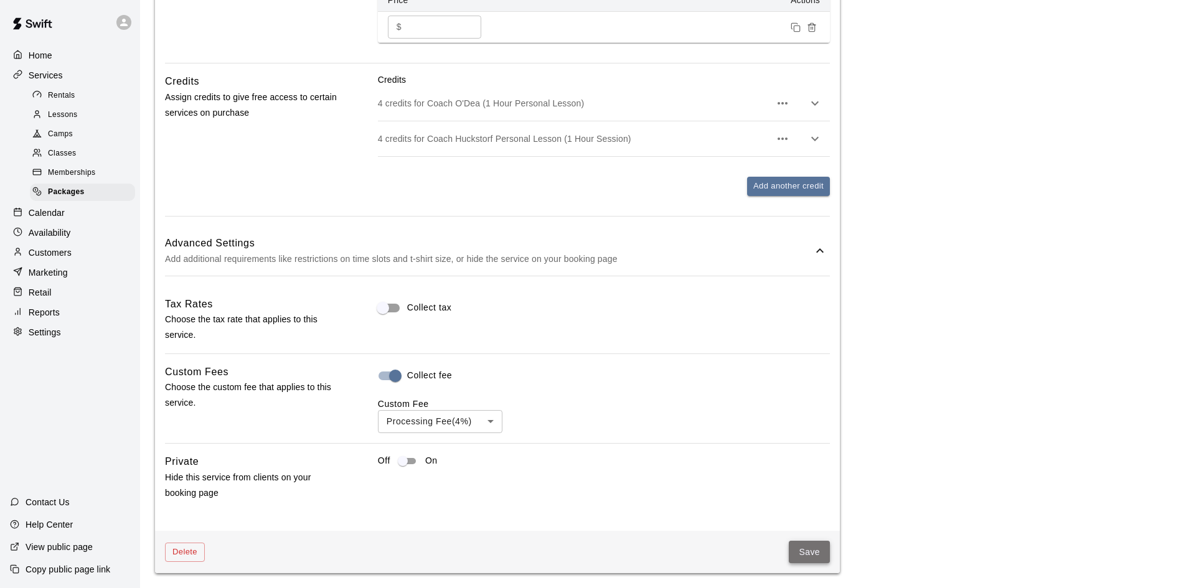
click at [809, 543] on button "Save" at bounding box center [809, 552] width 41 height 23
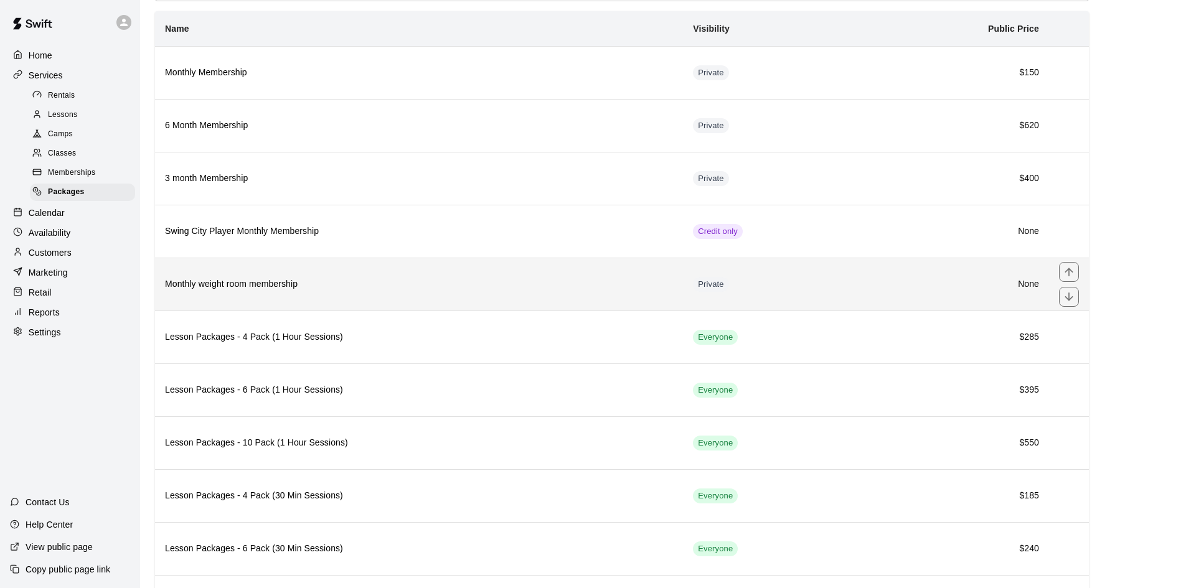
scroll to position [124, 0]
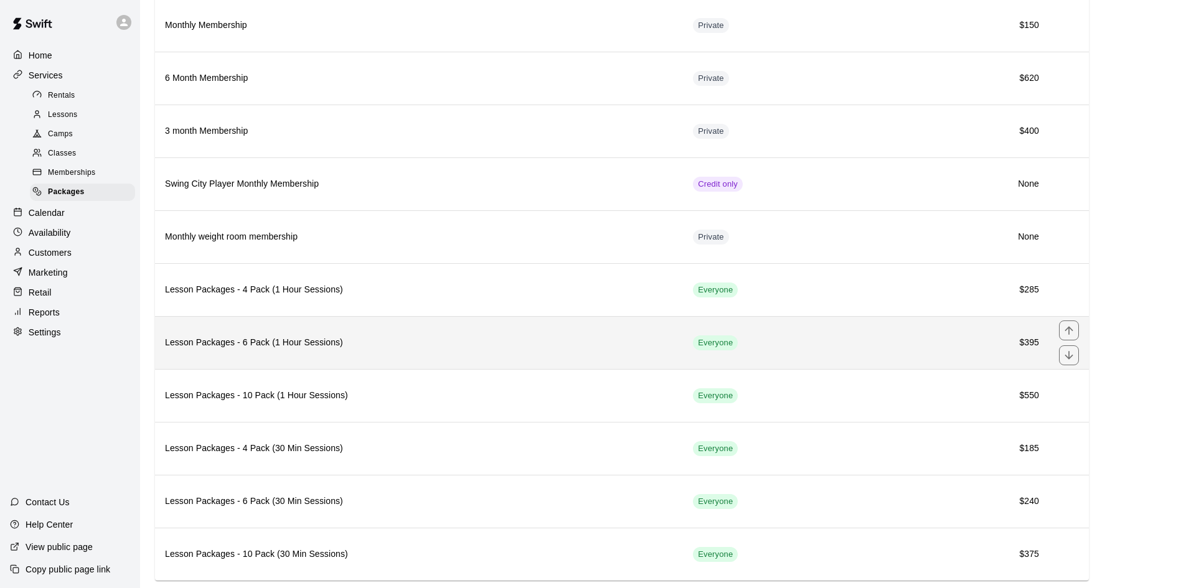
click at [349, 334] on th "Lesson Packages - 6 Pack (1 Hour Sessions)" at bounding box center [419, 342] width 528 height 53
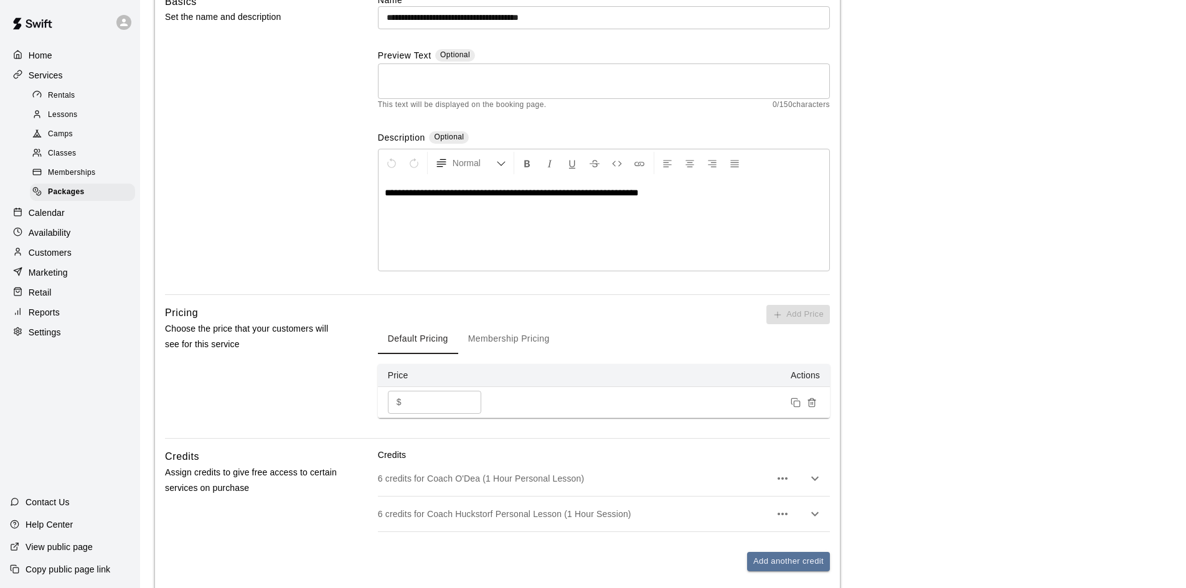
scroll to position [289, 0]
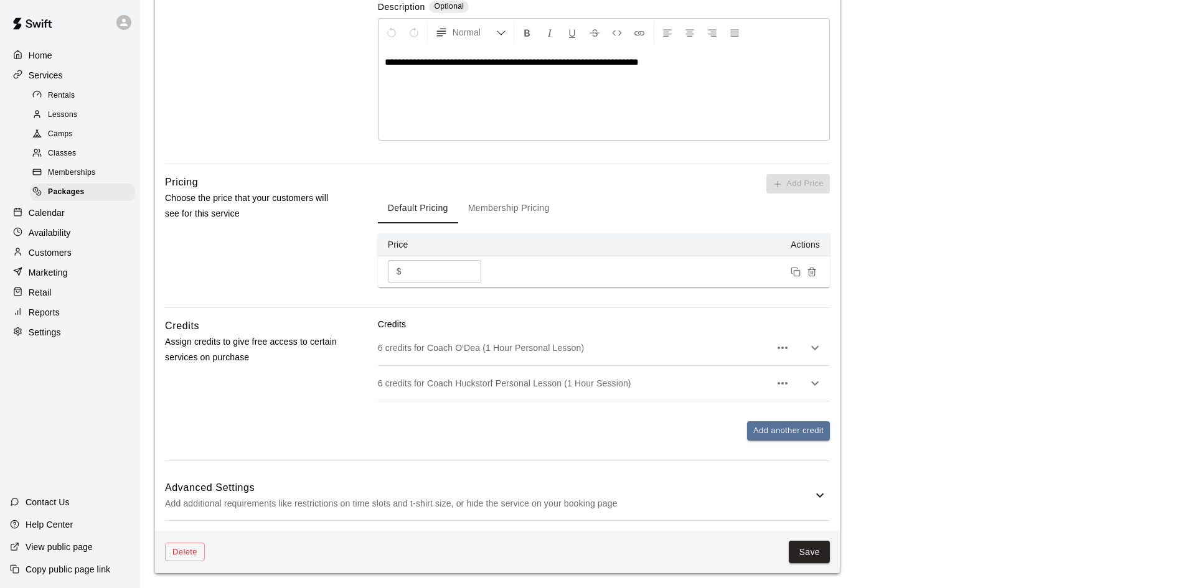
click at [815, 497] on icon at bounding box center [819, 495] width 15 height 15
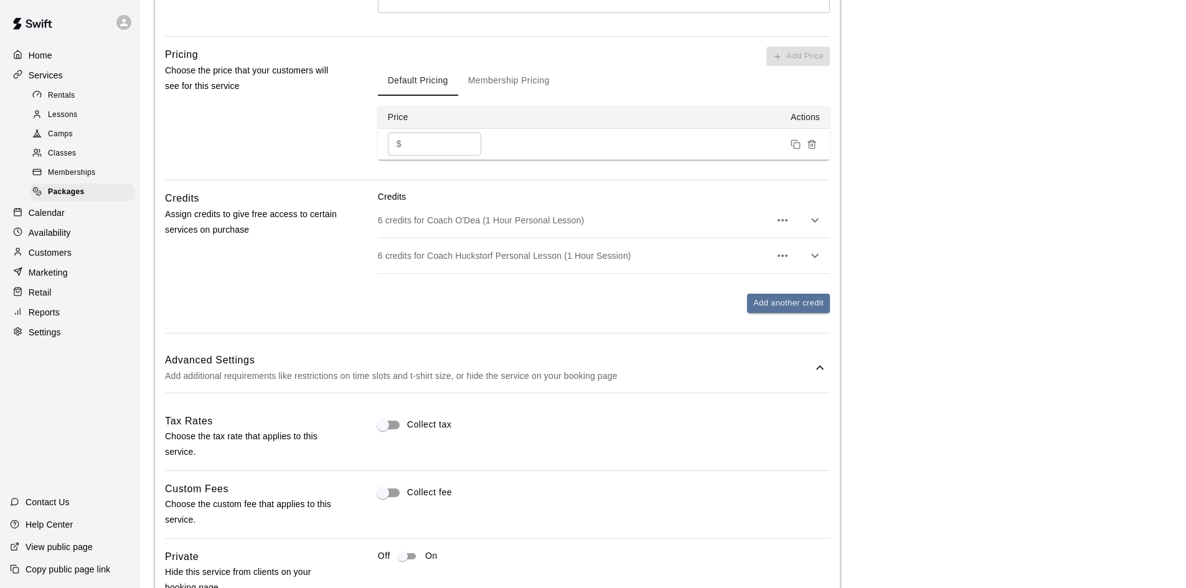
scroll to position [512, 0]
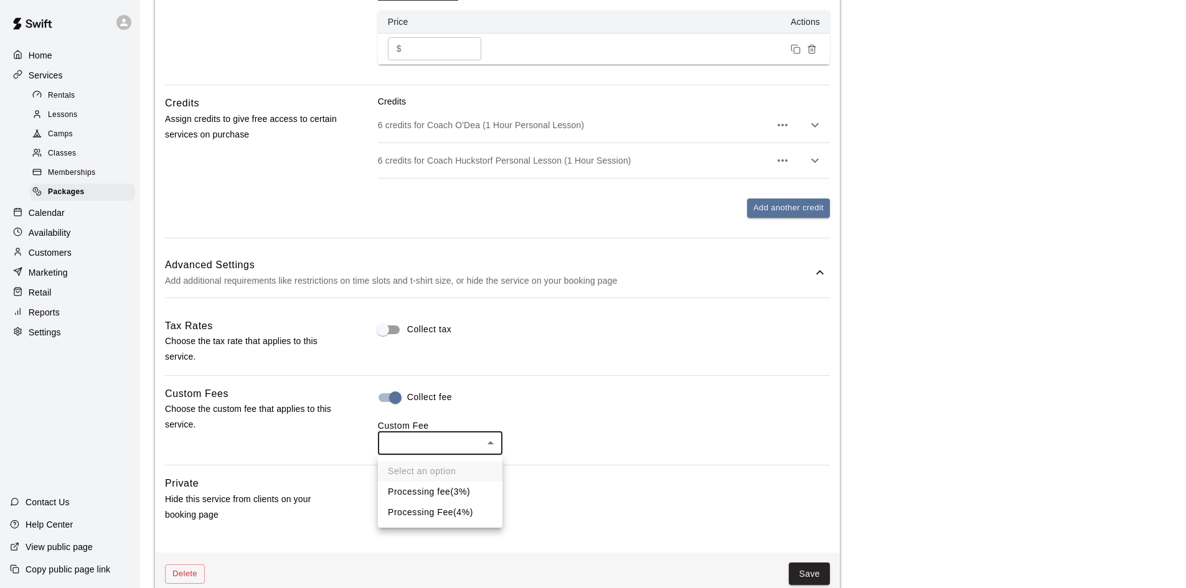
click at [446, 441] on body "**********" at bounding box center [593, 49] width 1186 height 1122
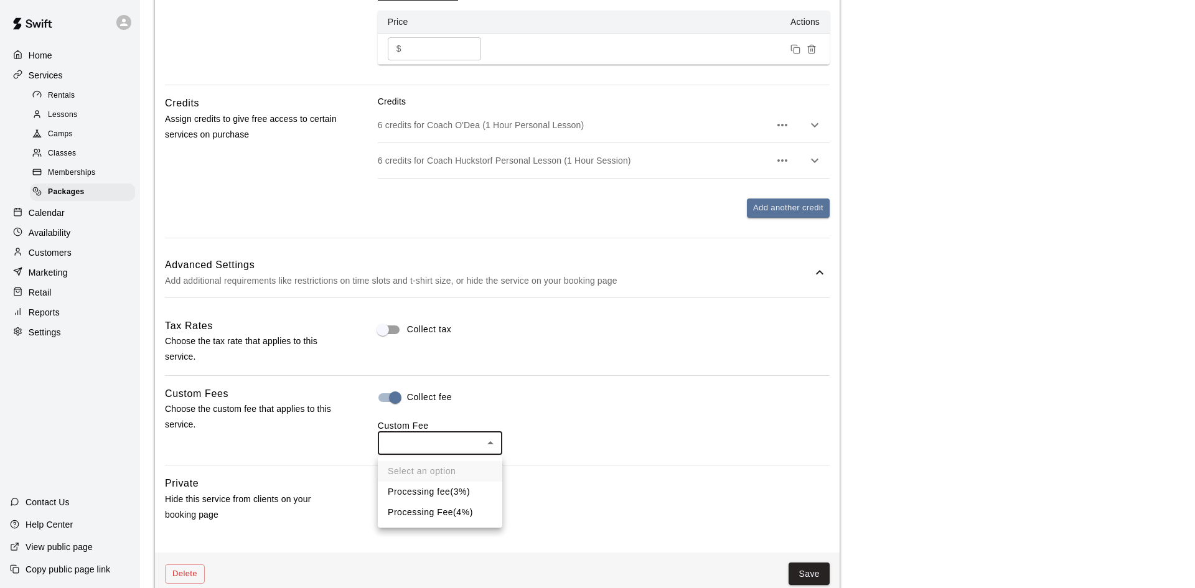
click at [437, 505] on li "Processing Fee ( 4% )" at bounding box center [440, 512] width 124 height 21
type input "***"
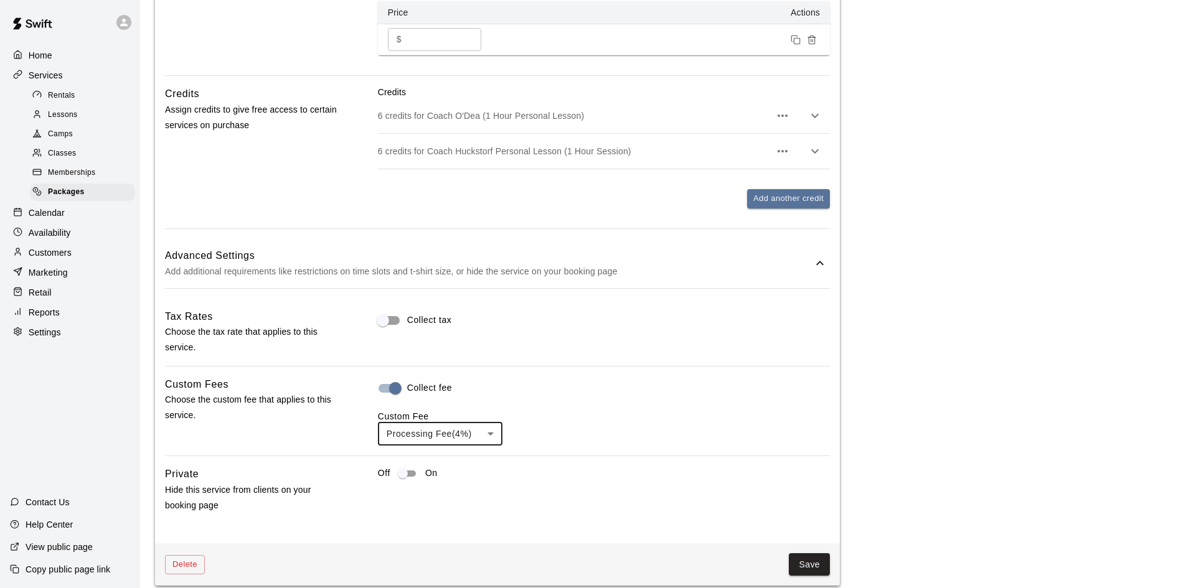
scroll to position [535, 0]
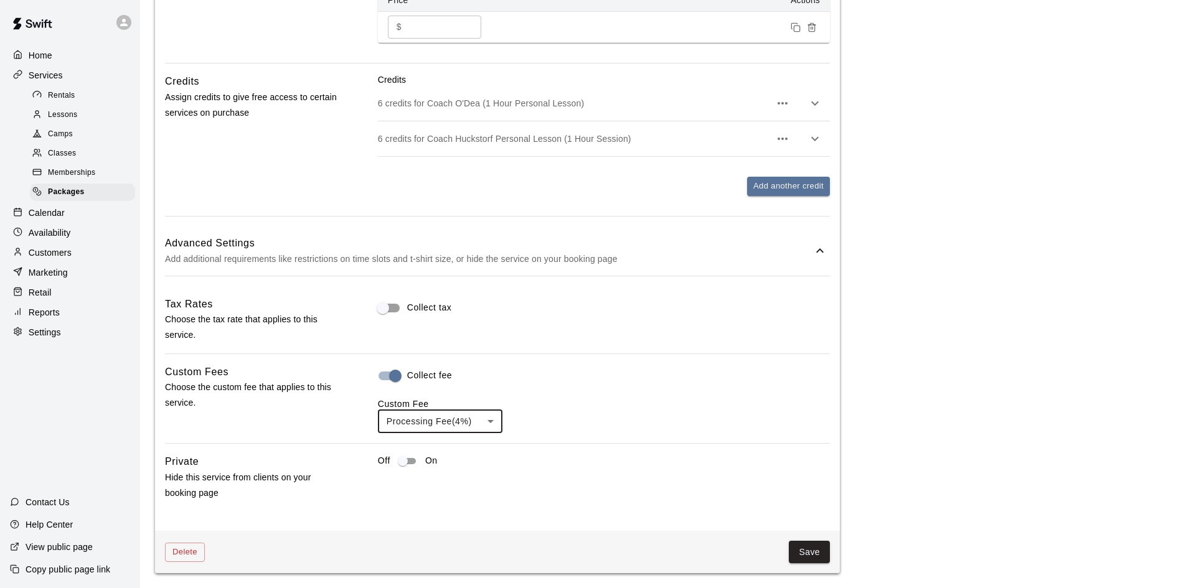
click at [809, 549] on button "Save" at bounding box center [809, 552] width 41 height 23
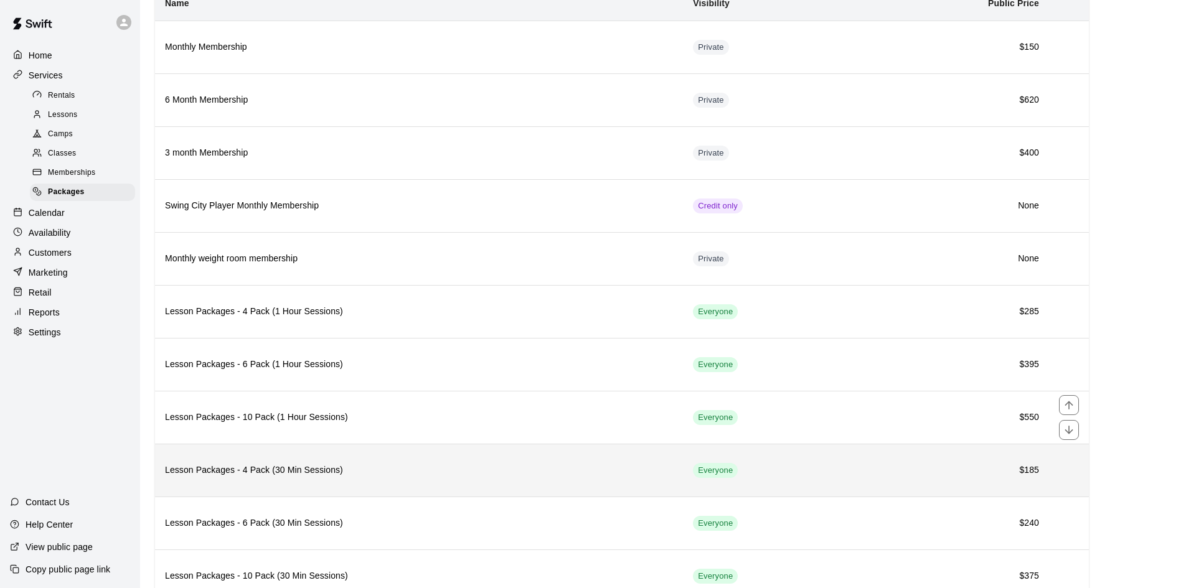
scroll to position [124, 0]
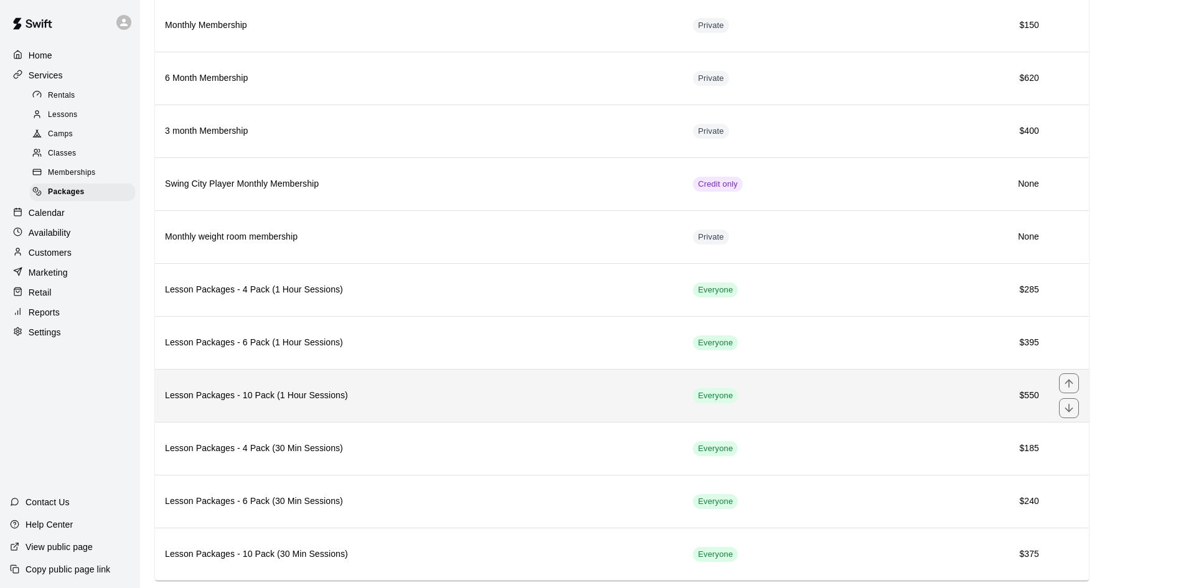
click at [364, 399] on h6 "Lesson Packages - 10 Pack (1 Hour Sessions)" at bounding box center [419, 396] width 508 height 14
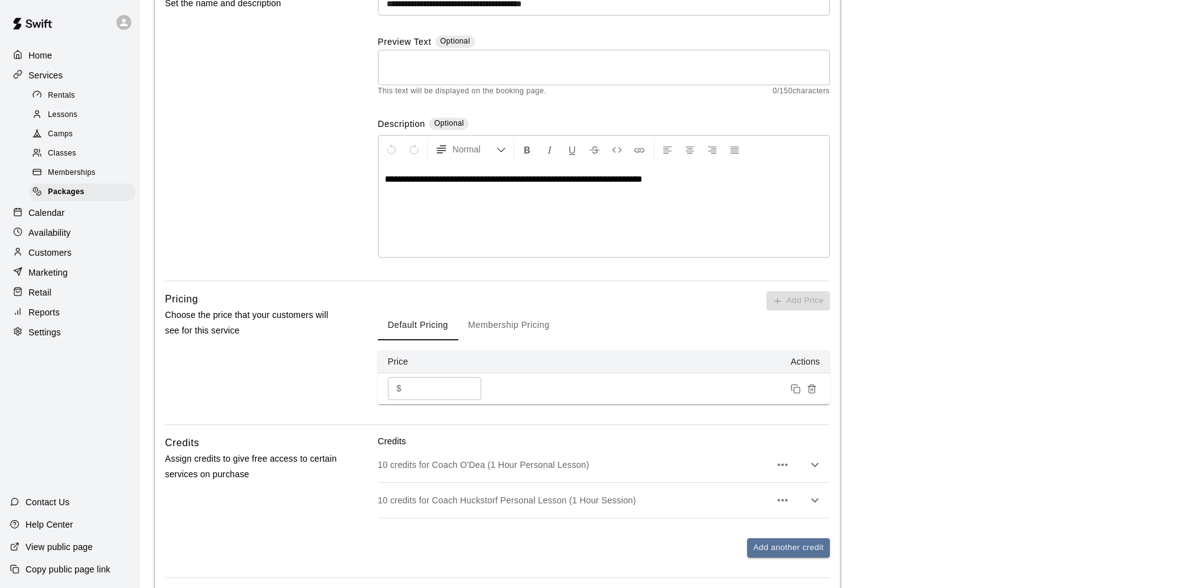
scroll to position [289, 0]
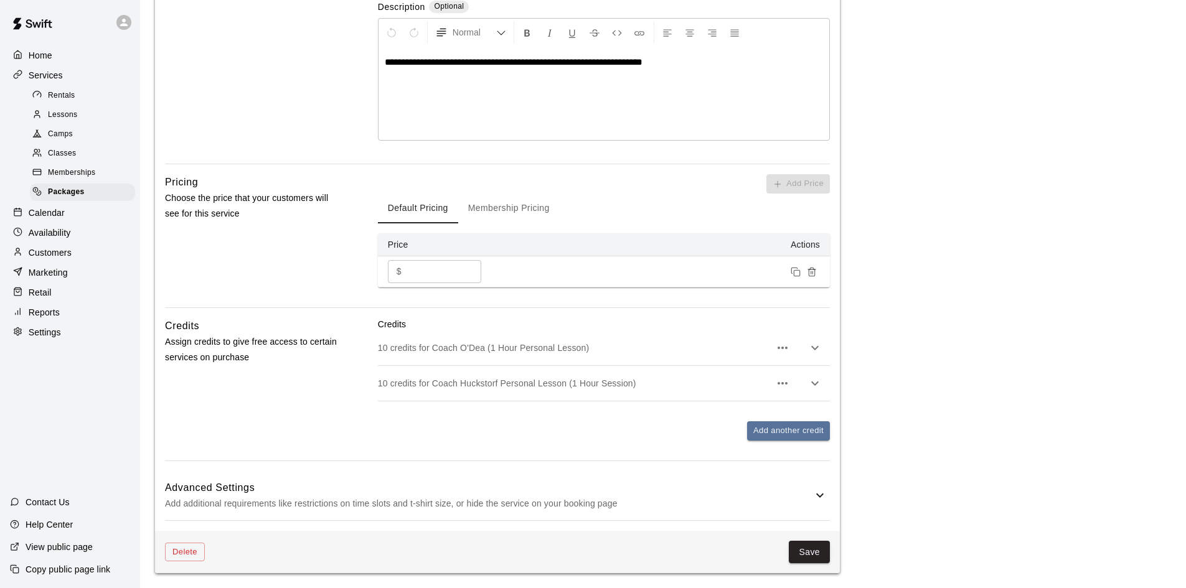
click at [814, 486] on div "Advanced Settings Add additional requirements like restrictions on time slots a…" at bounding box center [497, 495] width 665 height 49
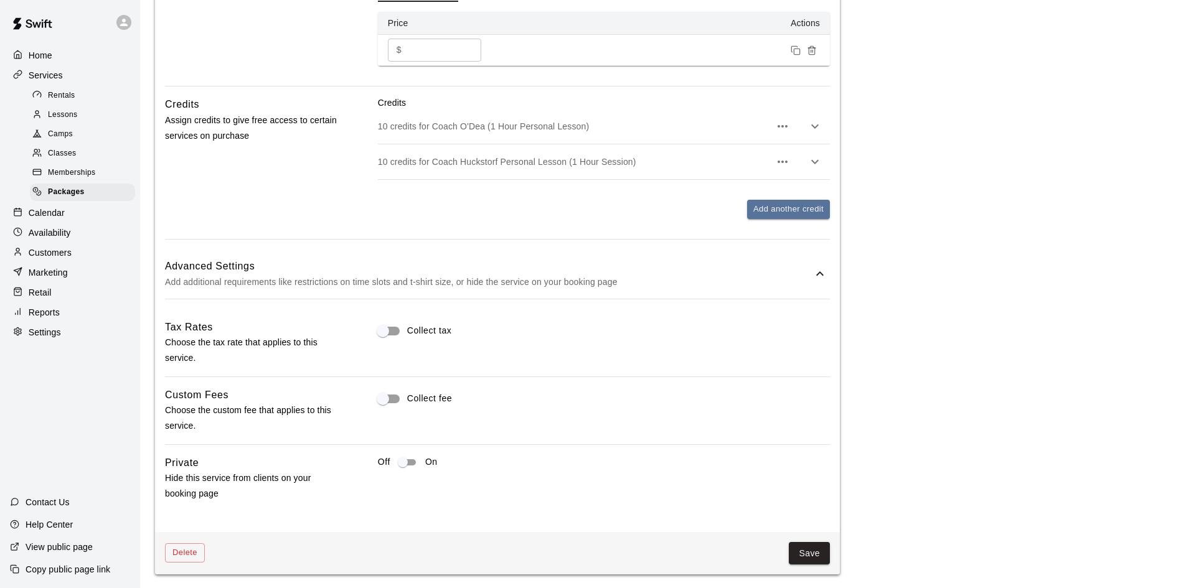
scroll to position [512, 0]
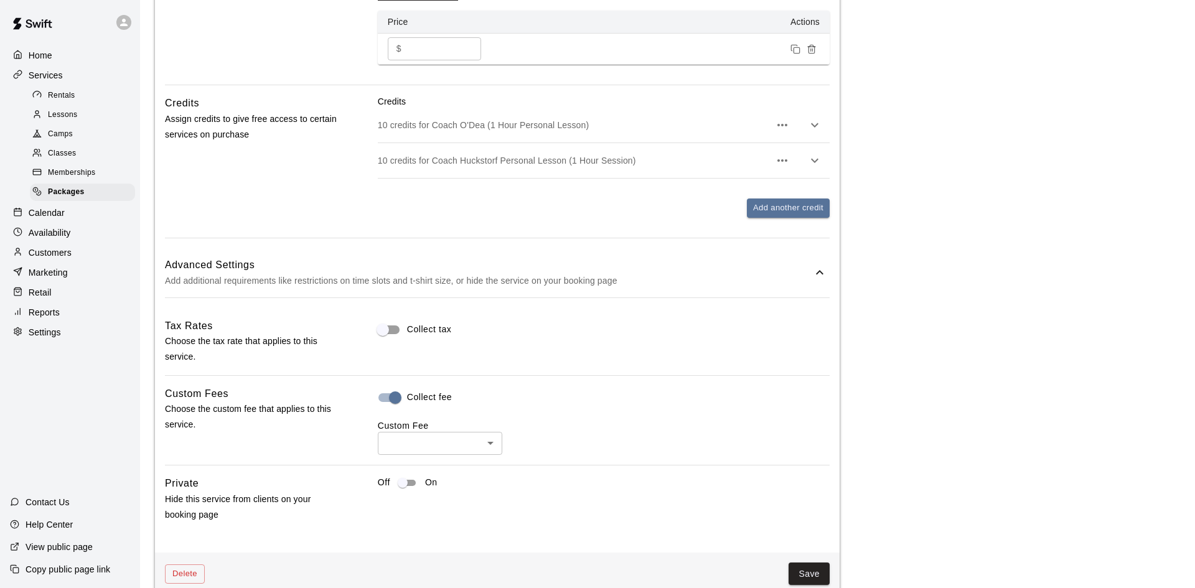
click at [433, 439] on body "**********" at bounding box center [597, 49] width 1195 height 1122
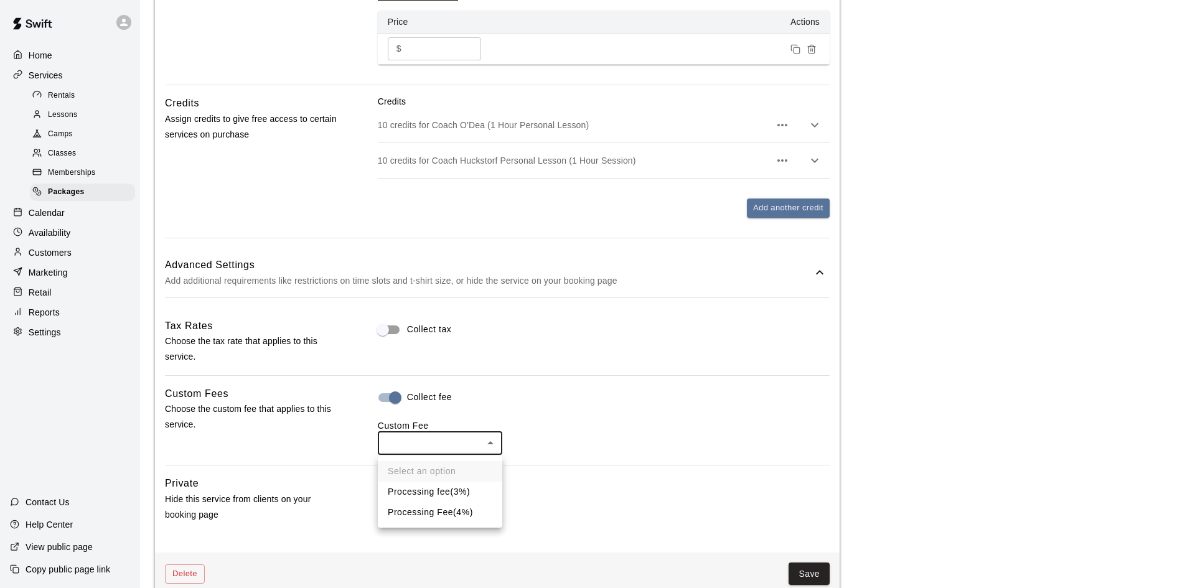
click at [443, 508] on li "Processing Fee ( 4% )" at bounding box center [440, 512] width 124 height 21
type input "***"
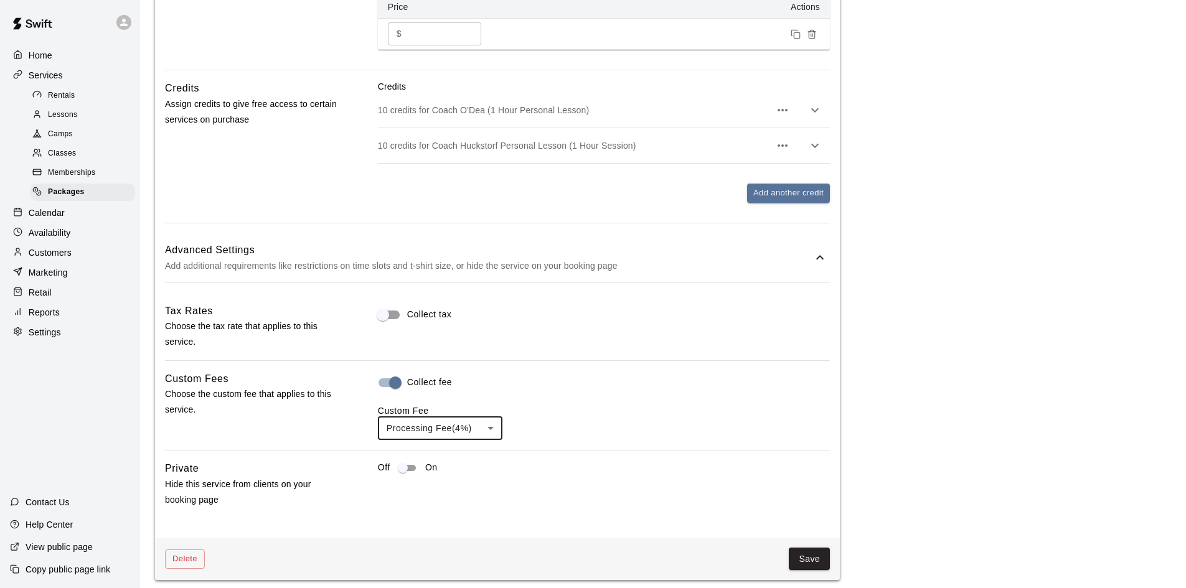
scroll to position [535, 0]
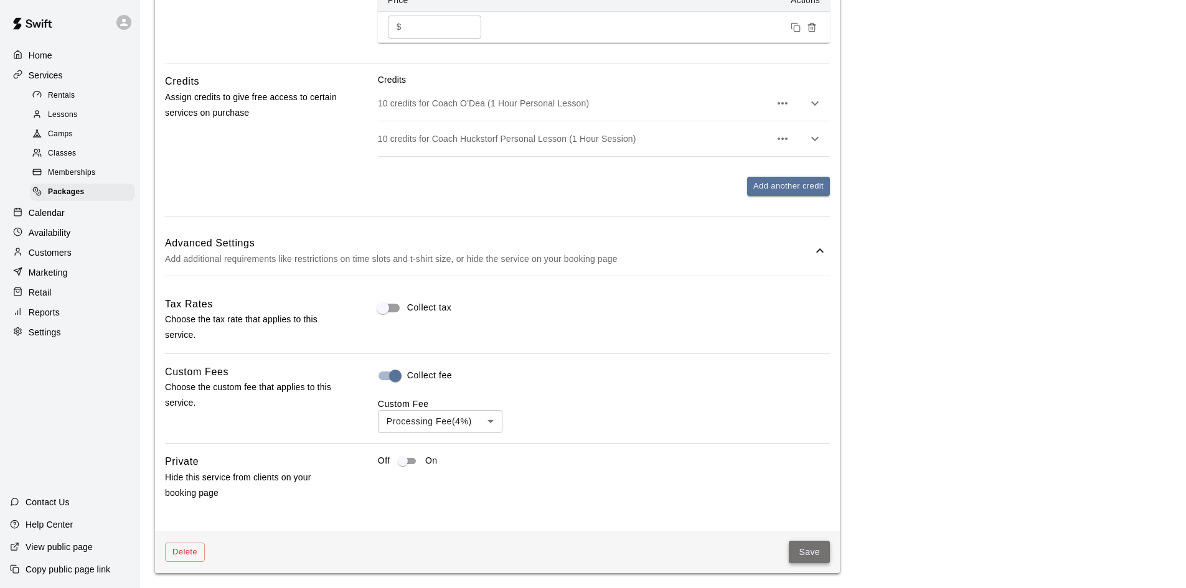
click at [819, 556] on button "Save" at bounding box center [809, 552] width 41 height 23
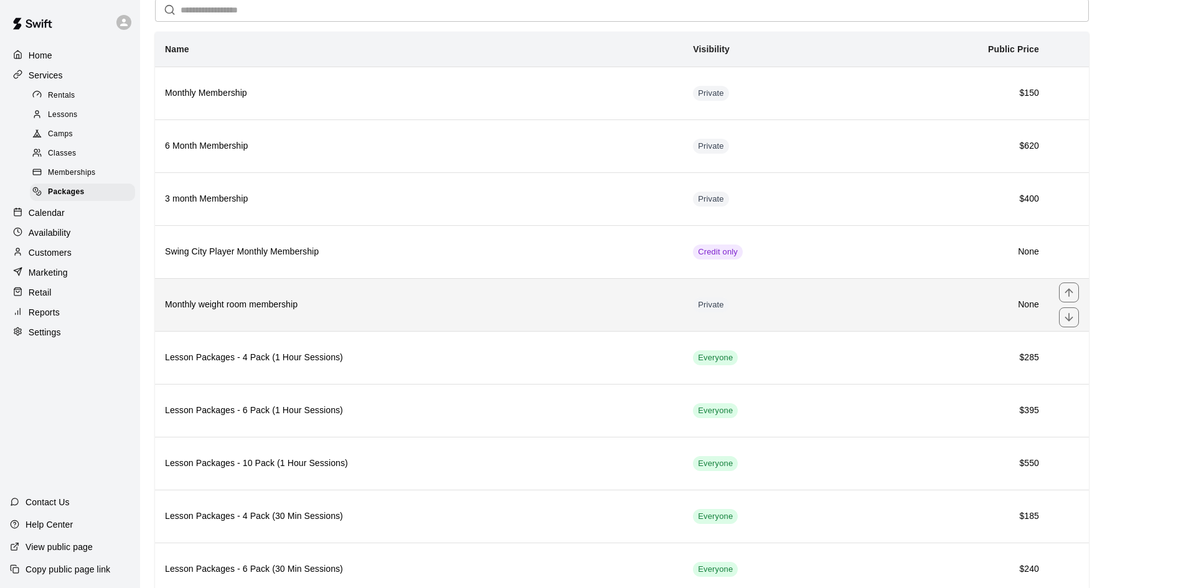
scroll to position [154, 0]
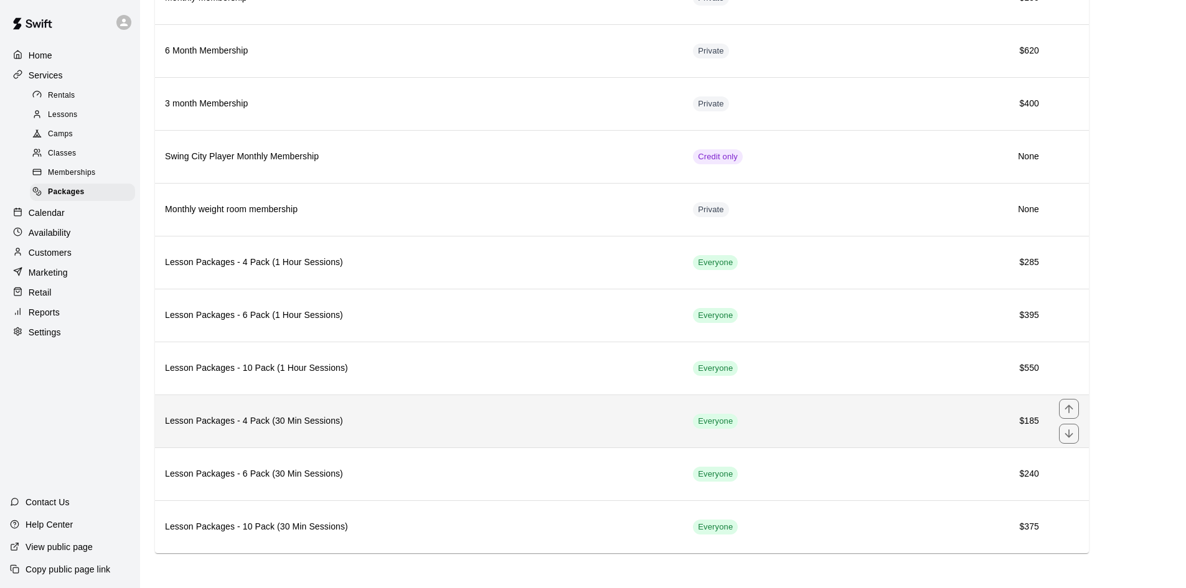
click at [330, 420] on h6 "Lesson Packages - 4 Pack (30 Min Sessions)" at bounding box center [419, 422] width 508 height 14
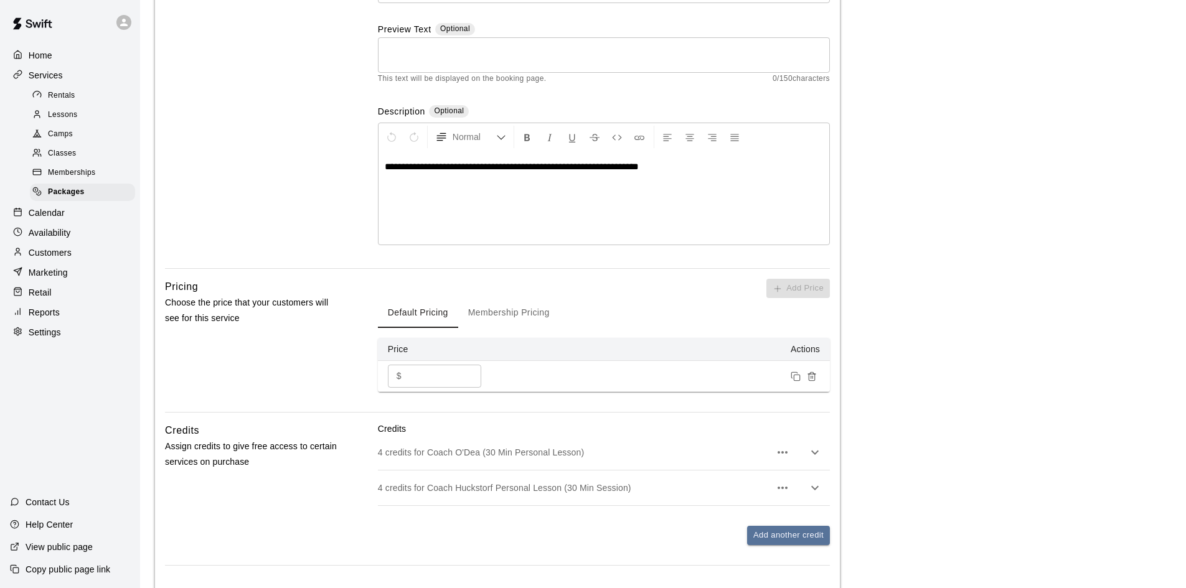
scroll to position [289, 0]
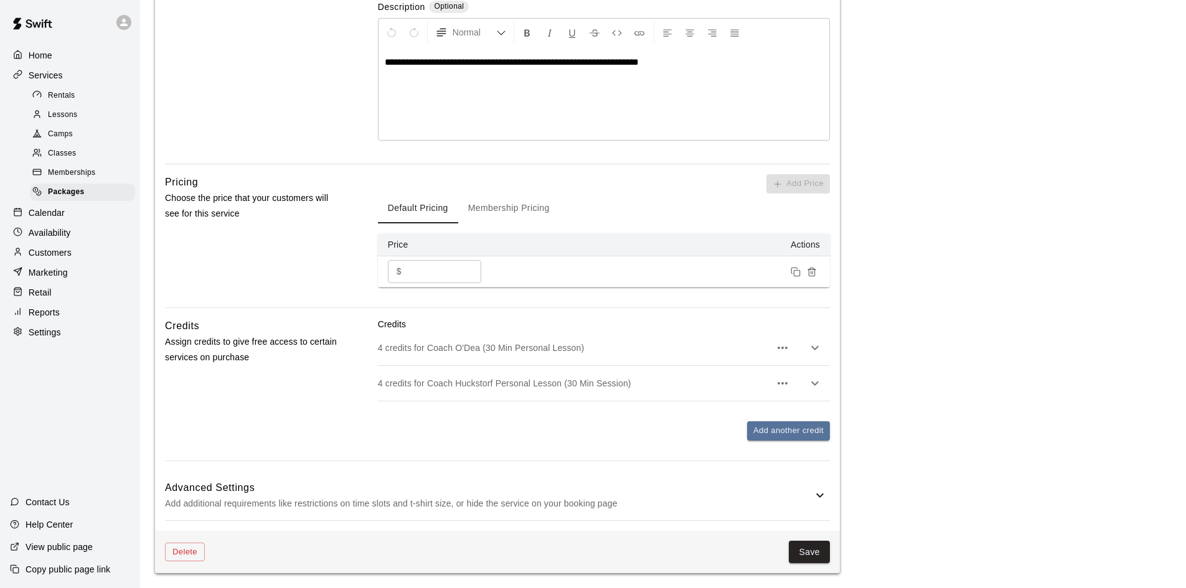
click at [810, 494] on h6 "Advanced Settings" at bounding box center [488, 488] width 647 height 16
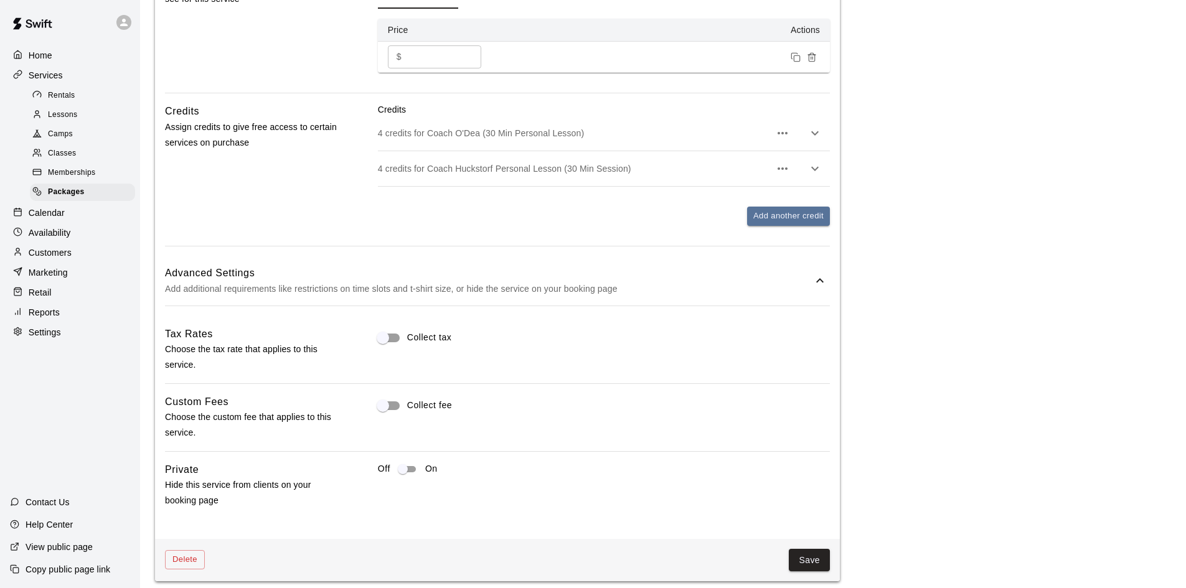
scroll to position [512, 0]
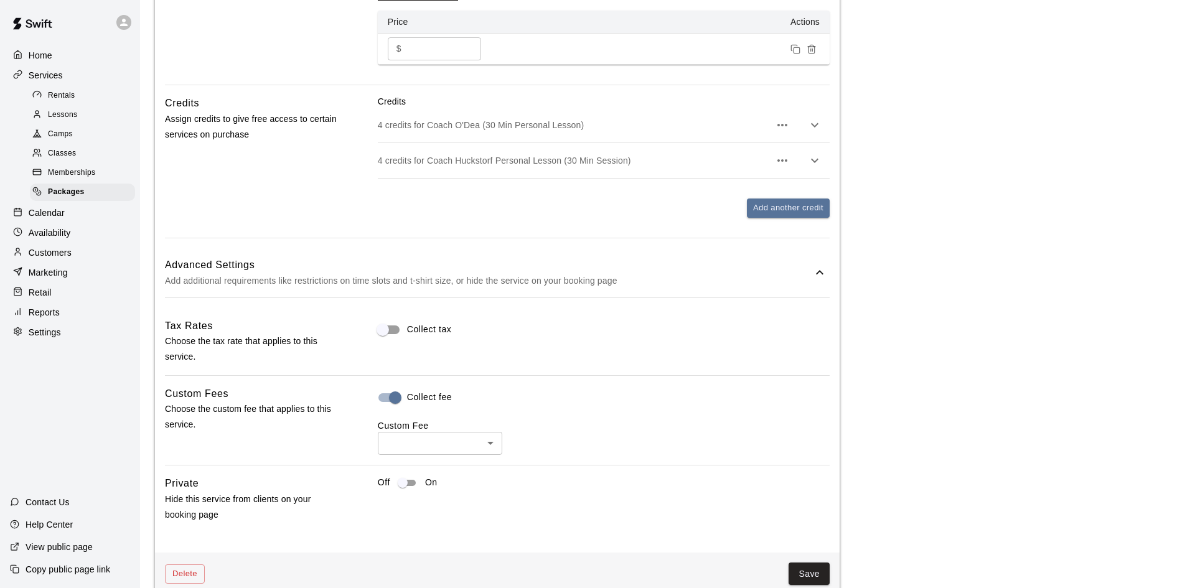
click at [399, 453] on body "**********" at bounding box center [597, 49] width 1195 height 1122
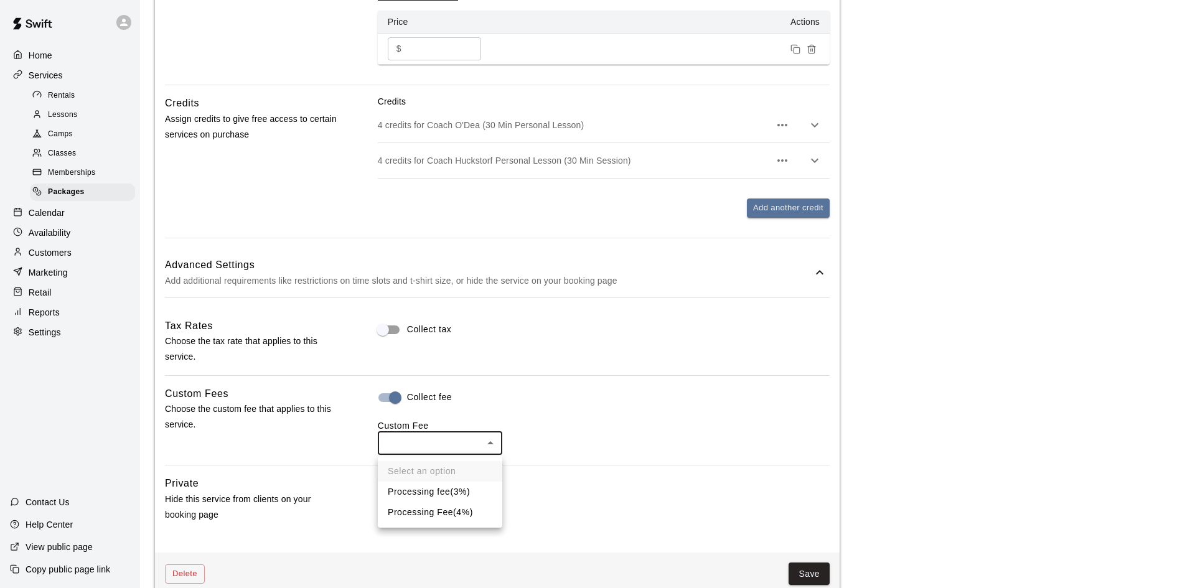
click at [426, 507] on li "Processing Fee ( 4% )" at bounding box center [440, 512] width 124 height 21
type input "***"
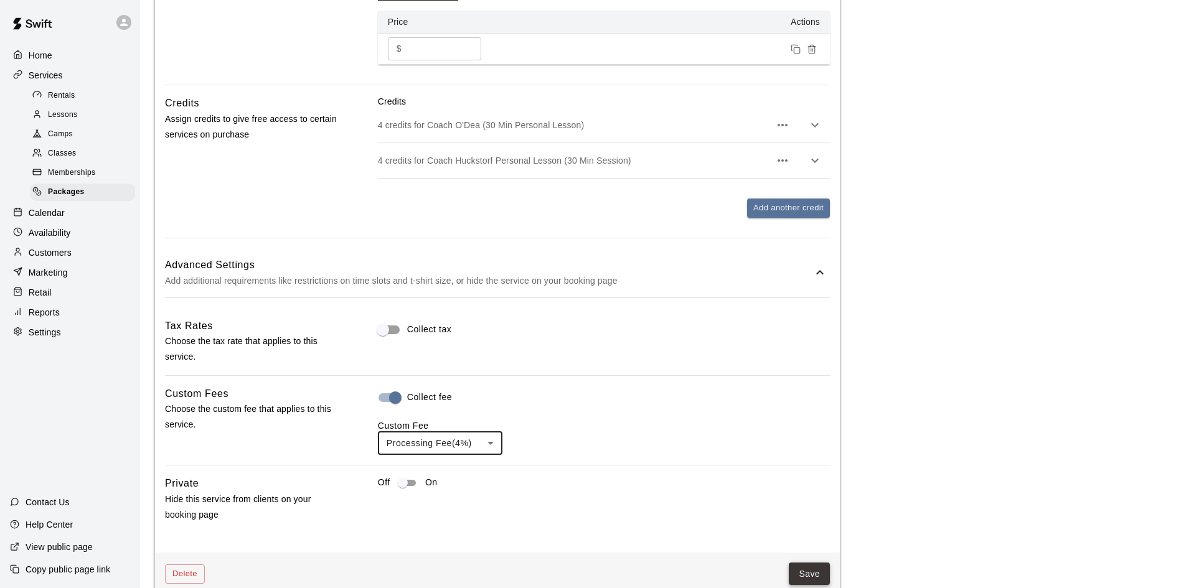
click at [820, 573] on button "Save" at bounding box center [809, 574] width 41 height 23
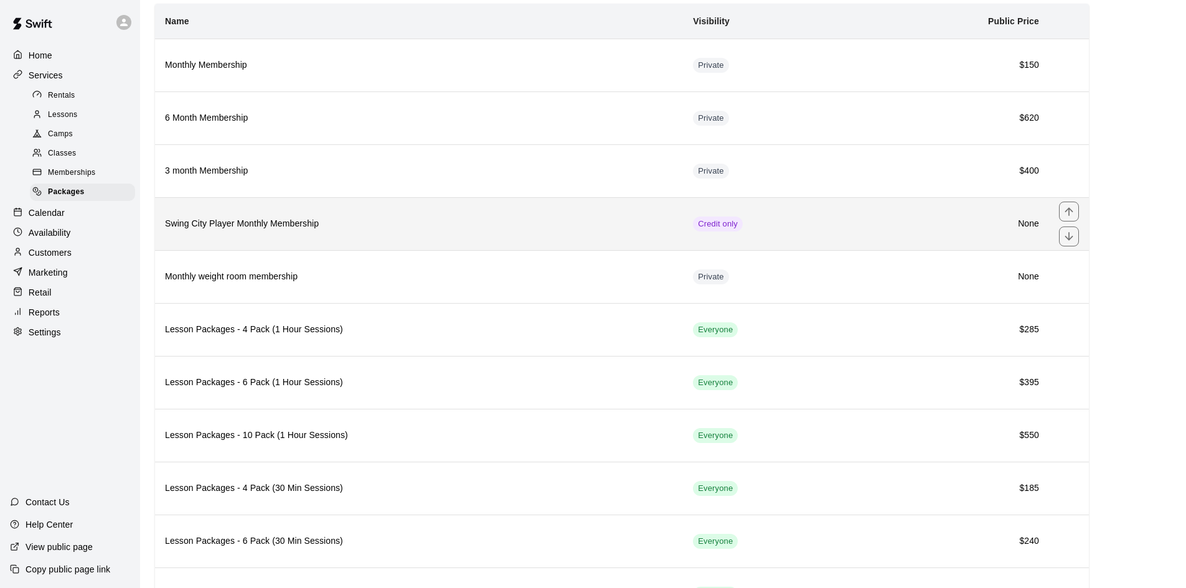
scroll to position [154, 0]
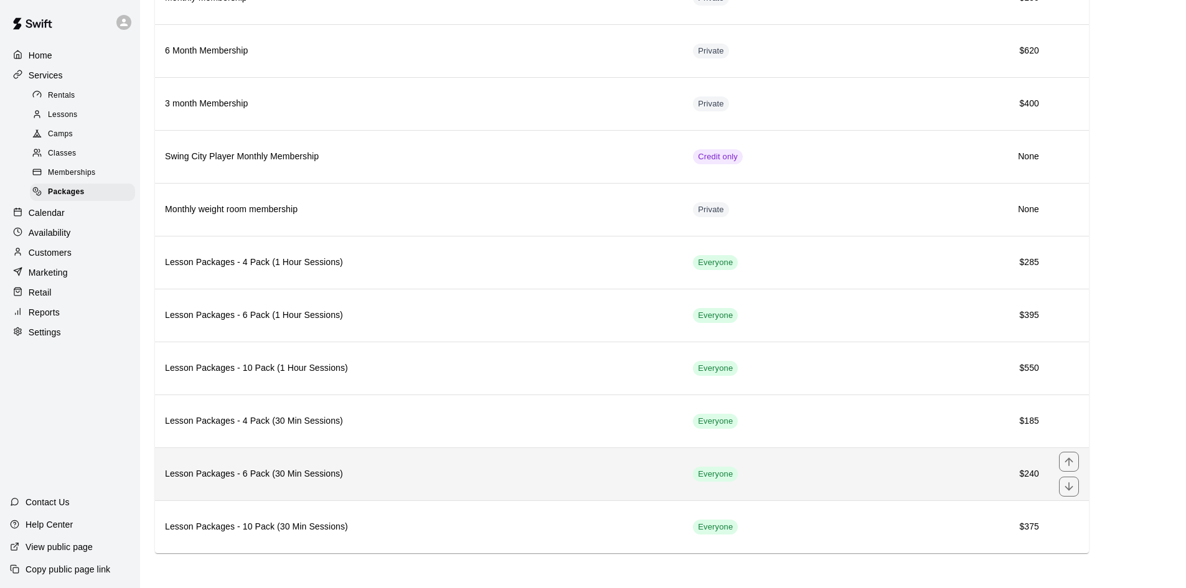
click at [275, 459] on th "Lesson Packages - 6 Pack (30 Min Sessions)" at bounding box center [419, 474] width 528 height 53
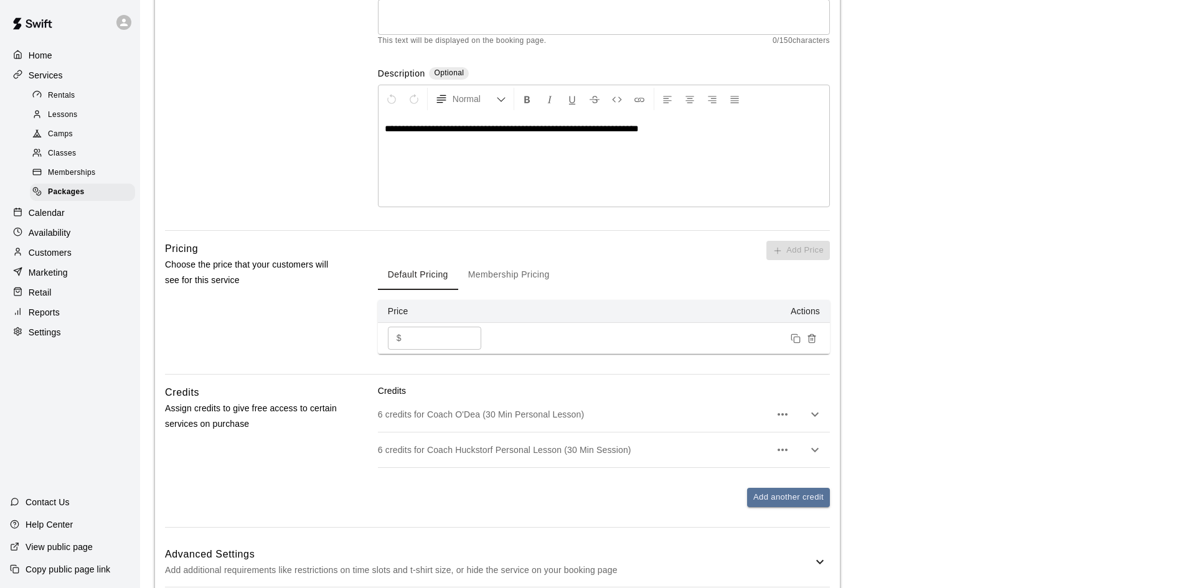
scroll to position [289, 0]
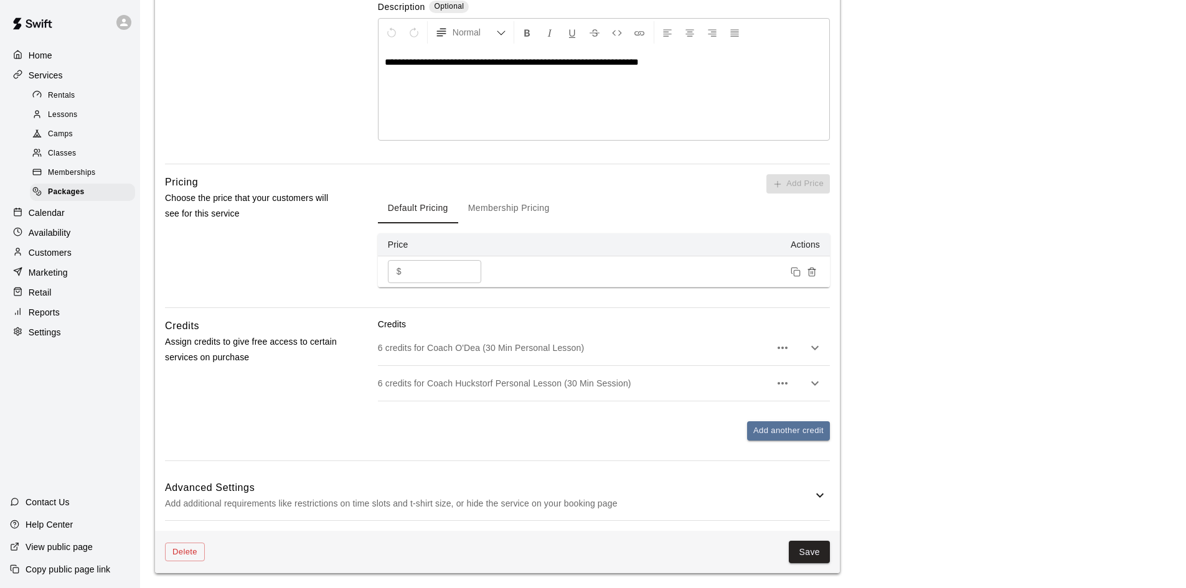
click at [816, 487] on div "Advanced Settings Add additional requirements like restrictions on time slots a…" at bounding box center [497, 495] width 665 height 49
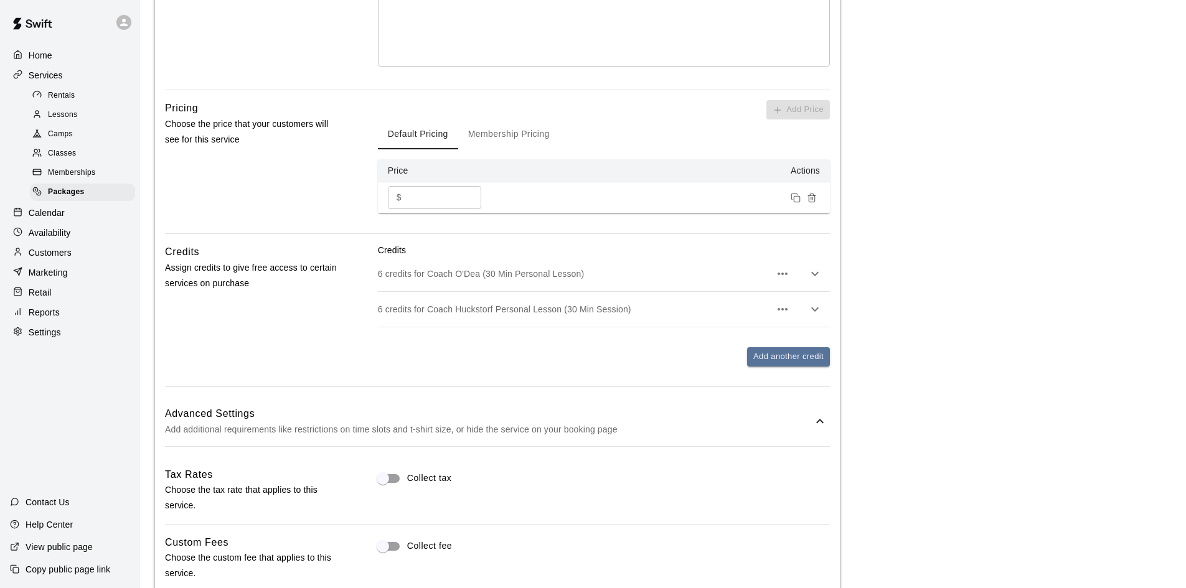
scroll to position [512, 0]
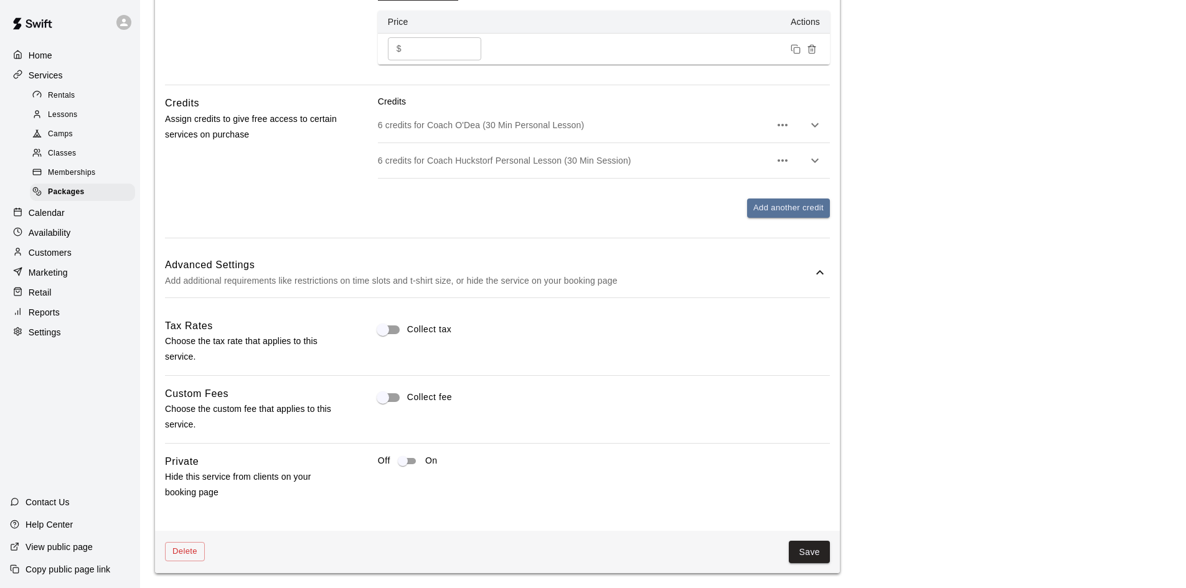
click at [408, 399] on span "Collect fee" at bounding box center [429, 397] width 45 height 13
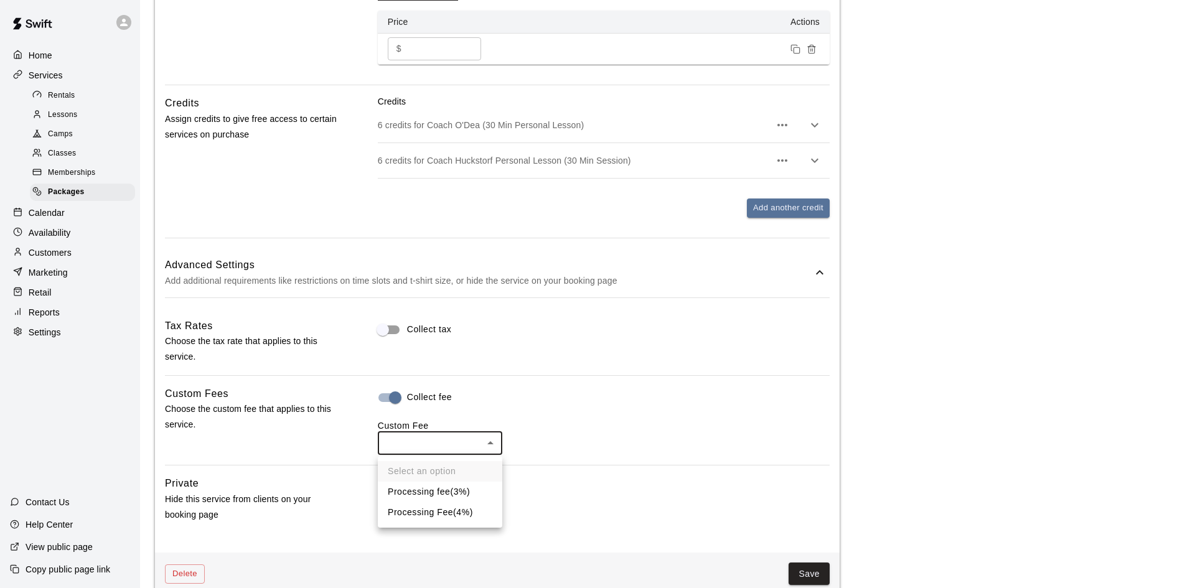
click at [441, 445] on body "**********" at bounding box center [597, 49] width 1195 height 1122
click at [441, 505] on li "Processing Fee ( 4% )" at bounding box center [440, 512] width 124 height 21
type input "***"
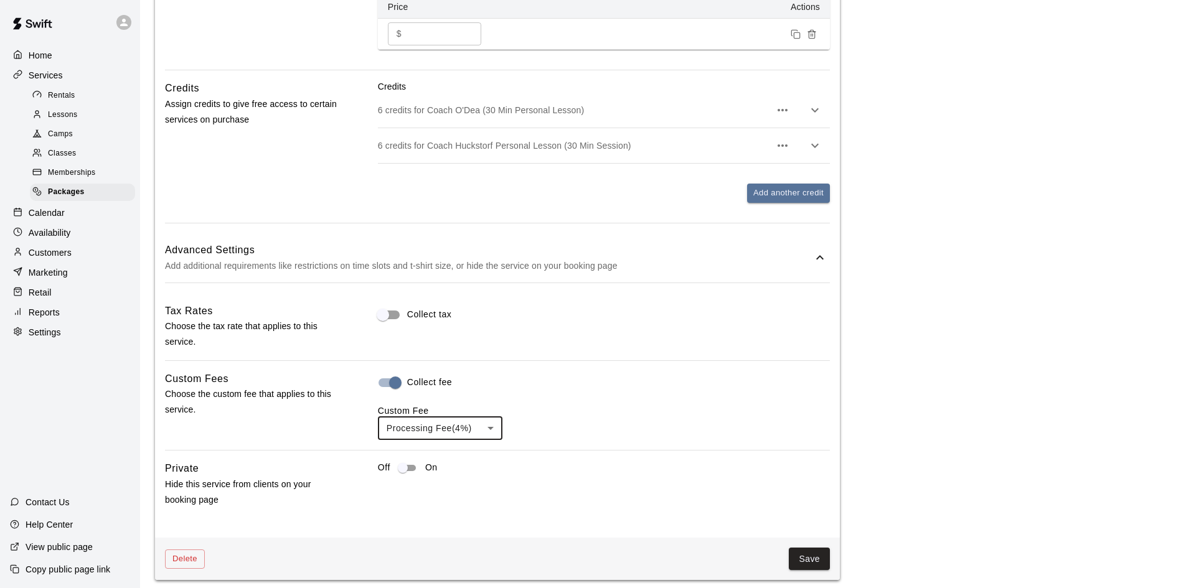
scroll to position [0, 0]
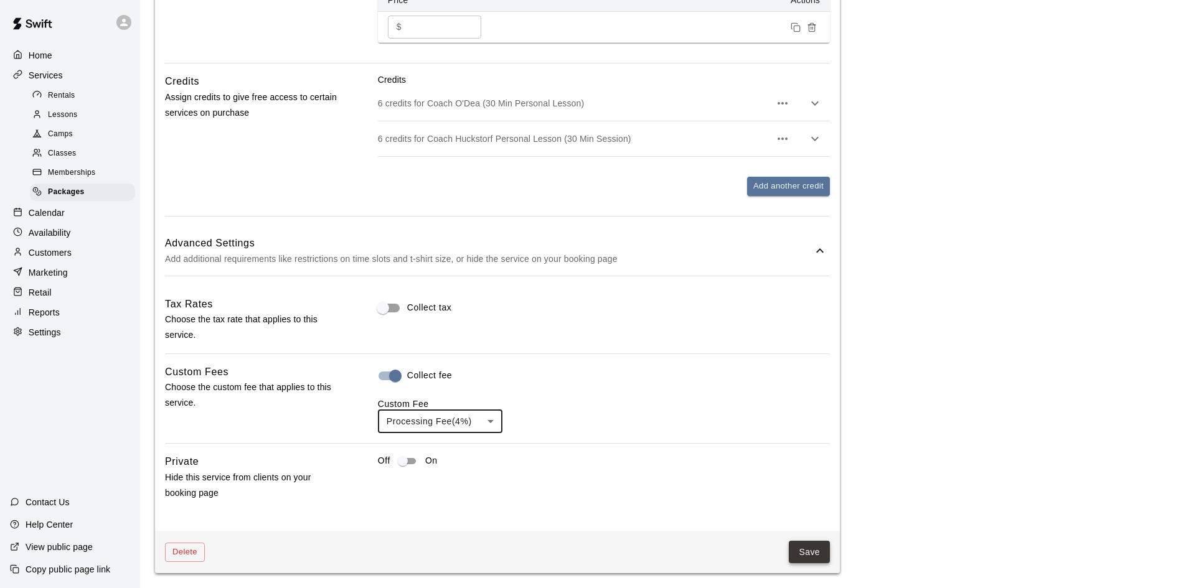
click at [821, 552] on button "Save" at bounding box center [809, 552] width 41 height 23
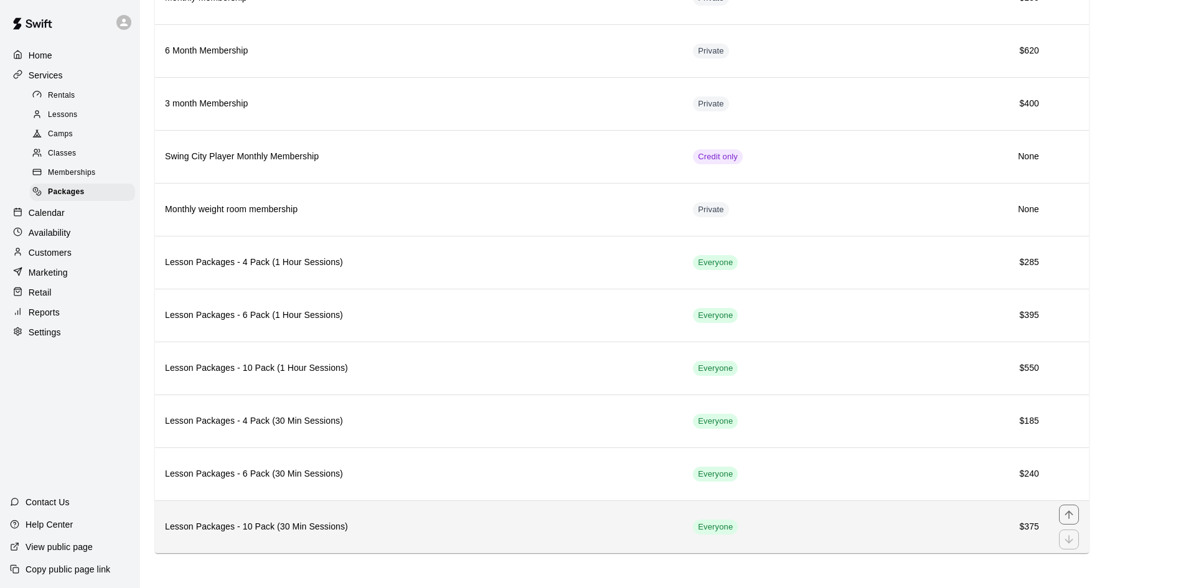
click at [245, 529] on h6 "Lesson Packages - 10 Pack (30 Min Sessions)" at bounding box center [419, 527] width 508 height 14
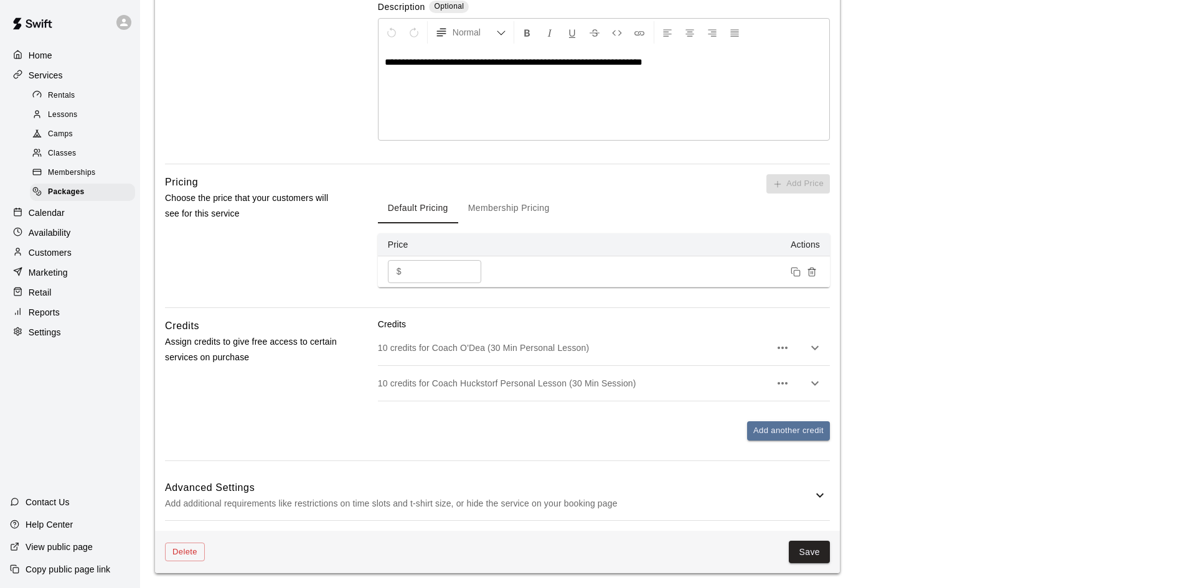
click at [799, 490] on h6 "Advanced Settings" at bounding box center [488, 488] width 647 height 16
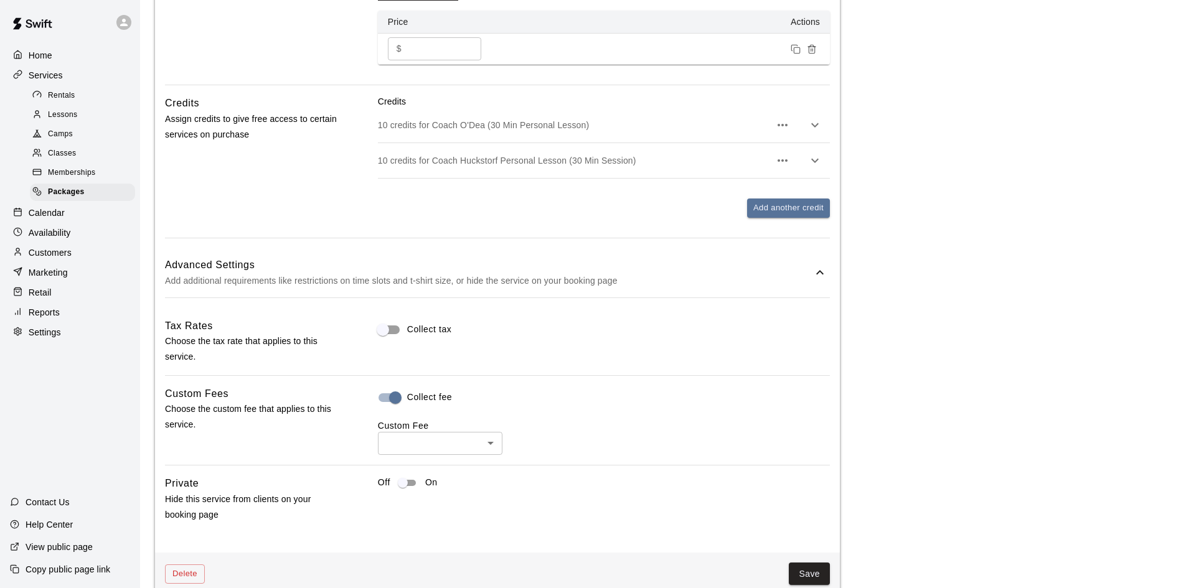
click at [415, 433] on body "**********" at bounding box center [593, 49] width 1186 height 1122
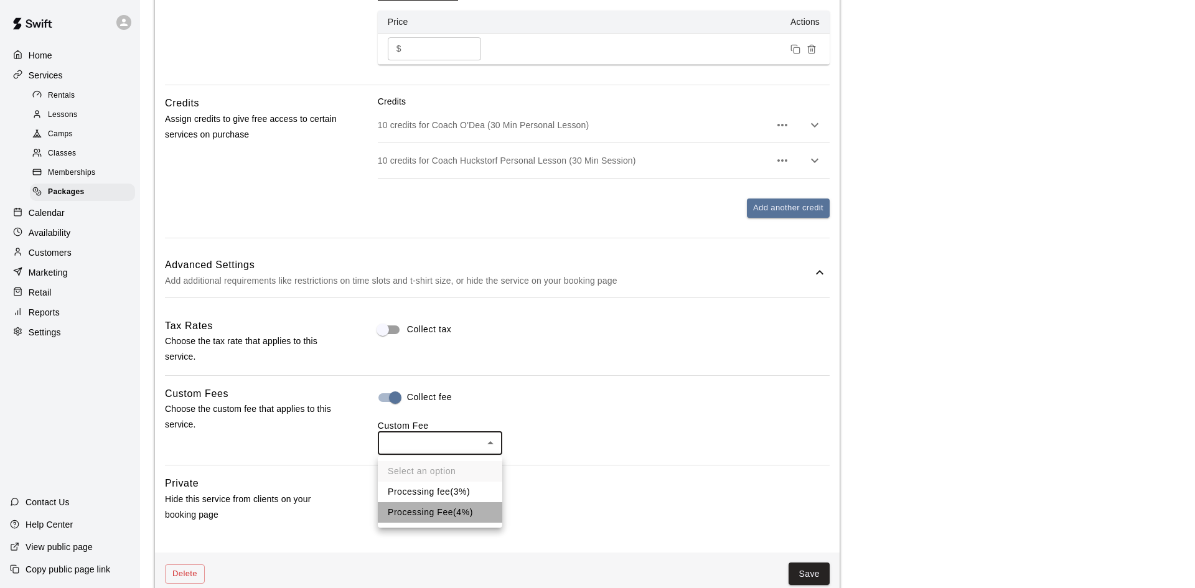
click at [415, 504] on li "Processing Fee ( 4% )" at bounding box center [440, 512] width 124 height 21
type input "***"
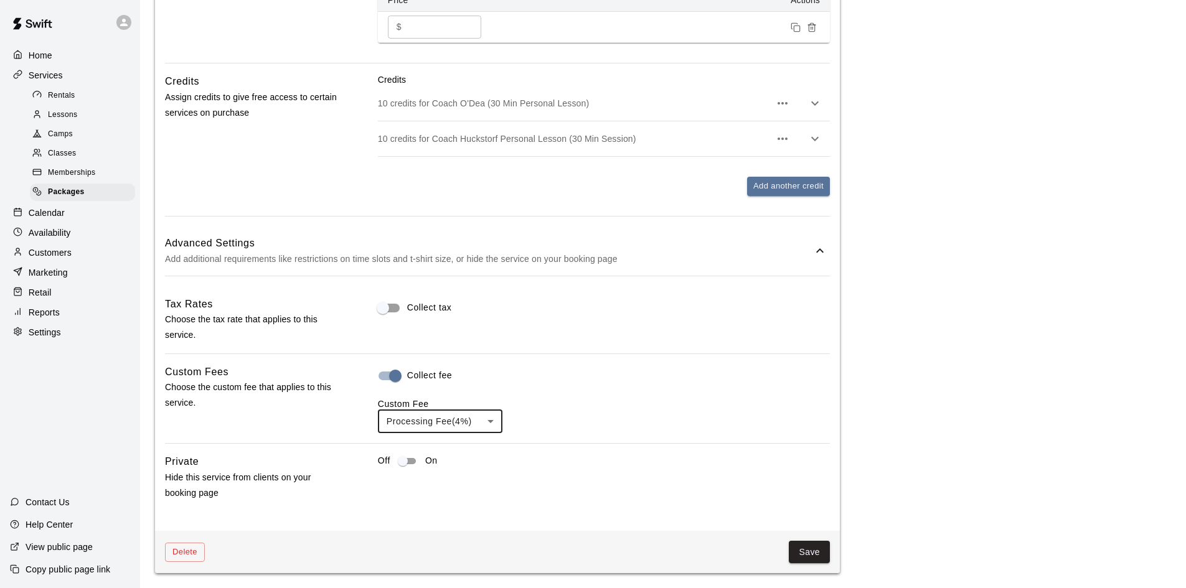
click at [805, 547] on button "Save" at bounding box center [809, 552] width 41 height 23
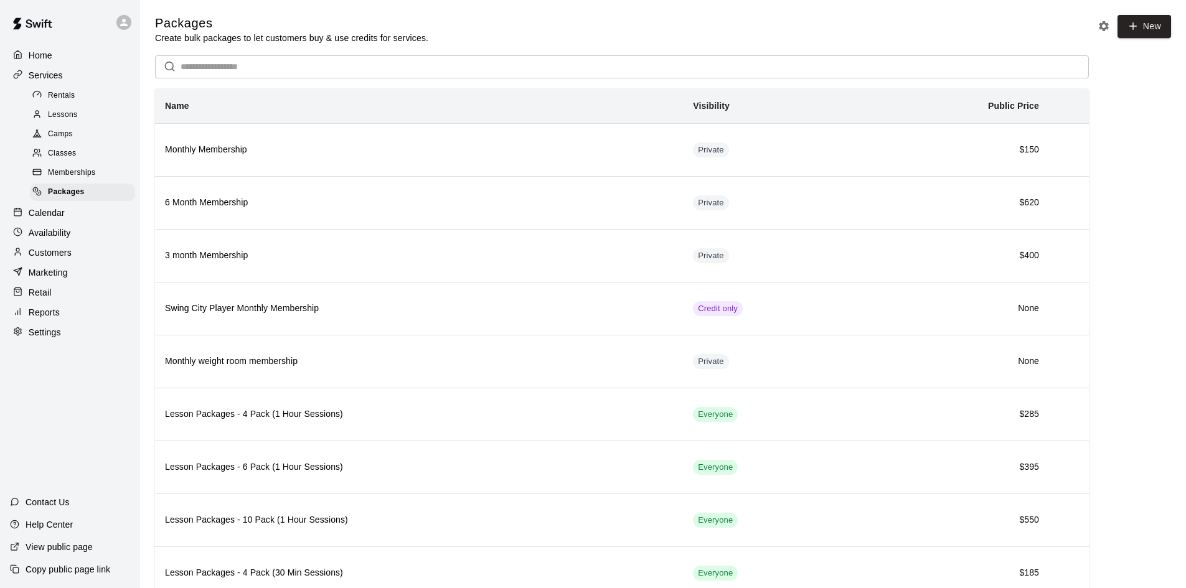
click at [63, 235] on p "Availability" at bounding box center [50, 233] width 42 height 12
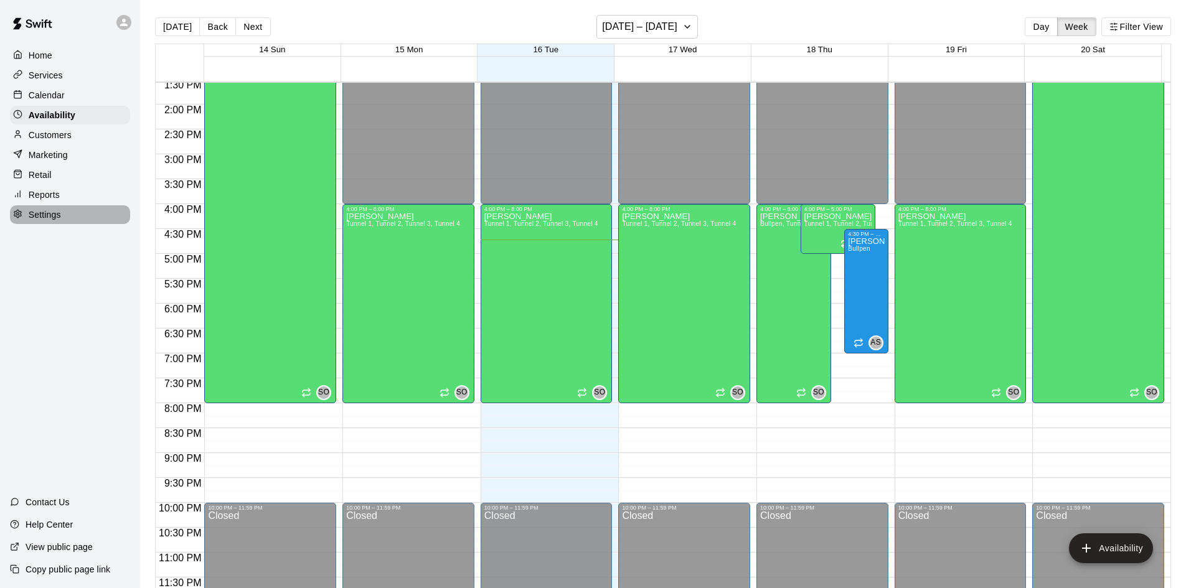
click at [67, 217] on div "Settings" at bounding box center [70, 214] width 120 height 19
select select "**"
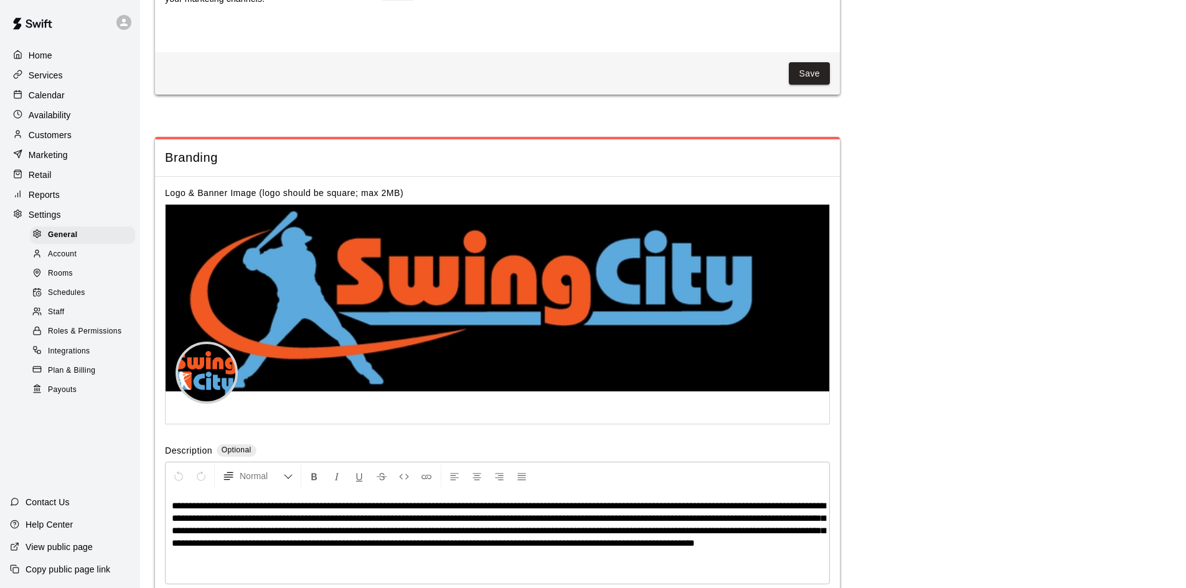
click at [67, 204] on div "Reports" at bounding box center [70, 194] width 120 height 19
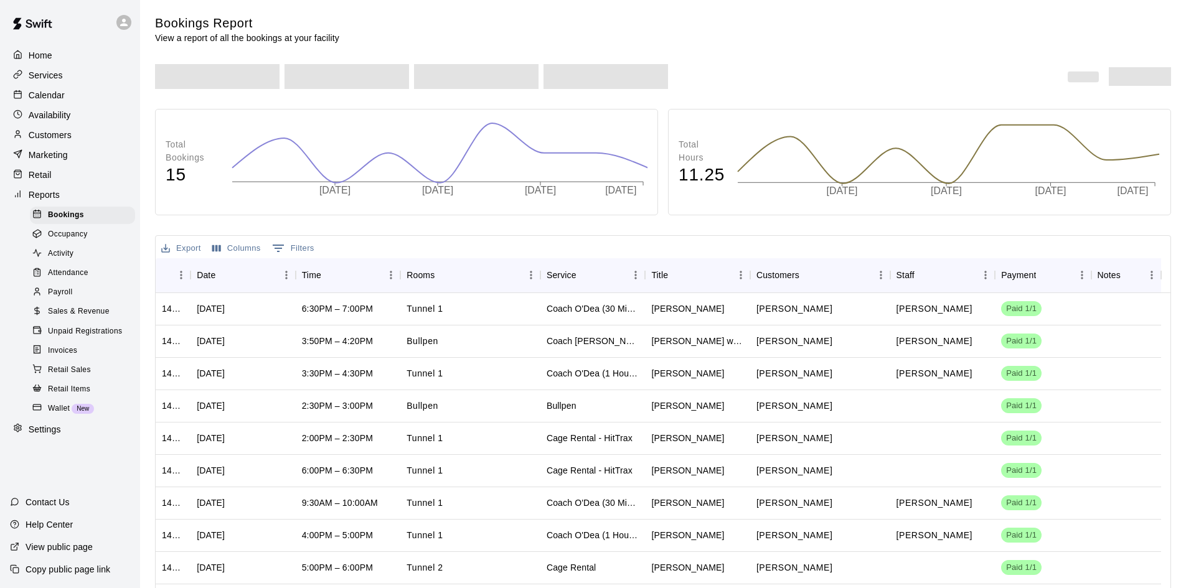
click at [72, 184] on div "Retail" at bounding box center [70, 175] width 120 height 19
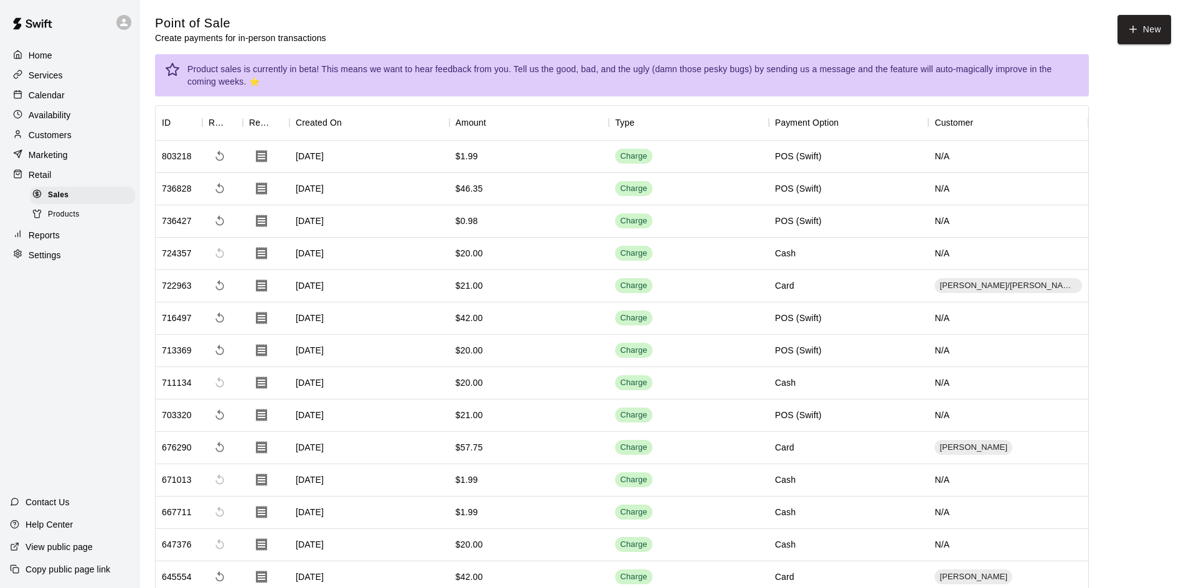
click at [57, 242] on p "Reports" at bounding box center [44, 235] width 31 height 12
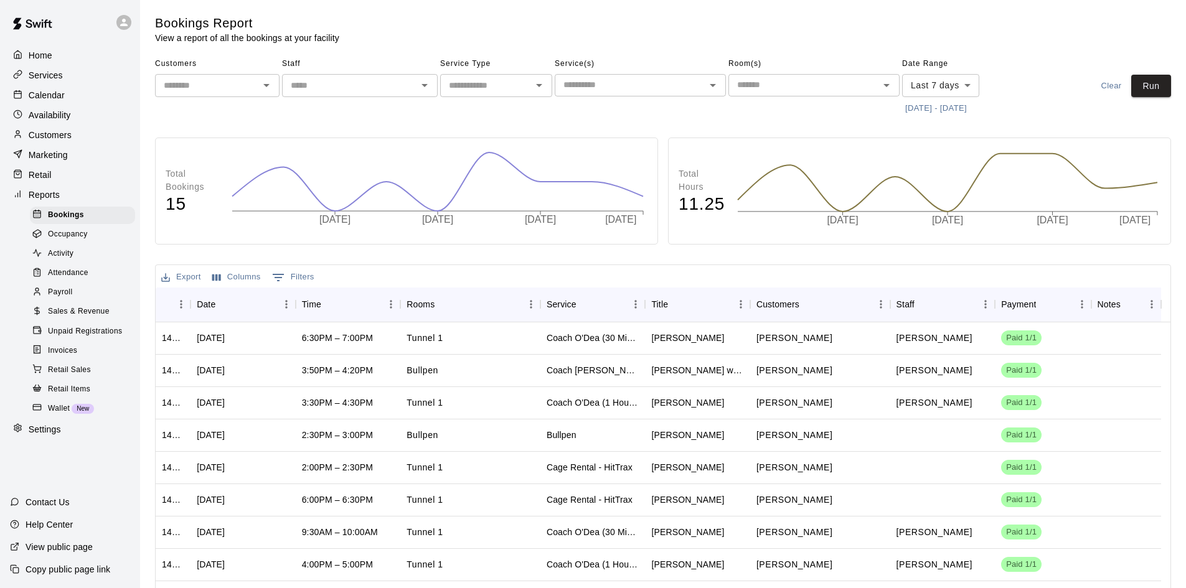
click at [68, 230] on link "Occupancy" at bounding box center [85, 234] width 110 height 19
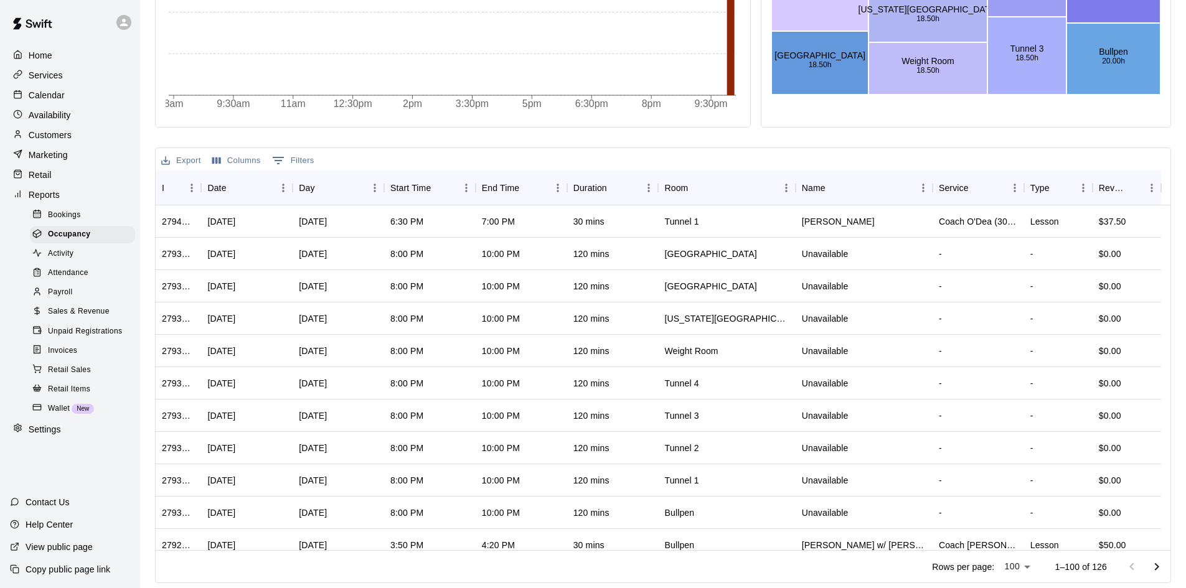
click at [48, 260] on span "Activity" at bounding box center [61, 254] width 26 height 12
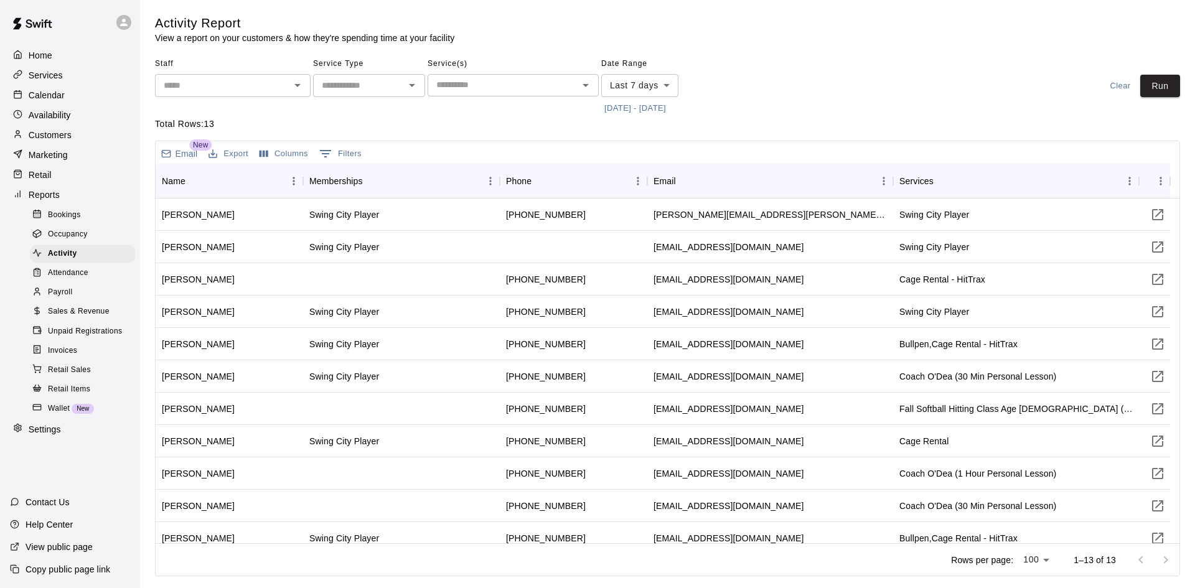
click at [60, 274] on span "Attendance" at bounding box center [68, 273] width 40 height 12
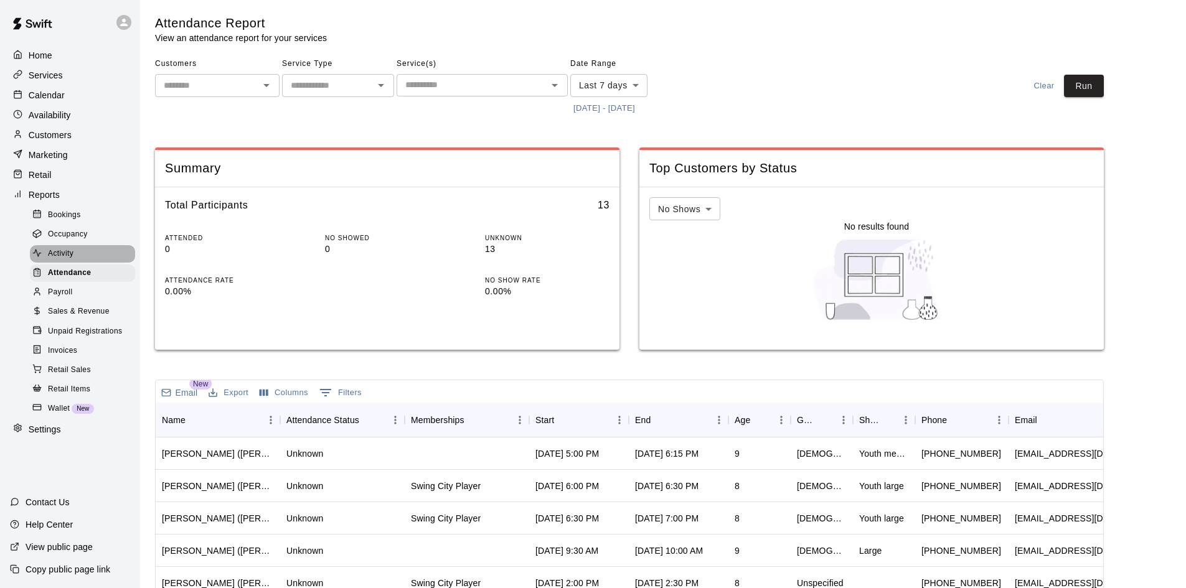
click at [70, 260] on span "Activity" at bounding box center [61, 254] width 26 height 12
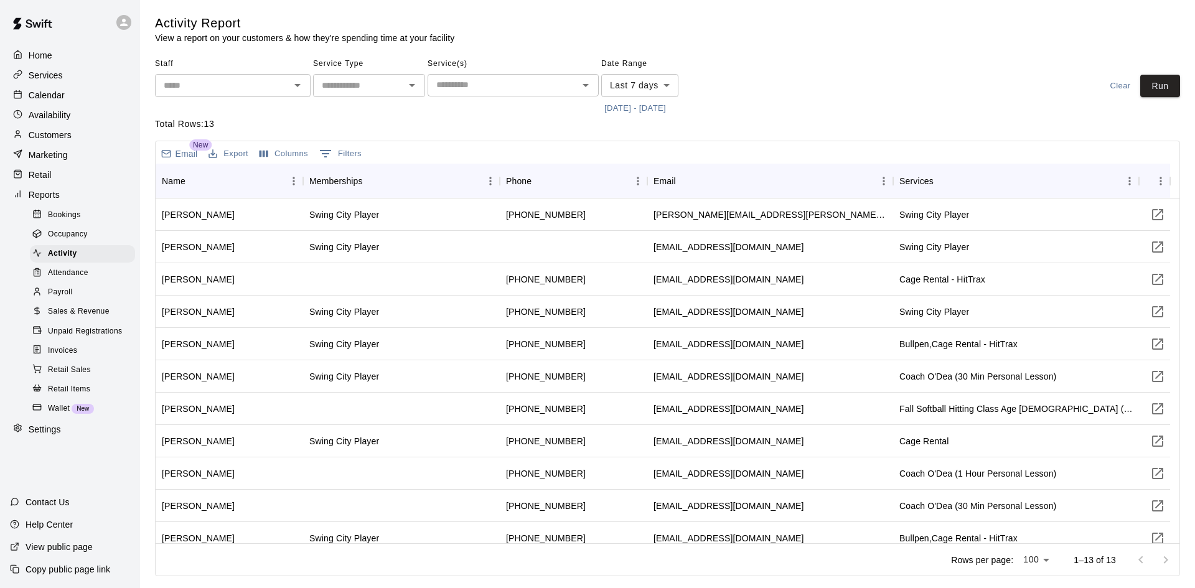
click at [78, 279] on span "Attendance" at bounding box center [68, 273] width 40 height 12
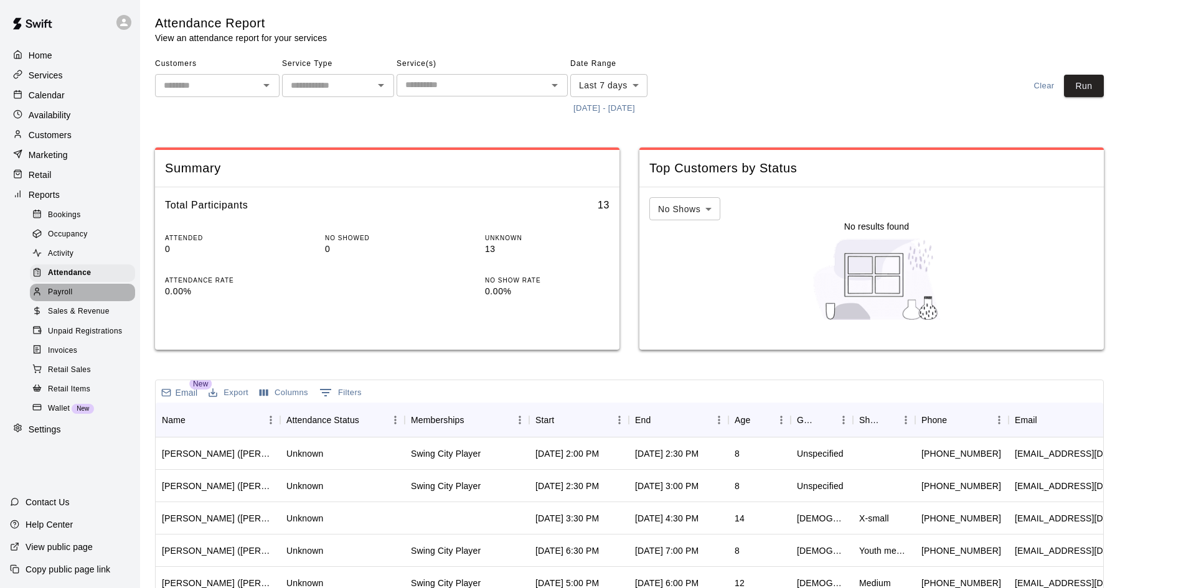
click at [65, 294] on span "Payroll" at bounding box center [60, 292] width 24 height 12
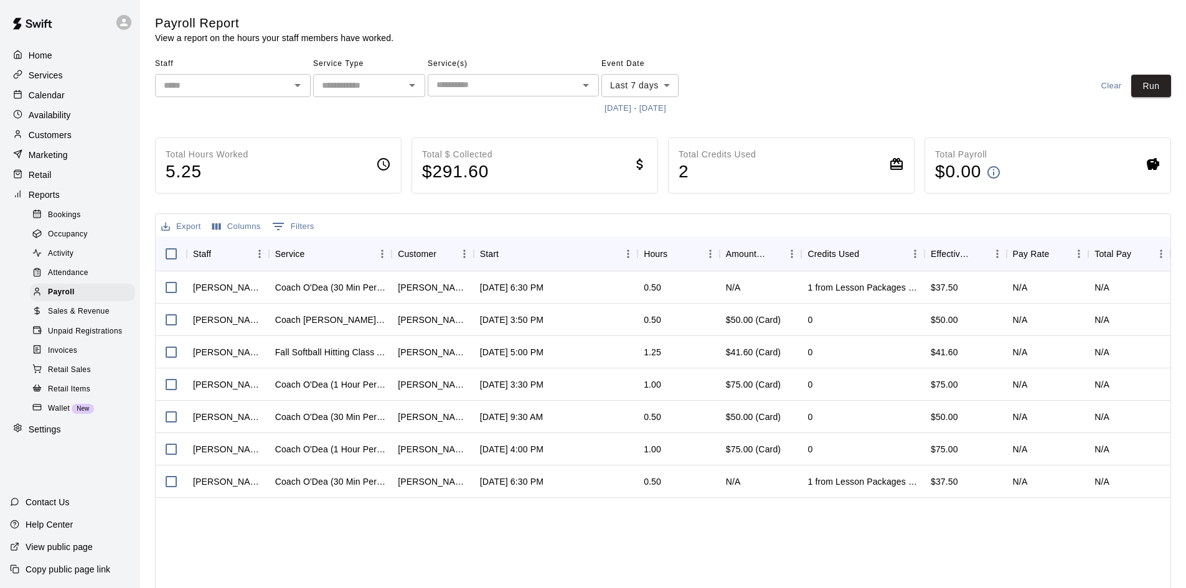
click at [86, 318] on span "Sales & Revenue" at bounding box center [79, 312] width 62 height 12
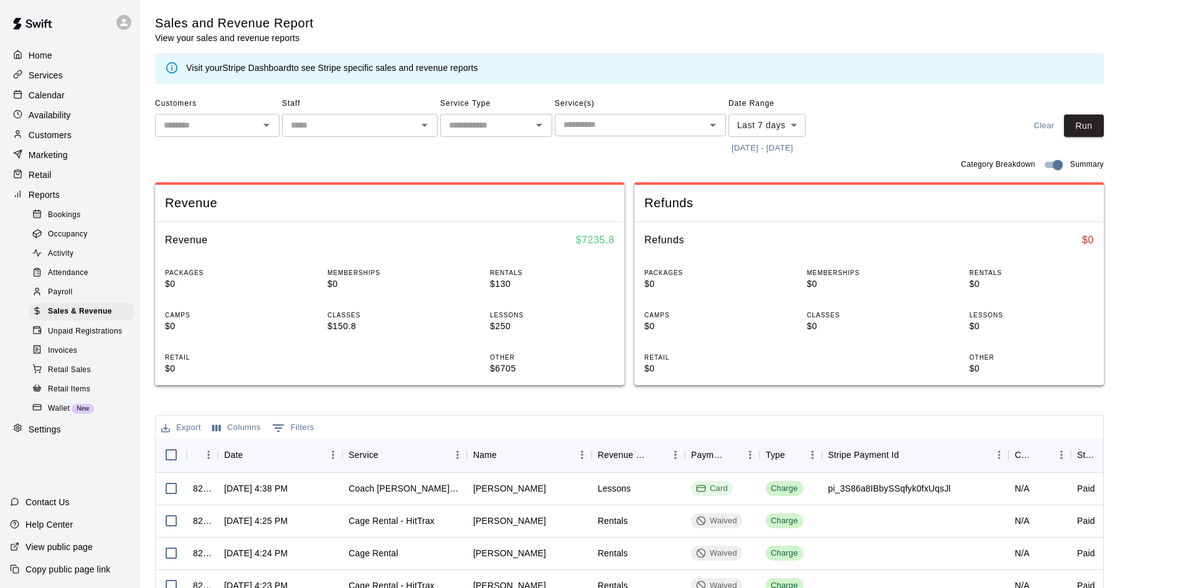
click at [83, 337] on span "Unpaid Registrations" at bounding box center [85, 332] width 74 height 12
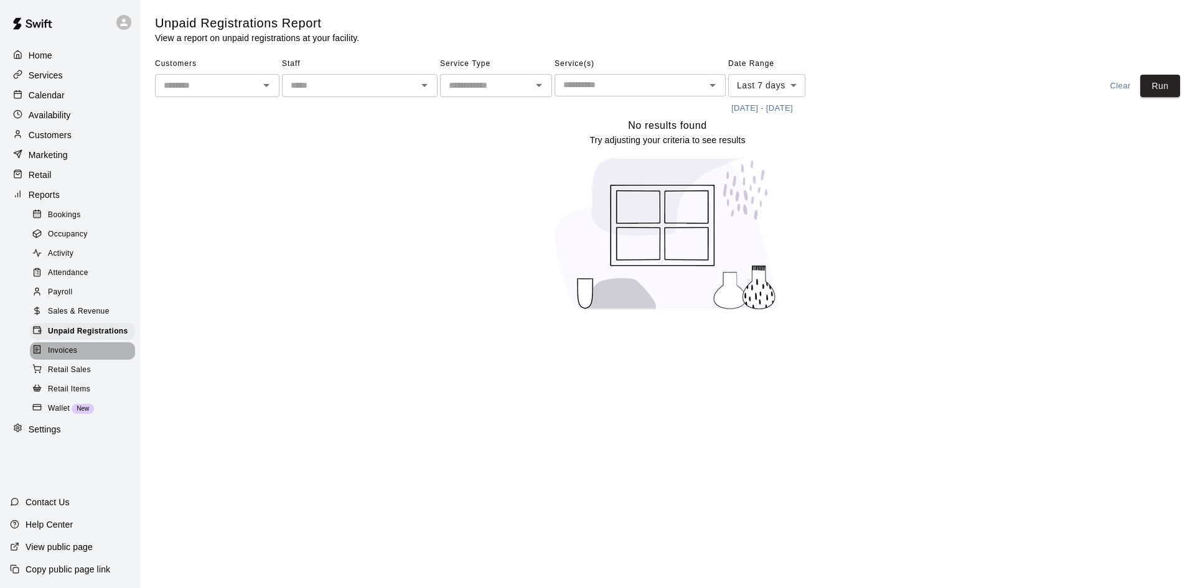
click at [72, 353] on div "Invoices" at bounding box center [82, 350] width 105 height 17
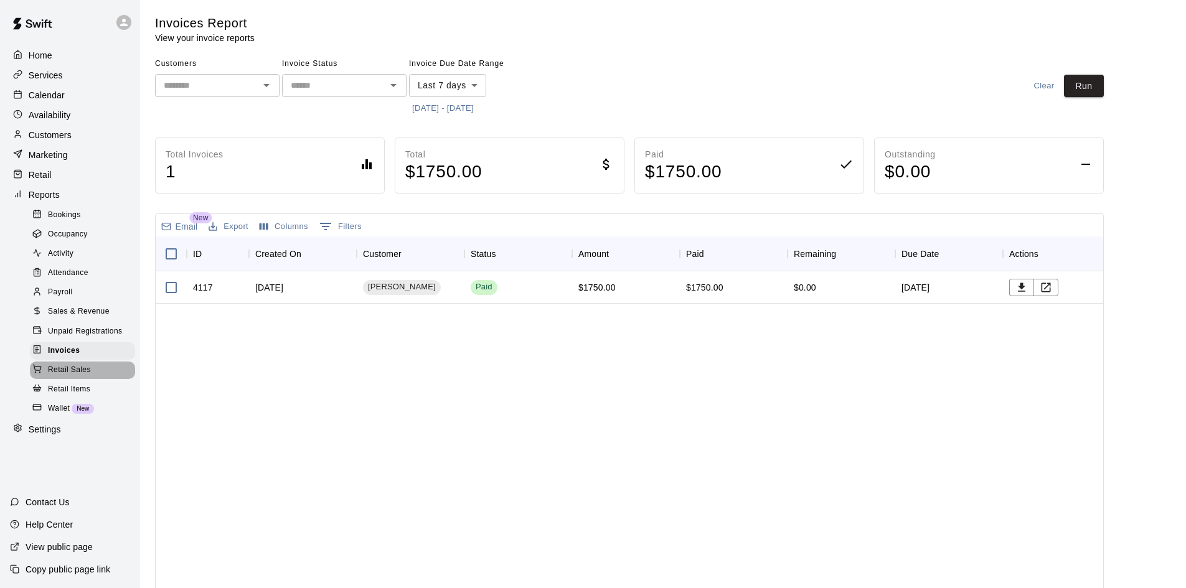
click at [89, 377] on span "Retail Sales" at bounding box center [69, 370] width 43 height 12
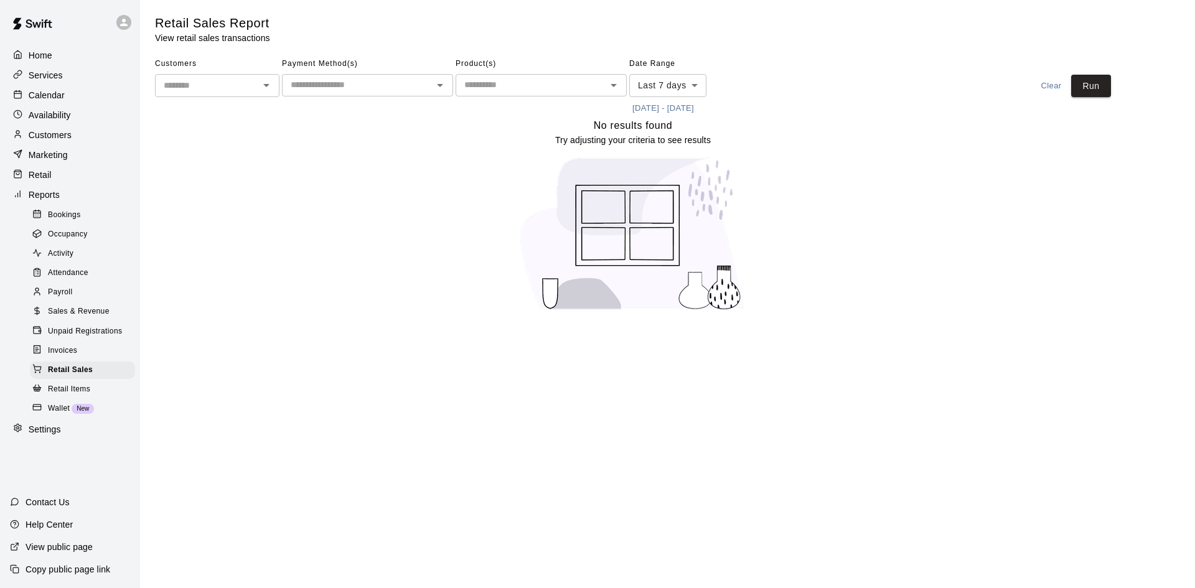
click at [90, 396] on span "Retail Items" at bounding box center [69, 389] width 42 height 12
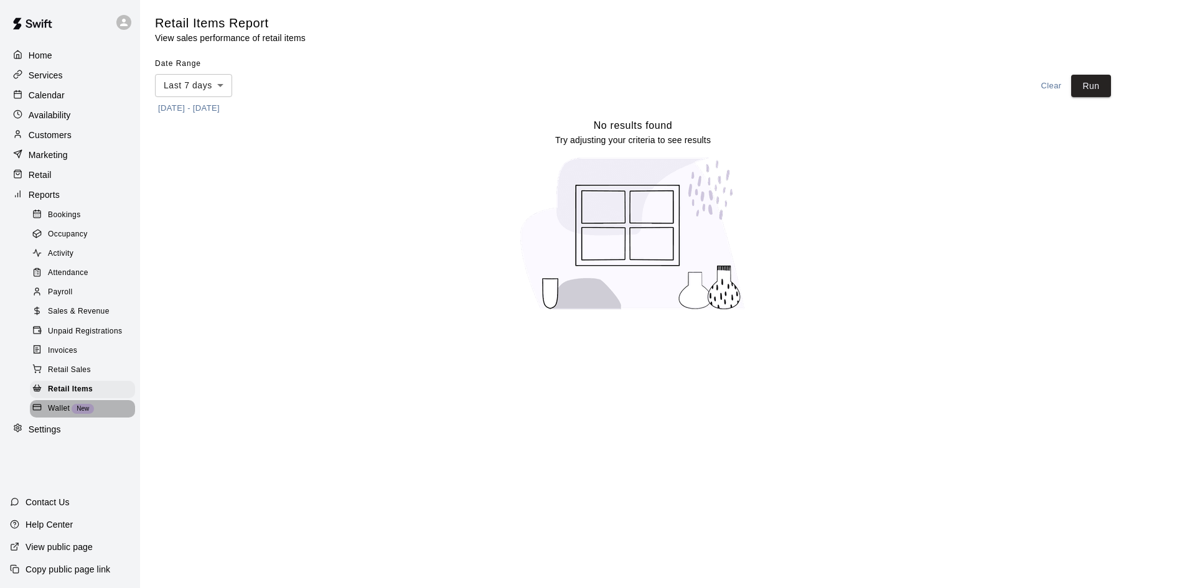
click at [70, 418] on div "Wallet New" at bounding box center [82, 408] width 105 height 17
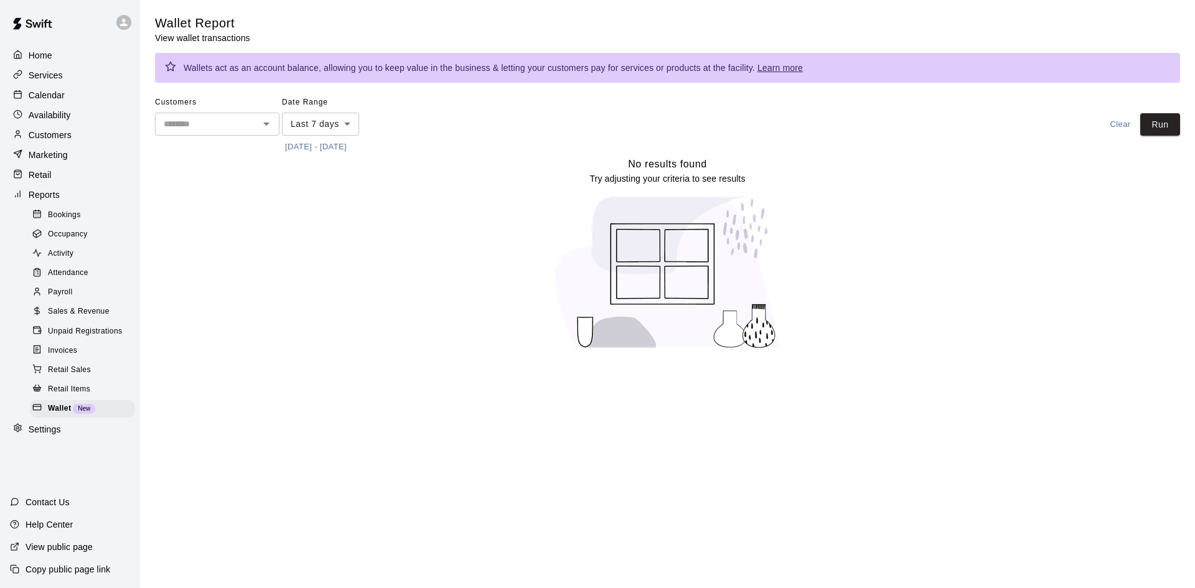
click at [80, 195] on div "Reports" at bounding box center [70, 194] width 120 height 19
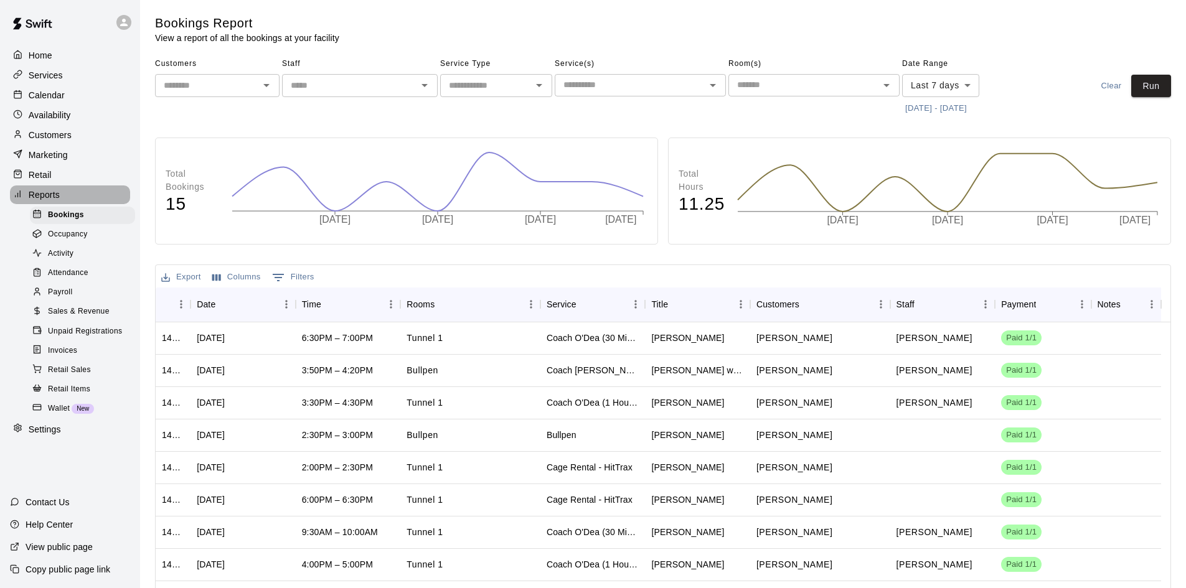
click at [93, 198] on div "Reports" at bounding box center [70, 194] width 120 height 19
click at [89, 176] on div "Retail" at bounding box center [70, 175] width 120 height 19
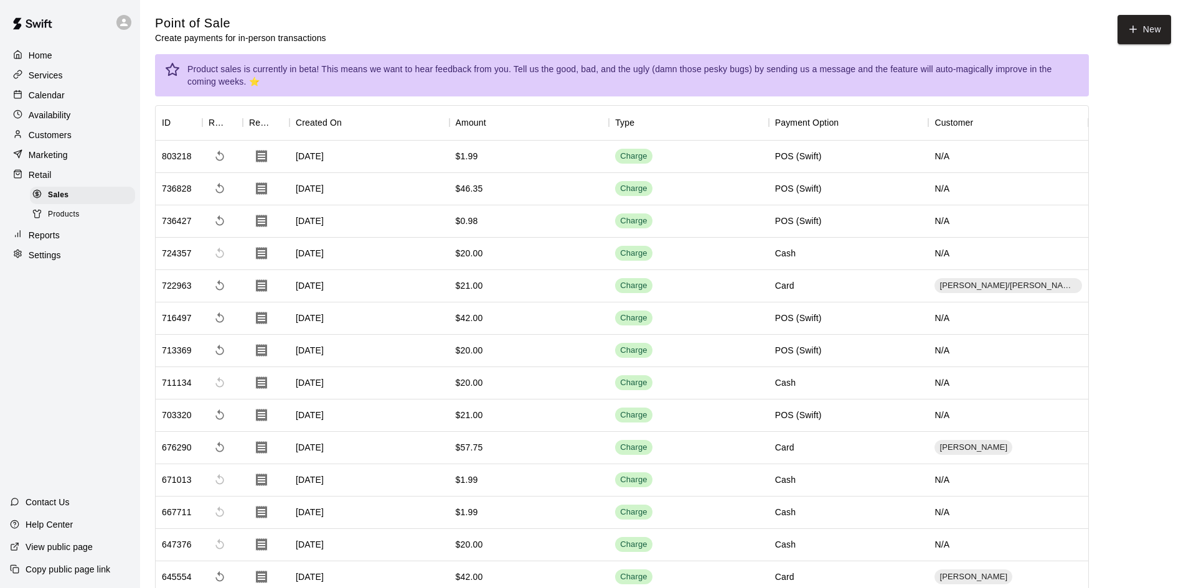
click at [95, 154] on div "Marketing" at bounding box center [70, 155] width 120 height 19
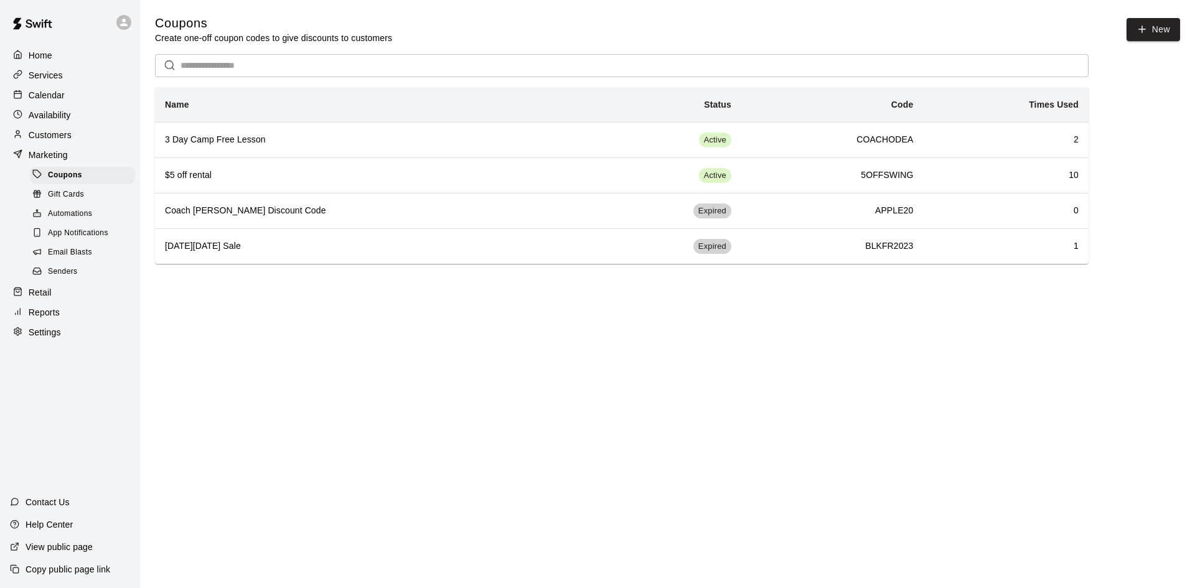
click at [80, 258] on span "Email Blasts" at bounding box center [70, 252] width 44 height 12
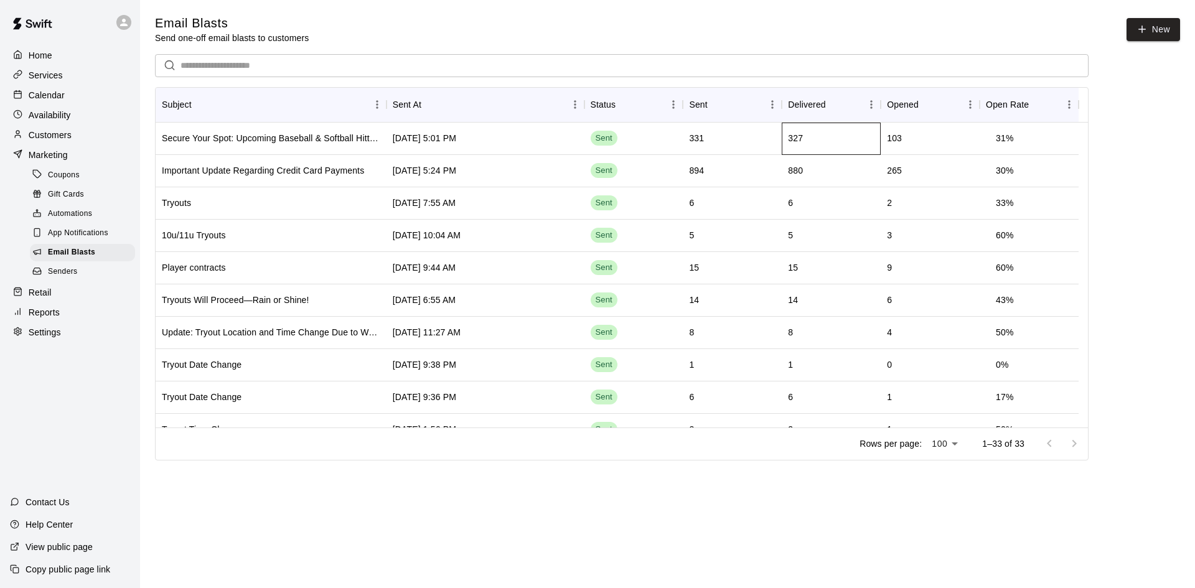
click at [784, 136] on div "327" at bounding box center [831, 139] width 99 height 32
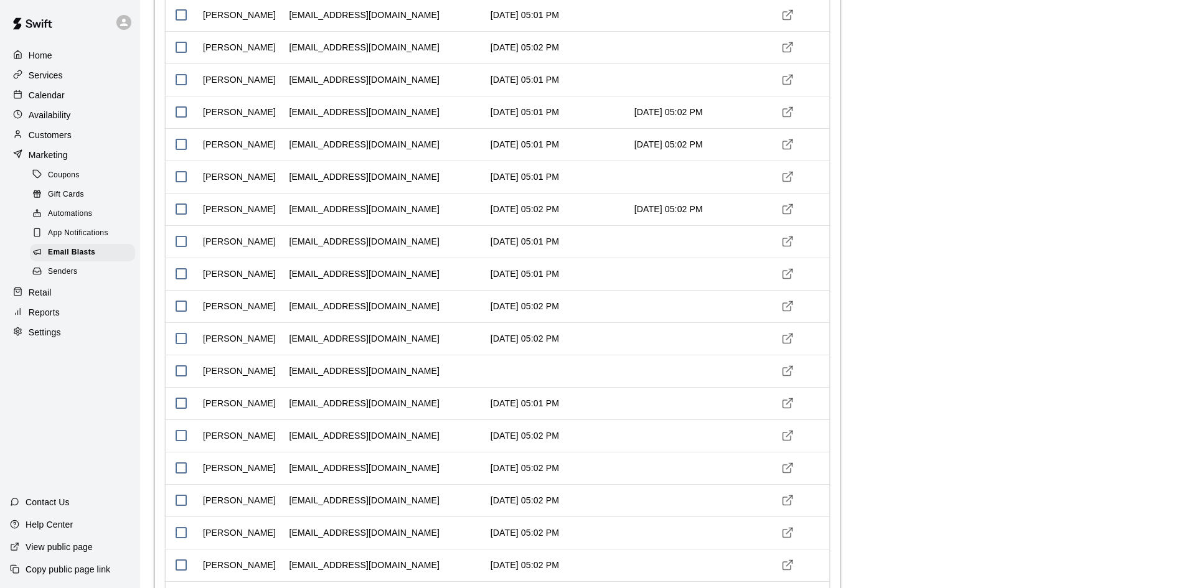
scroll to position [1992, 0]
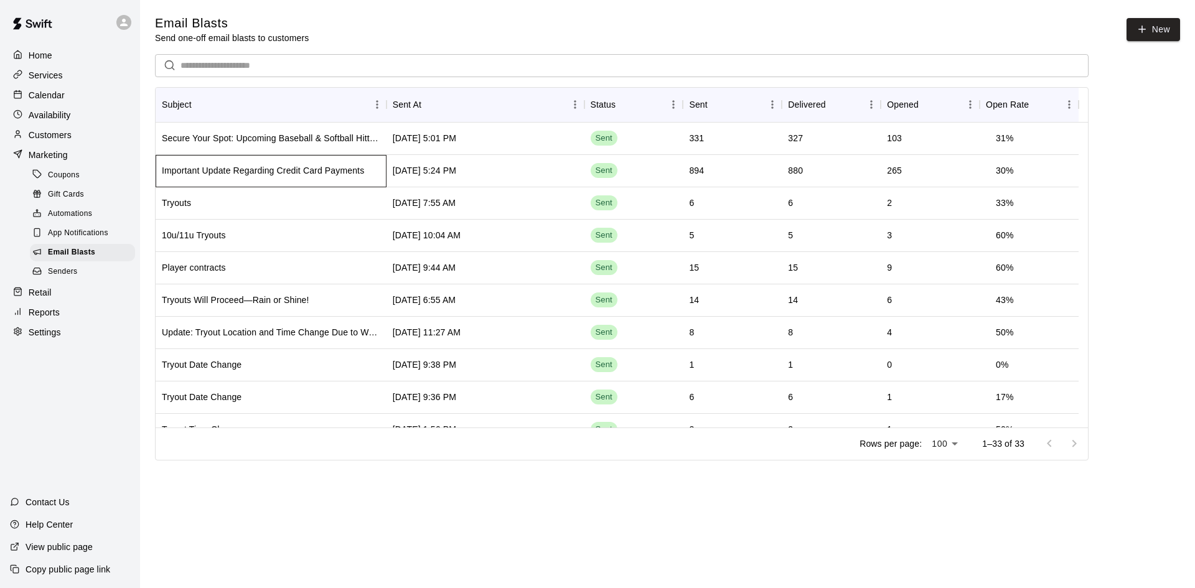
click at [317, 171] on div "Important Update Regarding Credit Card Payments" at bounding box center [263, 170] width 202 height 12
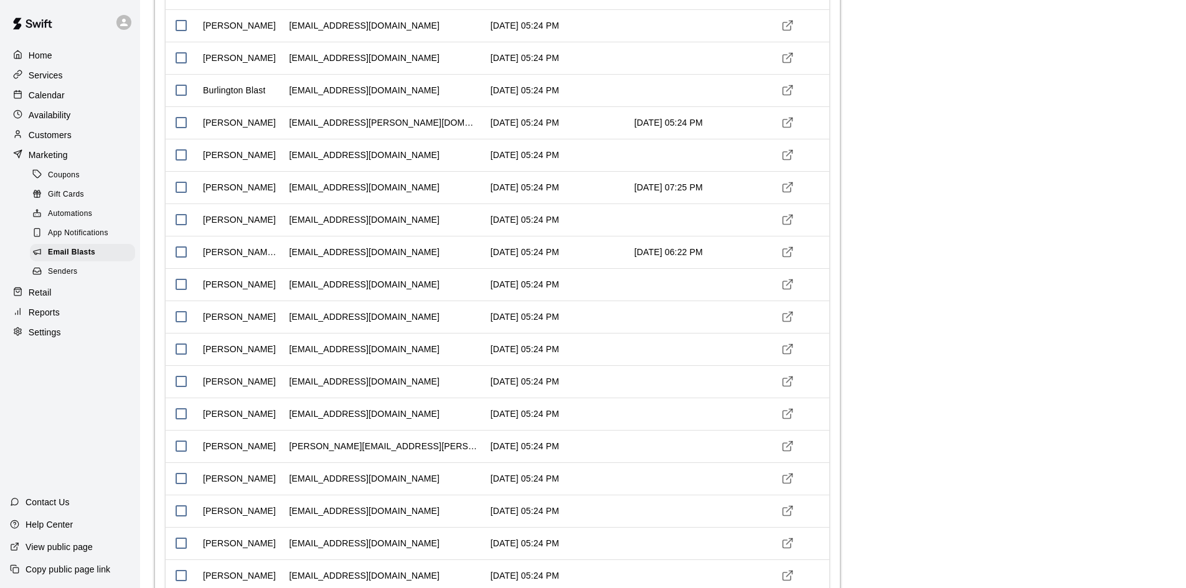
scroll to position [436, 0]
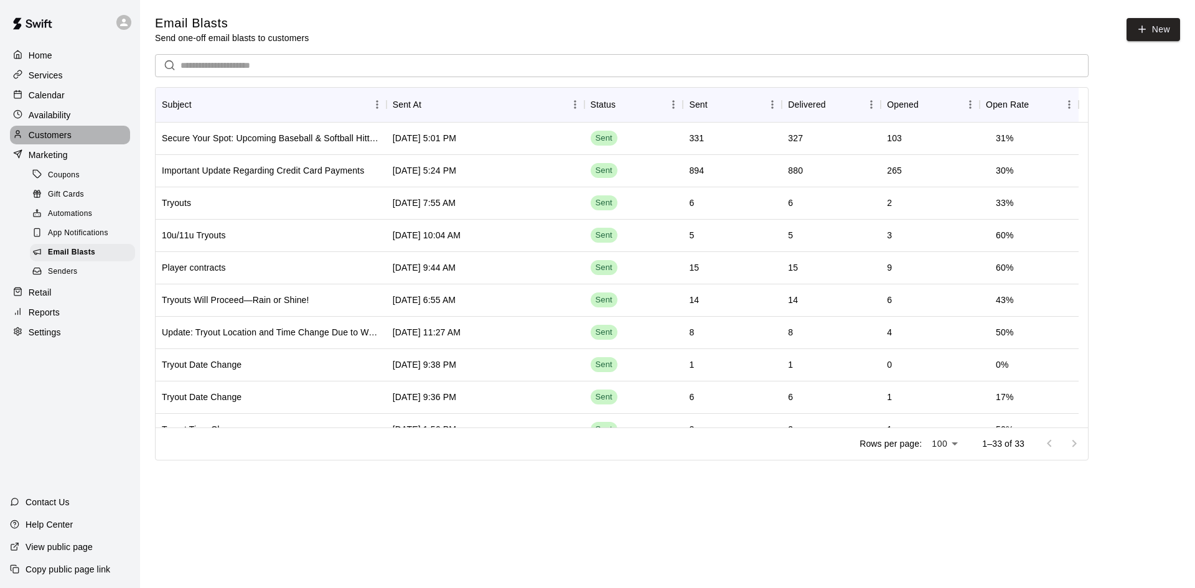
click at [43, 130] on div "Customers" at bounding box center [70, 135] width 120 height 19
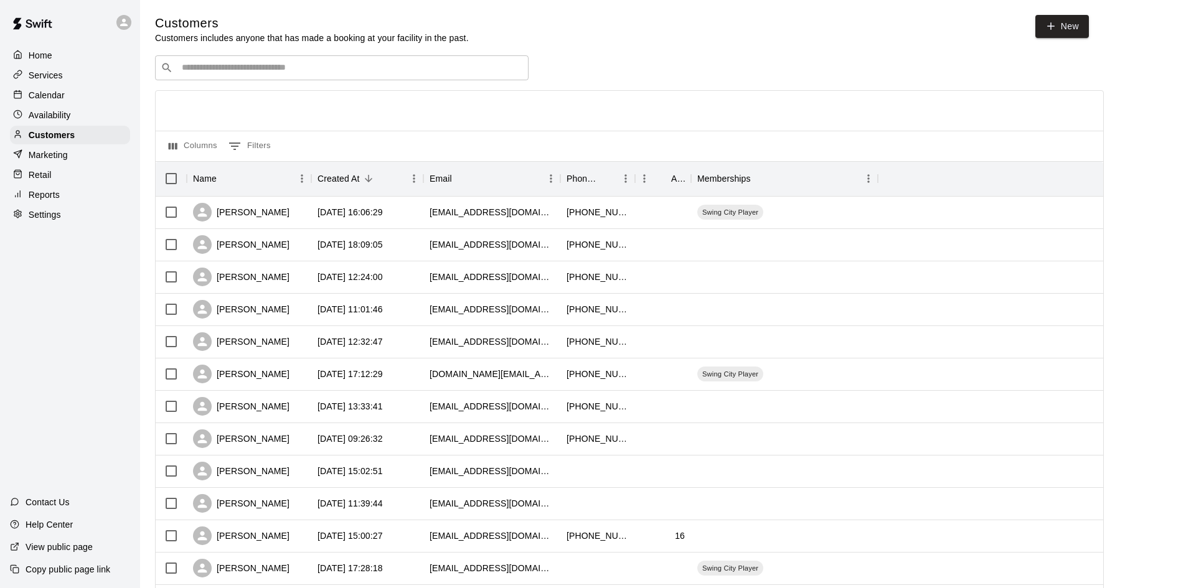
click at [63, 105] on div "Calendar" at bounding box center [70, 95] width 120 height 19
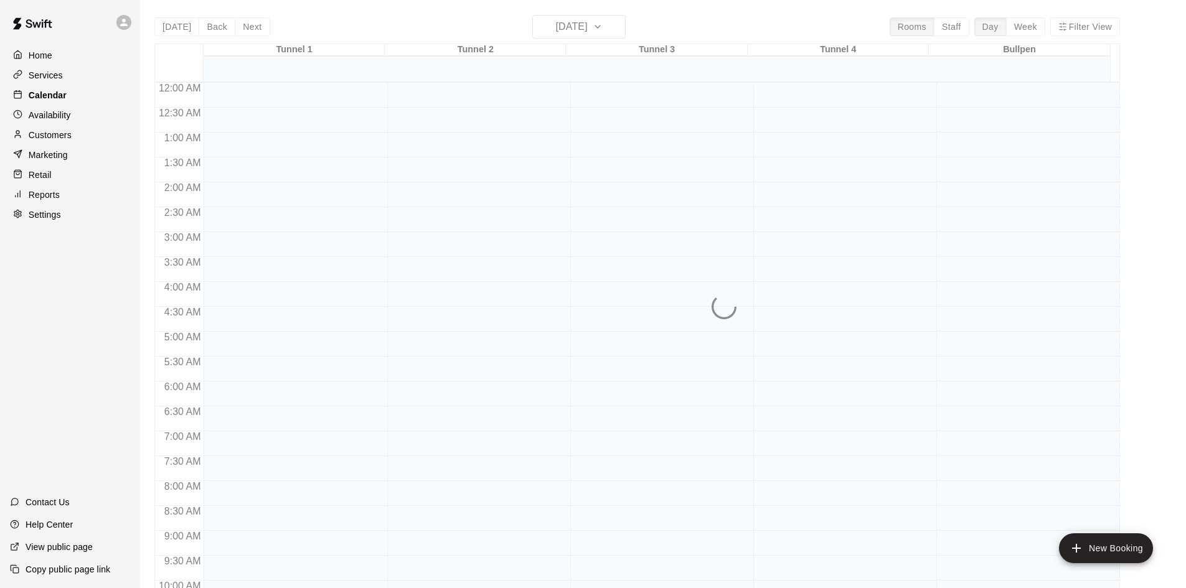
scroll to position [638, 0]
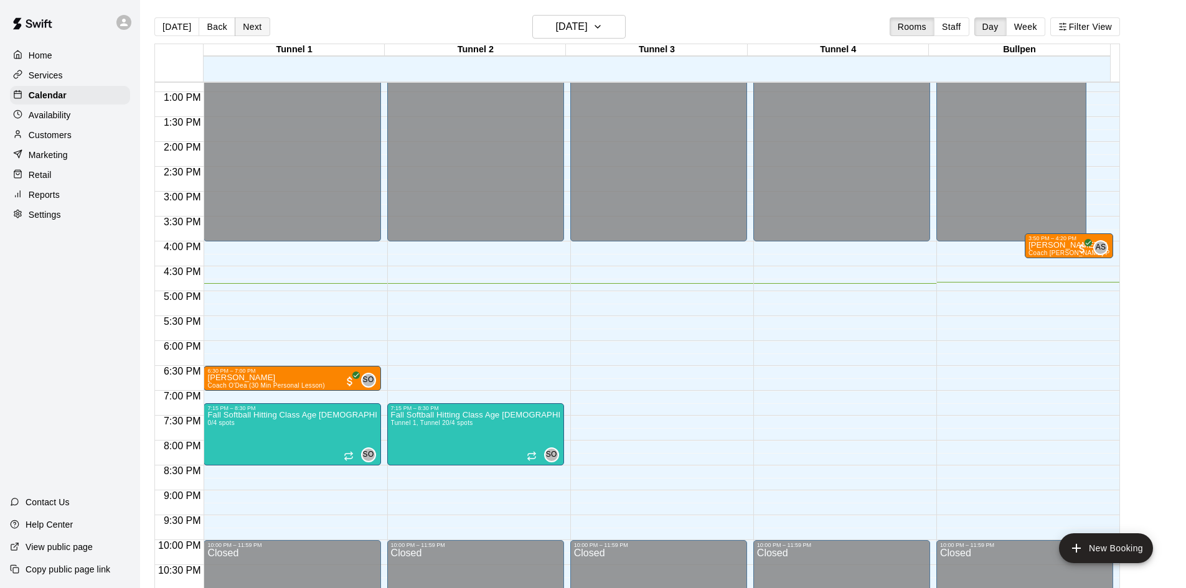
click at [246, 27] on button "Next" at bounding box center [252, 26] width 35 height 19
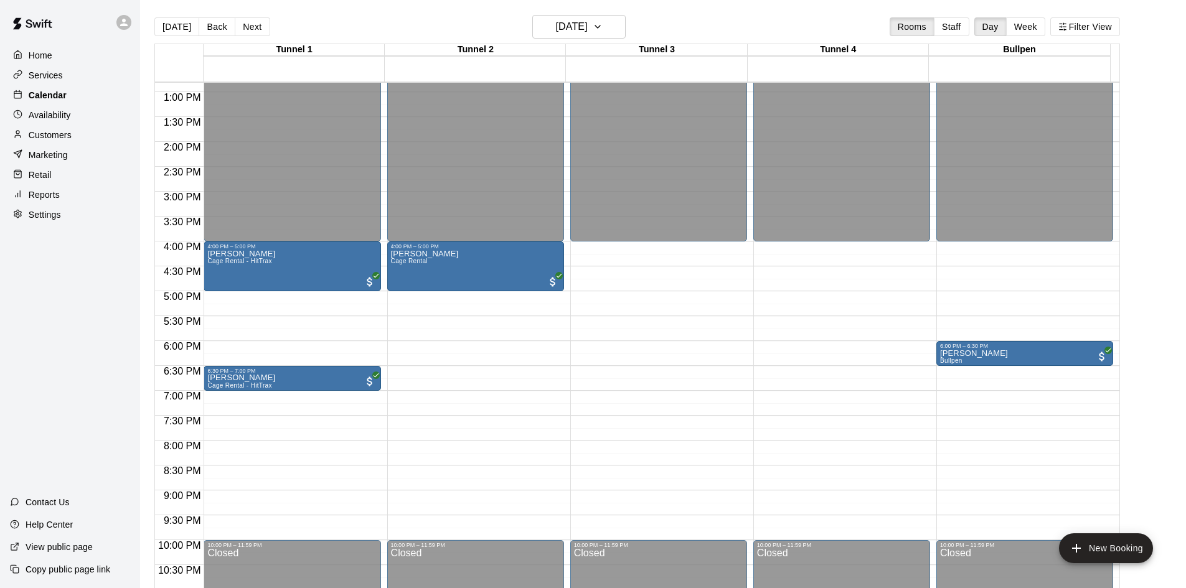
click at [73, 98] on div "Calendar" at bounding box center [70, 95] width 120 height 19
click at [169, 27] on button "[DATE]" at bounding box center [176, 26] width 45 height 19
